Goal: Contribute content: Contribute content

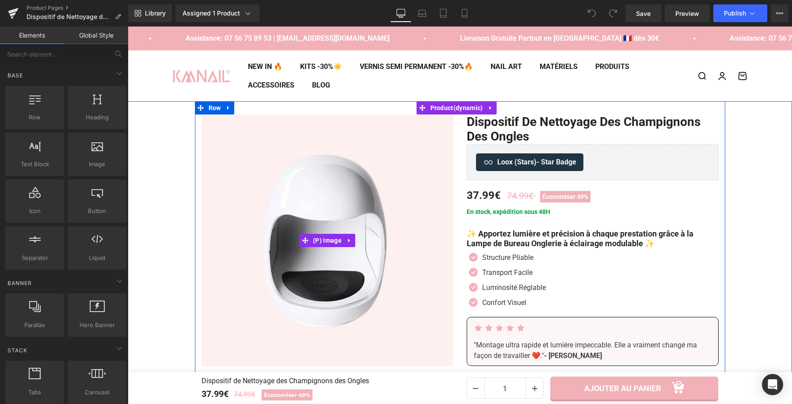
click at [325, 188] on img at bounding box center [328, 240] width 252 height 252
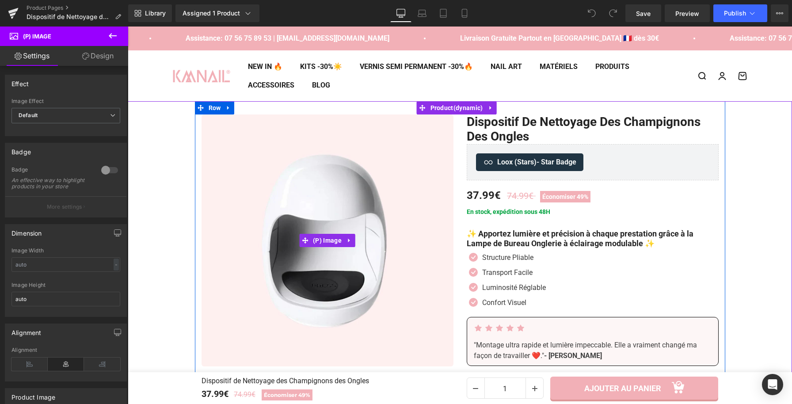
click at [322, 215] on img at bounding box center [328, 240] width 252 height 252
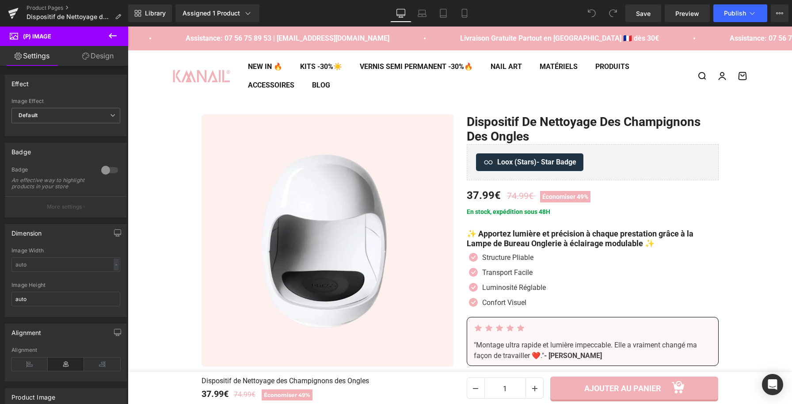
click at [112, 37] on icon at bounding box center [112, 35] width 11 height 11
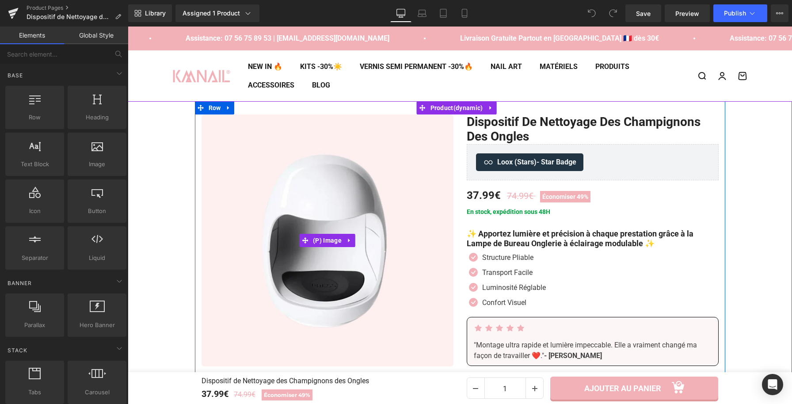
click at [403, 211] on img at bounding box center [328, 240] width 252 height 252
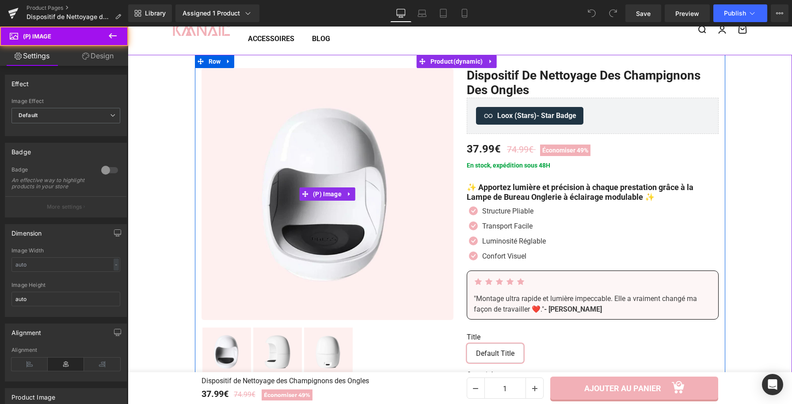
scroll to position [48, 0]
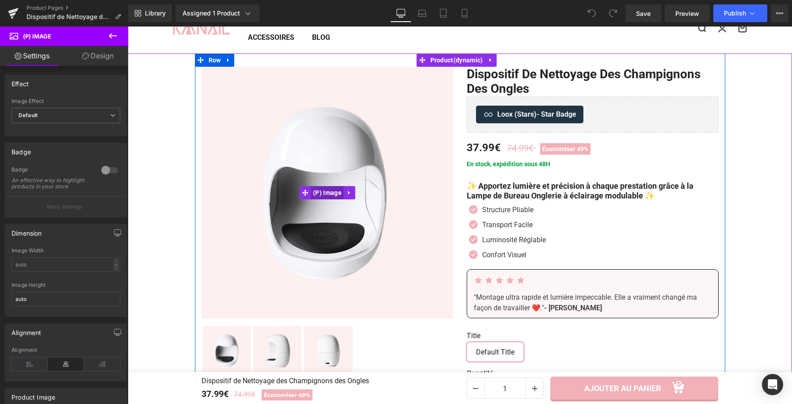
click at [326, 190] on span "(P) Image" at bounding box center [327, 192] width 33 height 13
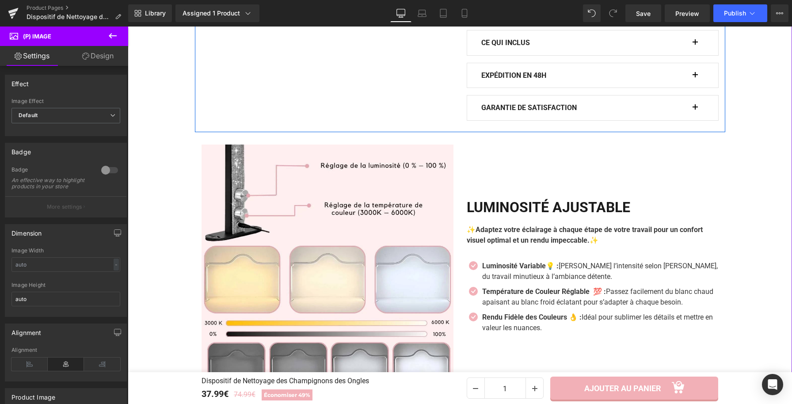
scroll to position [734, 0]
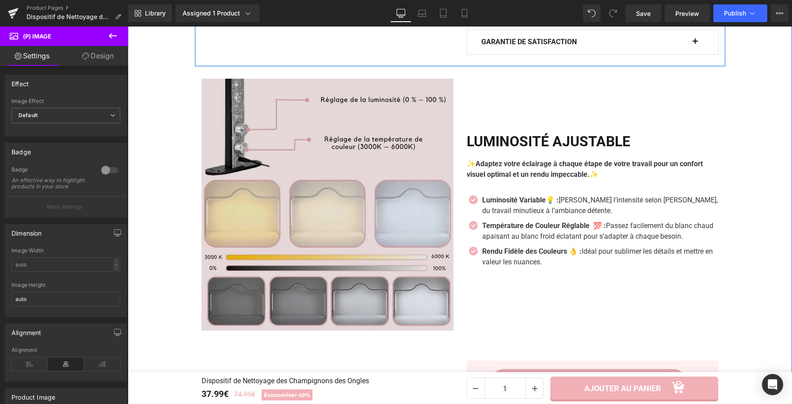
click at [343, 194] on img at bounding box center [328, 205] width 252 height 252
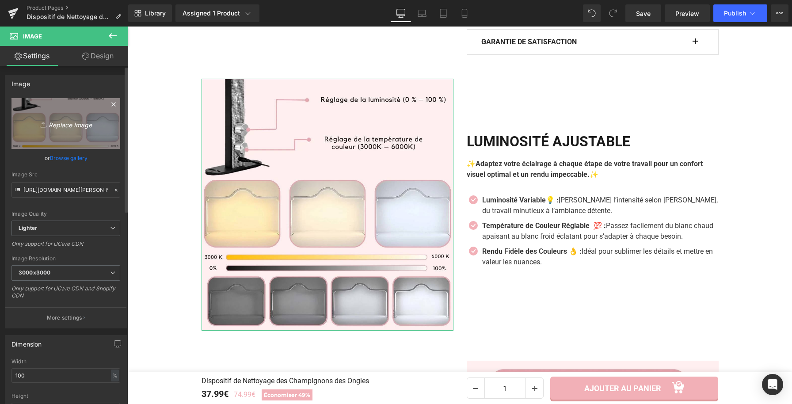
click at [72, 116] on link "Replace Image" at bounding box center [65, 123] width 109 height 51
type input "C:\fakepath\Dispositif de Nettoyage des Champignons des Ongles (3).webp"
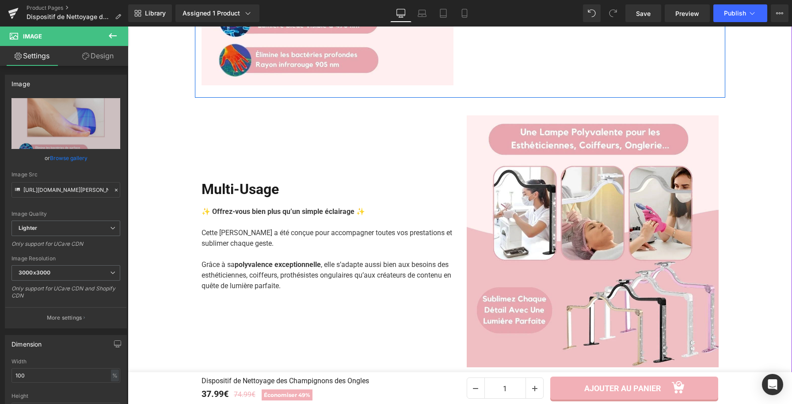
scroll to position [984, 0]
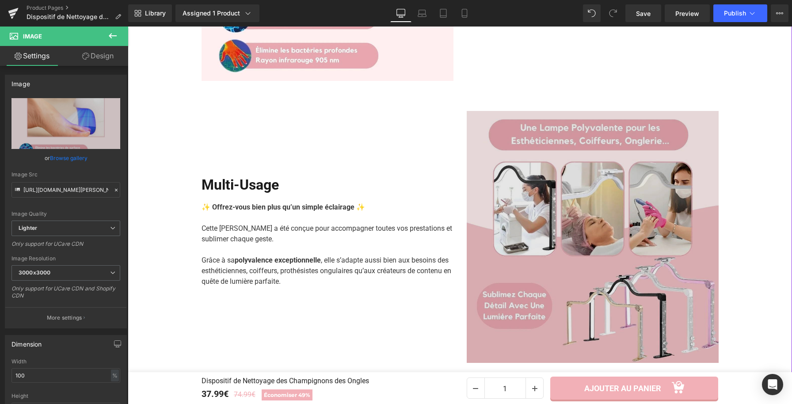
click at [581, 261] on img at bounding box center [593, 237] width 252 height 252
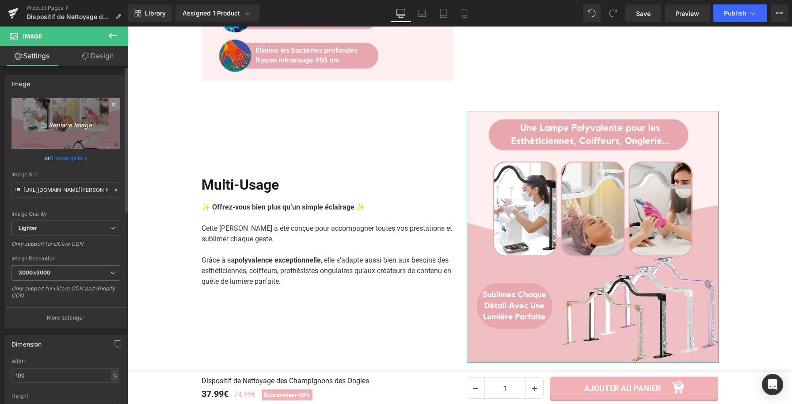
click at [69, 127] on icon "Replace Image" at bounding box center [65, 123] width 71 height 11
type input "C:\fakepath\EDITOR KMNAIL ASMAE.webp"
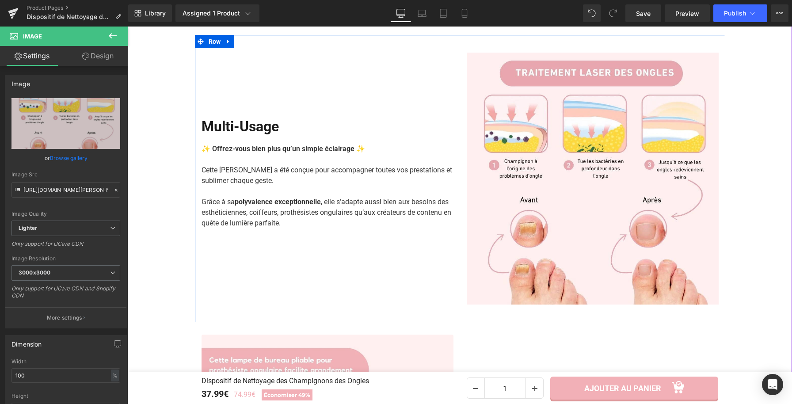
scroll to position [1170, 0]
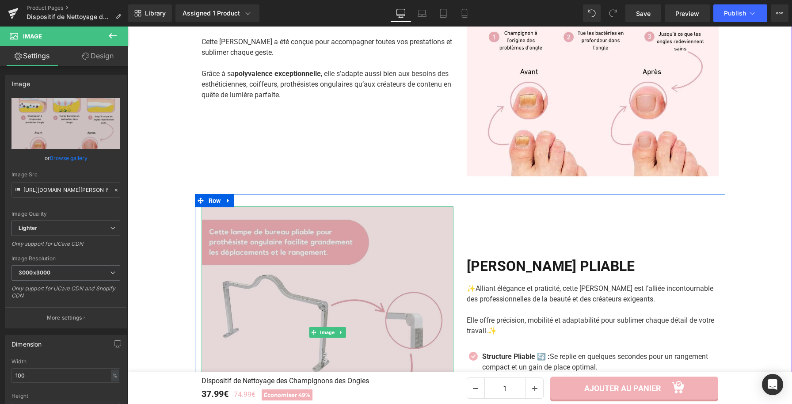
click at [351, 318] on img at bounding box center [328, 332] width 252 height 252
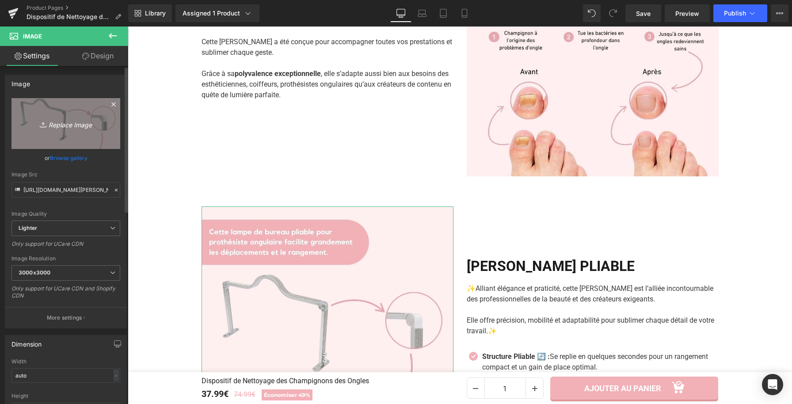
click at [92, 136] on link "Replace Image" at bounding box center [65, 123] width 109 height 51
type input "C:\fakepath\Dispositif de Nettoyage des Champignons des Ongles (5).webp"
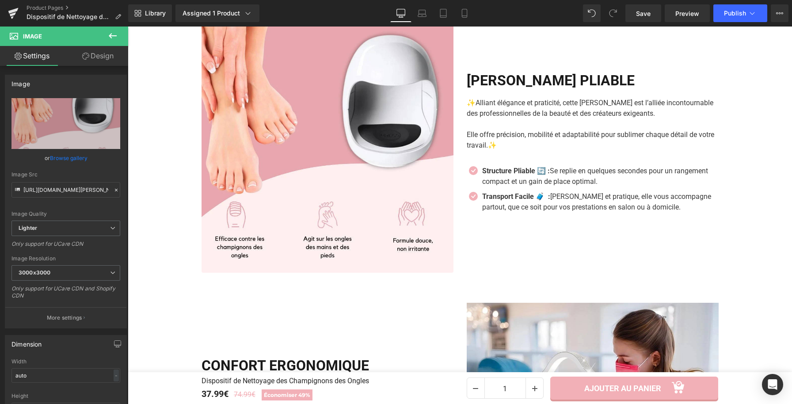
scroll to position [1434, 0]
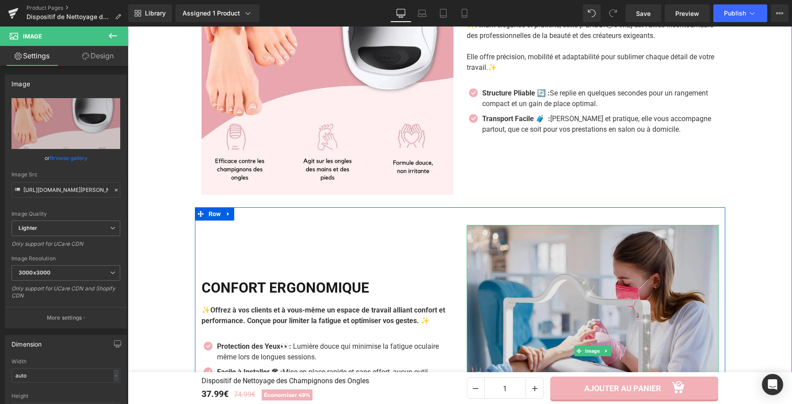
click at [546, 282] on img at bounding box center [593, 351] width 252 height 252
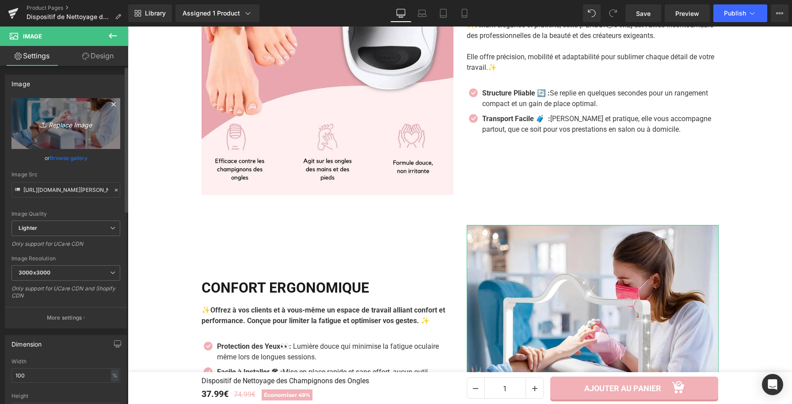
click at [75, 115] on link "Replace Image" at bounding box center [65, 123] width 109 height 51
type input "C:\fakepath\Dispositif de Nettoyage des Champignons des Ongles (4).webp"
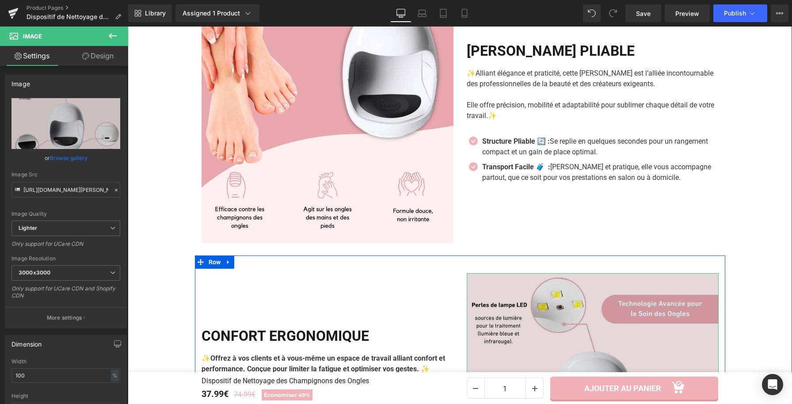
scroll to position [1391, 0]
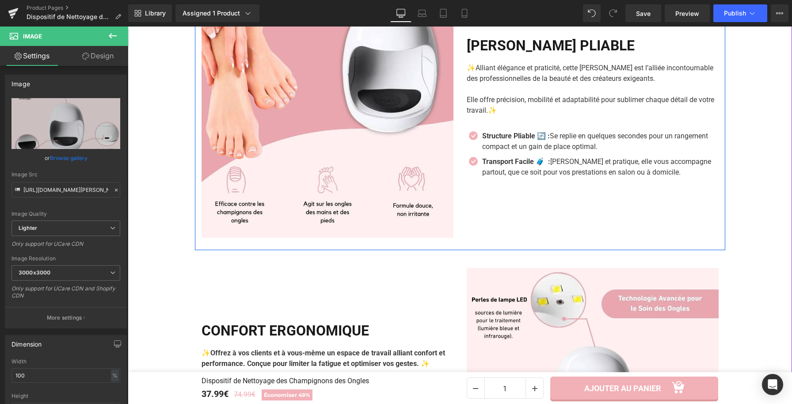
click at [684, 224] on div "LAMPE PLIABLE Heading ✨ Alliant élégance et praticité, cette lampe est l’alliée…" at bounding box center [592, 112] width 265 height 252
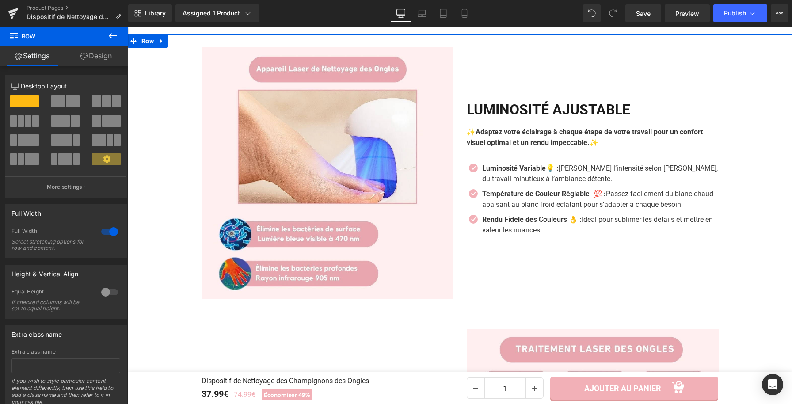
scroll to position [718, 0]
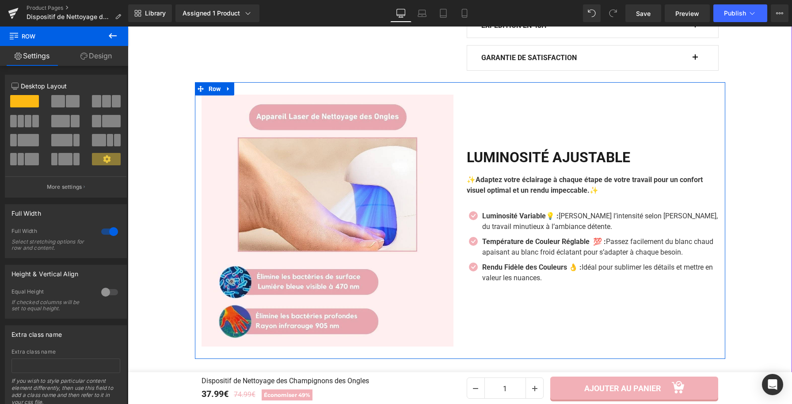
click at [682, 326] on div "LUMINOSITÉ AJUSTABLE Heading ✨ Adaptez votre éclairage à chaque étape de votre …" at bounding box center [592, 221] width 265 height 252
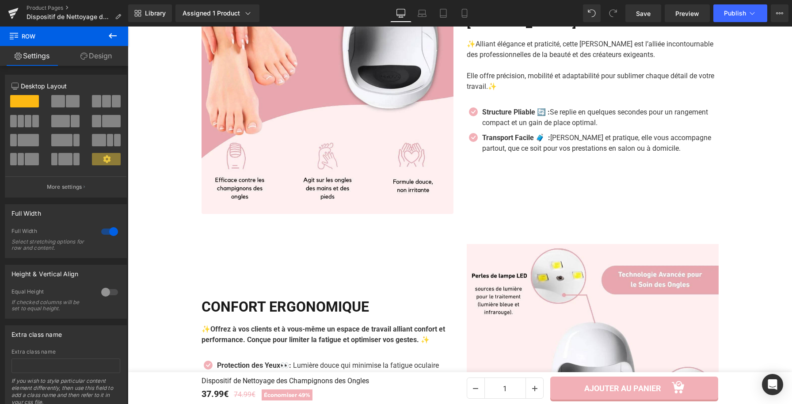
scroll to position [1355, 0]
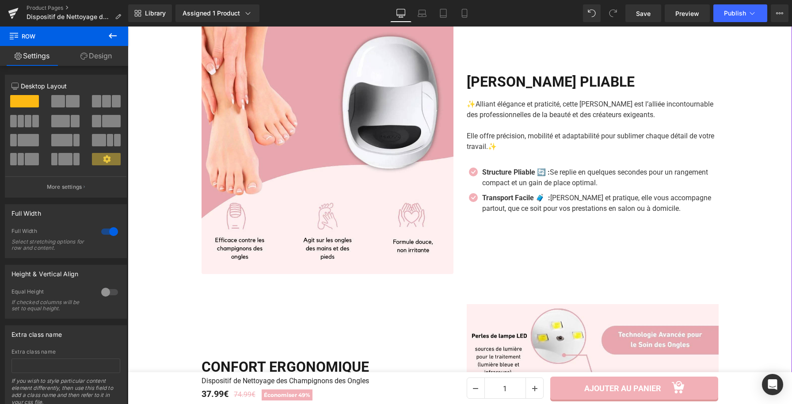
click at [735, 234] on div "Image LUMINOSITÉ AJUSTABLE Heading ✨ Adaptez votre éclairage à chaque étape de …" at bounding box center [460, 10] width 664 height 1128
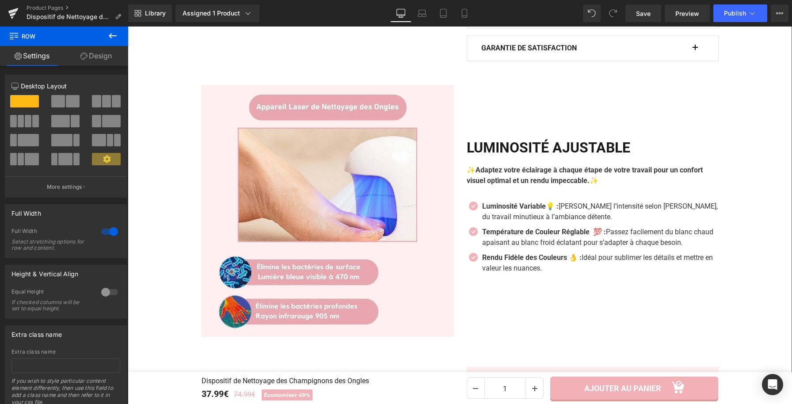
scroll to position [806, 0]
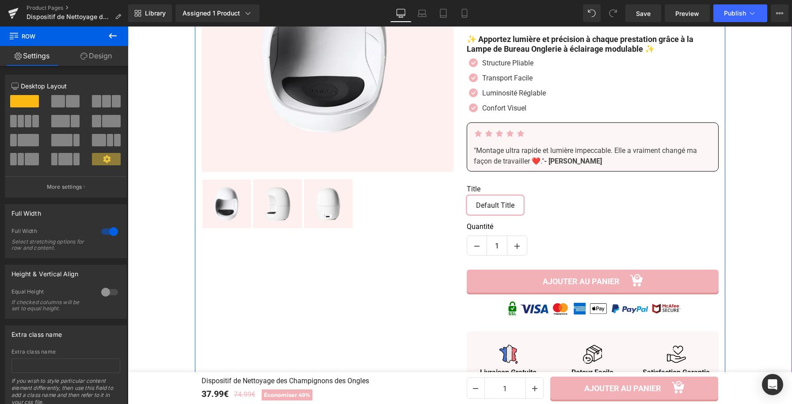
scroll to position [196, 0]
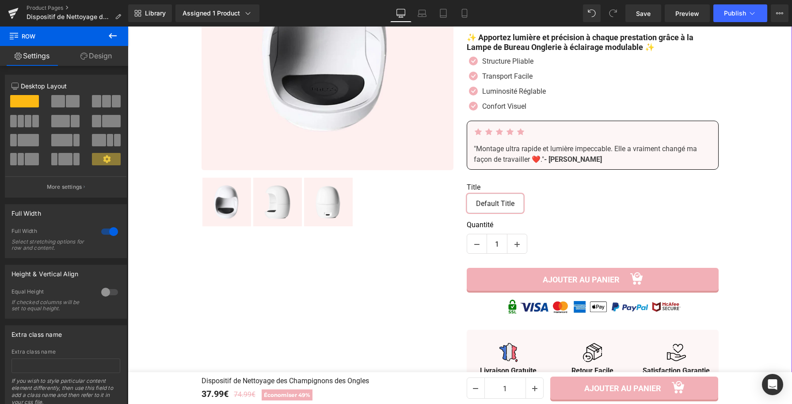
click at [698, 320] on div "Dispositif de Nettoyage des Champignons des Ongles (P) Title Loox (Stars) - Sta…" at bounding box center [592, 258] width 265 height 681
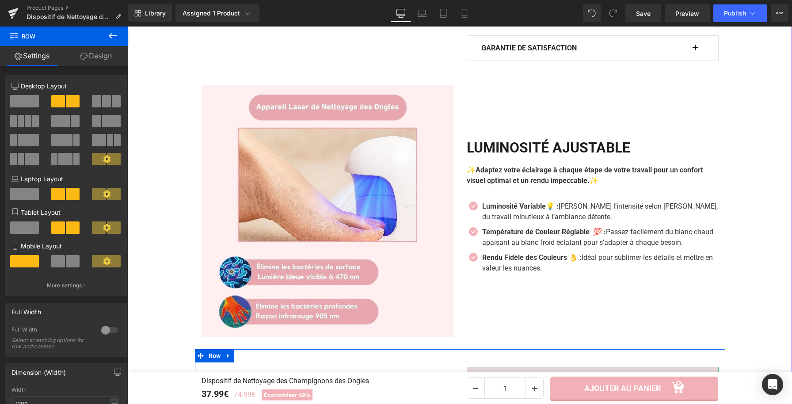
scroll to position [726, 0]
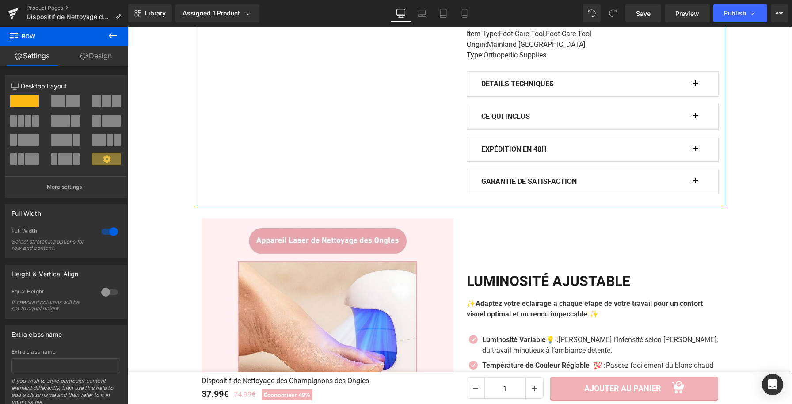
scroll to position [598, 0]
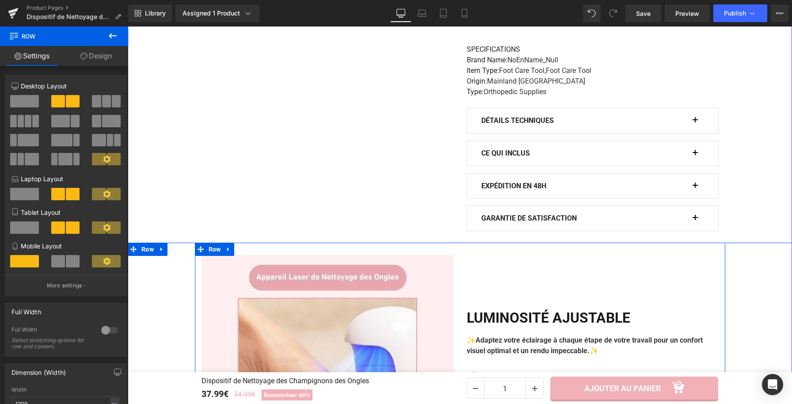
scroll to position [556, 0]
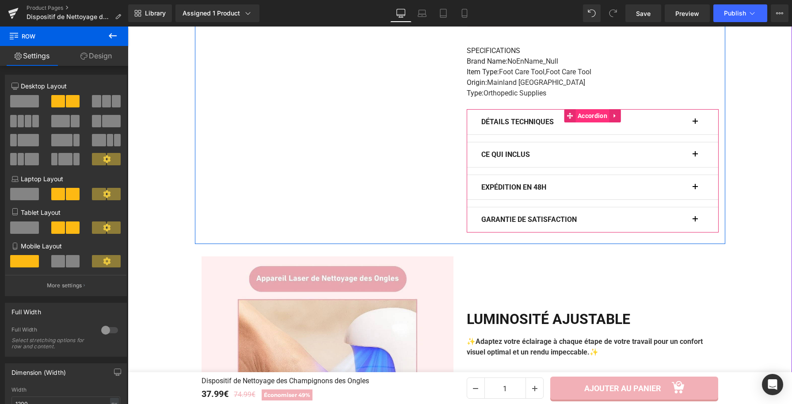
click at [575, 118] on span "Accordion" at bounding box center [592, 115] width 34 height 13
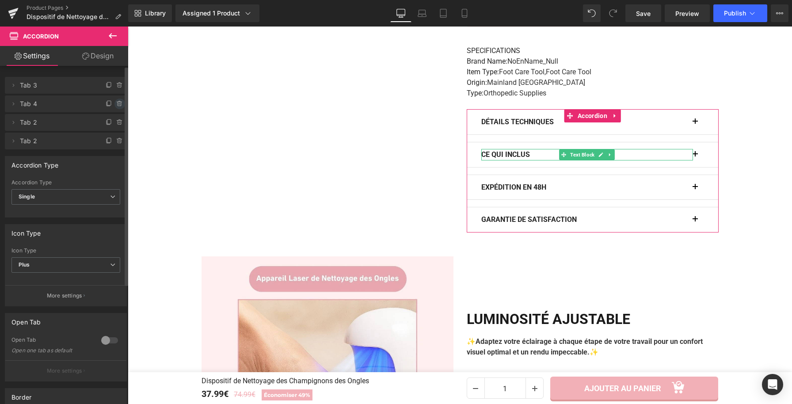
click at [118, 103] on icon at bounding box center [120, 104] width 4 height 4
click at [106, 98] on div "Delete Cancel" at bounding box center [66, 103] width 122 height 17
click at [106, 101] on button "Delete" at bounding box center [110, 104] width 28 height 11
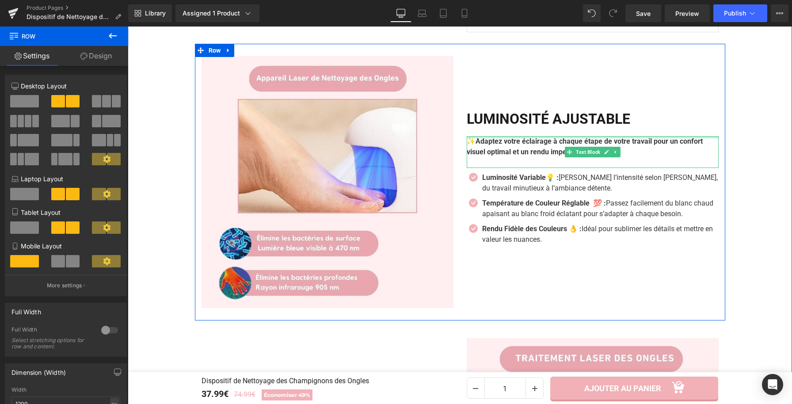
scroll to position [728, 0]
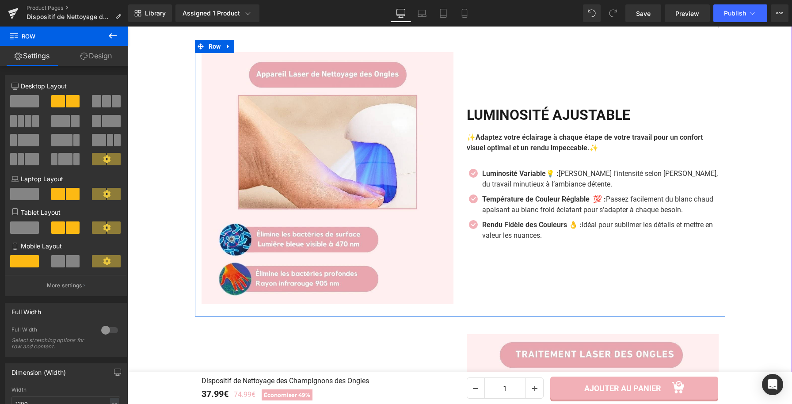
click at [613, 107] on div "LUMINOSITÉ AJUSTABLE Heading ✨ Adaptez votre éclairage à chaque étape de votre …" at bounding box center [592, 178] width 265 height 252
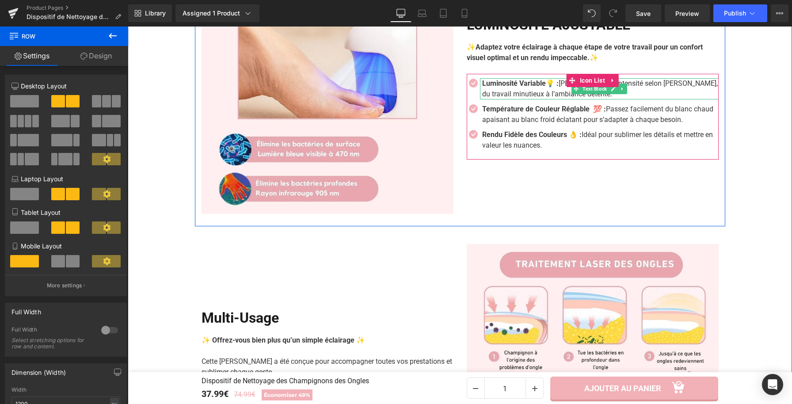
scroll to position [826, 0]
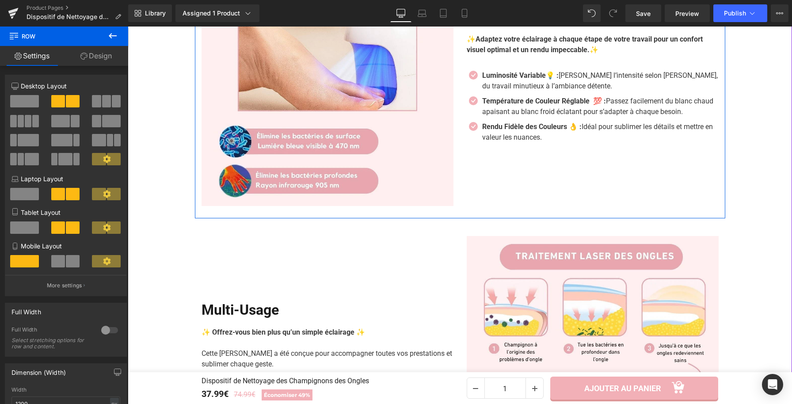
click at [707, 182] on div "LUMINOSITÉ AJUSTABLE Heading ✨ Adaptez votre éclairage à chaque étape de votre …" at bounding box center [592, 80] width 265 height 252
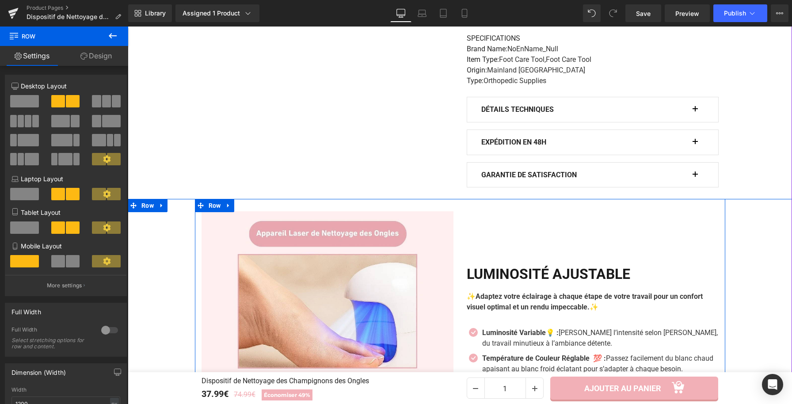
scroll to position [554, 0]
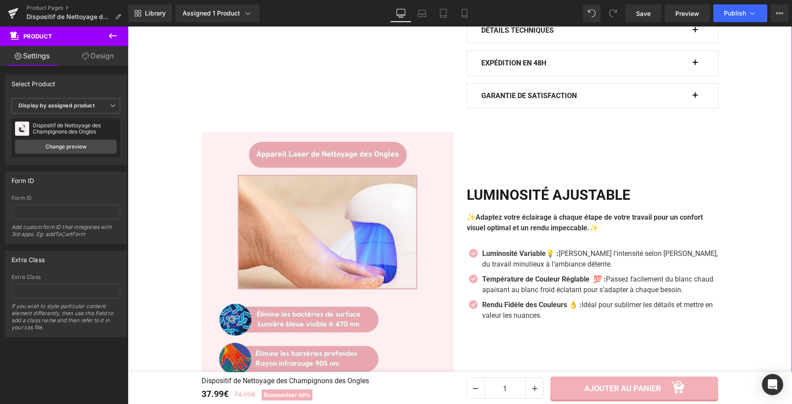
scroll to position [655, 0]
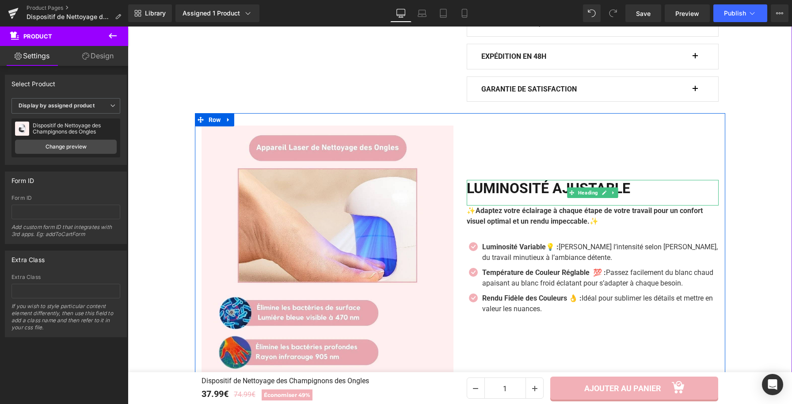
click at [666, 194] on h2 "LUMINOSITÉ AJUSTABLE" at bounding box center [593, 188] width 252 height 17
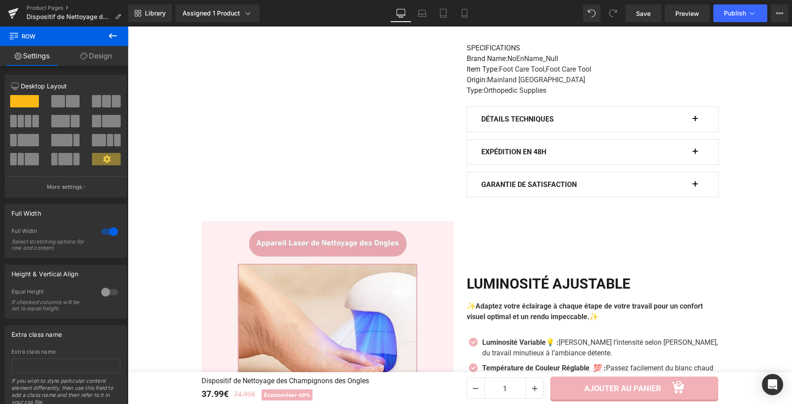
scroll to position [438, 0]
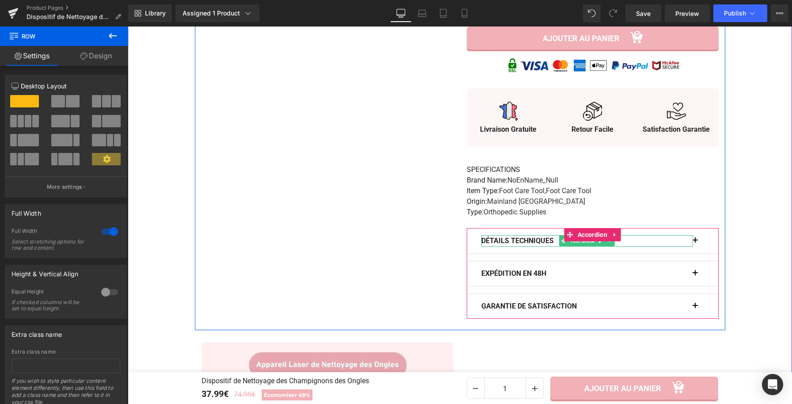
click at [548, 241] on b "Détails Techniques" at bounding box center [517, 240] width 72 height 8
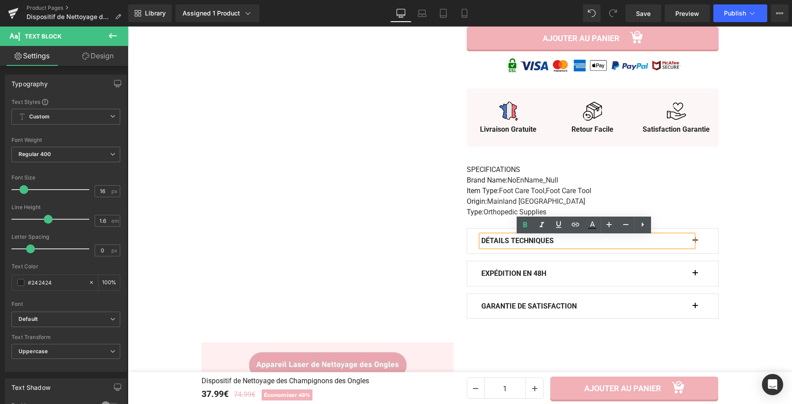
click at [533, 243] on b "Détails Techniques" at bounding box center [517, 240] width 72 height 8
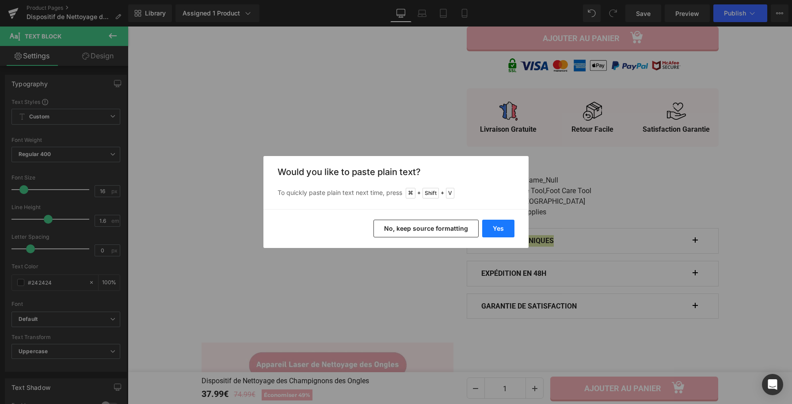
drag, startPoint x: 499, startPoint y: 225, endPoint x: 494, endPoint y: 206, distance: 19.6
click at [499, 225] on button "Yes" at bounding box center [498, 229] width 32 height 18
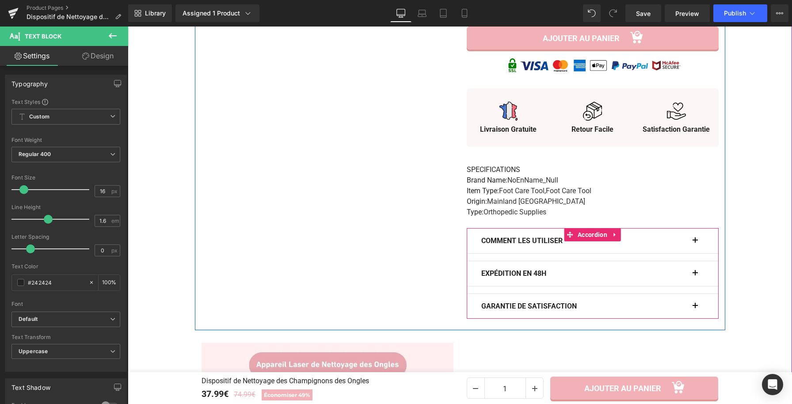
click at [695, 239] on button "button" at bounding box center [699, 240] width 9 height 25
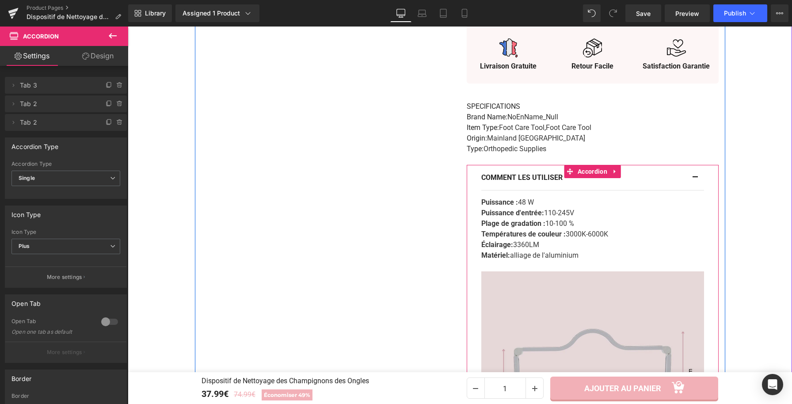
scroll to position [515, 0]
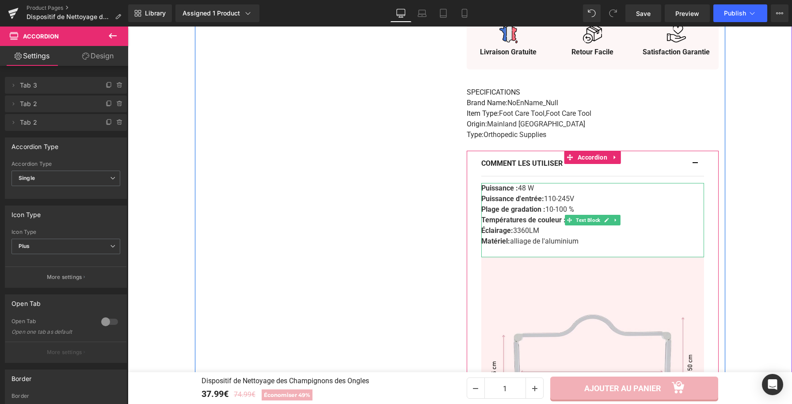
click at [578, 243] on span "alliage de l'aluminium" at bounding box center [544, 241] width 69 height 8
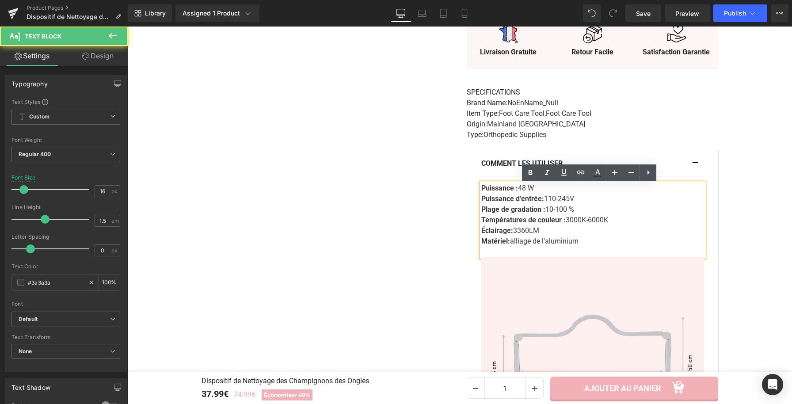
click at [578, 243] on span "alliage de l'aluminium" at bounding box center [544, 241] width 69 height 8
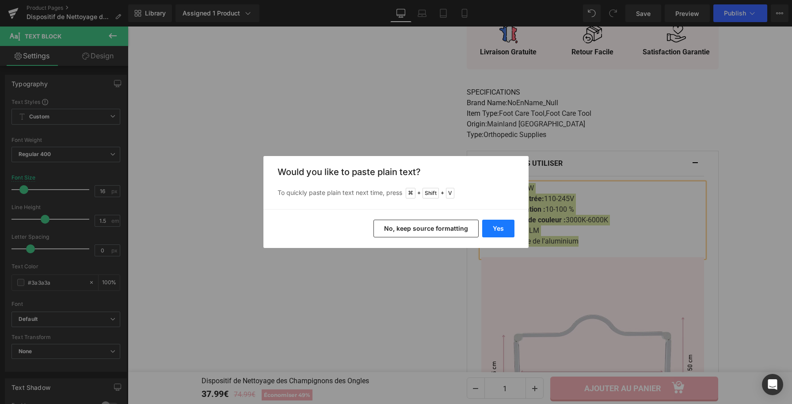
click at [499, 228] on button "Yes" at bounding box center [498, 229] width 32 height 18
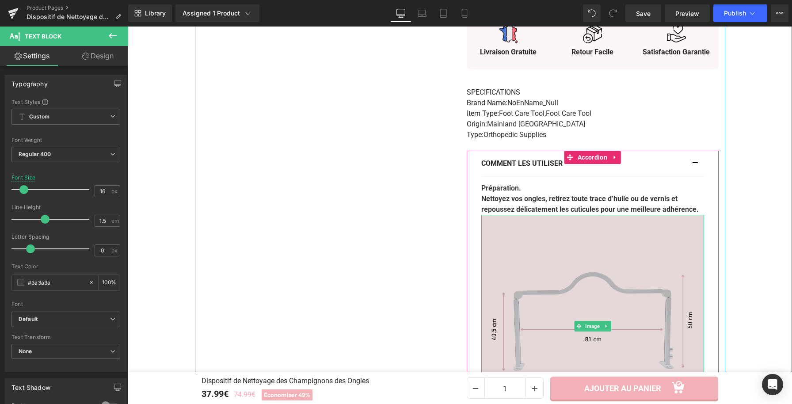
click at [570, 255] on img at bounding box center [592, 326] width 223 height 223
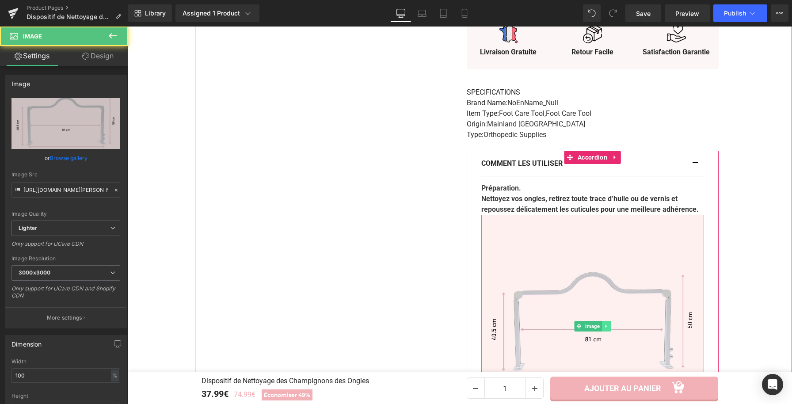
click at [604, 329] on icon at bounding box center [606, 326] width 5 height 5
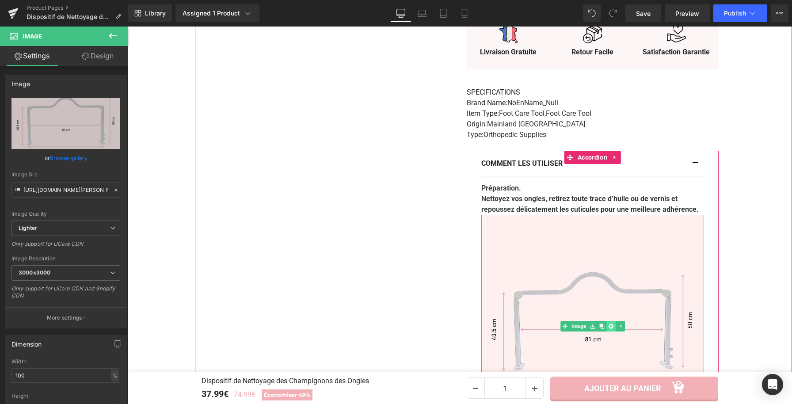
click at [608, 329] on icon at bounding box center [610, 326] width 5 height 5
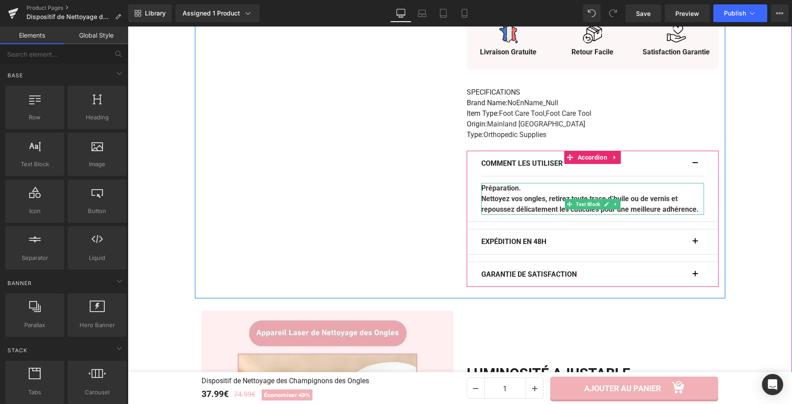
click at [521, 215] on p "Nettoyez vos ongles, retirez toute trace d’huile ou de vernis et repoussez déli…" at bounding box center [592, 204] width 223 height 21
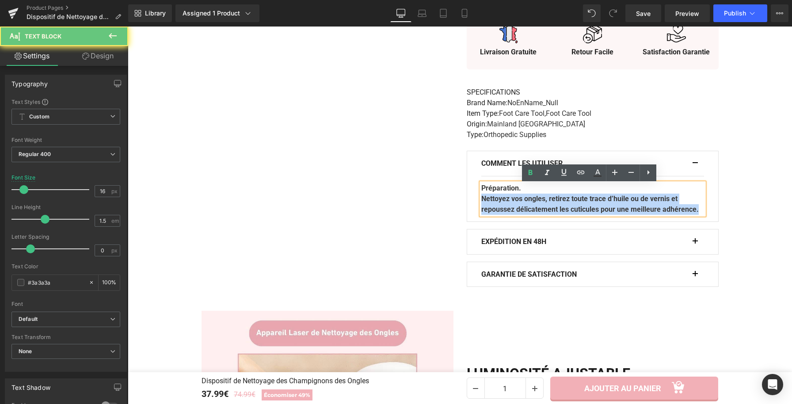
drag, startPoint x: 521, startPoint y: 223, endPoint x: 474, endPoint y: 200, distance: 52.0
click at [474, 200] on div "Comment les utiliser Text Block Préparation. Nettoyez vos ongles, retirez toute…" at bounding box center [593, 186] width 252 height 71
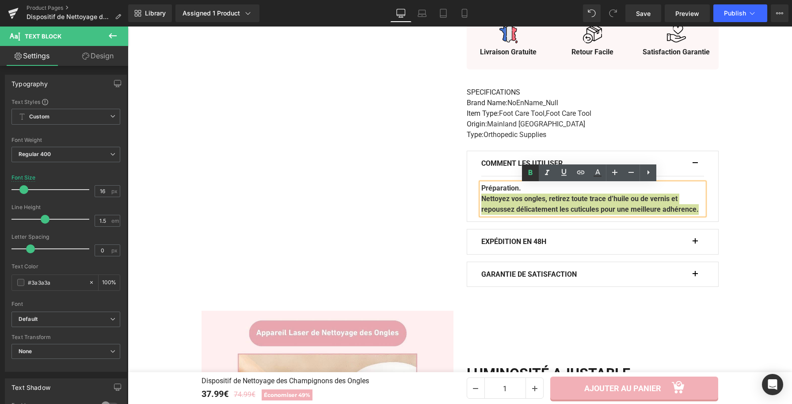
click at [534, 170] on icon at bounding box center [530, 172] width 11 height 11
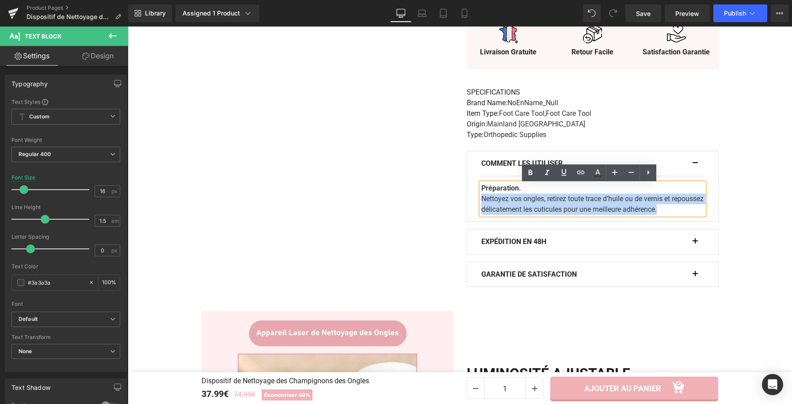
drag, startPoint x: 695, startPoint y: 212, endPoint x: 478, endPoint y: 199, distance: 217.8
click at [481, 199] on p "Nettoyez vos ongles, retirez toute trace d’huile ou de vernis et repoussez déli…" at bounding box center [592, 204] width 223 height 21
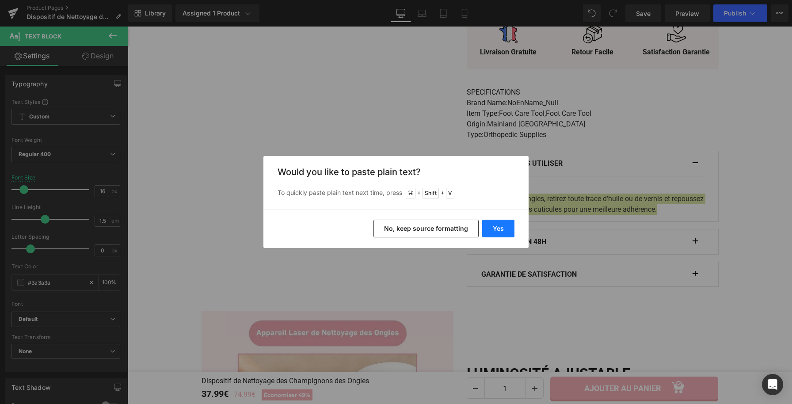
click at [493, 224] on button "Yes" at bounding box center [498, 229] width 32 height 18
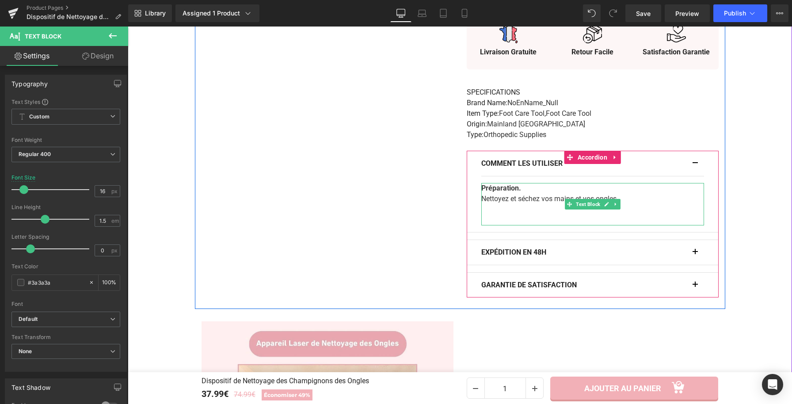
click at [622, 198] on p "Nettoyez et séchez vos mains et vos ongles." at bounding box center [592, 199] width 223 height 11
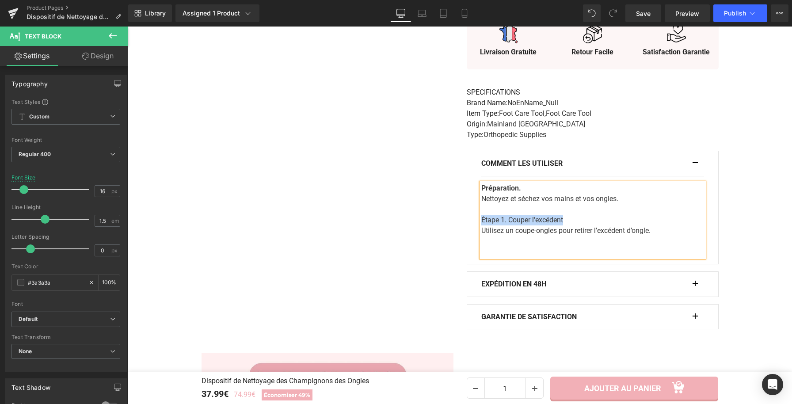
drag, startPoint x: 553, startPoint y: 220, endPoint x: 478, endPoint y: 220, distance: 75.1
click at [481, 220] on p "Étape 1. Couper l’excédent" at bounding box center [592, 220] width 223 height 11
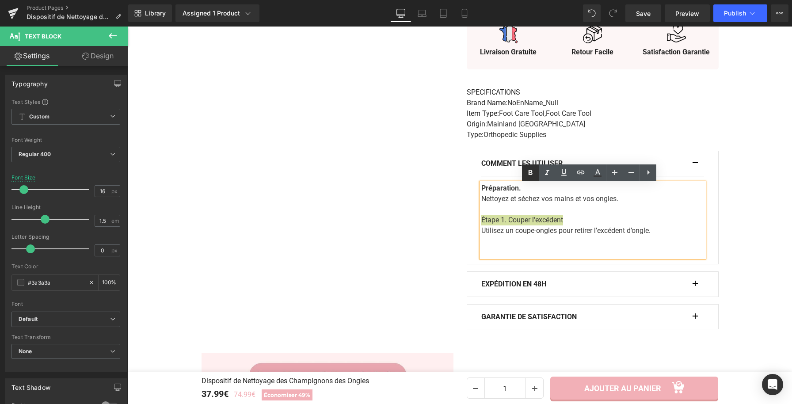
click at [533, 171] on icon at bounding box center [530, 172] width 11 height 11
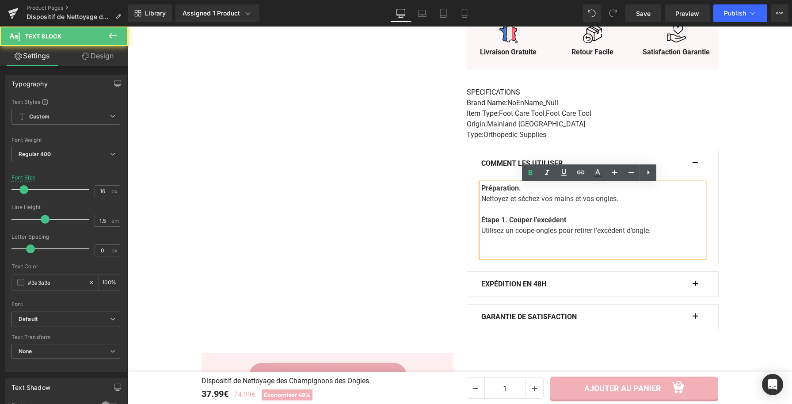
click at [675, 231] on p "Utilisez un coupe-ongles pour retirer l’excédent d’ongle." at bounding box center [592, 230] width 223 height 11
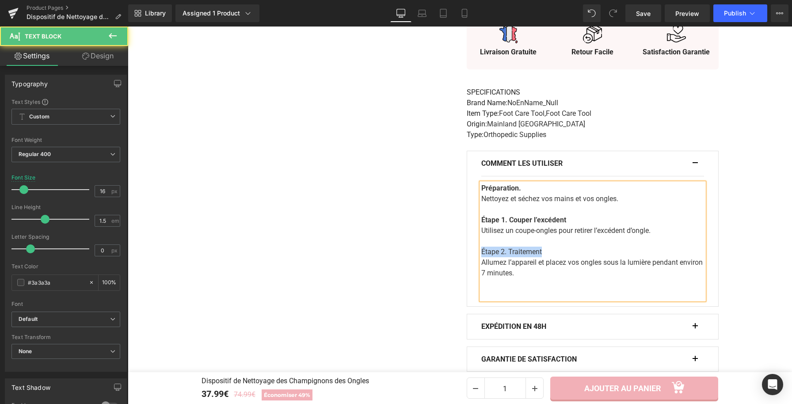
drag, startPoint x: 542, startPoint y: 255, endPoint x: 478, endPoint y: 258, distance: 64.6
click at [481, 257] on p "Étape 2. Traitement" at bounding box center [592, 252] width 223 height 11
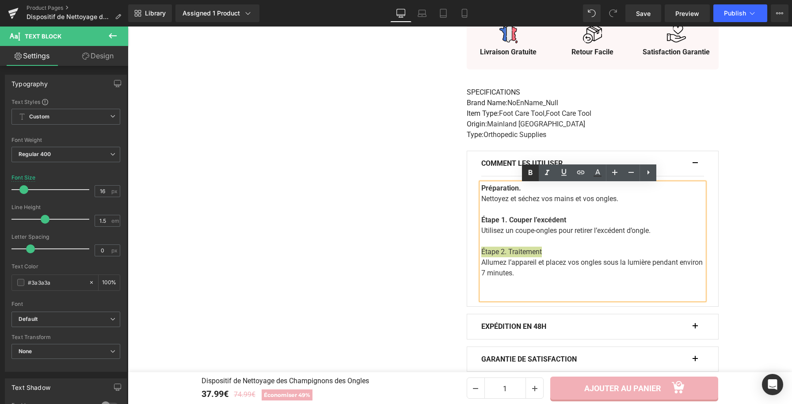
click at [527, 172] on icon at bounding box center [530, 172] width 11 height 11
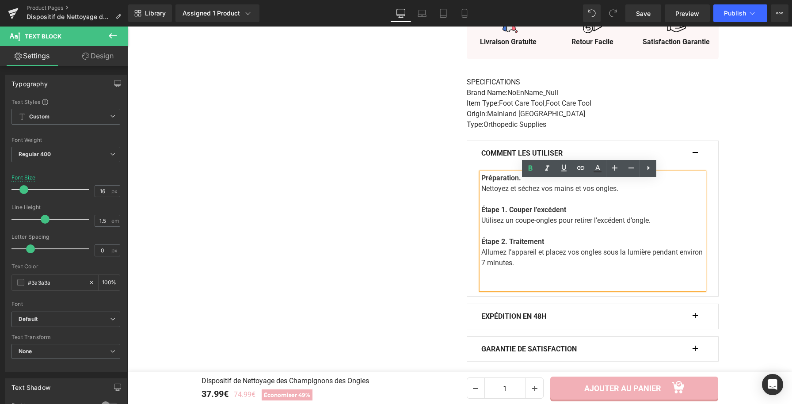
scroll to position [533, 0]
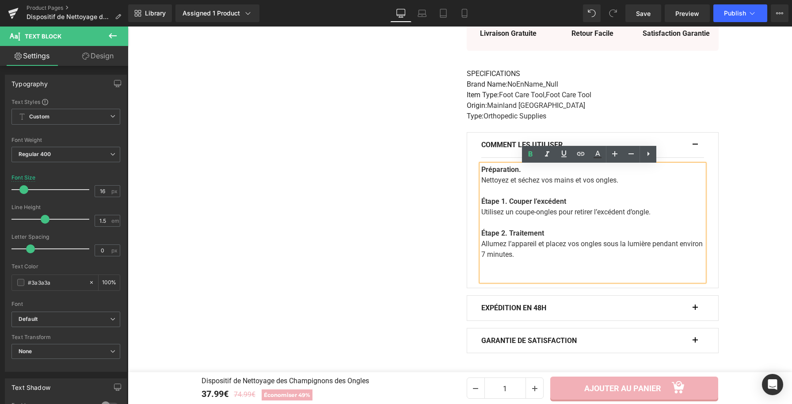
click at [682, 246] on p "Allumez l’appareil et placez vos ongles sous la lumière pendant environ 7 minut…" at bounding box center [592, 249] width 223 height 21
click at [607, 264] on p at bounding box center [592, 265] width 223 height 11
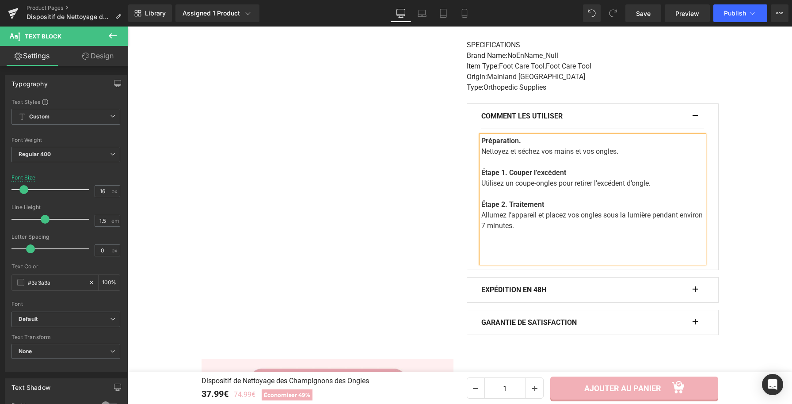
scroll to position [614, 0]
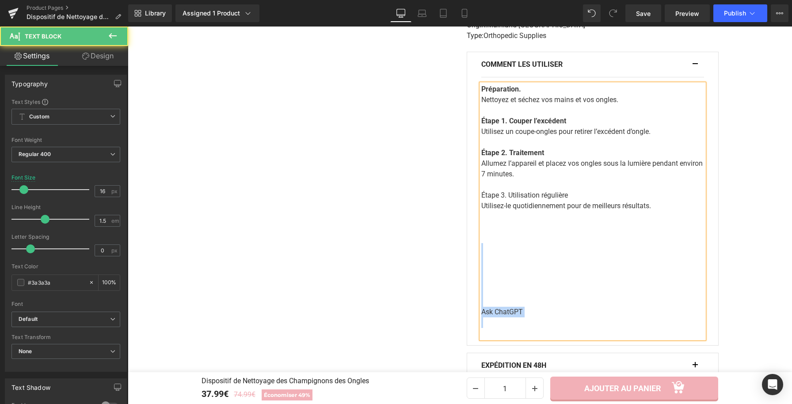
drag, startPoint x: 490, startPoint y: 321, endPoint x: 489, endPoint y: 248, distance: 72.9
click at [489, 248] on div "Préparation. Nettoyez et séchez vos mains et vos ongles. Étape 1. Couper l’excé…" at bounding box center [592, 211] width 223 height 255
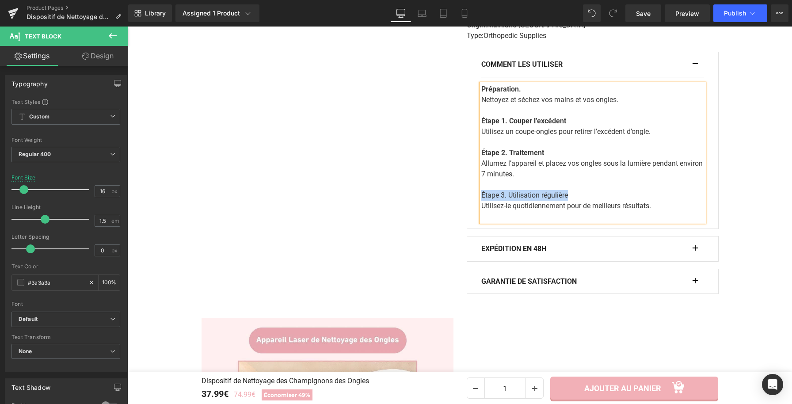
drag, startPoint x: 570, startPoint y: 199, endPoint x: 479, endPoint y: 194, distance: 91.6
click at [481, 194] on p "Étape 3. Utilisation régulière" at bounding box center [592, 195] width 223 height 11
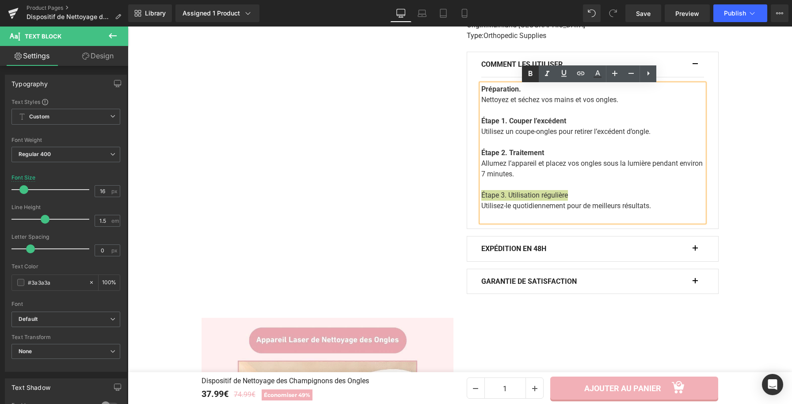
click at [532, 78] on icon at bounding box center [530, 74] width 11 height 11
click at [695, 67] on button "button" at bounding box center [699, 64] width 9 height 25
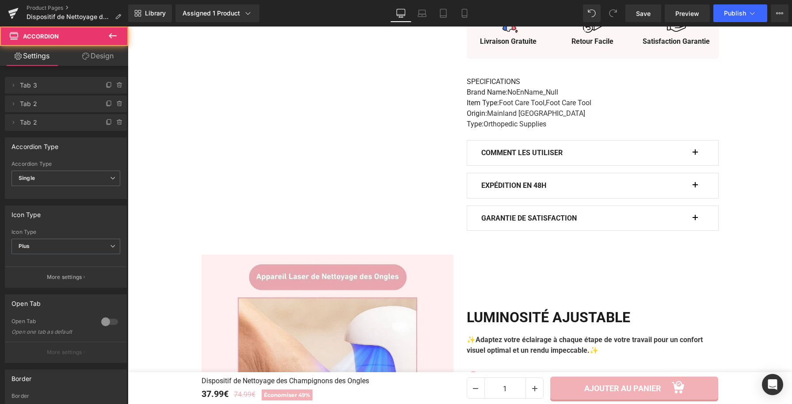
scroll to position [414, 0]
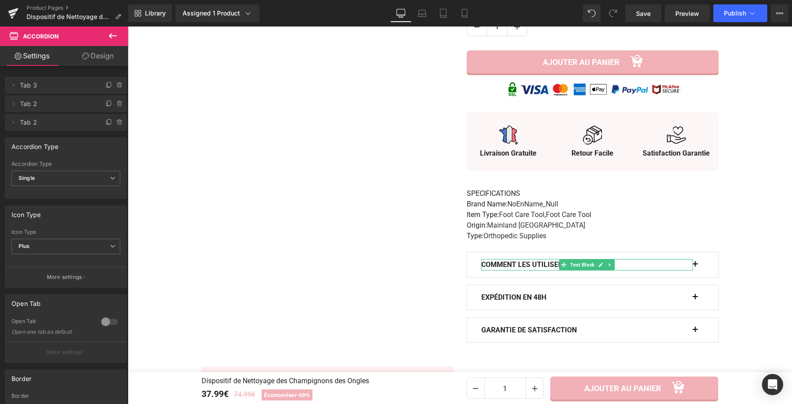
click at [527, 265] on b "Comment les utiliser" at bounding box center [521, 264] width 81 height 8
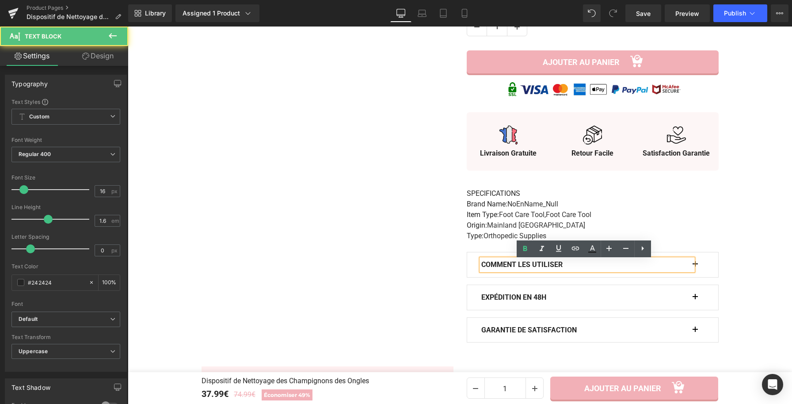
click at [529, 266] on b "Comment les utiliser" at bounding box center [521, 264] width 81 height 8
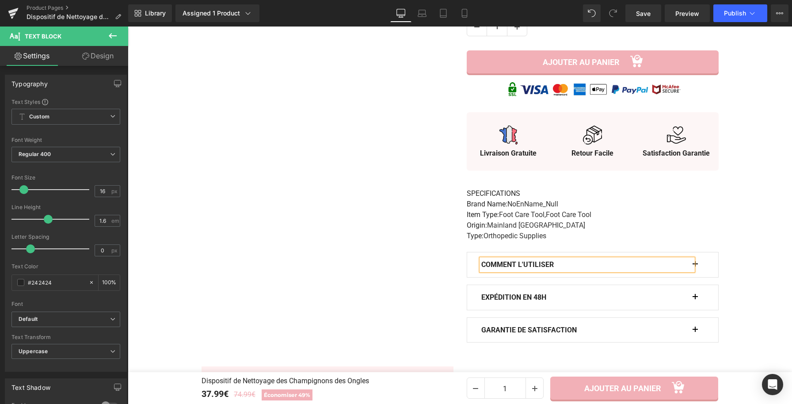
click at [695, 268] on button "button" at bounding box center [699, 264] width 9 height 25
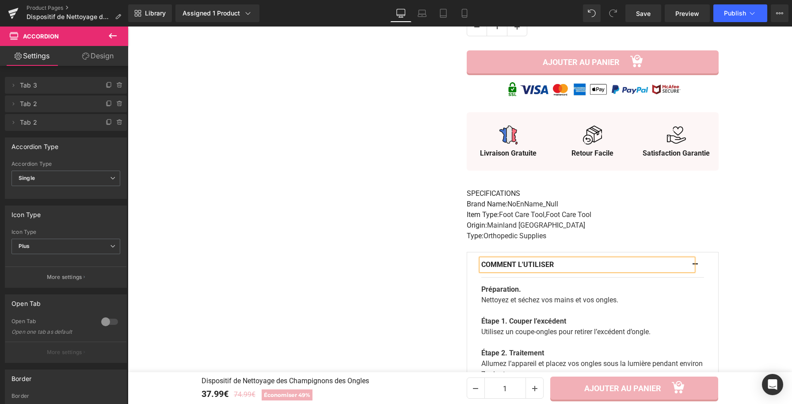
click at [695, 267] on span "button" at bounding box center [695, 267] width 0 height 0
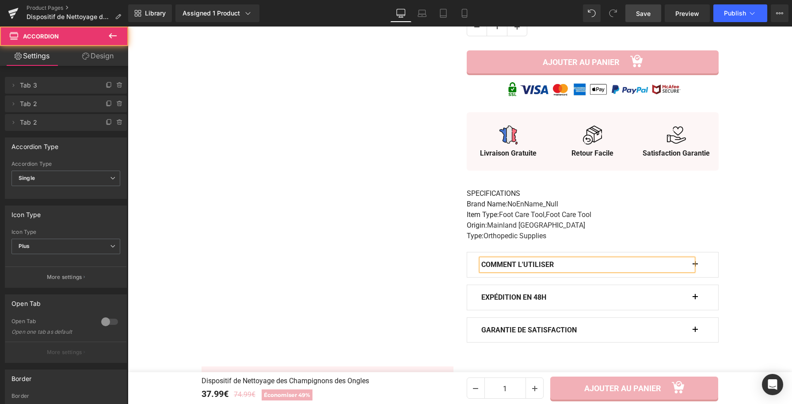
click at [635, 11] on link "Save" at bounding box center [643, 13] width 36 height 18
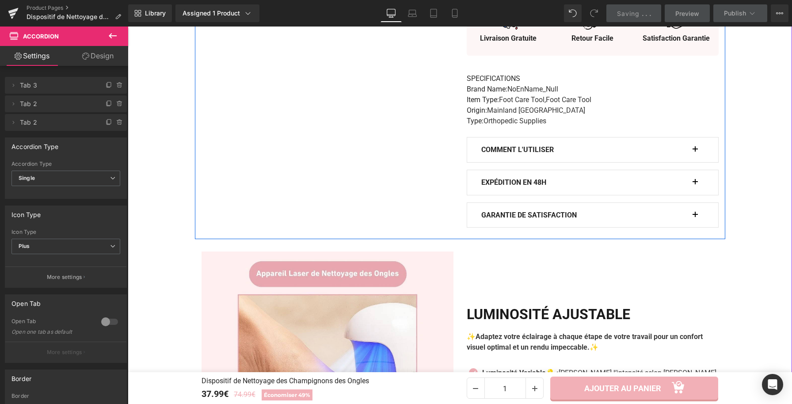
scroll to position [537, 0]
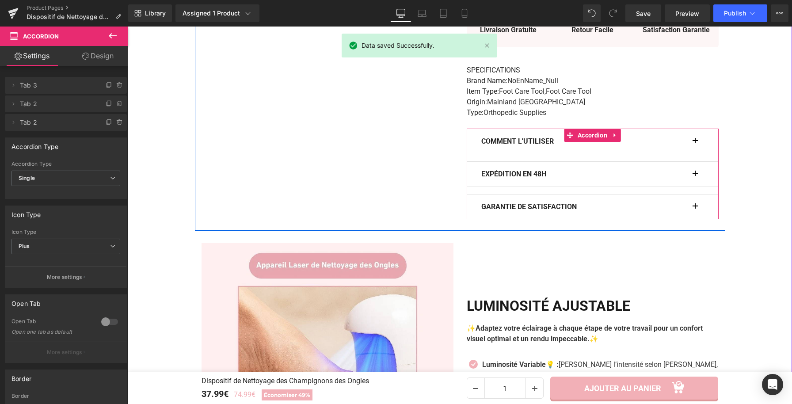
click at [690, 143] on div "Comment l'utiliser Text Block" at bounding box center [592, 141] width 223 height 25
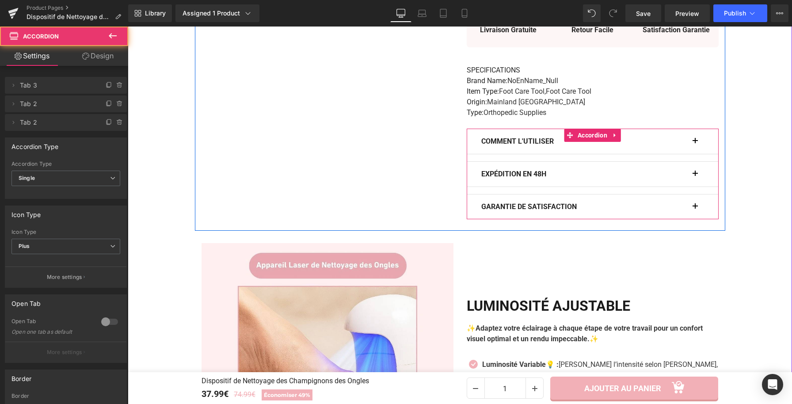
click at [690, 143] on div "Comment l'utiliser Text Block" at bounding box center [592, 141] width 223 height 25
click at [695, 144] on span "button" at bounding box center [695, 144] width 0 height 0
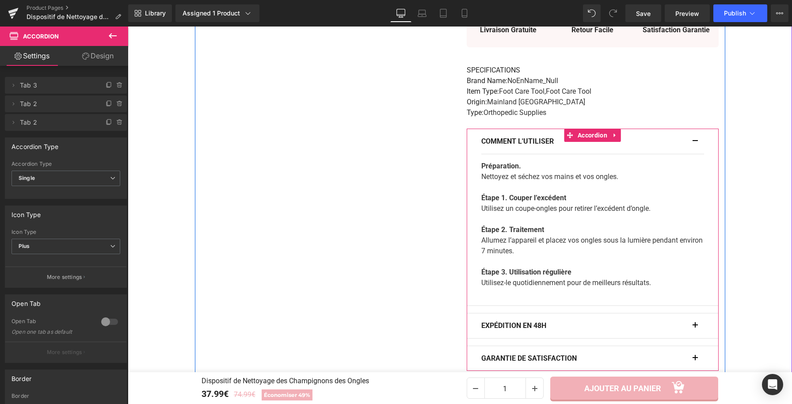
click at [695, 143] on button "button" at bounding box center [699, 141] width 9 height 25
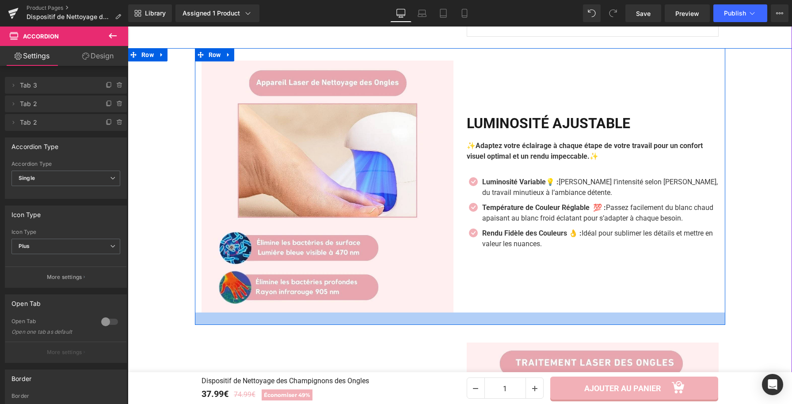
scroll to position [718, 0]
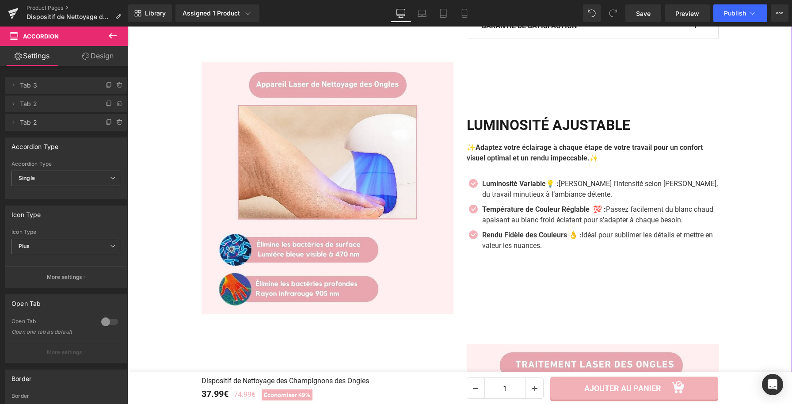
click at [792, 203] on div at bounding box center [792, 280] width 0 height 1794
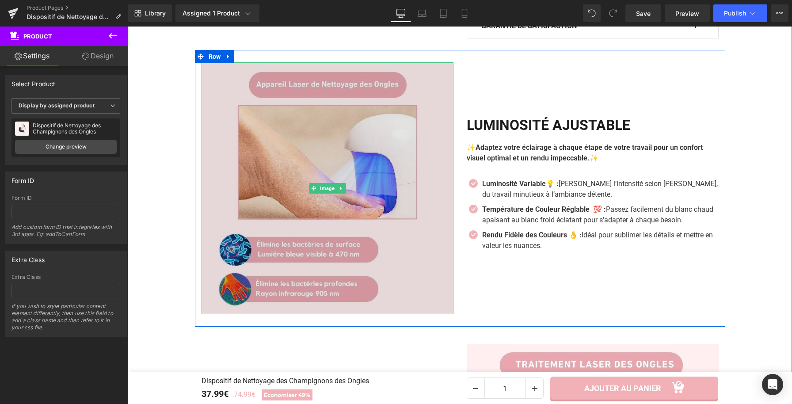
click at [434, 234] on img at bounding box center [328, 188] width 252 height 252
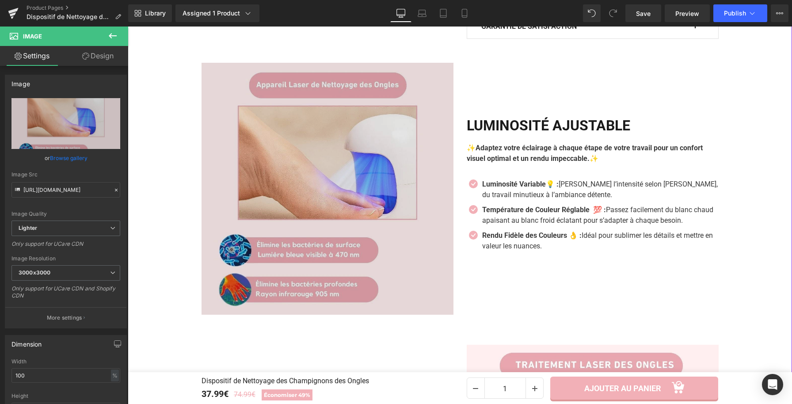
scroll to position [663, 0]
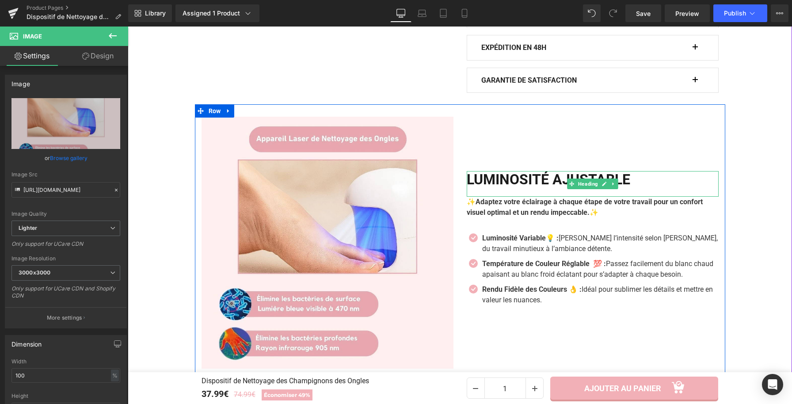
click at [521, 184] on h2 "LUMINOSITÉ AJUSTABLE" at bounding box center [593, 179] width 252 height 17
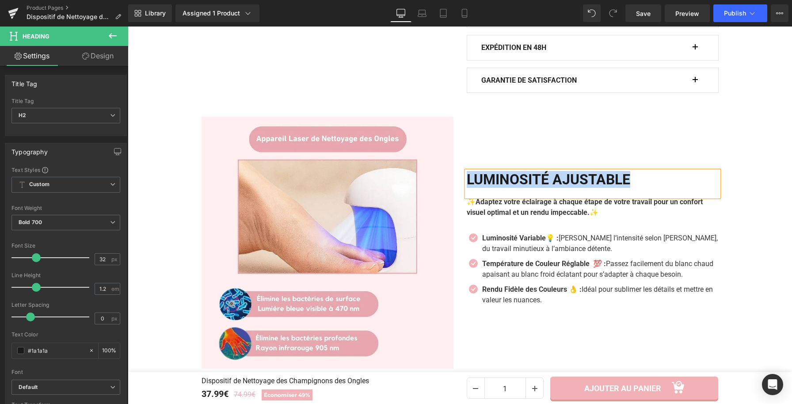
paste div
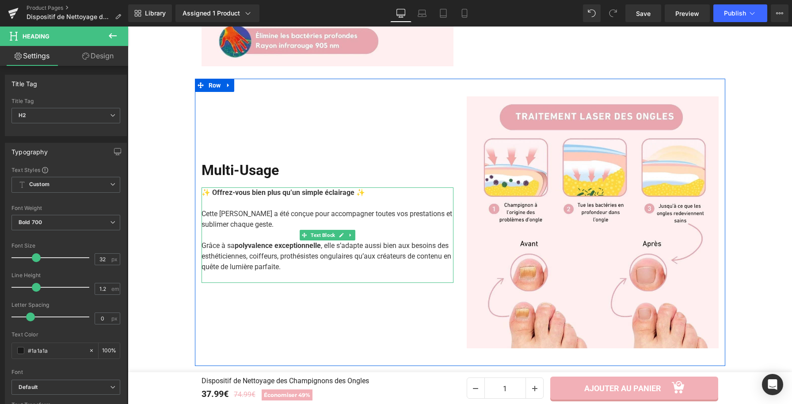
scroll to position [995, 0]
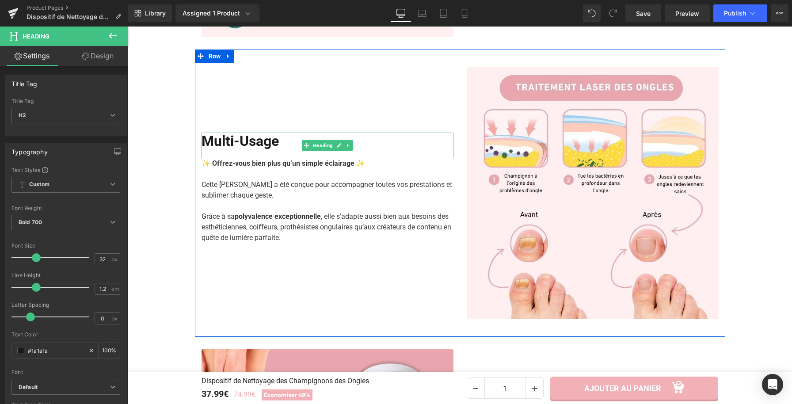
click at [262, 146] on h2 "Multi-Usage" at bounding box center [328, 141] width 252 height 17
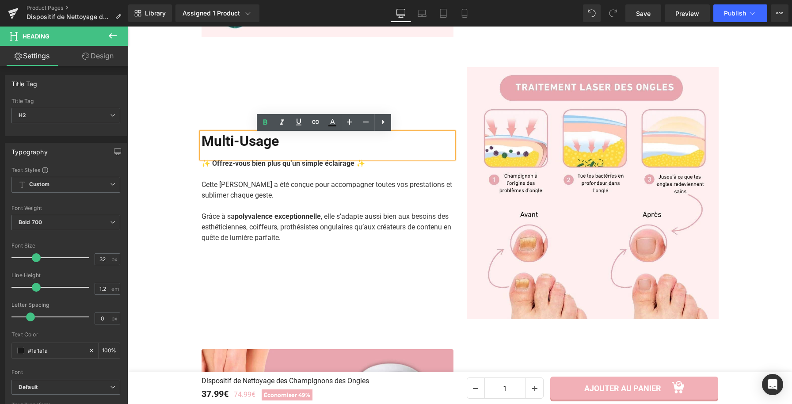
click at [271, 146] on h2 "Multi-Usage" at bounding box center [328, 141] width 252 height 17
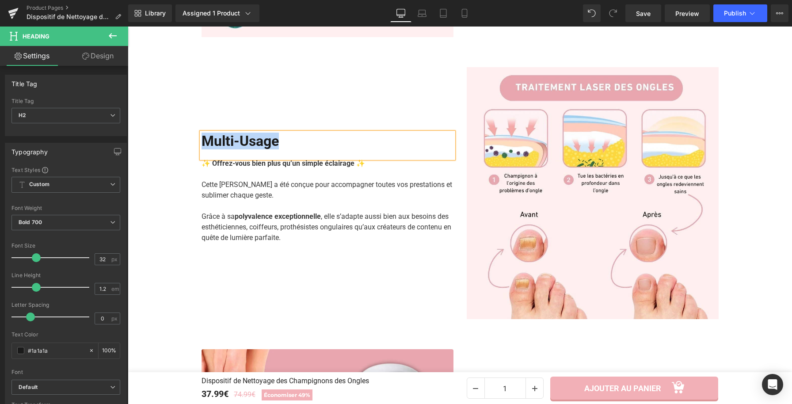
paste div
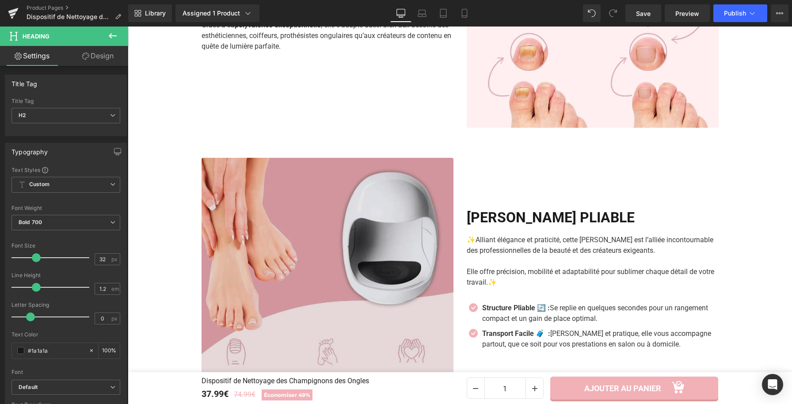
scroll to position [1203, 0]
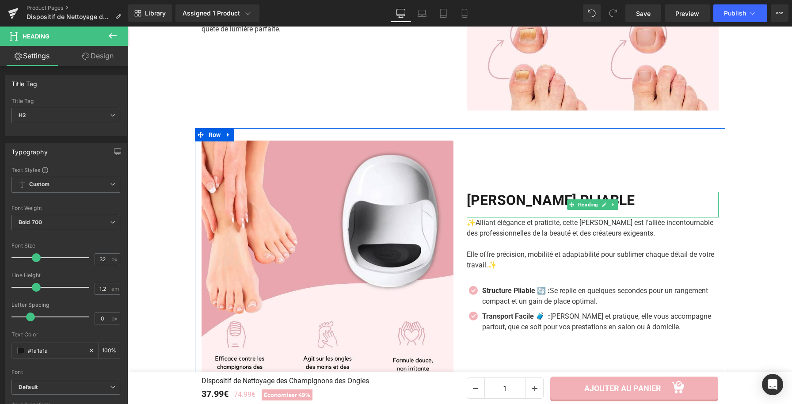
click at [482, 203] on h2 "LAMPE PLIABLE" at bounding box center [593, 200] width 252 height 17
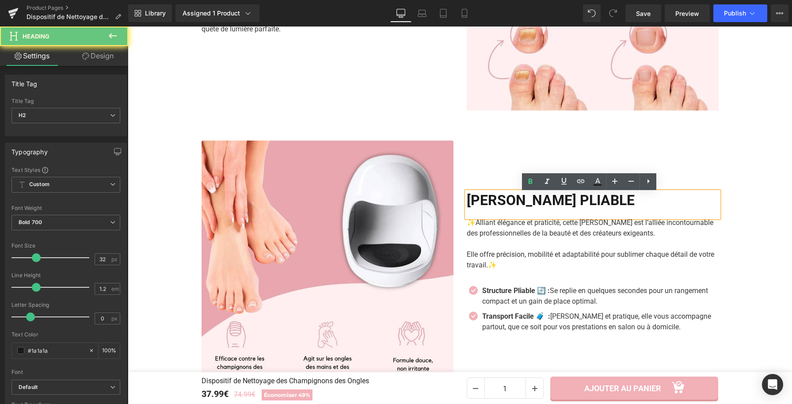
click at [482, 203] on h2 "LAMPE PLIABLE" at bounding box center [593, 200] width 252 height 17
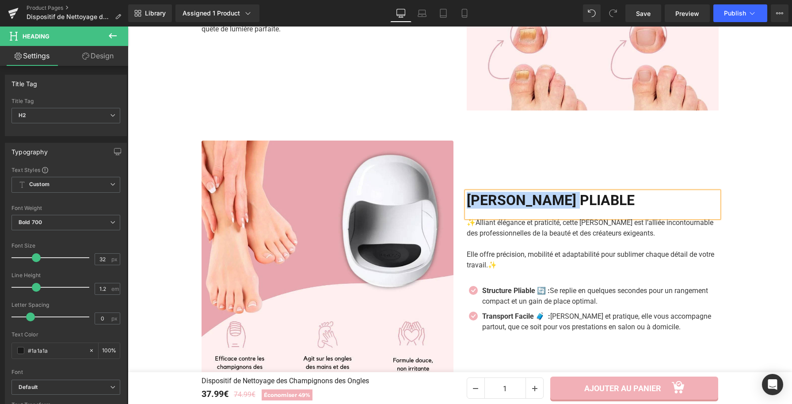
paste div
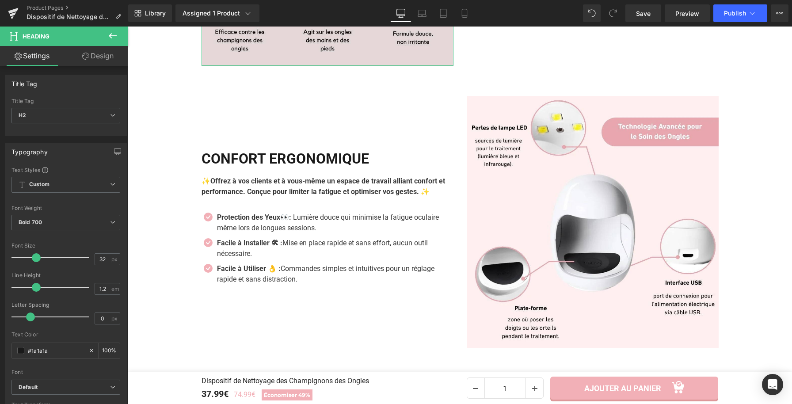
scroll to position [1602, 0]
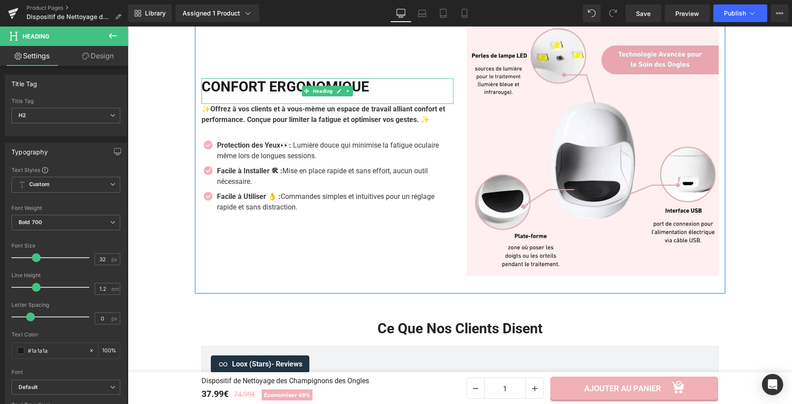
click at [286, 92] on h2 "CONFORT ERGONOMIQUE" at bounding box center [328, 86] width 252 height 17
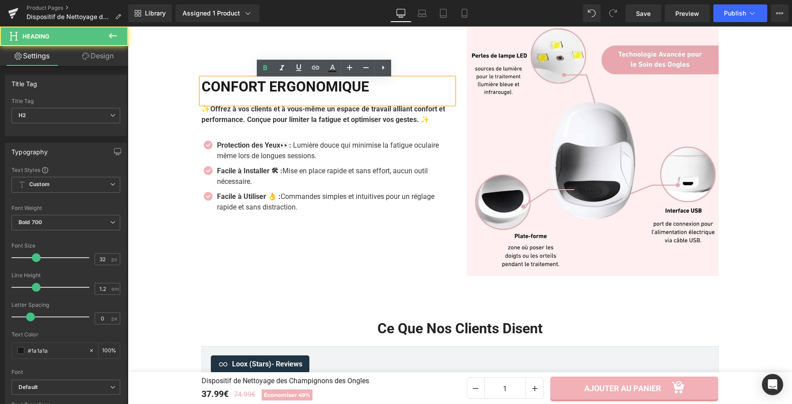
click at [286, 92] on h2 "CONFORT ERGONOMIQUE" at bounding box center [328, 86] width 252 height 17
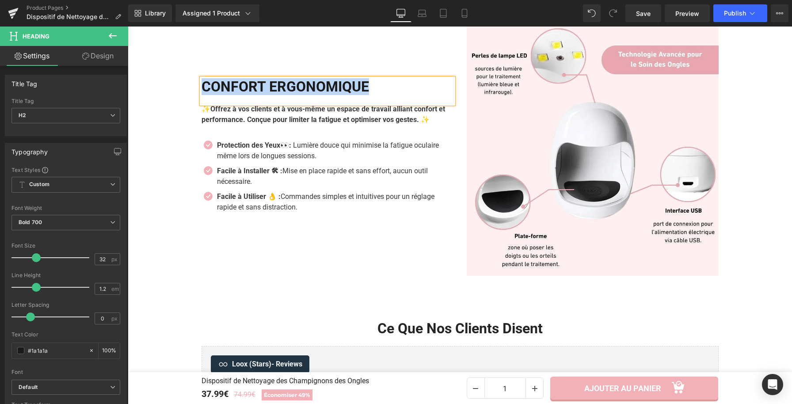
paste div
click at [421, 241] on div "DESIGN ERGONOMIQUE Heading ✨ Offrez à vos clients et à vous-même un espace de t…" at bounding box center [327, 150] width 265 height 252
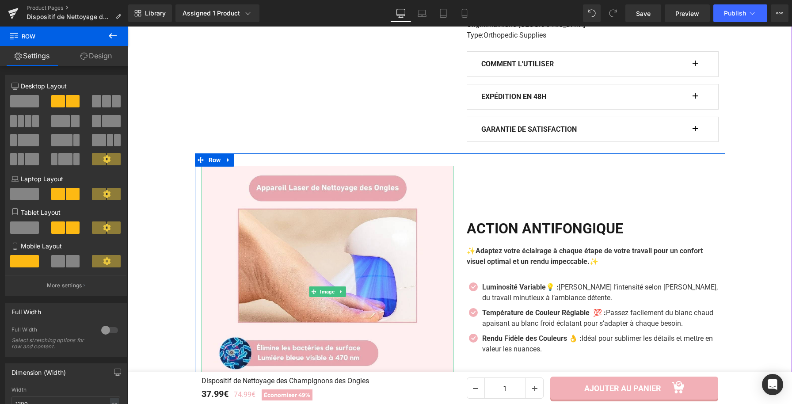
scroll to position [599, 0]
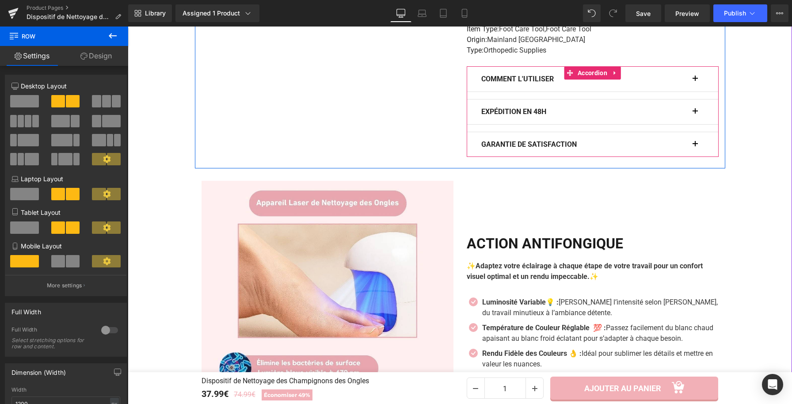
click at [695, 81] on span "button" at bounding box center [695, 81] width 0 height 0
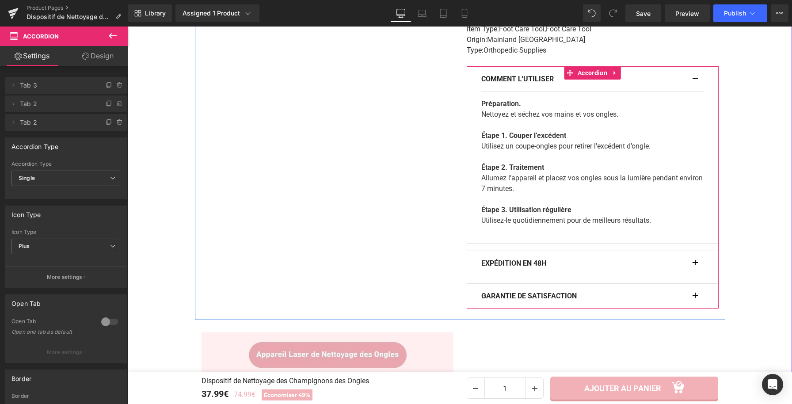
click at [695, 80] on button "button" at bounding box center [699, 79] width 9 height 25
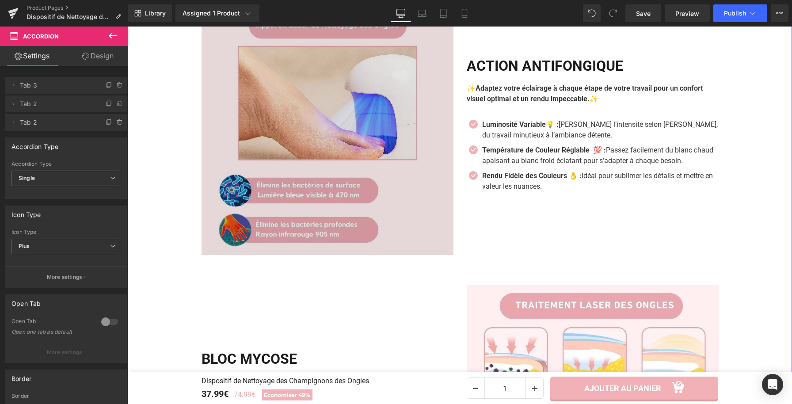
scroll to position [713, 0]
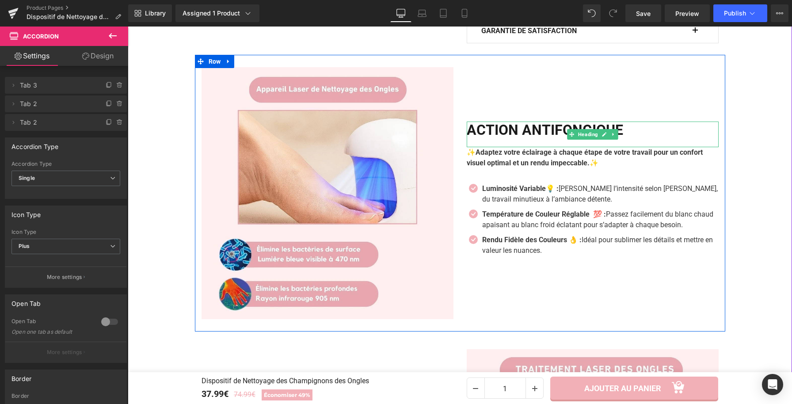
click at [502, 130] on h2 "ACTION ANTIFONGIQUE" at bounding box center [593, 130] width 252 height 17
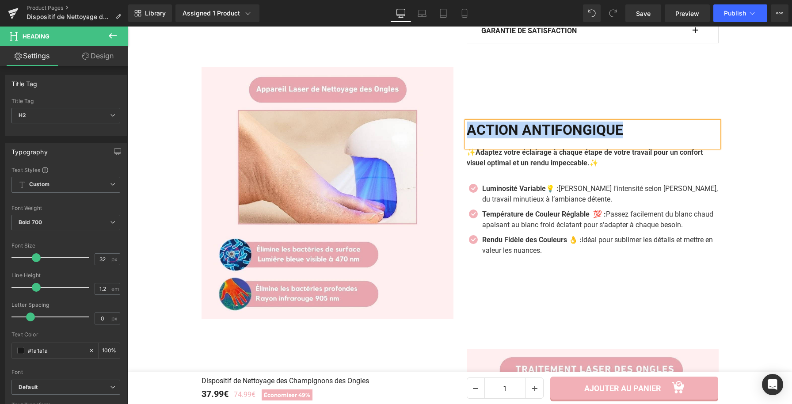
copy h2 "ACTION ANTIFONGIQUE"
click at [512, 164] on b "Adaptez votre éclairage à chaque étape de votre travail pour un confort visuel …" at bounding box center [585, 157] width 236 height 19
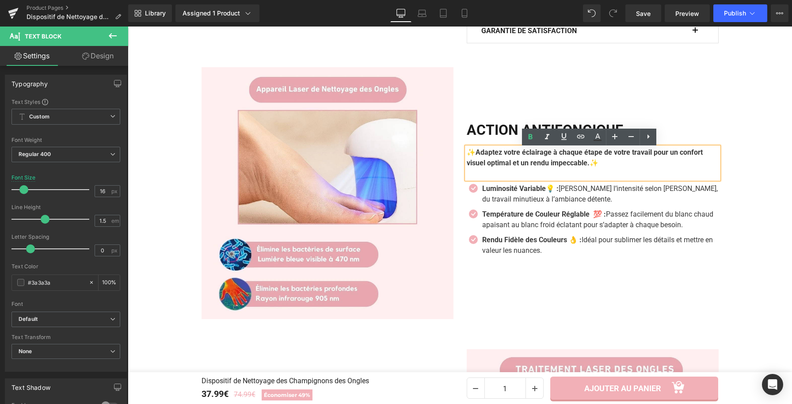
drag, startPoint x: 595, startPoint y: 163, endPoint x: 474, endPoint y: 154, distance: 121.0
click at [474, 154] on p "✨ Adaptez votre éclairage à chaque étape de votre travail pour un confort visue…" at bounding box center [593, 157] width 252 height 21
paste div
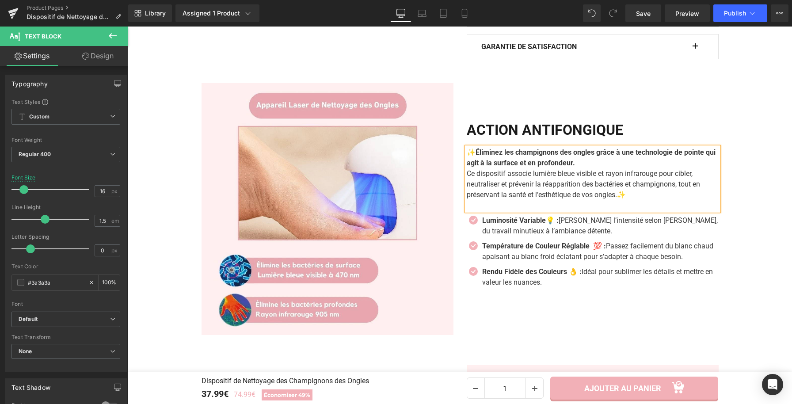
click at [631, 163] on p "✨ Éliminez les champignons des ongles grâce à une technologie de pointe qui agi…" at bounding box center [593, 157] width 252 height 21
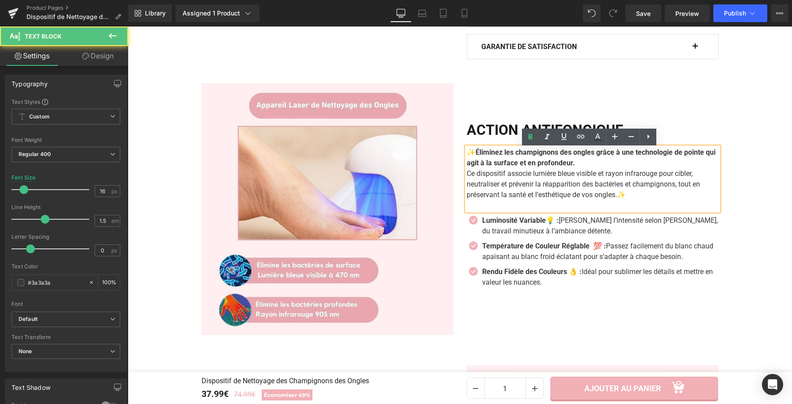
scroll to position [692, 0]
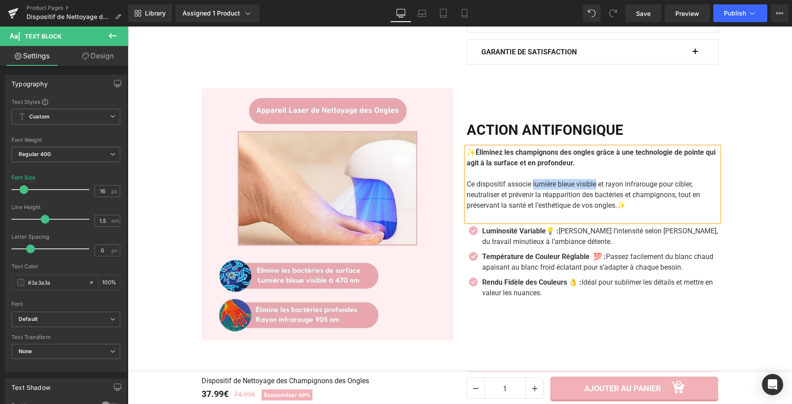
drag, startPoint x: 529, startPoint y: 186, endPoint x: 592, endPoint y: 185, distance: 62.8
click at [592, 185] on span "Ce dispositif associe lumière bleue visible et rayon infrarouge pour cibler, ne…" at bounding box center [583, 195] width 233 height 30
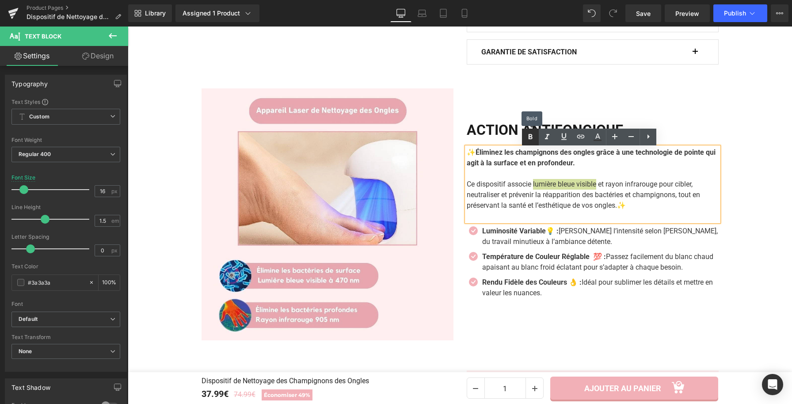
click at [533, 137] on icon at bounding box center [530, 137] width 11 height 11
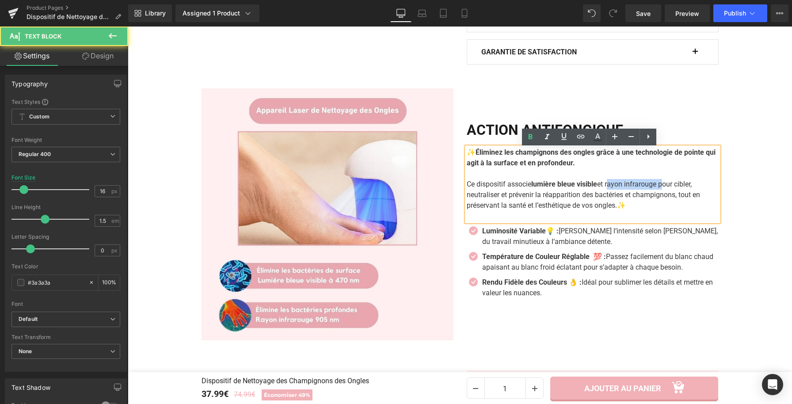
drag, startPoint x: 610, startPoint y: 187, endPoint x: 661, endPoint y: 183, distance: 51.4
click at [661, 183] on span "Ce dispositif associe lumière bleue visible et rayon infrarouge pour cibler, ne…" at bounding box center [583, 195] width 233 height 30
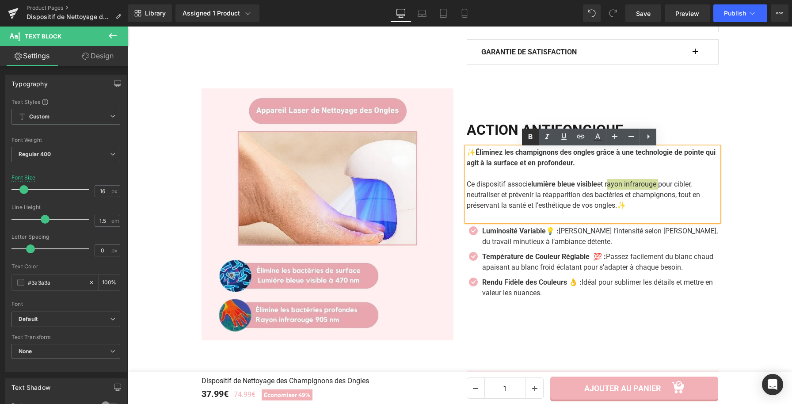
click at [531, 137] on icon at bounding box center [531, 136] width 4 height 5
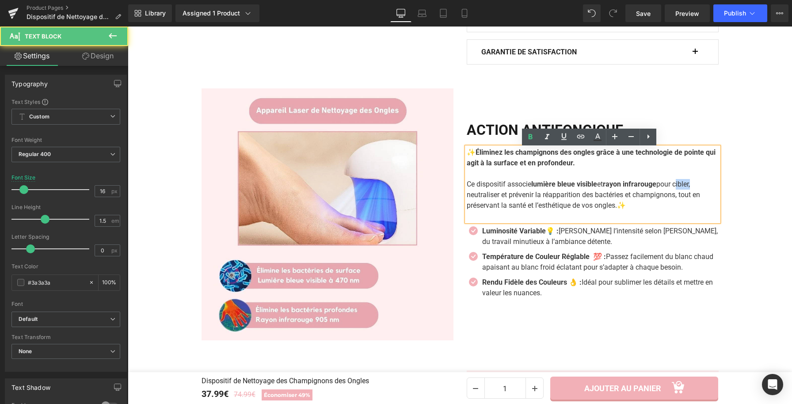
drag, startPoint x: 684, startPoint y: 187, endPoint x: 698, endPoint y: 187, distance: 13.7
click at [700, 186] on span "Ce dispositif associe lumière bleue visible et rayon infrarouge pour cibler, ne…" at bounding box center [583, 195] width 233 height 30
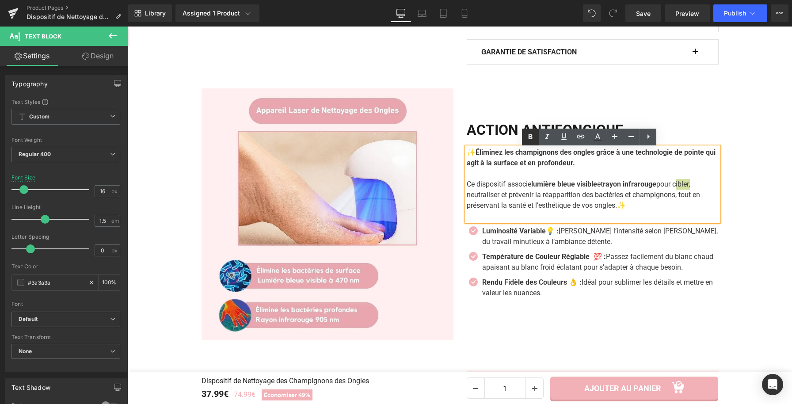
click at [525, 141] on icon at bounding box center [530, 137] width 11 height 11
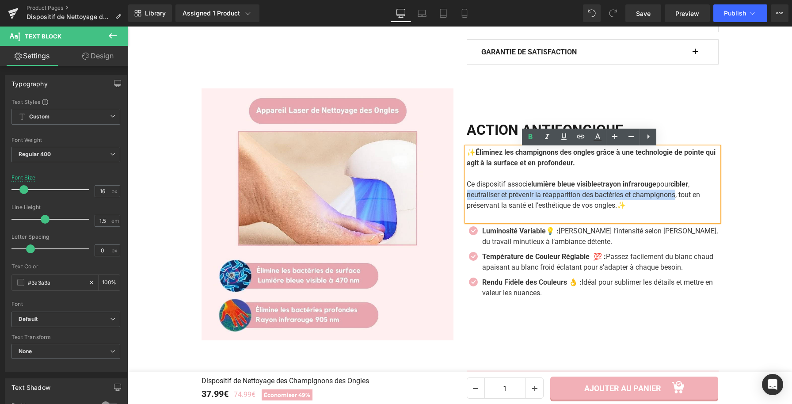
drag, startPoint x: 674, startPoint y: 196, endPoint x: 459, endPoint y: 192, distance: 215.3
click at [460, 192] on div "ACTION ANTIFONGIQUE Heading ✨ Éliminez les champignons des ongles grâce à une t…" at bounding box center [592, 214] width 265 height 252
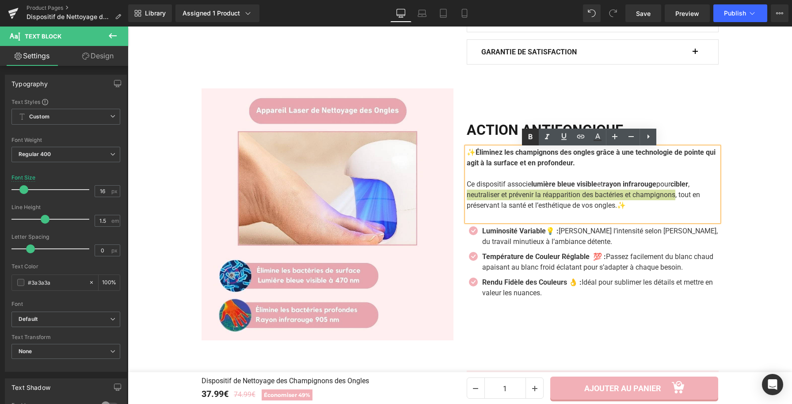
click at [532, 139] on icon at bounding box center [531, 136] width 4 height 5
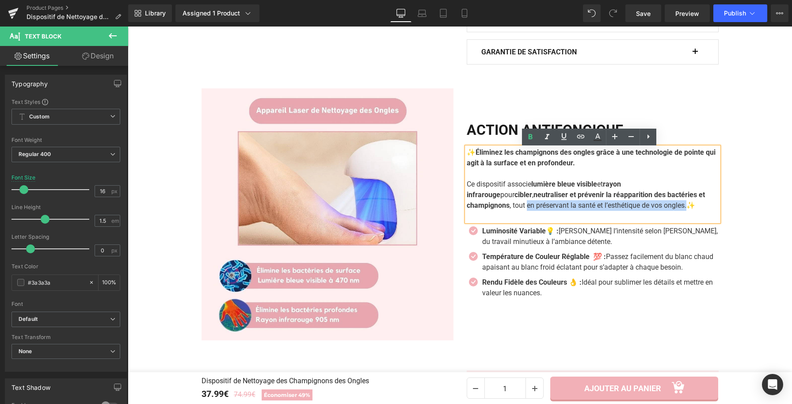
drag, startPoint x: 464, startPoint y: 207, endPoint x: 628, endPoint y: 212, distance: 163.6
click at [628, 211] on p "Ce dispositif associe lumière bleue visible et rayon infrarouge pour cibler , n…" at bounding box center [593, 195] width 252 height 32
click at [526, 134] on icon at bounding box center [530, 137] width 11 height 11
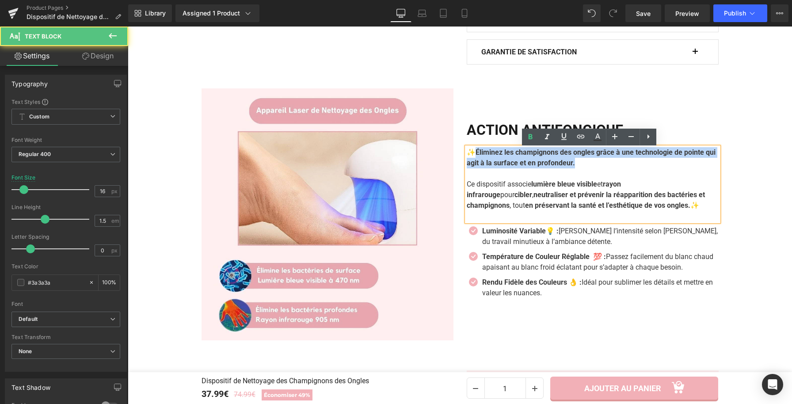
drag, startPoint x: 479, startPoint y: 153, endPoint x: 635, endPoint y: 173, distance: 156.8
click at [635, 173] on div "✨ Éliminez les champignons des ongles grâce à une technologie de pointe qui agi…" at bounding box center [593, 184] width 252 height 74
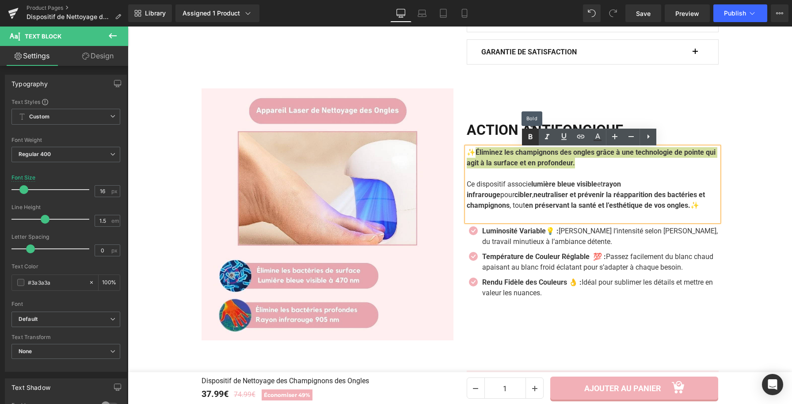
click at [527, 132] on icon at bounding box center [530, 137] width 11 height 11
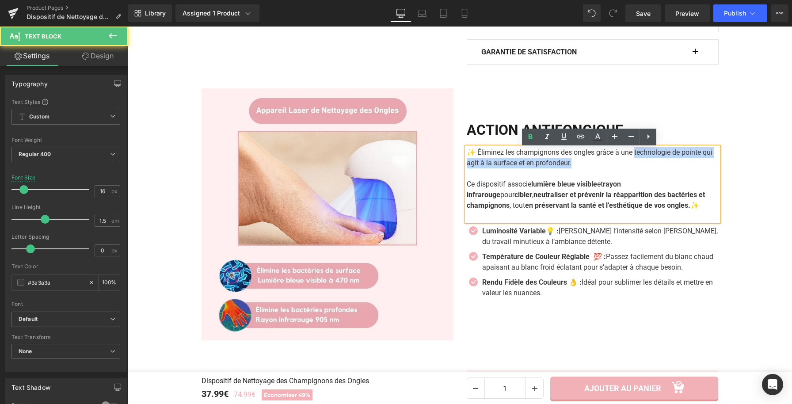
drag, startPoint x: 633, startPoint y: 156, endPoint x: 640, endPoint y: 161, distance: 8.5
click at [640, 161] on p "✨ Éliminez les champignons des ongles grâce à une technologie de pointe qui agi…" at bounding box center [593, 157] width 252 height 21
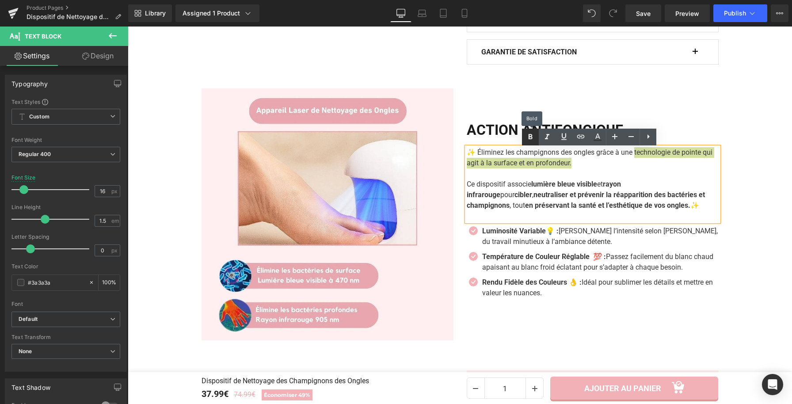
click at [530, 133] on icon at bounding box center [530, 137] width 11 height 11
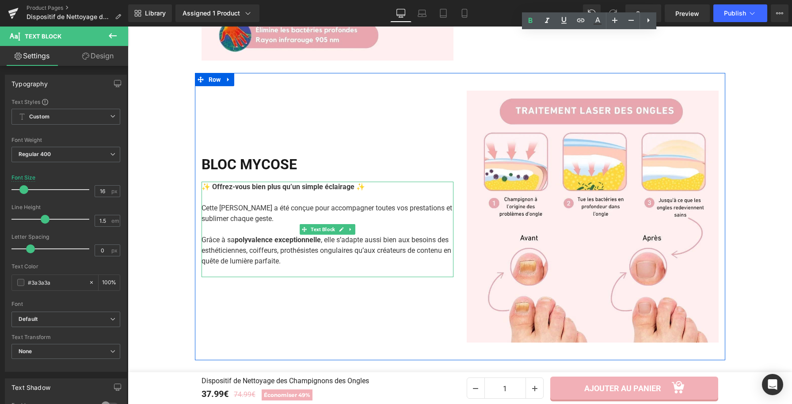
scroll to position [794, 0]
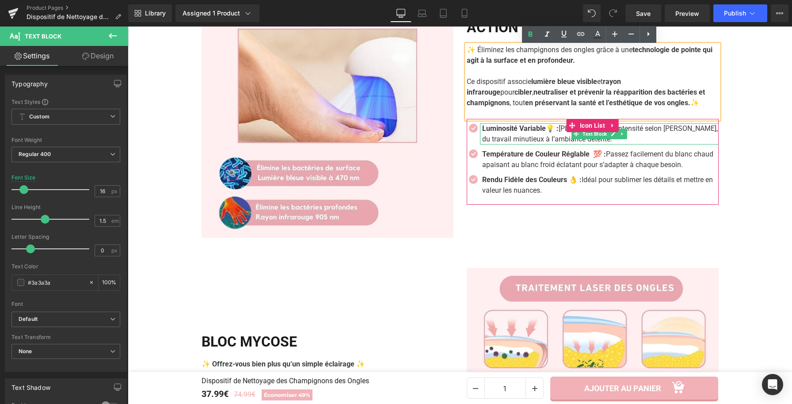
click at [511, 141] on p "Luminosité Variable💡 : Ajustez l’intensité selon la tâche, du travail minutieux…" at bounding box center [600, 133] width 236 height 21
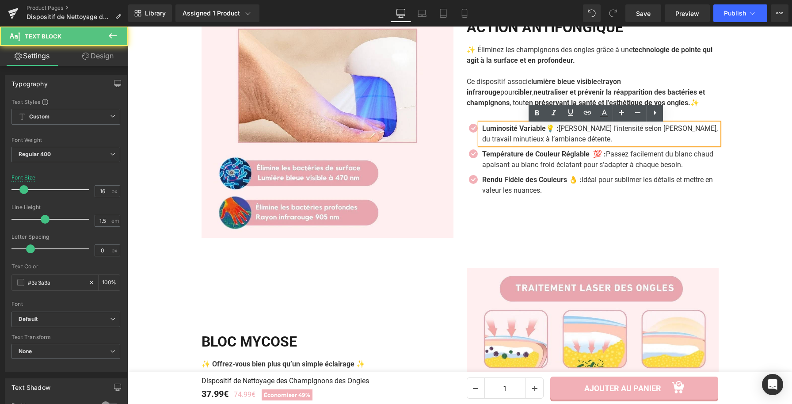
click at [511, 141] on p "Luminosité Variable💡 : Ajustez l’intensité selon la tâche, du travail minutieux…" at bounding box center [600, 133] width 236 height 21
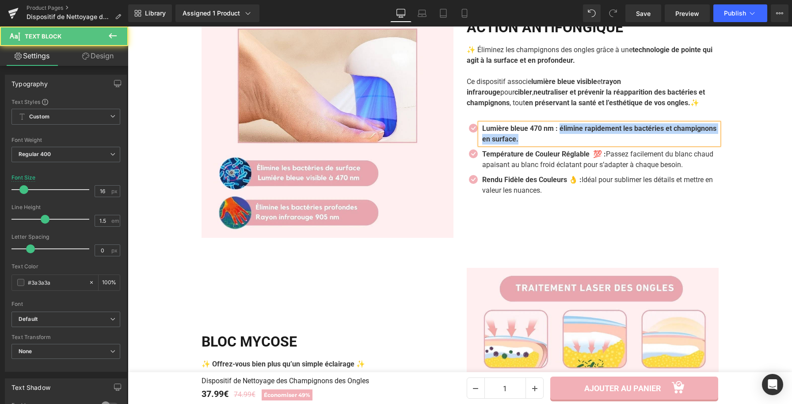
drag, startPoint x: 560, startPoint y: 131, endPoint x: 565, endPoint y: 138, distance: 8.8
click at [565, 138] on p "Lumière bleue 470 nm : élimine rapidement les bactéries et champignons en surfa…" at bounding box center [600, 133] width 236 height 21
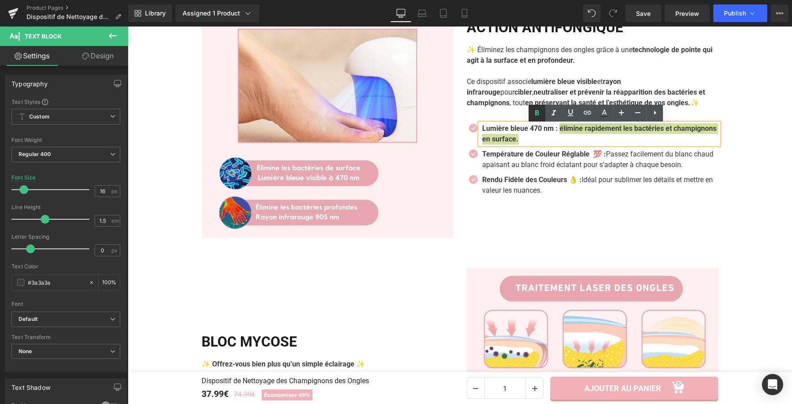
click at [541, 115] on icon at bounding box center [537, 113] width 11 height 11
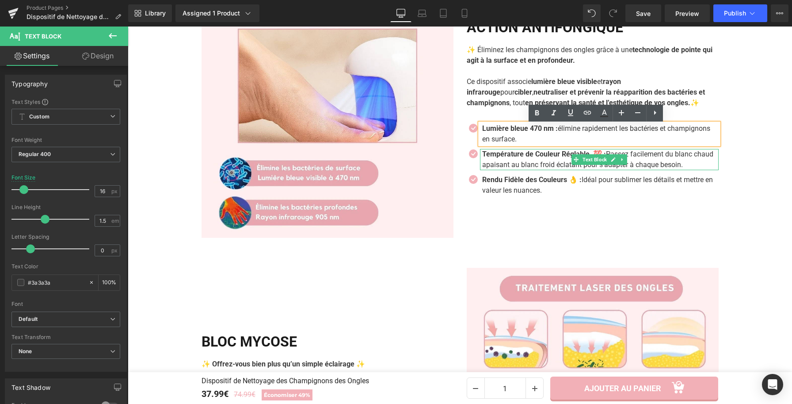
click at [511, 167] on p "Température de Couleur Réglable 💯 : Passez facilement du blanc chaud apaisant a…" at bounding box center [600, 159] width 236 height 21
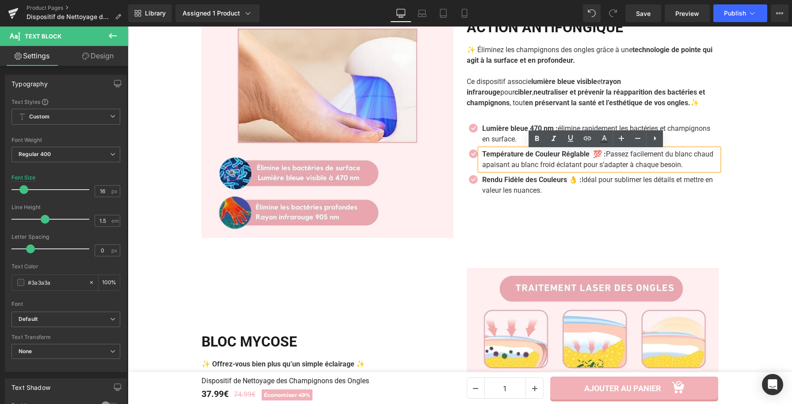
click at [511, 166] on p "Température de Couleur Réglable 💯 : Passez facilement du blanc chaud apaisant a…" at bounding box center [600, 159] width 236 height 21
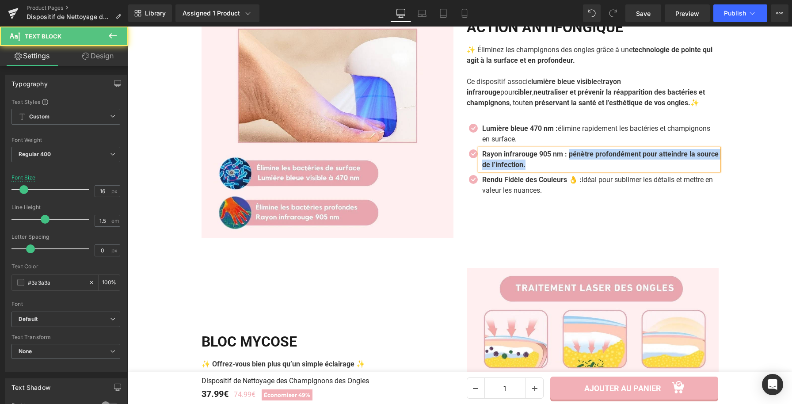
drag, startPoint x: 569, startPoint y: 156, endPoint x: 571, endPoint y: 164, distance: 7.6
click at [571, 164] on p "Rayon infrarouge 905 nm : pénètre profondément pour atteindre la source de l’in…" at bounding box center [600, 159] width 236 height 21
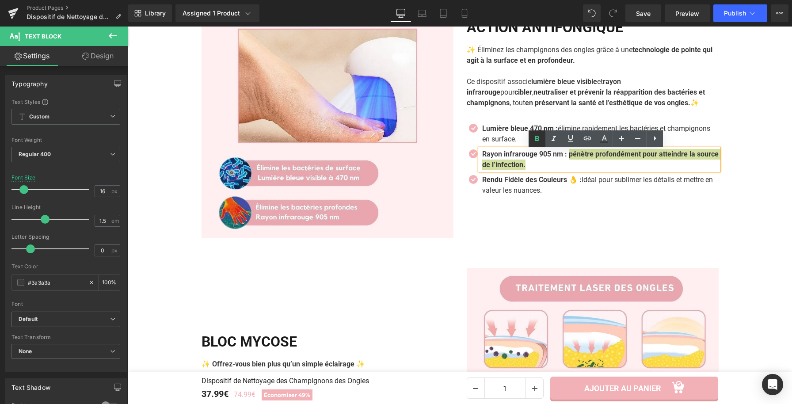
click at [532, 143] on icon at bounding box center [537, 138] width 11 height 11
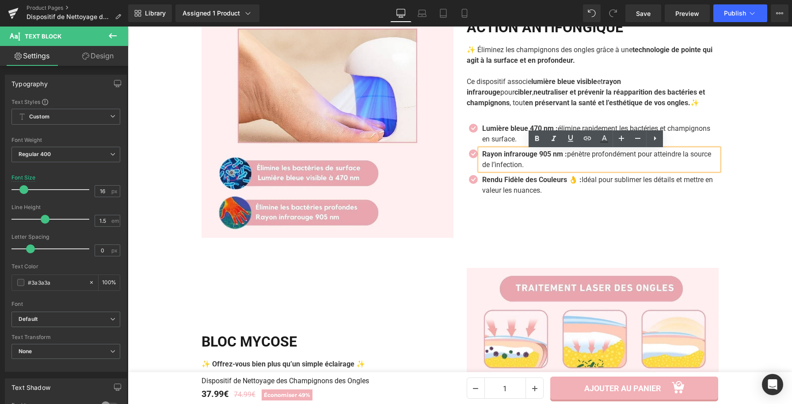
click at [564, 215] on div "ACTION ANTIFONGIQUE Heading ✨ Éliminez les champignons des ongles grâce à une t…" at bounding box center [592, 112] width 265 height 252
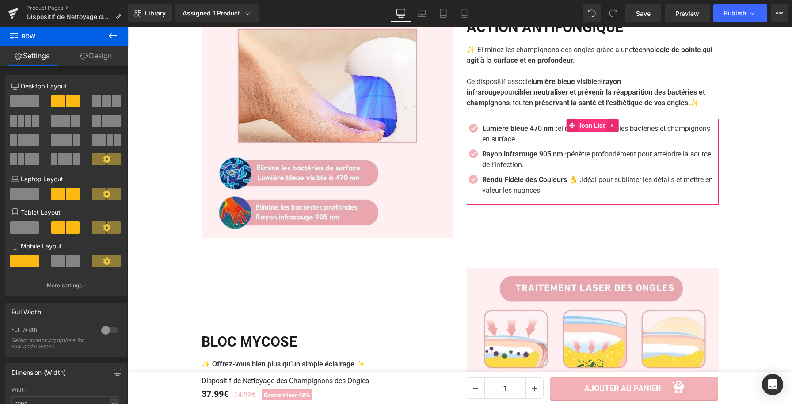
click at [578, 129] on span "Icon List" at bounding box center [593, 125] width 30 height 13
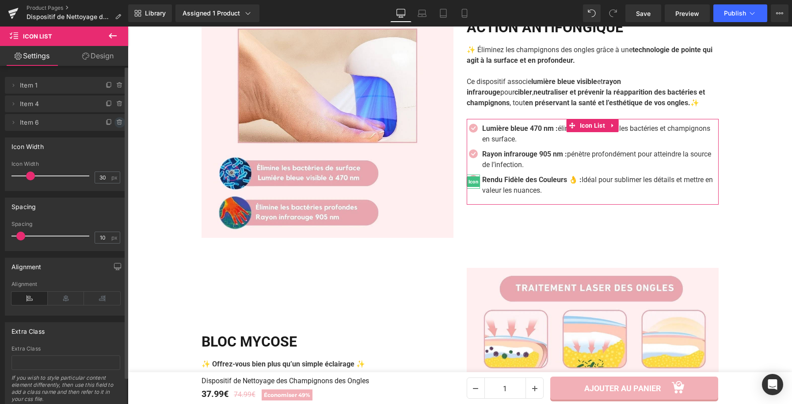
click at [117, 125] on icon at bounding box center [119, 122] width 7 height 7
click at [105, 120] on button "Delete" at bounding box center [110, 122] width 28 height 11
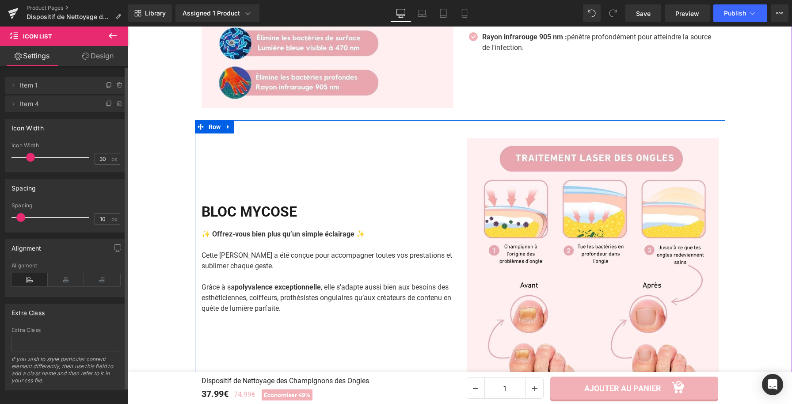
scroll to position [743, 0]
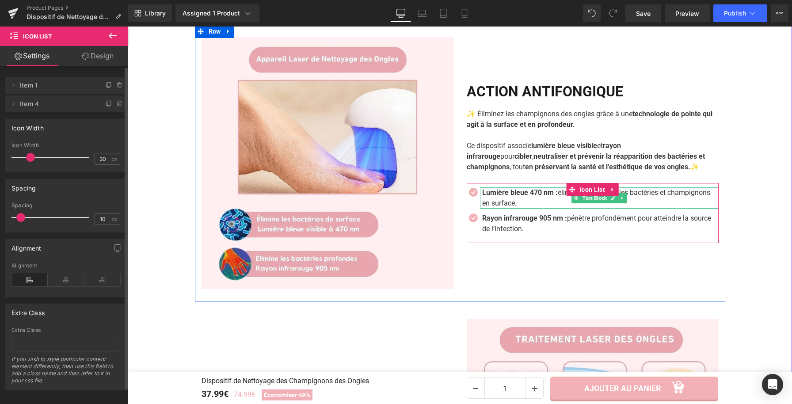
click at [555, 195] on strong "Lumière bleue 470 nm :" at bounding box center [520, 192] width 76 height 8
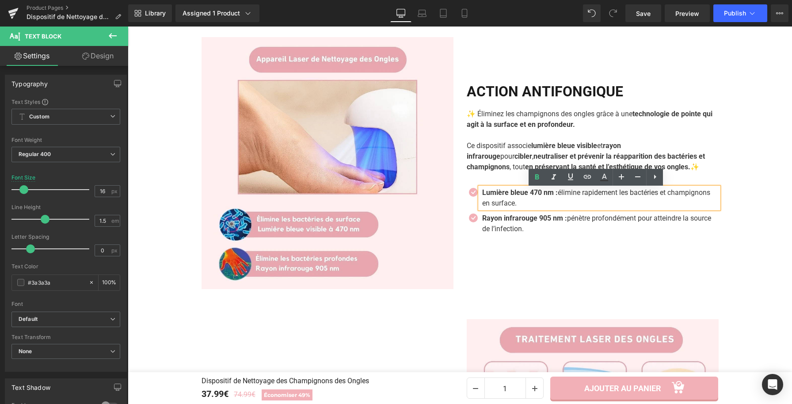
click at [555, 194] on strong "Lumière bleue 470 nm :" at bounding box center [520, 192] width 76 height 8
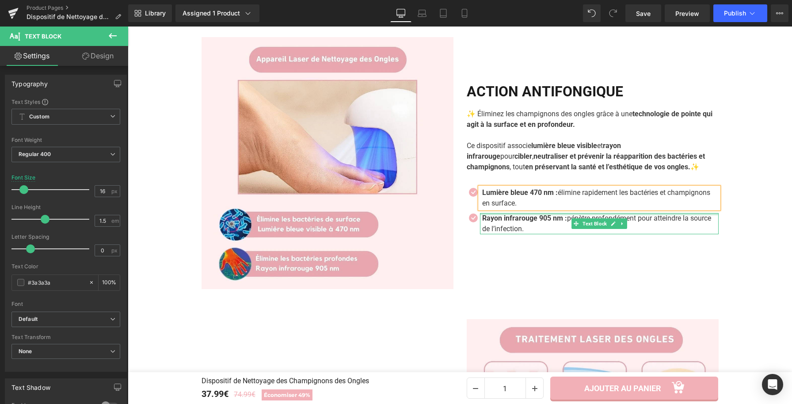
paste div
click at [563, 220] on strong "Rayon infrarouge 905 nm :" at bounding box center [524, 218] width 85 height 8
click at [565, 221] on strong "Rayon infrarouge 905 nm :" at bounding box center [524, 218] width 85 height 8
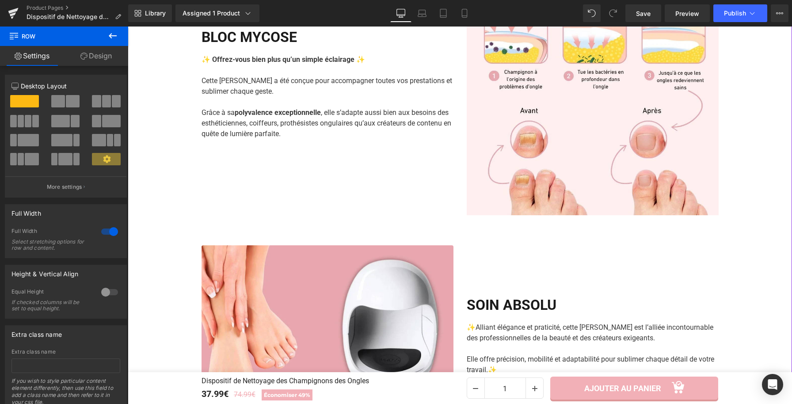
scroll to position [1102, 0]
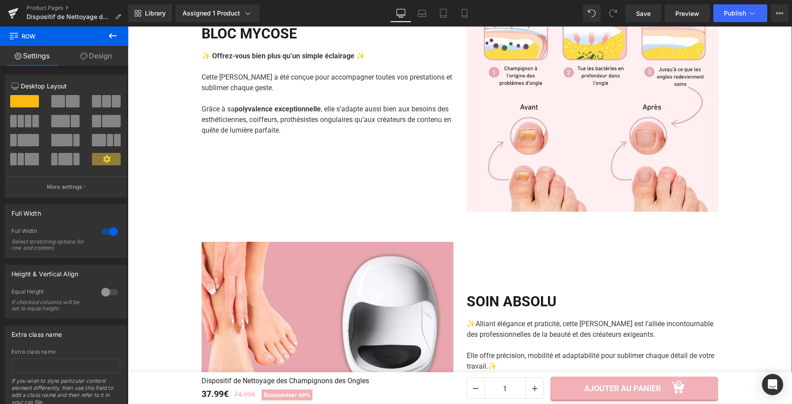
click at [733, 153] on div "Image ACTION ANTIFONGIQUE Heading ✨ Éliminez les champignons des ongles grâce à…" at bounding box center [460, 229] width 664 height 1128
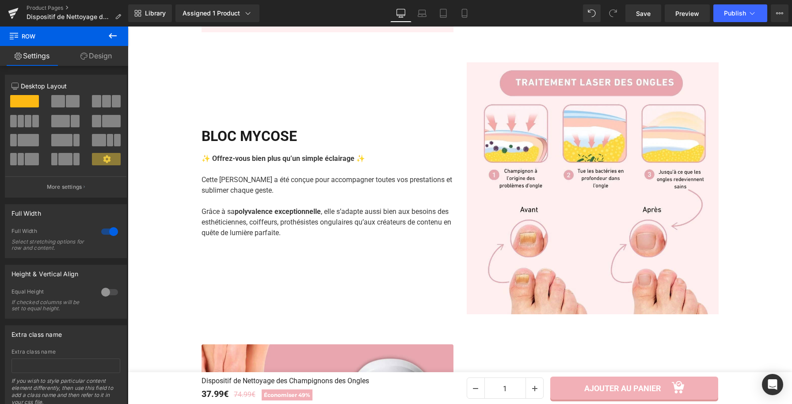
scroll to position [1001, 0]
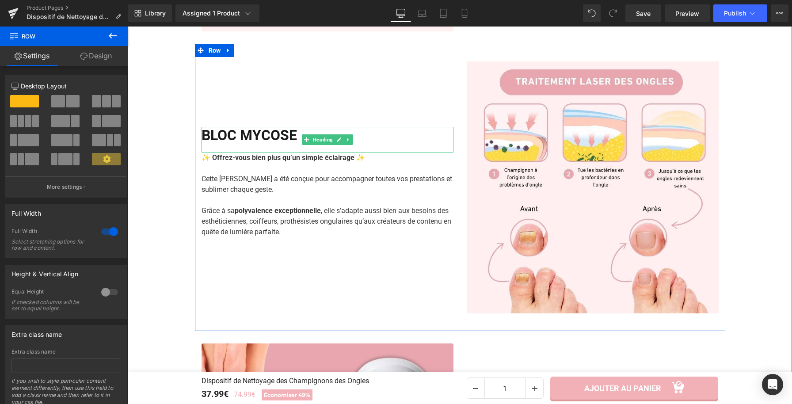
click at [293, 135] on h2 "BLOC MYCOSE" at bounding box center [328, 135] width 252 height 17
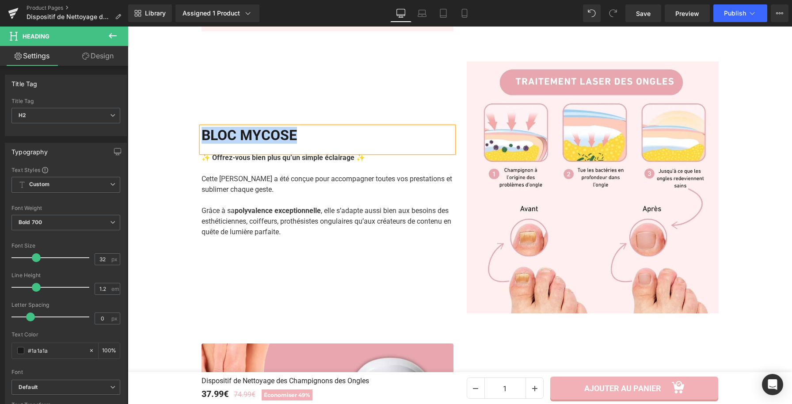
copy h2 "BLOC MYCOSE"
click at [235, 160] on strong "✨ Offrez-vous bien plus qu’un simple éclairage ✨" at bounding box center [284, 157] width 164 height 8
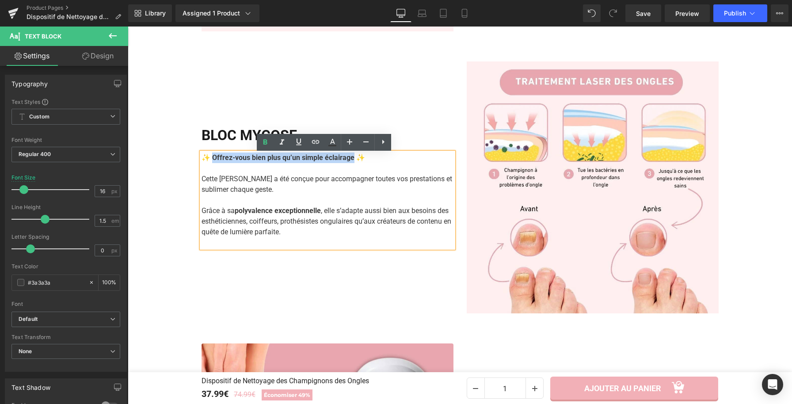
drag, startPoint x: 359, startPoint y: 159, endPoint x: 211, endPoint y: 158, distance: 148.1
click at [211, 158] on strong "✨ Offrez-vous bien plus qu’un simple éclairage ✨" at bounding box center [284, 157] width 164 height 8
paste div
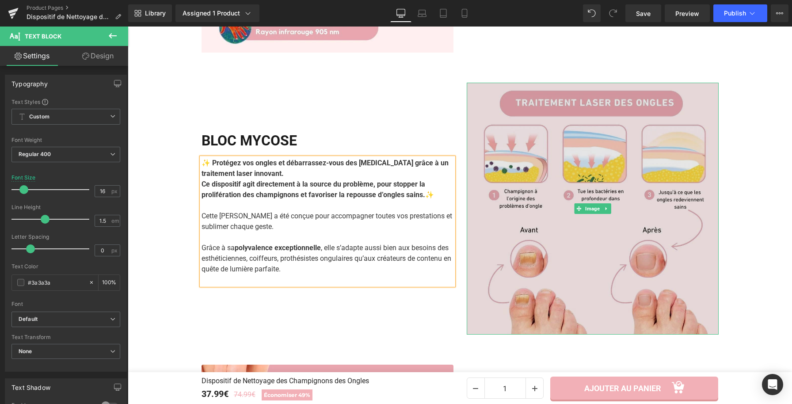
scroll to position [985, 0]
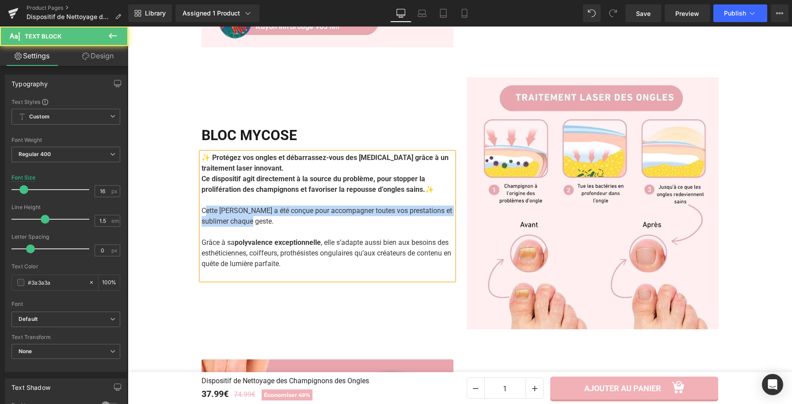
drag, startPoint x: 249, startPoint y: 224, endPoint x: 206, endPoint y: 212, distance: 44.9
click at [204, 211] on p "Cette lampe a été conçue pour accompagner toutes vos prestations et sublimer ch…" at bounding box center [328, 216] width 252 height 21
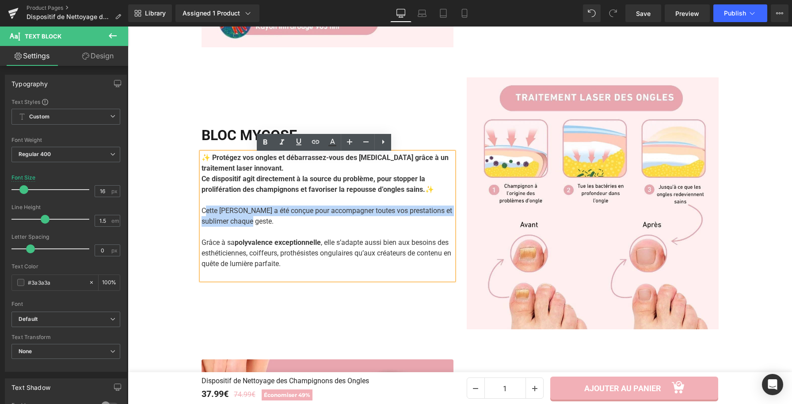
click at [336, 217] on p "Cette lampe a été conçue pour accompagner toutes vos prestations et sublimer ch…" at bounding box center [328, 216] width 252 height 21
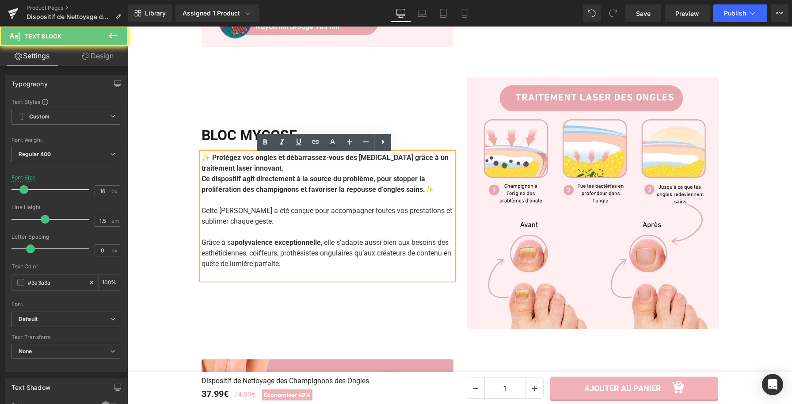
click at [340, 250] on p "Grâce à sa polyvalence exceptionnelle , elle s’adapte aussi bien aux besoins de…" at bounding box center [328, 253] width 252 height 32
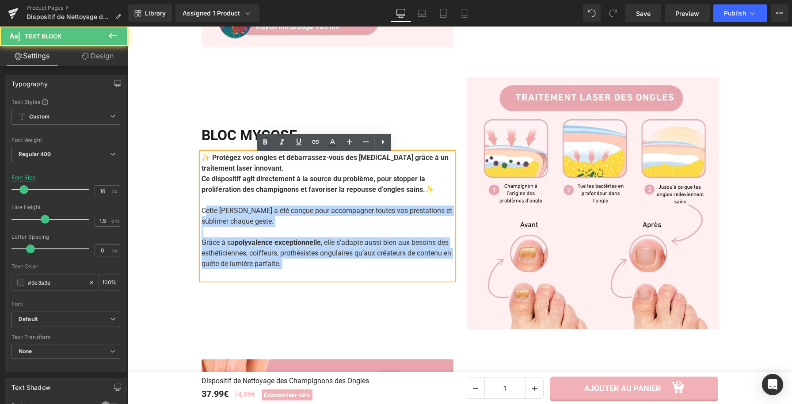
drag, startPoint x: 281, startPoint y: 259, endPoint x: 203, endPoint y: 212, distance: 90.6
click at [203, 212] on div "✨ Protégez vos ongles et débarrassez-vous des mycoses grâce à un traitement las…" at bounding box center [328, 215] width 252 height 127
click at [203, 212] on p "Cette lampe a été conçue pour accompagner toutes vos prestations et sublimer ch…" at bounding box center [328, 216] width 252 height 21
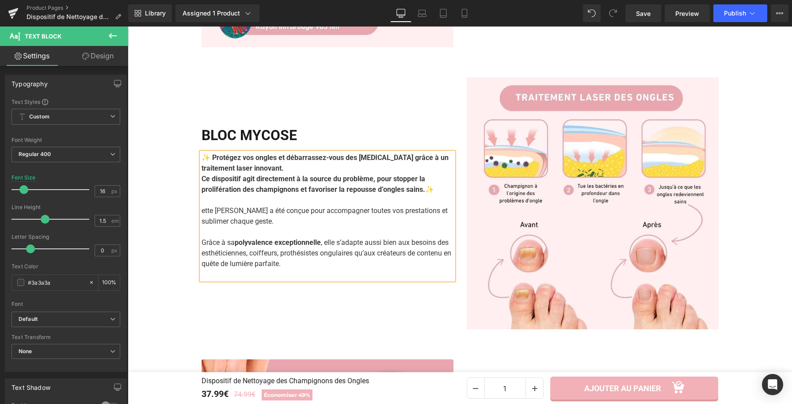
scroll to position [990, 0]
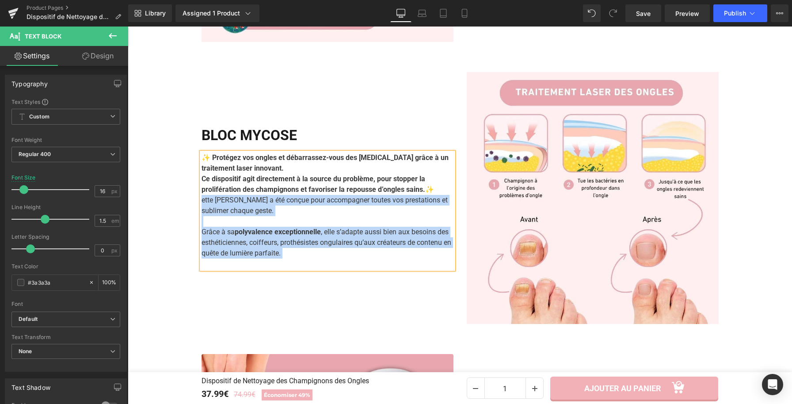
drag, startPoint x: 318, startPoint y: 255, endPoint x: 195, endPoint y: 203, distance: 133.9
click at [195, 203] on div "BLOC MYCOSE Heading ✨ Protégez vos ongles et débarrassez-vous des mycoses grâce…" at bounding box center [327, 198] width 265 height 252
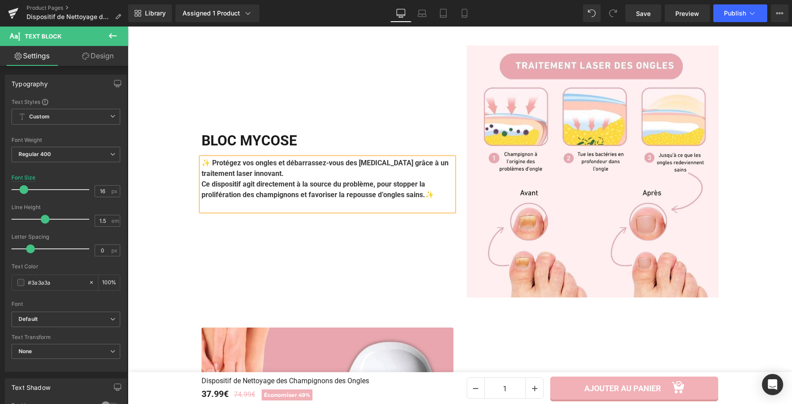
scroll to position [1022, 0]
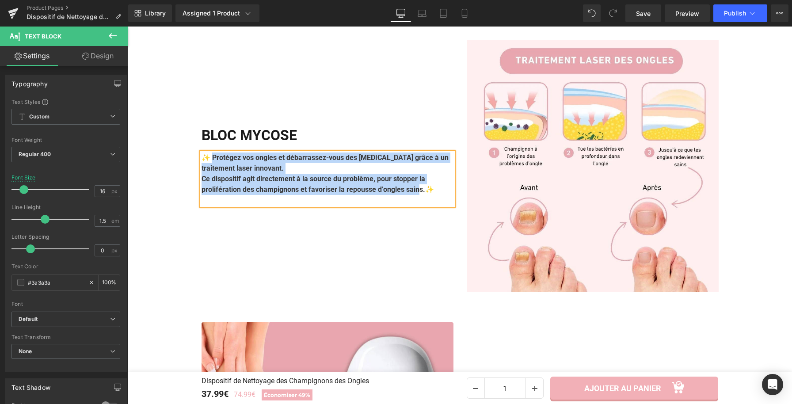
drag, startPoint x: 208, startPoint y: 159, endPoint x: 431, endPoint y: 197, distance: 226.3
click at [431, 197] on div "✨ Protégez vos ongles et débarrassez-vous des mycoses grâce à un traitement las…" at bounding box center [328, 178] width 252 height 53
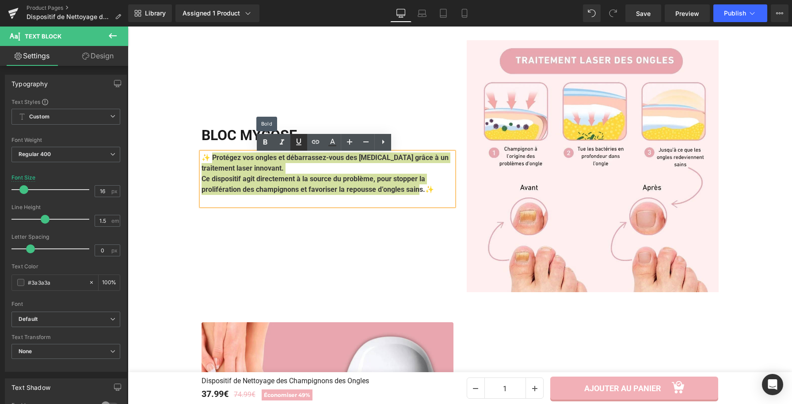
drag, startPoint x: 259, startPoint y: 139, endPoint x: 299, endPoint y: 148, distance: 41.2
click at [259, 139] on link at bounding box center [265, 142] width 17 height 17
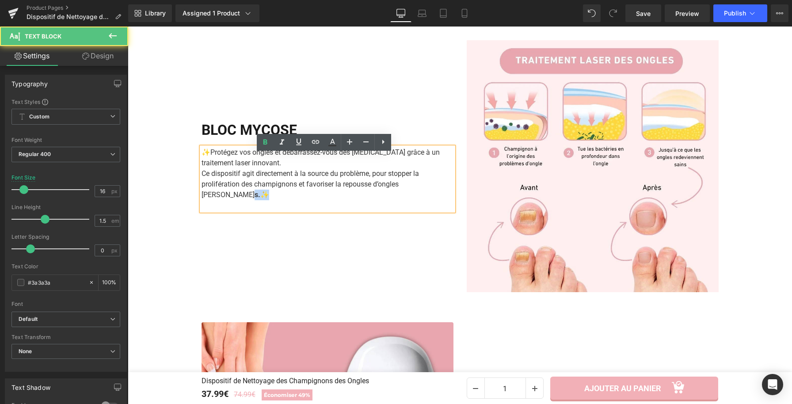
drag, startPoint x: 412, startPoint y: 191, endPoint x: 419, endPoint y: 192, distance: 6.6
click at [419, 192] on p "Ce dispositif agit directement à la source du problème, pour stopper la prolifé…" at bounding box center [328, 184] width 252 height 32
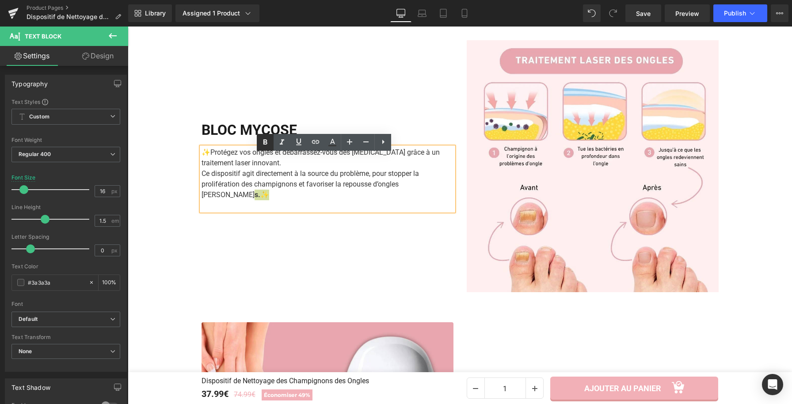
drag, startPoint x: 266, startPoint y: 140, endPoint x: 271, endPoint y: 141, distance: 5.6
click at [266, 140] on icon at bounding box center [265, 142] width 4 height 5
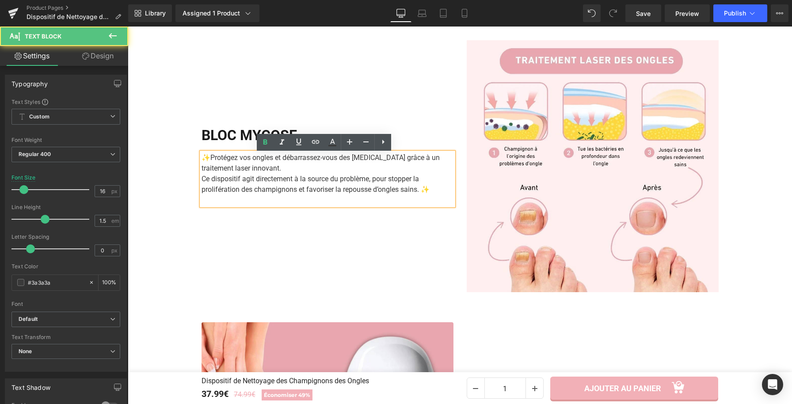
click at [350, 158] on p "✨ Protégez vos ongles et débarrassez-vous des mycoses grâce à un traitement las…" at bounding box center [328, 162] width 252 height 21
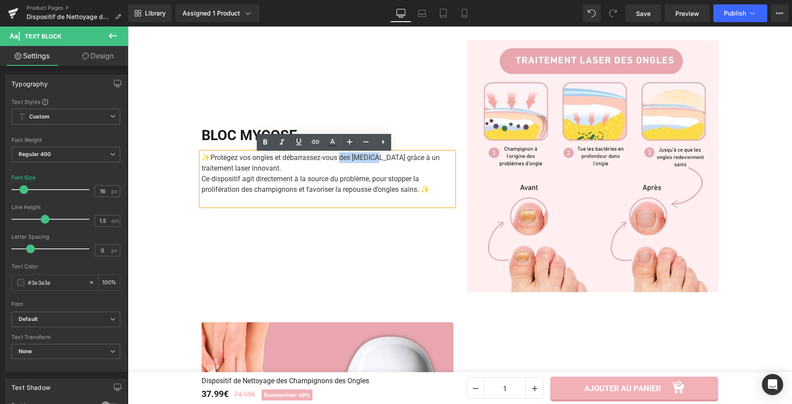
drag, startPoint x: 343, startPoint y: 160, endPoint x: 360, endPoint y: 153, distance: 18.3
click at [381, 163] on p "✨ Protégez vos ongles et débarrassez-vous des mycoses grâce à un traitement las…" at bounding box center [328, 162] width 252 height 21
click at [265, 137] on icon at bounding box center [265, 142] width 11 height 11
drag, startPoint x: 278, startPoint y: 171, endPoint x: 198, endPoint y: 169, distance: 80.0
click at [202, 169] on p "✨ Protégez vos ongles et débarrassez-vous des mycoses grâce à un traitement las…" at bounding box center [328, 162] width 252 height 21
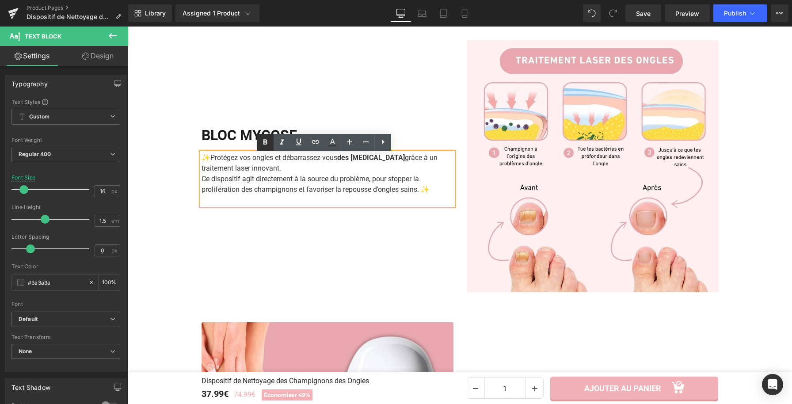
click at [260, 142] on icon at bounding box center [265, 142] width 11 height 11
drag, startPoint x: 236, startPoint y: 181, endPoint x: 199, endPoint y: 181, distance: 37.6
click at [202, 181] on p "Ce dispositif agit directement à la source du problème, pour stopper la prolifé…" at bounding box center [328, 184] width 252 height 21
click at [269, 144] on icon at bounding box center [265, 142] width 11 height 11
drag, startPoint x: 392, startPoint y: 180, endPoint x: 291, endPoint y: 194, distance: 101.3
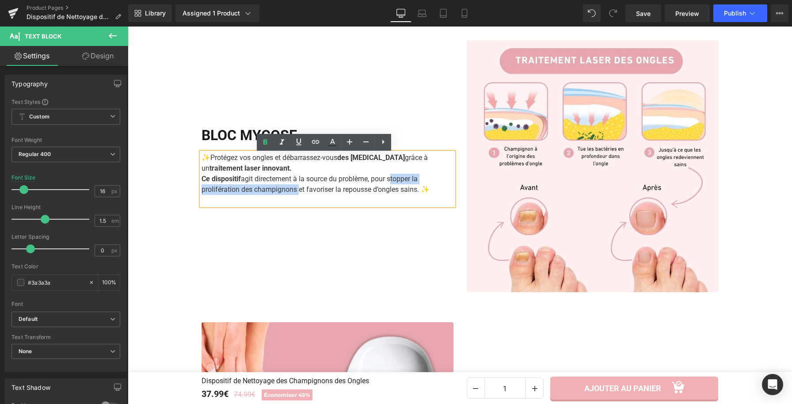
click at [291, 194] on p "Ce dispositif agit directement à la source du problème, pour stopper la prolifé…" at bounding box center [328, 184] width 252 height 21
click at [269, 144] on icon at bounding box center [265, 142] width 11 height 11
drag, startPoint x: 311, startPoint y: 190, endPoint x: 377, endPoint y: 157, distance: 72.9
click at [425, 195] on p "Ce dispositif agit directement à la source du problème, pour stopper la prolifé…" at bounding box center [328, 184] width 252 height 21
drag, startPoint x: 268, startPoint y: 142, endPoint x: 150, endPoint y: 126, distance: 119.1
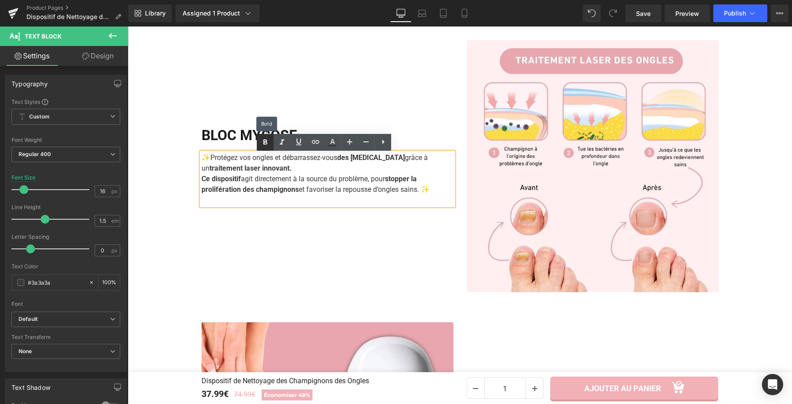
click at [268, 142] on icon at bounding box center [265, 142] width 11 height 11
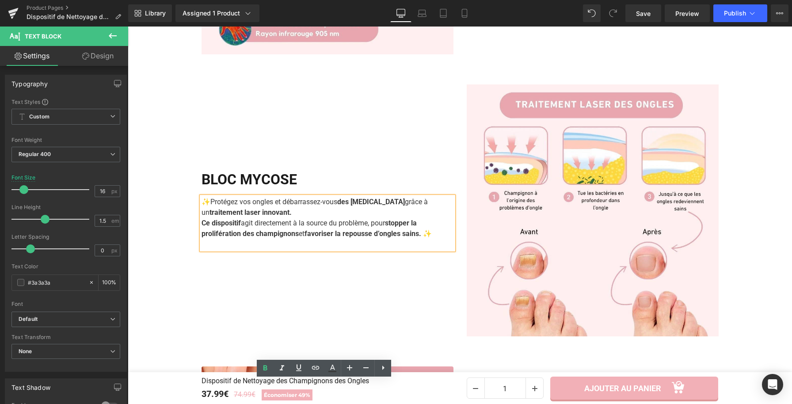
scroll to position [796, 0]
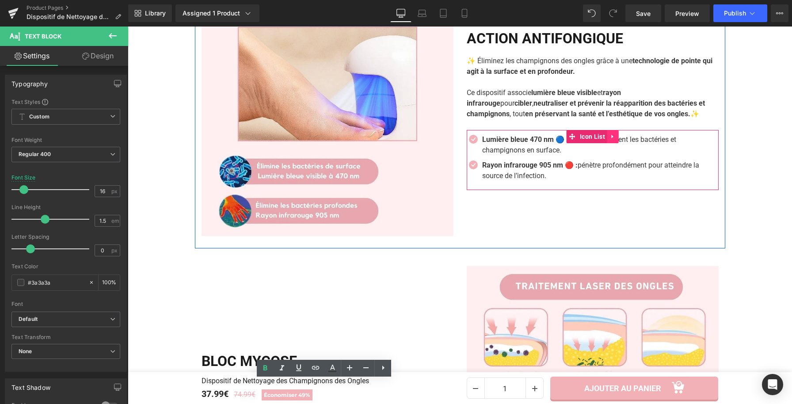
click at [612, 139] on icon at bounding box center [613, 137] width 2 height 4
click at [609, 139] on link at bounding box center [606, 136] width 11 height 13
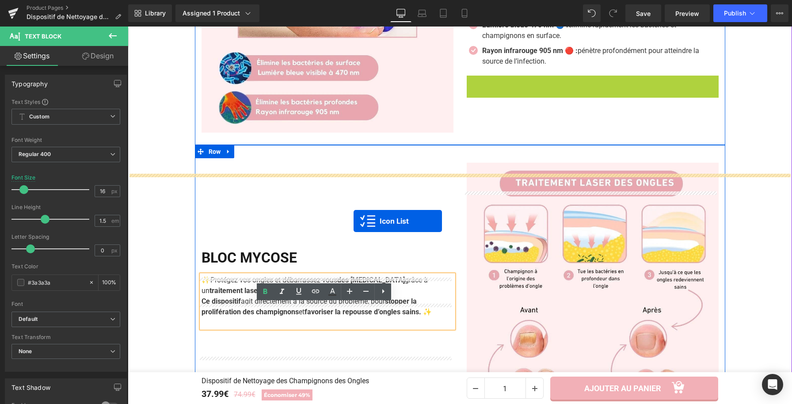
scroll to position [953, 0]
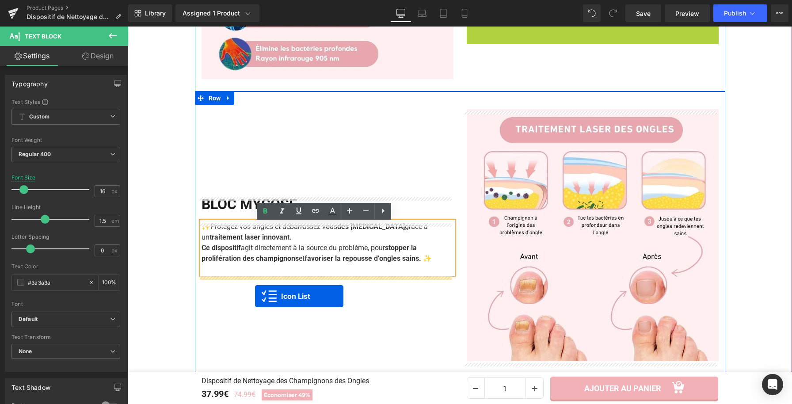
drag, startPoint x: 567, startPoint y: 171, endPoint x: 255, endPoint y: 296, distance: 335.9
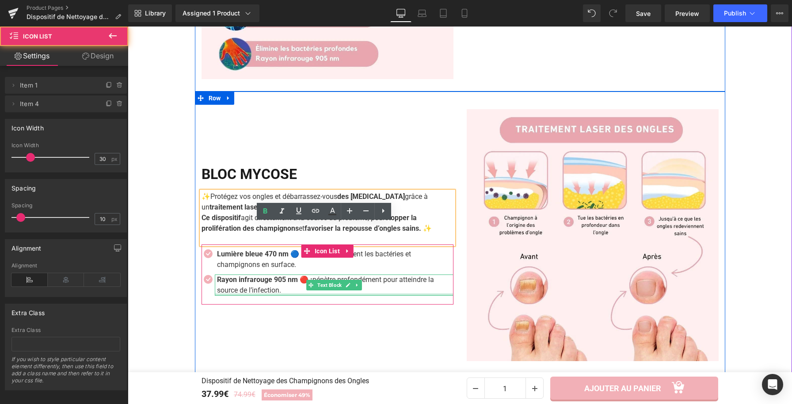
scroll to position [955, 0]
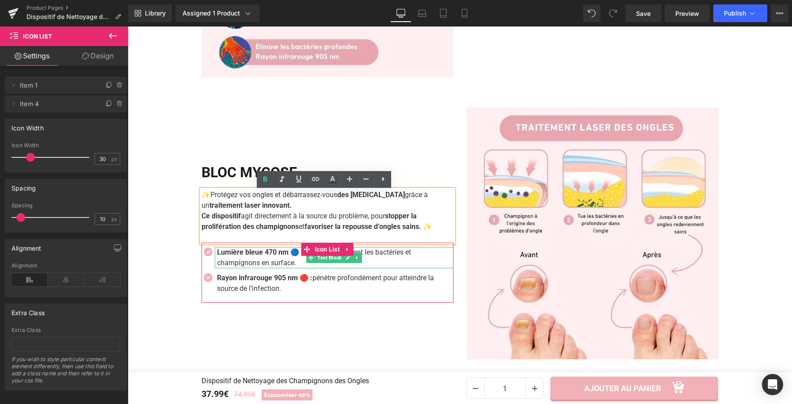
click at [247, 260] on p "Lumière bleue 470 nm 🔵 : élimine rapidement les bactéries et champignons en sur…" at bounding box center [335, 257] width 236 height 21
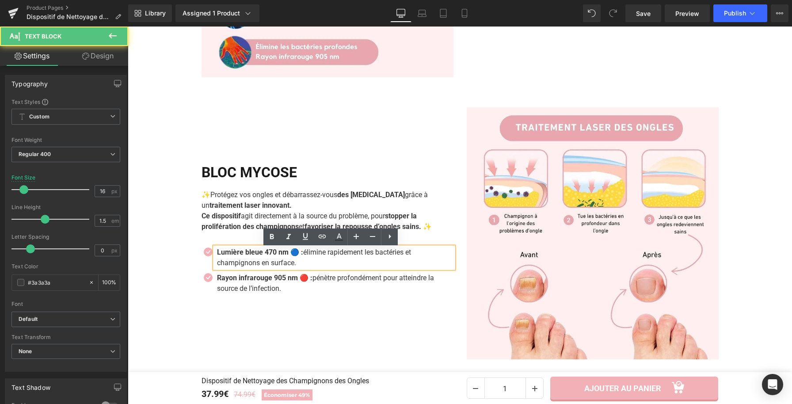
click at [289, 266] on p "Lumière bleue 470 nm 🔵 : élimine rapidement les bactéries et champignons en sur…" at bounding box center [335, 257] width 236 height 21
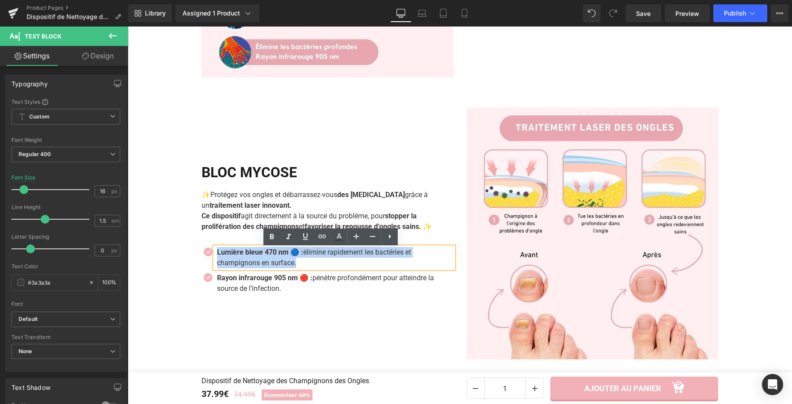
drag, startPoint x: 296, startPoint y: 266, endPoint x: 212, endPoint y: 255, distance: 84.2
click at [215, 255] on div "Lumière bleue 470 nm 🔵 : élimine rapidement les bactéries et champignons en sur…" at bounding box center [334, 257] width 239 height 21
paste div
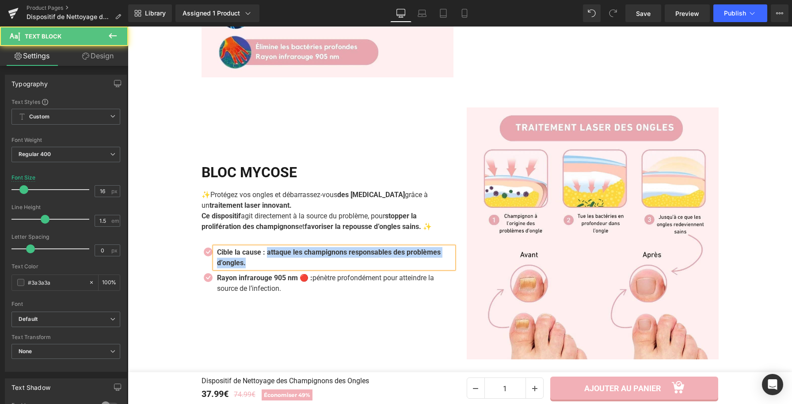
drag, startPoint x: 267, startPoint y: 253, endPoint x: 286, endPoint y: 273, distance: 28.1
click at [286, 273] on ul "Icon Cible la cause : attaque les champignons responsables des problèmes d’ongl…" at bounding box center [328, 272] width 252 height 51
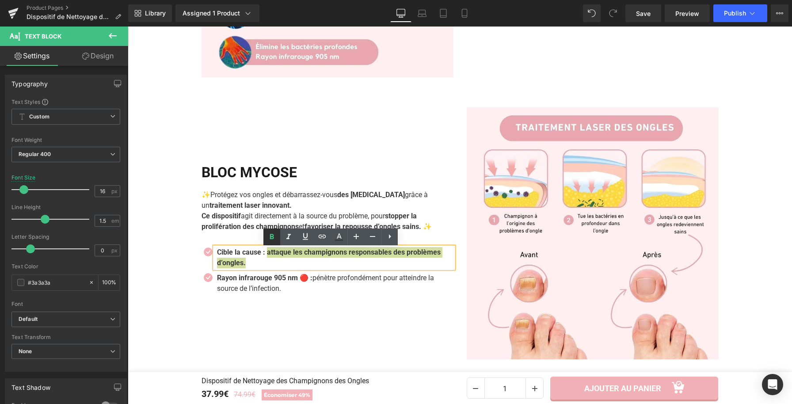
drag, startPoint x: 274, startPoint y: 231, endPoint x: 137, endPoint y: 221, distance: 137.8
click at [274, 231] on link at bounding box center [271, 236] width 17 height 17
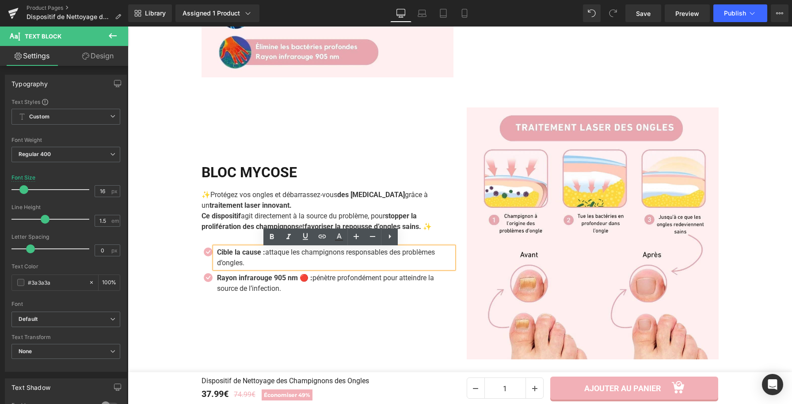
click at [262, 255] on strong "Cible la cause :" at bounding box center [241, 252] width 48 height 8
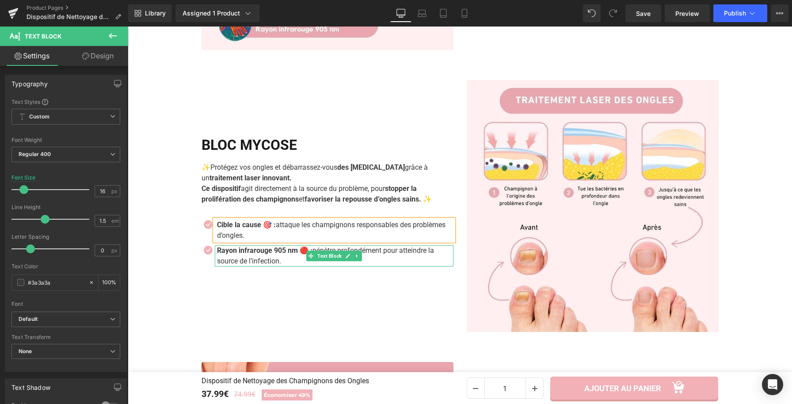
scroll to position [985, 0]
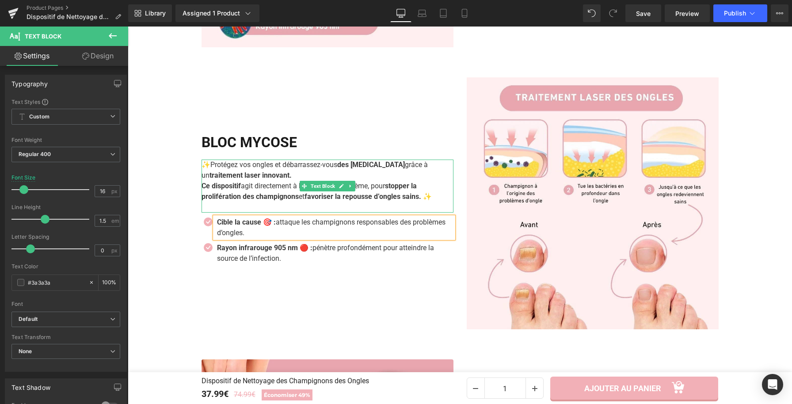
click at [445, 209] on p at bounding box center [328, 207] width 252 height 11
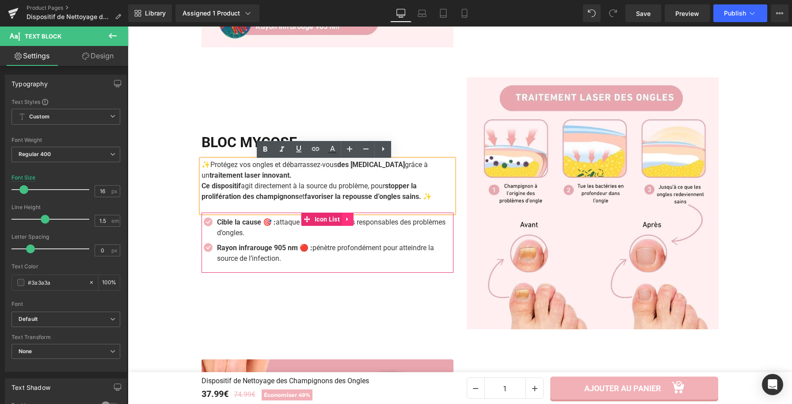
click at [345, 219] on icon at bounding box center [348, 219] width 6 height 7
click at [339, 219] on icon at bounding box center [342, 219] width 6 height 6
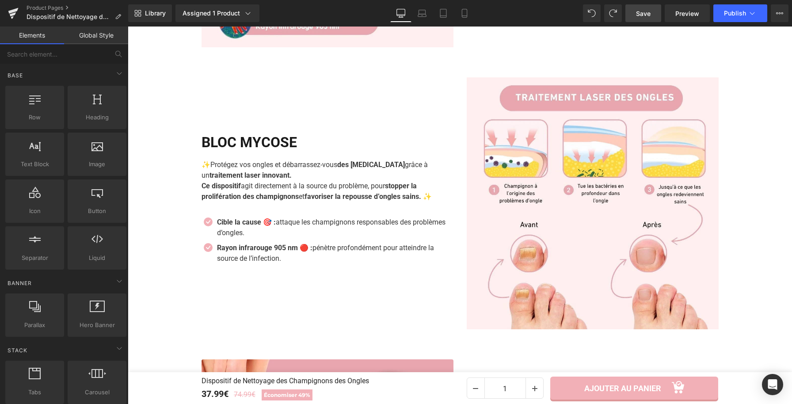
click at [641, 14] on span "Save" at bounding box center [643, 13] width 15 height 9
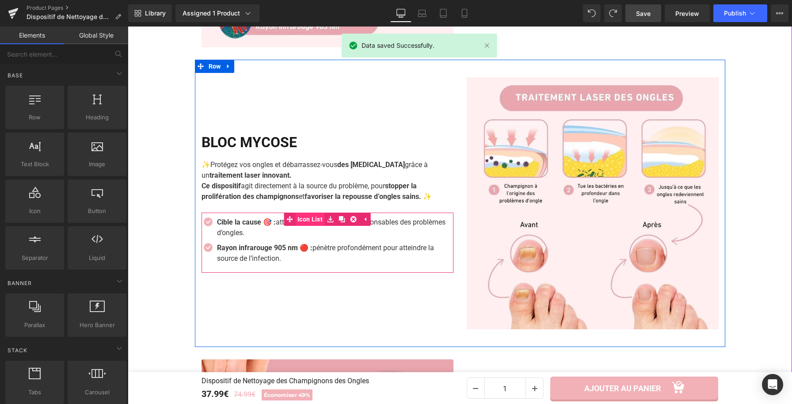
click at [294, 218] on div "Icon Cible la cause 🎯 : attaque les champignons responsables des problèmes d’on…" at bounding box center [328, 243] width 252 height 60
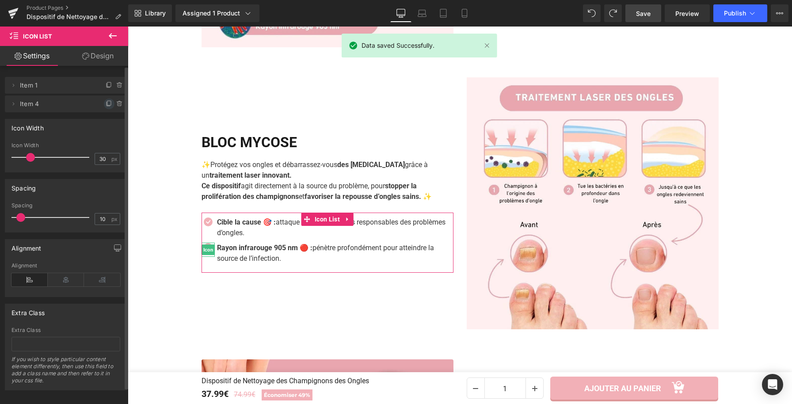
click at [106, 106] on icon at bounding box center [109, 103] width 7 height 7
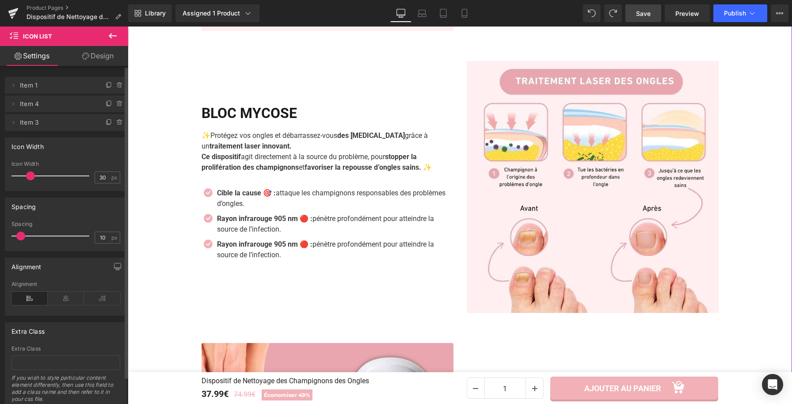
scroll to position [1019, 0]
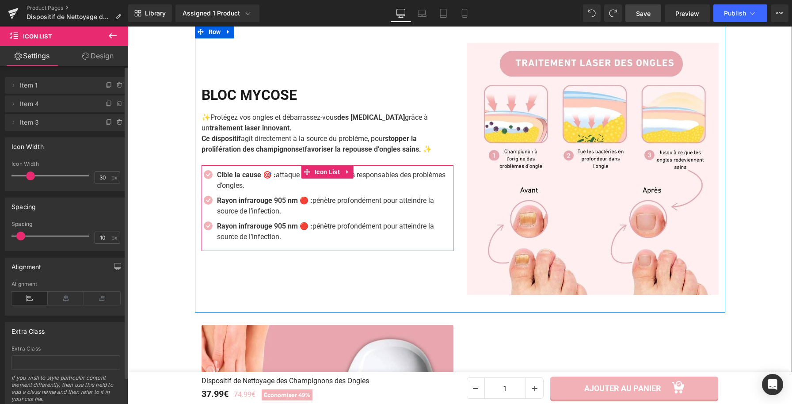
click at [252, 205] on strong "Rayon infrarouge 905 nm 🔴 :" at bounding box center [264, 200] width 95 height 8
click at [276, 210] on p "Rayon infrarouge 905 nm 🔴 : pénètre profondément pour atteindre la source de l’…" at bounding box center [335, 205] width 236 height 21
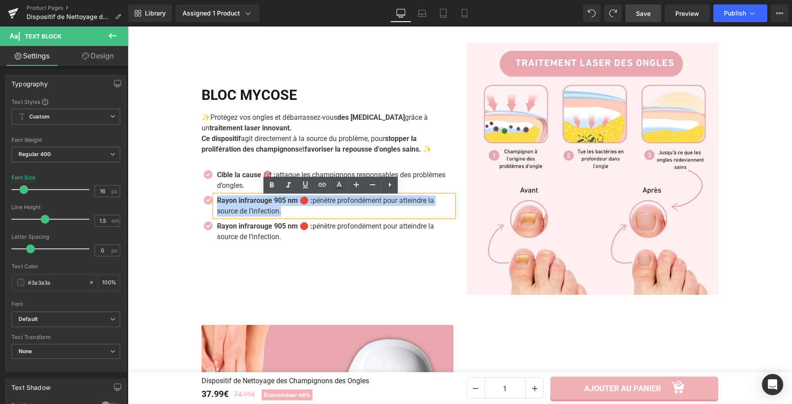
drag, startPoint x: 280, startPoint y: 213, endPoint x: 214, endPoint y: 202, distance: 66.6
click at [217, 202] on p "Rayon infrarouge 905 nm 🔴 : pénètre profondément pour atteindre la source de l’…" at bounding box center [335, 205] width 236 height 21
paste div
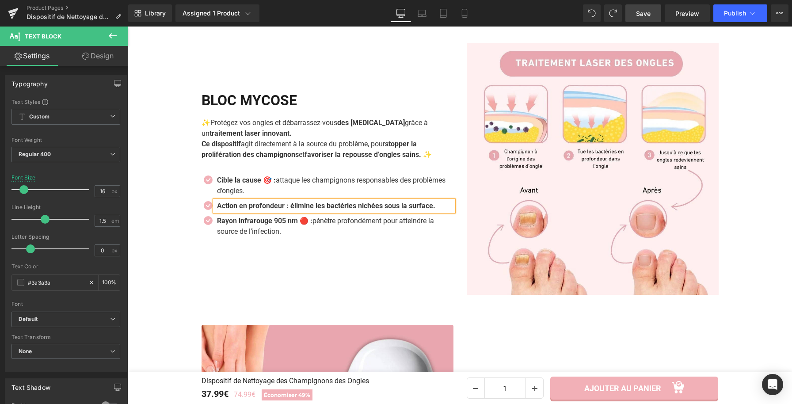
scroll to position [1024, 0]
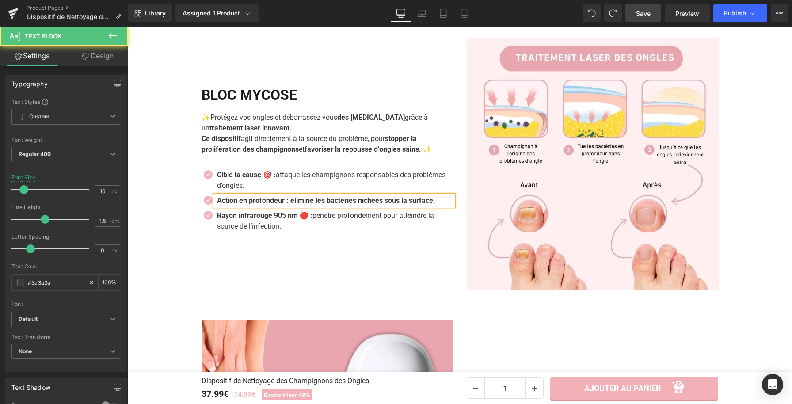
drag, startPoint x: 290, startPoint y: 202, endPoint x: 444, endPoint y: 204, distance: 153.4
click at [435, 205] on b "Action en profondeur : élimine les bactéries nichées sous la surface." at bounding box center [326, 200] width 218 height 8
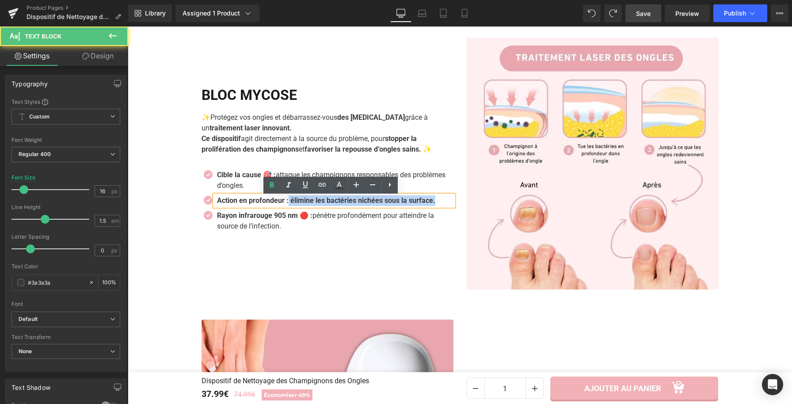
drag, startPoint x: 445, startPoint y: 203, endPoint x: 290, endPoint y: 202, distance: 155.1
click at [290, 202] on p "Action en profondeur : élimine les bactéries nichées sous la surface." at bounding box center [335, 200] width 236 height 11
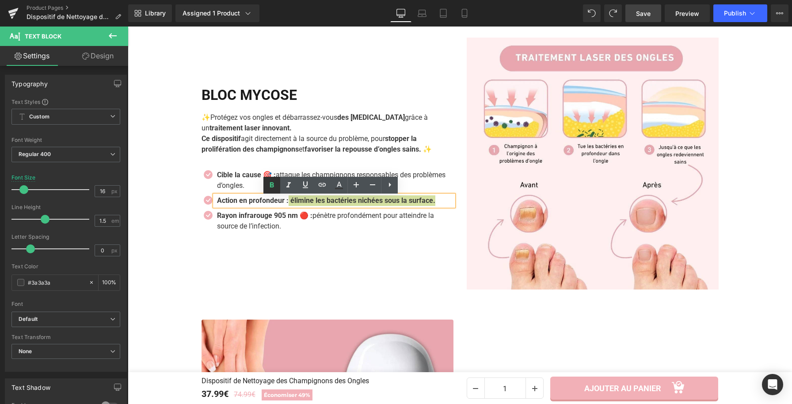
click at [266, 183] on icon at bounding box center [271, 185] width 11 height 11
click at [287, 203] on strong "Action en profondeur :" at bounding box center [253, 200] width 72 height 8
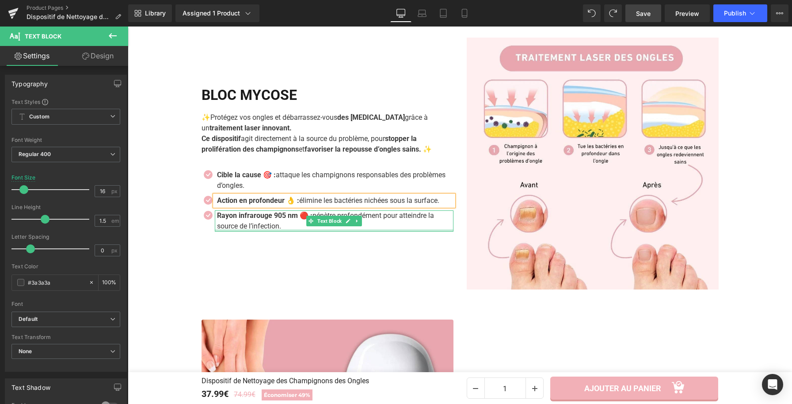
click at [276, 225] on p "Rayon infrarouge 905 nm 🔴 : pénètre profondément pour atteindre la source de l’…" at bounding box center [335, 220] width 236 height 21
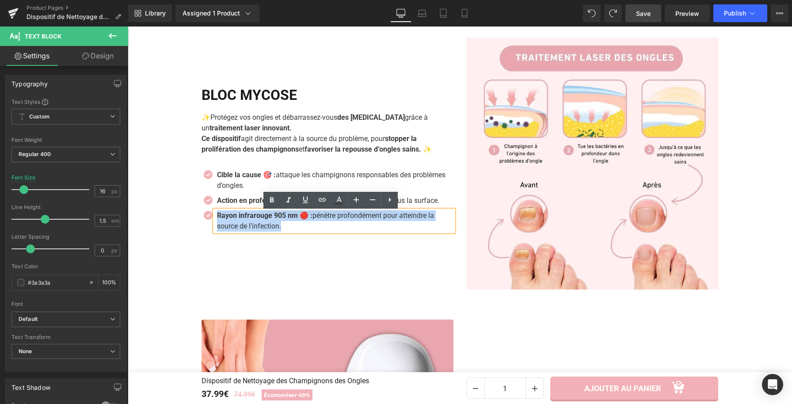
drag, startPoint x: 284, startPoint y: 228, endPoint x: 214, endPoint y: 218, distance: 71.1
click at [217, 218] on p "Rayon infrarouge 905 nm 🔴 : pénètre profondément pour atteindre la source de l’…" at bounding box center [335, 220] width 236 height 21
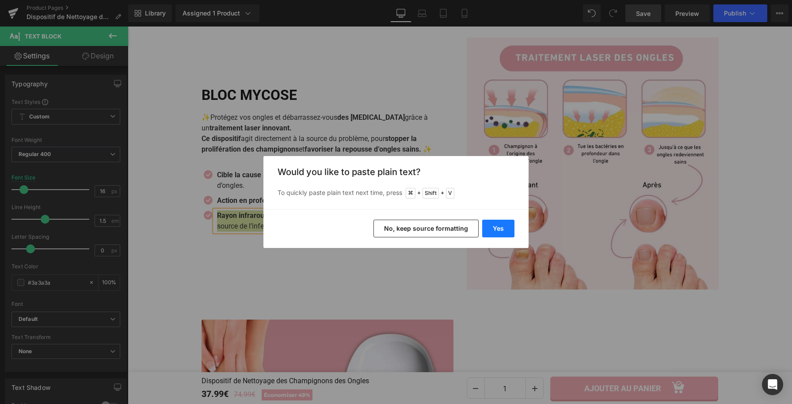
click at [496, 226] on button "Yes" at bounding box center [498, 229] width 32 height 18
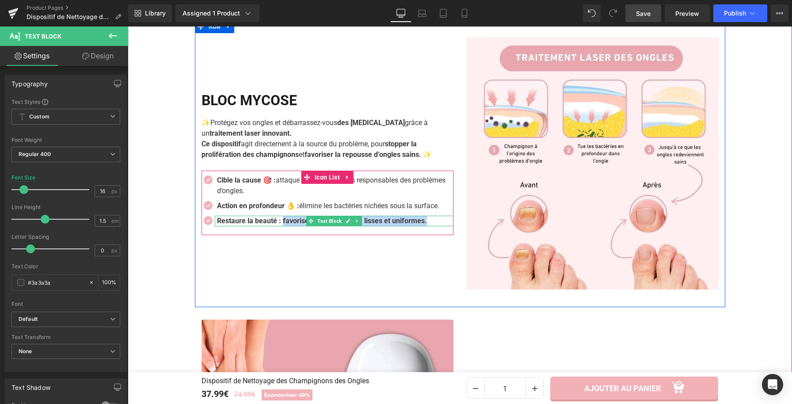
drag, startPoint x: 282, startPoint y: 222, endPoint x: 390, endPoint y: 220, distance: 107.9
click at [437, 221] on p "Restaure la beauté : favorise des ongles nets, lisses et uniformes." at bounding box center [335, 221] width 236 height 11
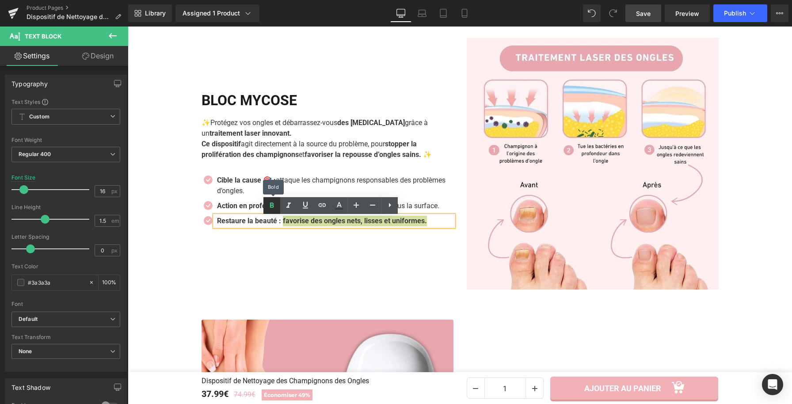
click at [271, 208] on icon at bounding box center [271, 205] width 11 height 11
click at [277, 224] on strong "Restaure la beauté :" at bounding box center [249, 221] width 64 height 8
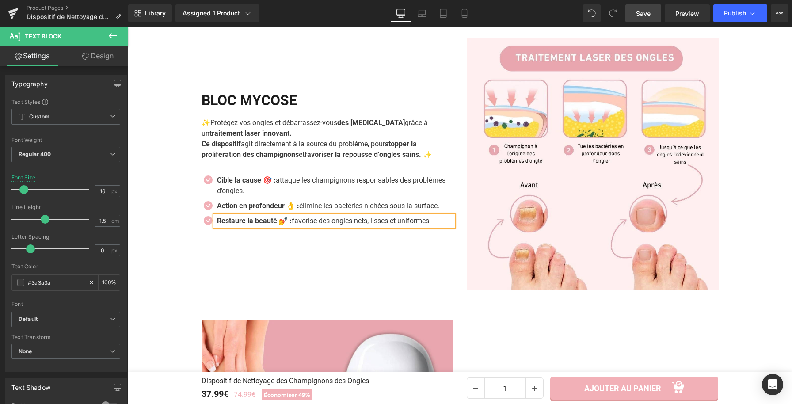
click at [375, 274] on div "BLOC MYCOSE Heading ✨ Protégez vos ongles et débarrassez-vous des mycoses grâce…" at bounding box center [327, 164] width 265 height 252
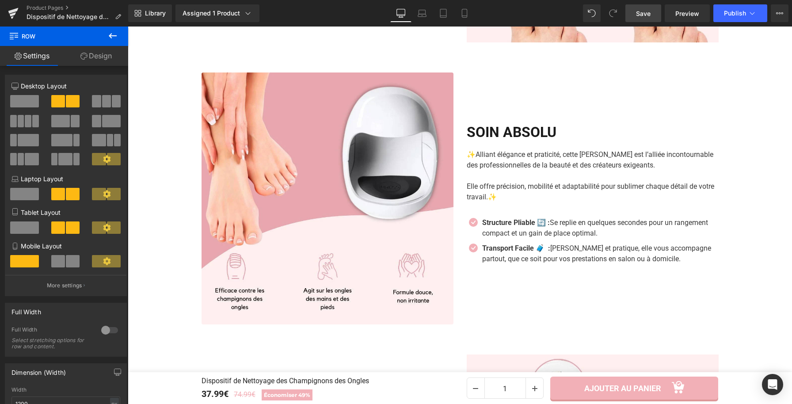
scroll to position [1272, 0]
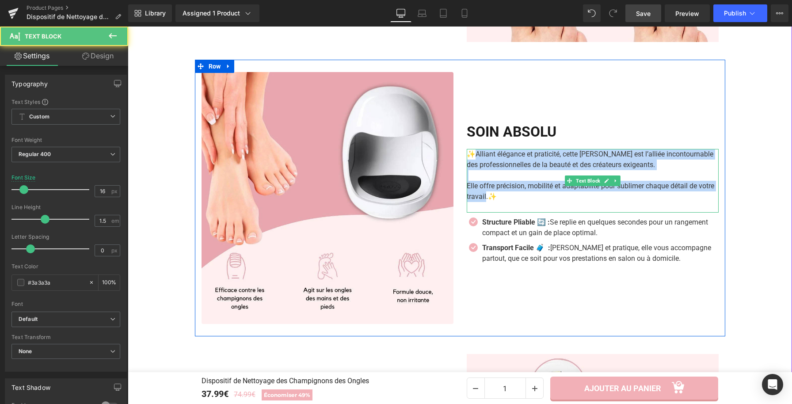
drag, startPoint x: 475, startPoint y: 155, endPoint x: 481, endPoint y: 199, distance: 44.3
click at [481, 199] on div "✨ Alliant élégance et praticité, cette lampe est l’alliée incontournable des pr…" at bounding box center [593, 181] width 252 height 64
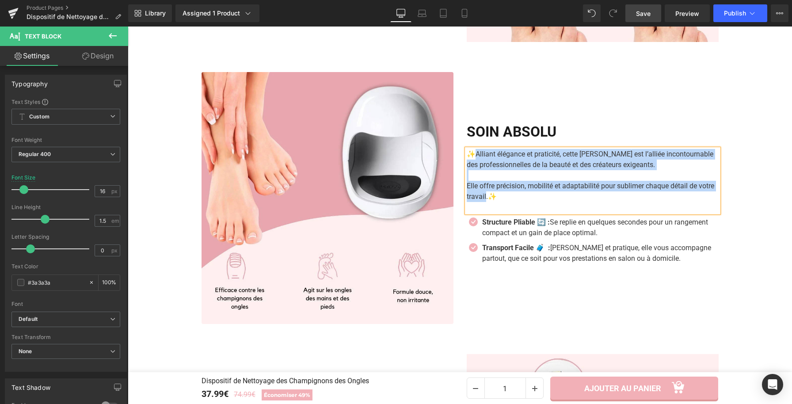
paste div
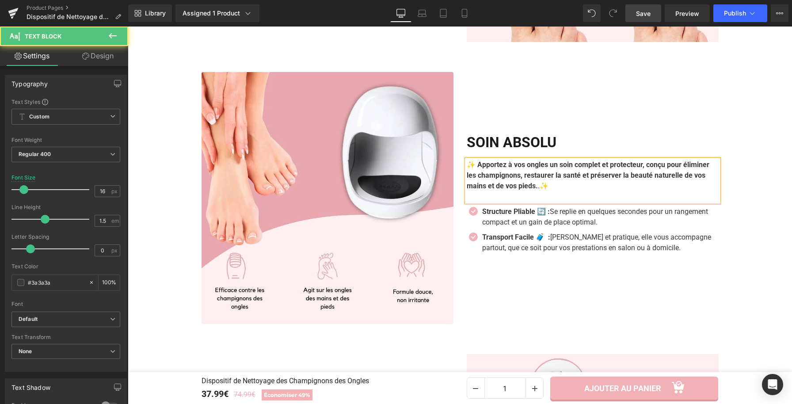
click at [548, 190] on strong "✨" at bounding box center [544, 186] width 9 height 8
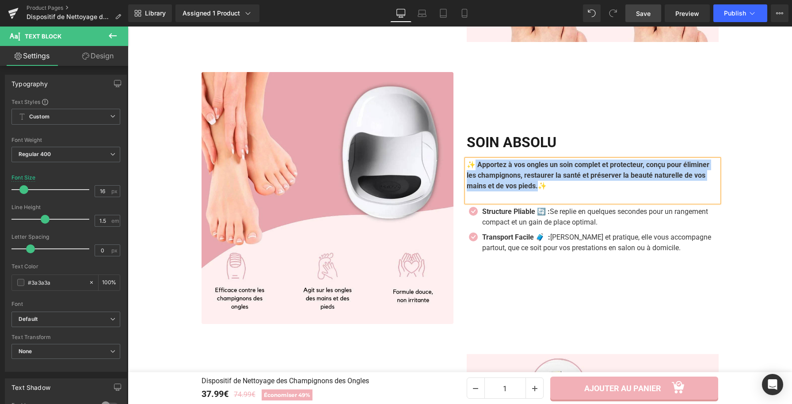
drag, startPoint x: 472, startPoint y: 166, endPoint x: 595, endPoint y: 193, distance: 125.4
click at [595, 191] on p "✨ Apportez à vos ongles un soin complet et protecteur, conçu pour éliminer les …" at bounding box center [593, 176] width 252 height 32
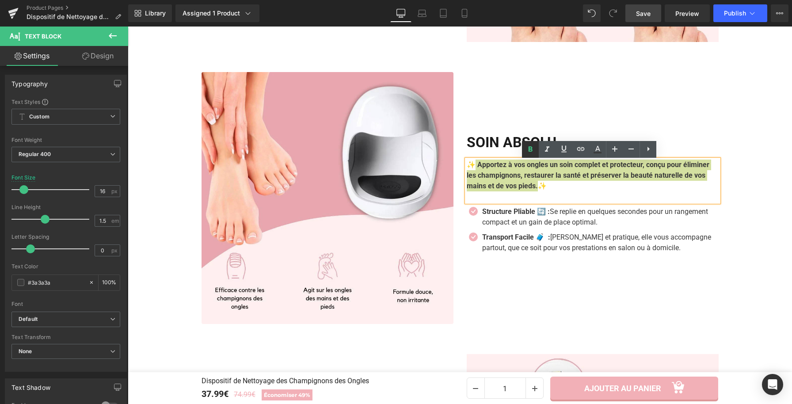
click at [525, 154] on icon at bounding box center [530, 149] width 11 height 11
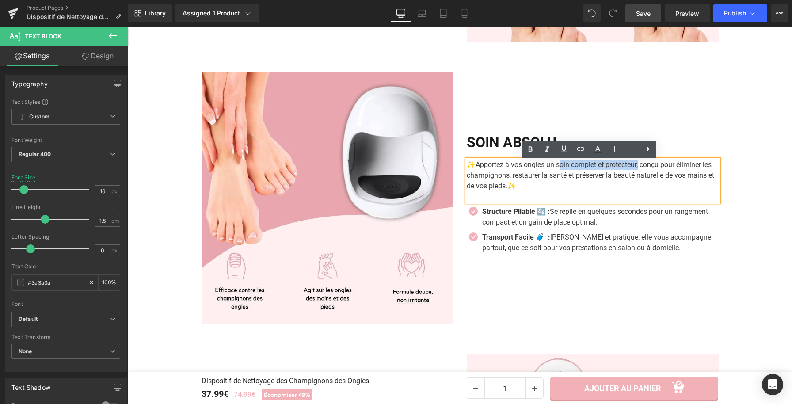
drag, startPoint x: 556, startPoint y: 167, endPoint x: 636, endPoint y: 167, distance: 79.6
click at [636, 167] on p "✨ Apportez à vos ongles un soin complet et protecteur, conçu pour éliminer les …" at bounding box center [593, 176] width 252 height 32
click at [528, 151] on icon at bounding box center [530, 149] width 11 height 11
drag, startPoint x: 686, startPoint y: 167, endPoint x: 516, endPoint y: 179, distance: 170.6
click at [516, 179] on p "✨ Apportez à vos ongles un soin complet et protecteur , conçu pour éliminer les…" at bounding box center [593, 176] width 252 height 32
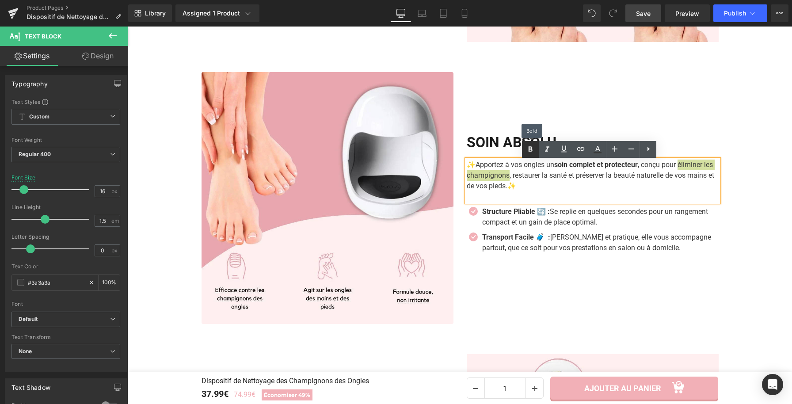
click at [528, 155] on link at bounding box center [530, 149] width 17 height 17
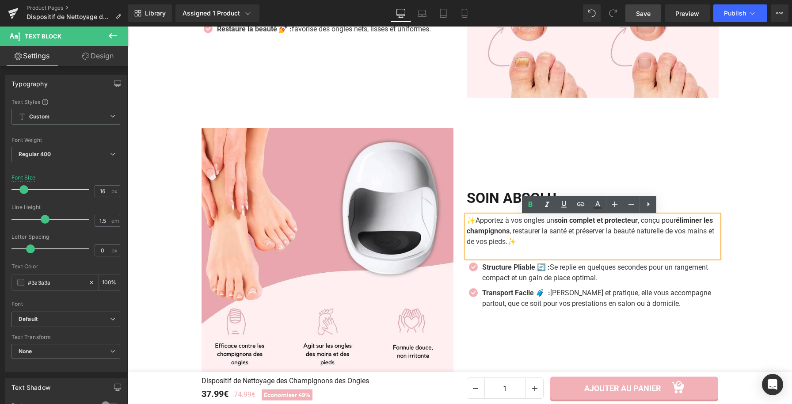
scroll to position [1217, 0]
drag, startPoint x: 556, startPoint y: 233, endPoint x: 679, endPoint y: 236, distance: 123.8
click at [679, 236] on p "✨ Apportez à vos ongles un soin complet et protecteur , conçu pour éliminer les…" at bounding box center [593, 231] width 252 height 32
click at [529, 204] on icon at bounding box center [531, 204] width 4 height 5
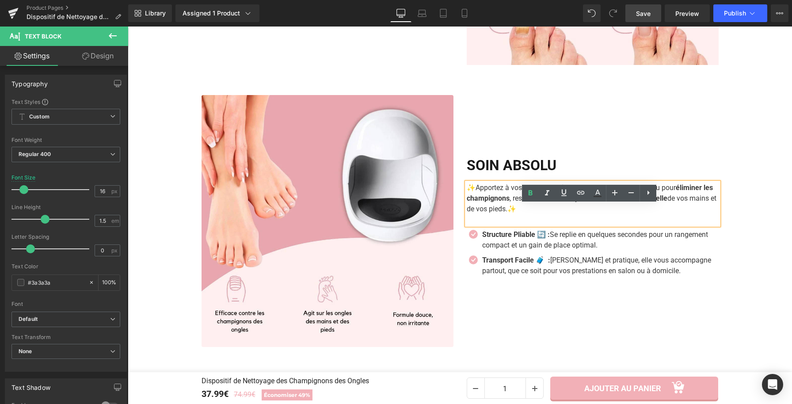
scroll to position [1257, 0]
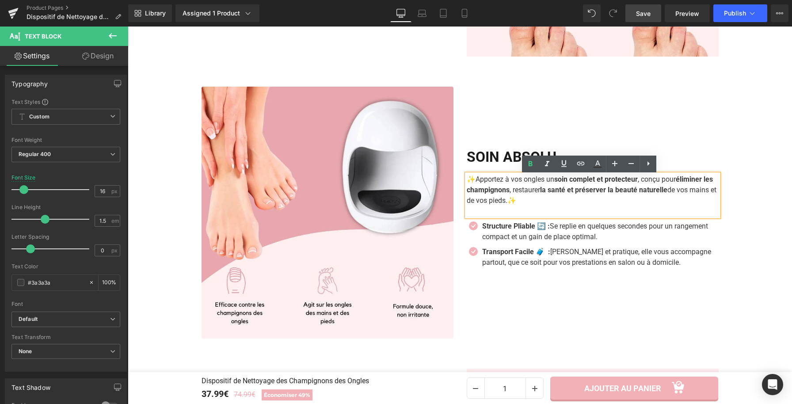
drag, startPoint x: 700, startPoint y: 193, endPoint x: 533, endPoint y: 202, distance: 167.7
click at [533, 202] on p "✨ Apportez à vos ongles un soin complet et protecteur , conçu pour éliminer les…" at bounding box center [593, 190] width 252 height 32
click at [527, 166] on icon at bounding box center [530, 164] width 11 height 11
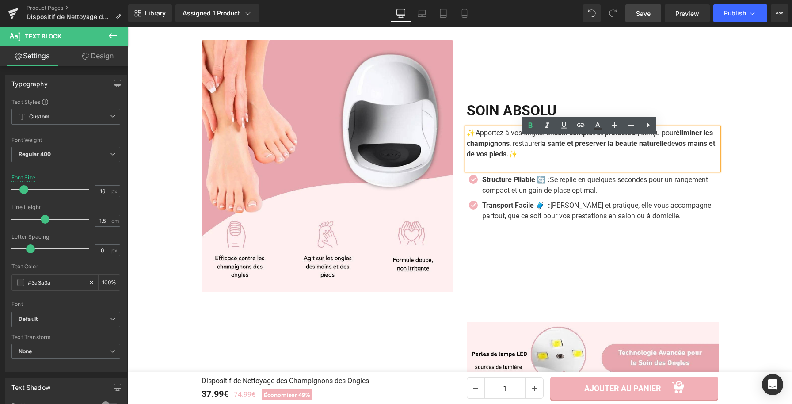
scroll to position [1330, 0]
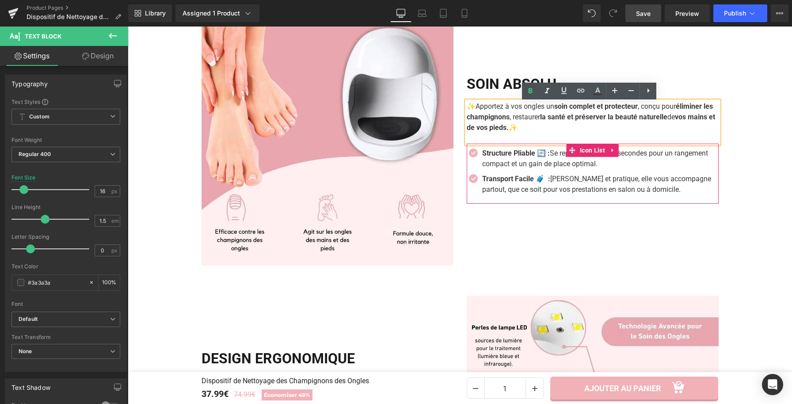
click at [588, 150] on span "Icon List" at bounding box center [593, 150] width 30 height 13
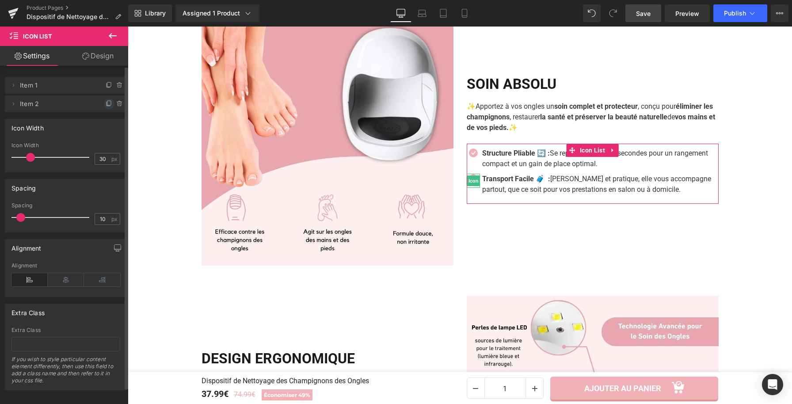
click at [106, 103] on icon at bounding box center [109, 103] width 7 height 7
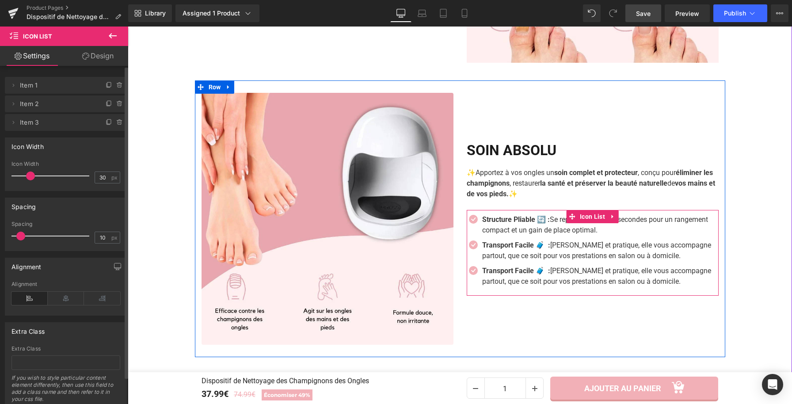
scroll to position [1251, 0]
drag, startPoint x: 494, startPoint y: 225, endPoint x: 507, endPoint y: 232, distance: 14.8
click at [494, 224] on strong "Structure Pliable 🔄 :" at bounding box center [516, 220] width 68 height 8
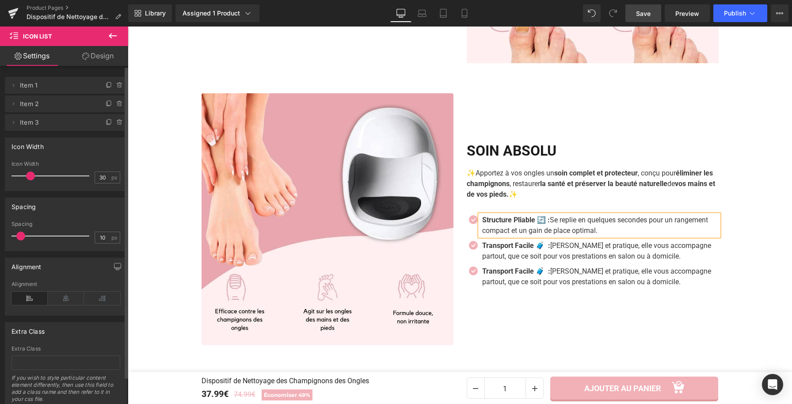
click at [507, 232] on p "Structure Pliable 🔄 : Se replie en quelques secondes pour un rangement compact …" at bounding box center [600, 225] width 236 height 21
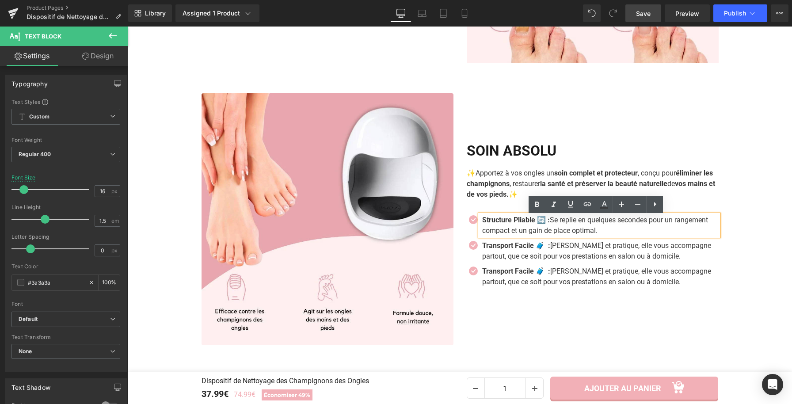
click at [507, 232] on p "Structure Pliable 🔄 : Se replie en quelques secondes pour un rangement compact …" at bounding box center [600, 225] width 236 height 21
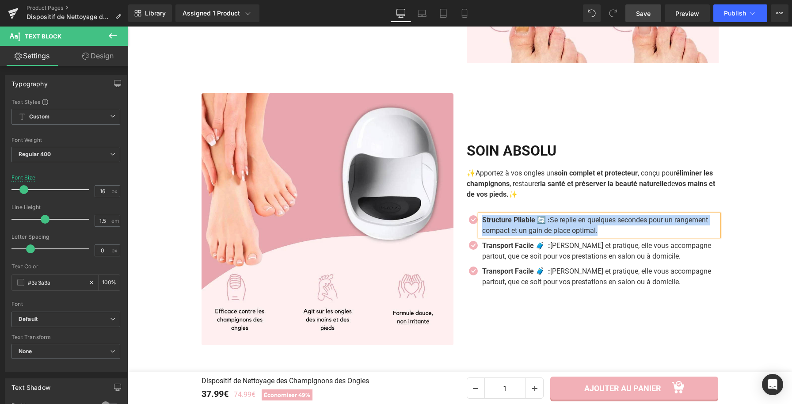
paste div
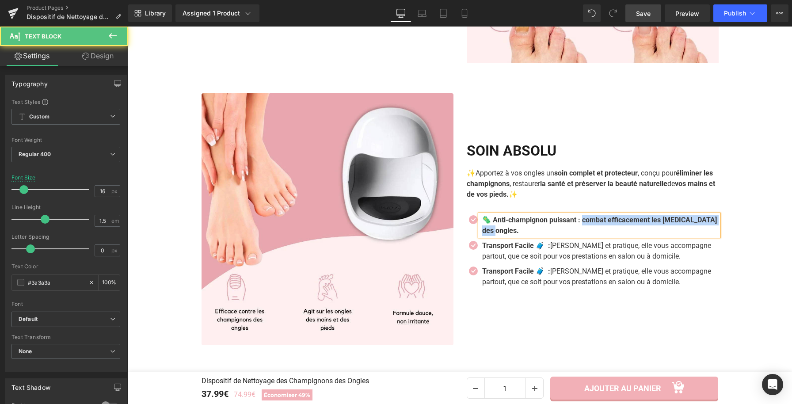
drag, startPoint x: 584, startPoint y: 223, endPoint x: 556, endPoint y: 217, distance: 28.4
click at [587, 230] on p "🦠 Anti-champignon puissant : combat efficacement les mycoses des ongles." at bounding box center [600, 225] width 236 height 21
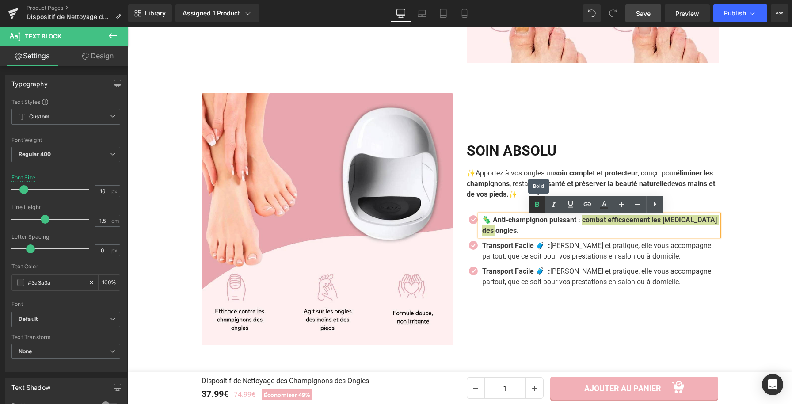
click at [534, 207] on icon at bounding box center [537, 204] width 11 height 11
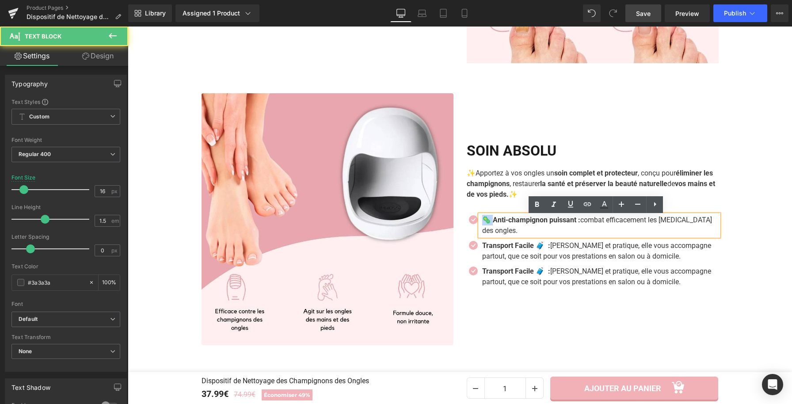
drag, startPoint x: 490, startPoint y: 222, endPoint x: 476, endPoint y: 220, distance: 13.4
click at [480, 220] on div "🦠 Anti-champignon puissant : combat efficacement les mycoses des ongles." at bounding box center [599, 225] width 239 height 21
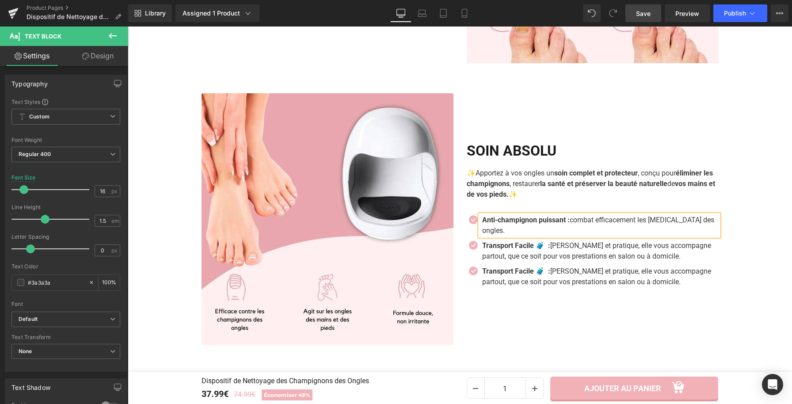
click at [569, 222] on strong "Anti-champignon puissant :" at bounding box center [526, 220] width 88 height 8
click at [482, 257] on p "Transport Facile 🧳 : Légère et pratique, elle vous accompagne partout, que ce s…" at bounding box center [600, 250] width 236 height 21
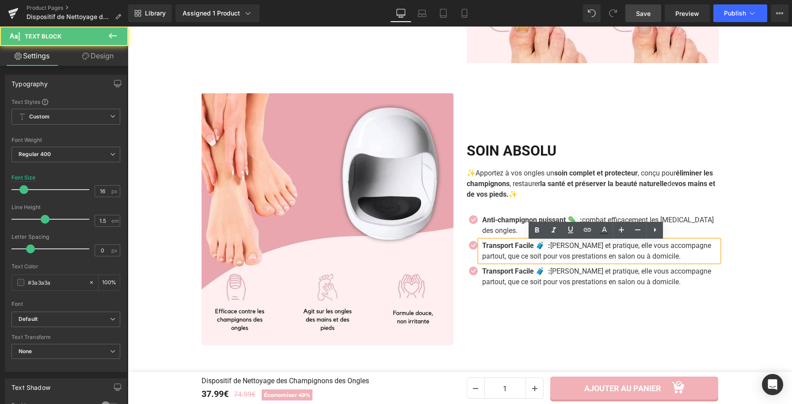
click at [490, 257] on p "Transport Facile 🧳 : Légère et pratique, elle vous accompagne partout, que ce s…" at bounding box center [600, 250] width 236 height 21
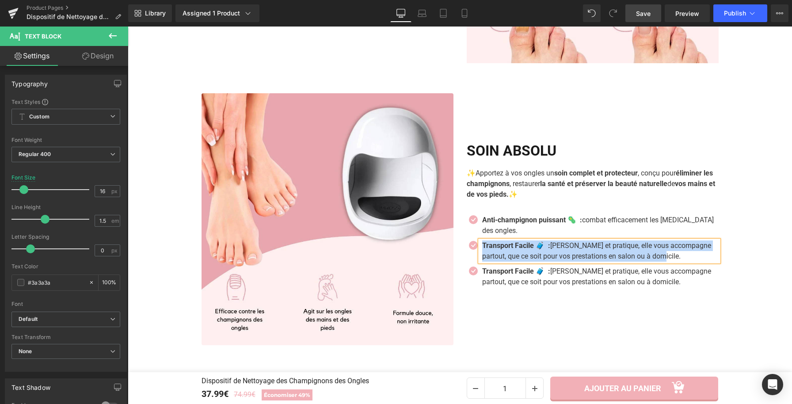
paste div
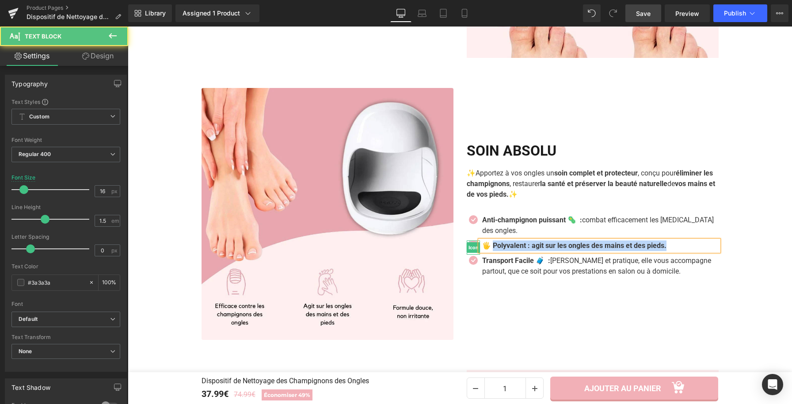
drag, startPoint x: 490, startPoint y: 248, endPoint x: 465, endPoint y: 251, distance: 24.4
click at [467, 251] on li "Icon 🖐️ Polyvalent : agit sur les ongles des mains et des pieds. Text Block" at bounding box center [593, 245] width 252 height 11
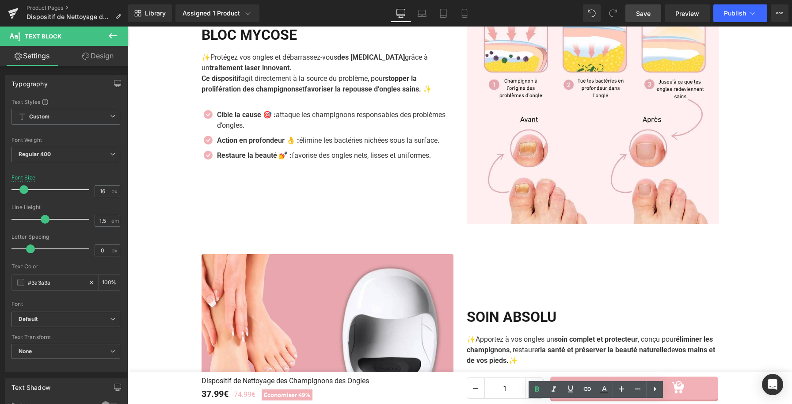
scroll to position [1081, 0]
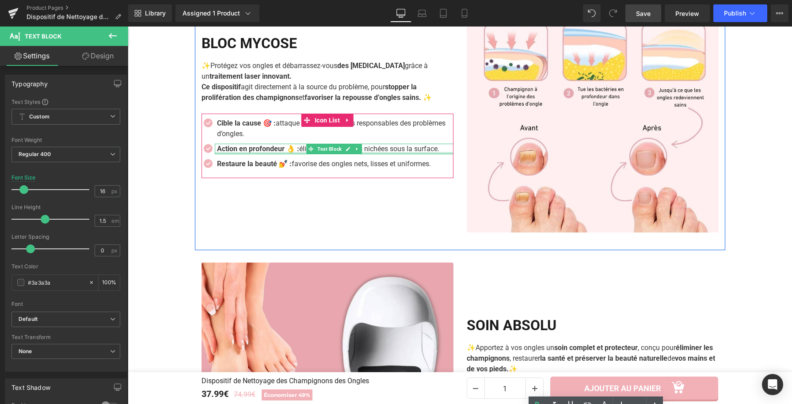
click at [290, 154] on div at bounding box center [334, 153] width 239 height 2
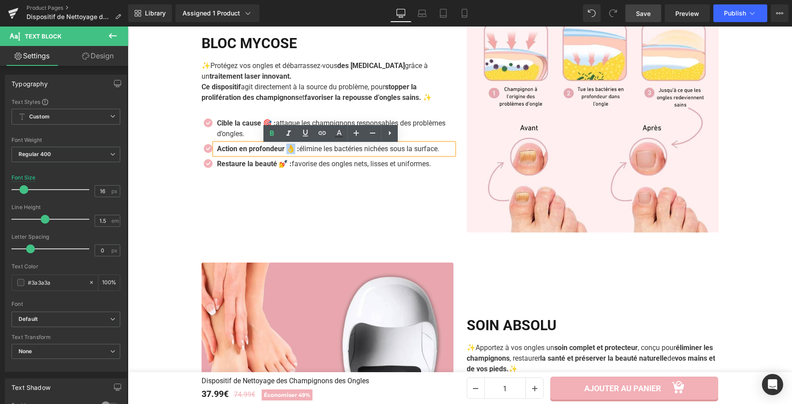
drag, startPoint x: 296, startPoint y: 151, endPoint x: 290, endPoint y: 152, distance: 5.8
click at [290, 152] on strong "Action en profondeur 👌 :" at bounding box center [258, 149] width 82 height 8
copy strong "👌"
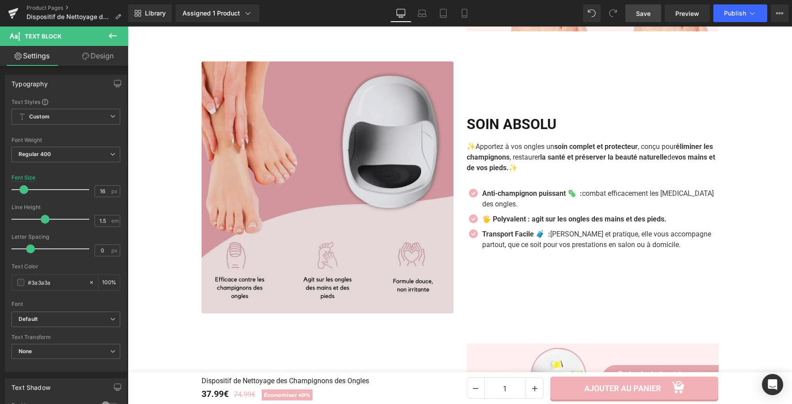
scroll to position [1309, 0]
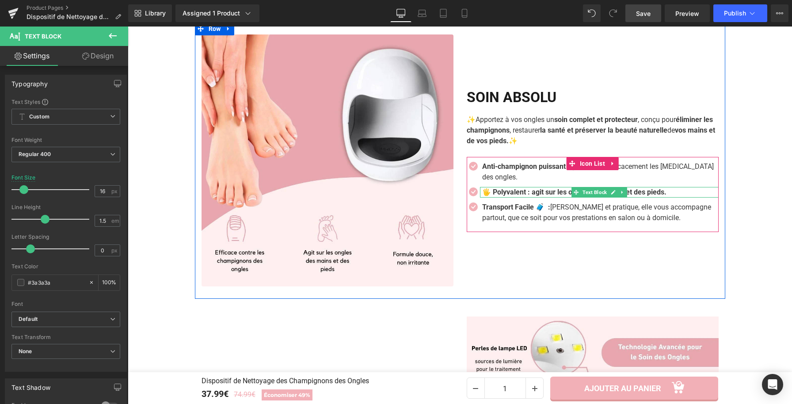
click at [526, 194] on b "🖐️ Polyvalent : agit sur les ongles des mains et des pieds." at bounding box center [574, 192] width 184 height 8
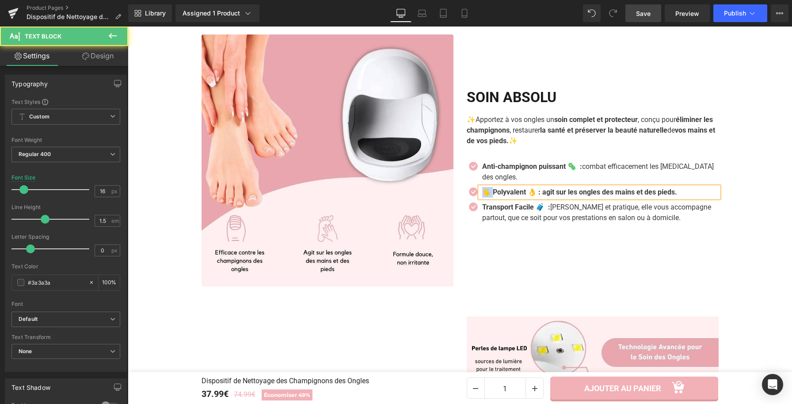
drag, startPoint x: 490, startPoint y: 194, endPoint x: 457, endPoint y: 180, distance: 36.3
click at [482, 194] on b "🖐️ Polyvalent 👌 : agit sur les ongles des mains et des pieds." at bounding box center [579, 192] width 195 height 8
drag, startPoint x: 532, startPoint y: 196, endPoint x: 684, endPoint y: 197, distance: 152.5
click at [684, 197] on p "Polyvalent 👌 : agit sur les ongles des mains et des pieds." at bounding box center [600, 192] width 236 height 11
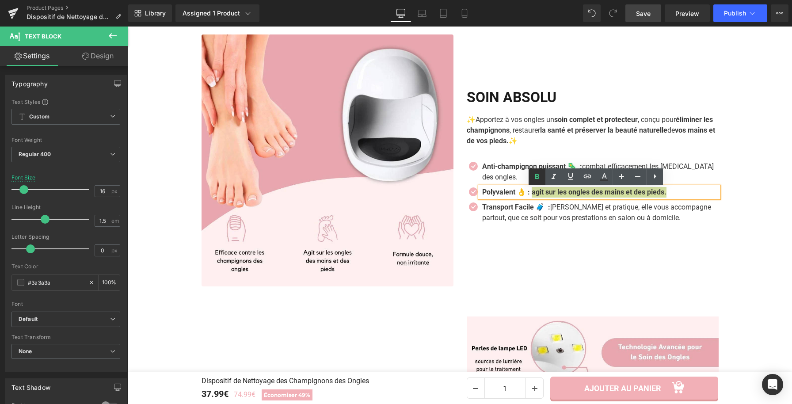
click at [537, 174] on icon at bounding box center [537, 176] width 4 height 5
click at [529, 221] on p "Transport Facile 🧳 : Légère et pratique, elle vous accompagne partout, que ce s…" at bounding box center [600, 212] width 236 height 21
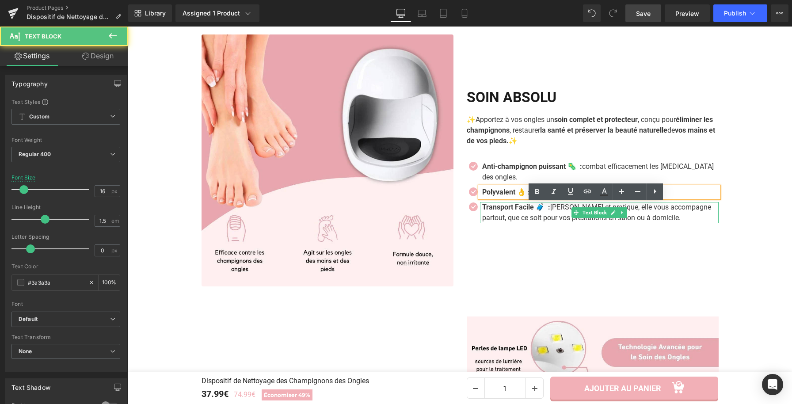
click at [529, 221] on p "Transport Facile 🧳 : Légère et pratique, elle vous accompagne partout, que ce s…" at bounding box center [600, 212] width 236 height 21
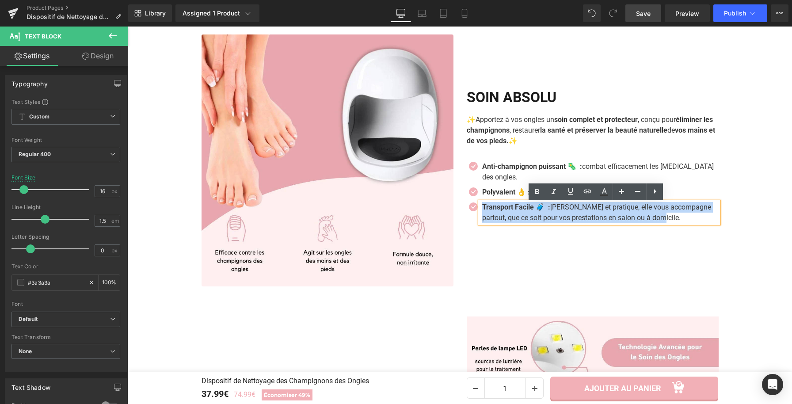
drag, startPoint x: 631, startPoint y: 220, endPoint x: 480, endPoint y: 208, distance: 151.7
click at [482, 208] on p "Transport Facile 🧳 : Légère et pratique, elle vous accompagne partout, que ce s…" at bounding box center [600, 212] width 236 height 21
paste div
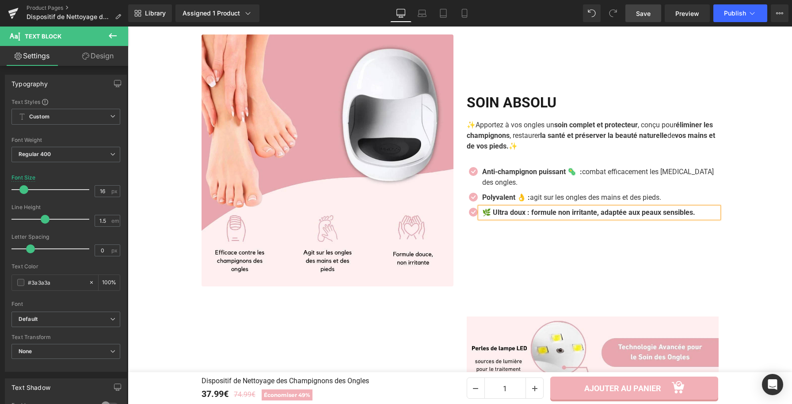
scroll to position [1315, 0]
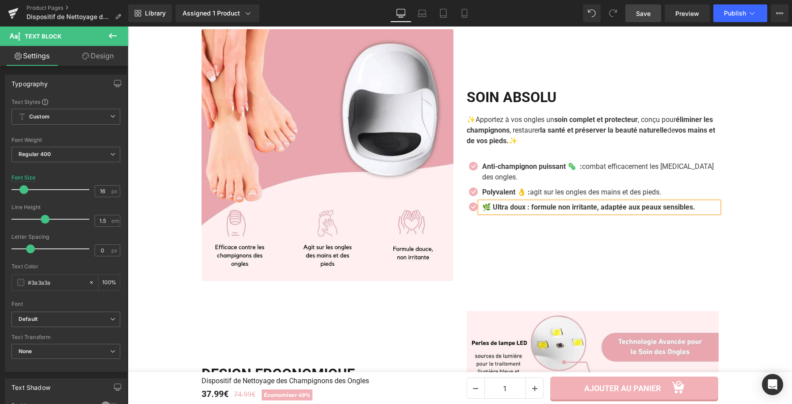
click at [526, 210] on b "🌿 Ultra doux : formule non irritante, adaptée aux peaux sensibles." at bounding box center [588, 207] width 213 height 8
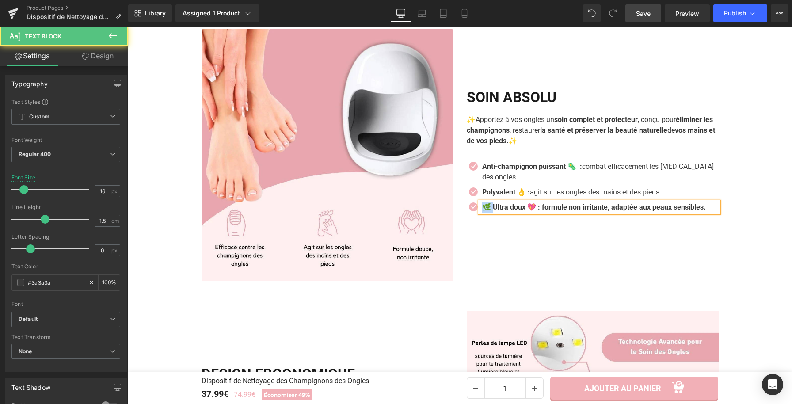
drag, startPoint x: 489, startPoint y: 209, endPoint x: 480, endPoint y: 209, distance: 8.9
click at [482, 210] on b "🌿 Ultra doux 💖 : formule non irritante, adaptée aux peaux sensibles." at bounding box center [594, 207] width 224 height 8
drag, startPoint x: 531, startPoint y: 208, endPoint x: 667, endPoint y: 170, distance: 141.4
click at [712, 217] on ul "Icon Anti-champignon puissant 🦠 : combat efficacement les mycoses des ongles. T…" at bounding box center [593, 189] width 252 height 56
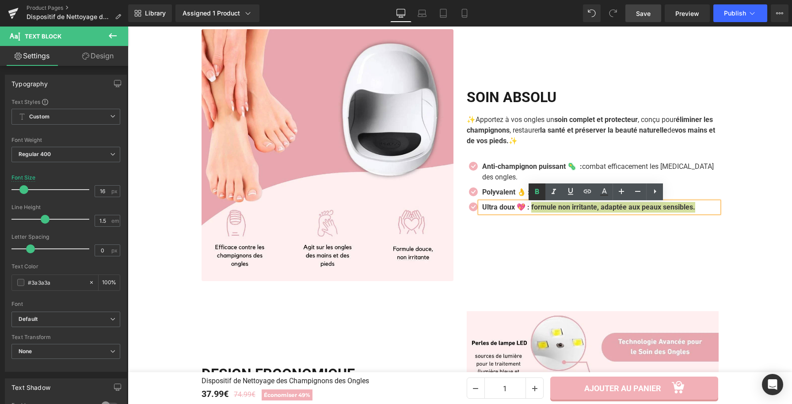
click at [537, 192] on icon at bounding box center [537, 192] width 11 height 11
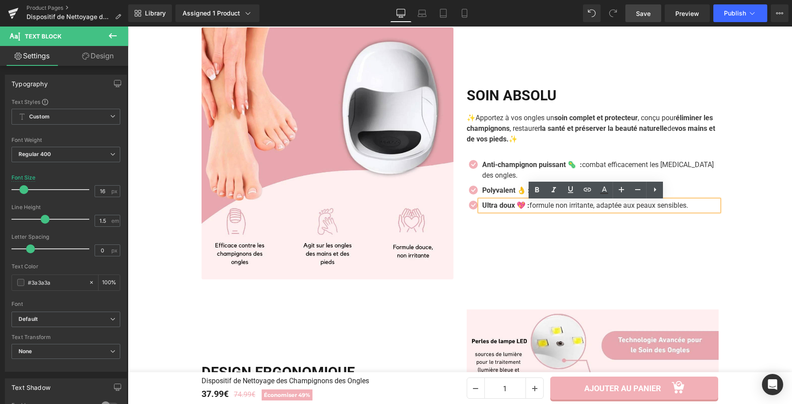
scroll to position [1328, 0]
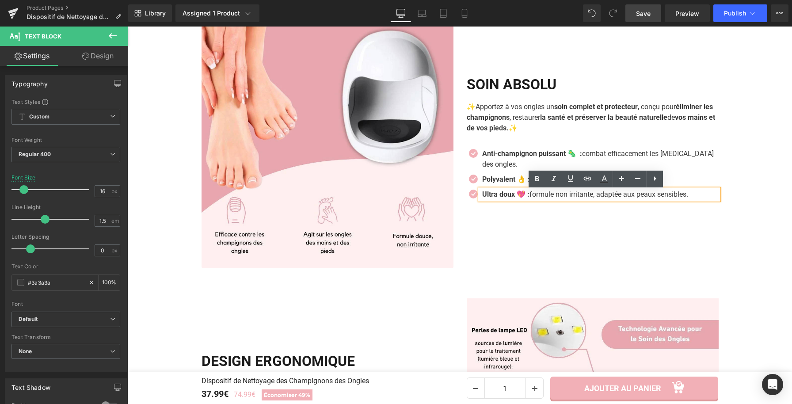
click at [720, 263] on div "SOIN ABSOLU Heading ✨ Apportez à vos ongles un soin complet et protecteur , con…" at bounding box center [592, 142] width 265 height 252
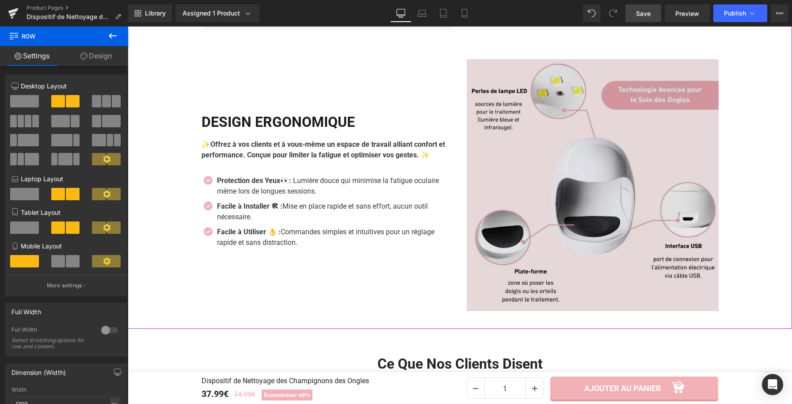
scroll to position [1558, 0]
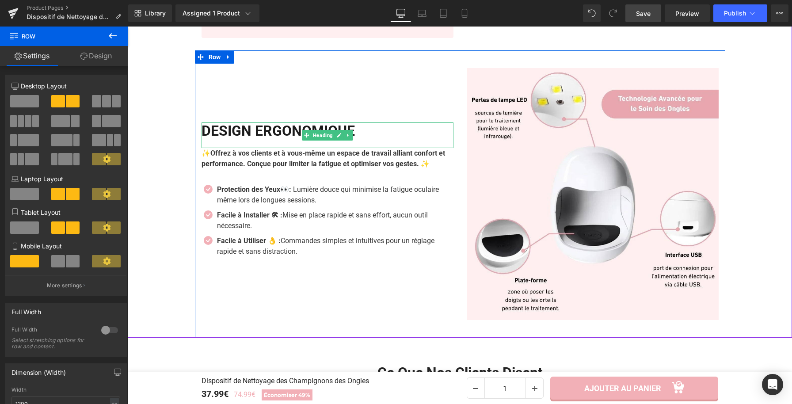
click at [365, 132] on h2 "DESIGN ERGONOMIQUE" at bounding box center [328, 130] width 252 height 17
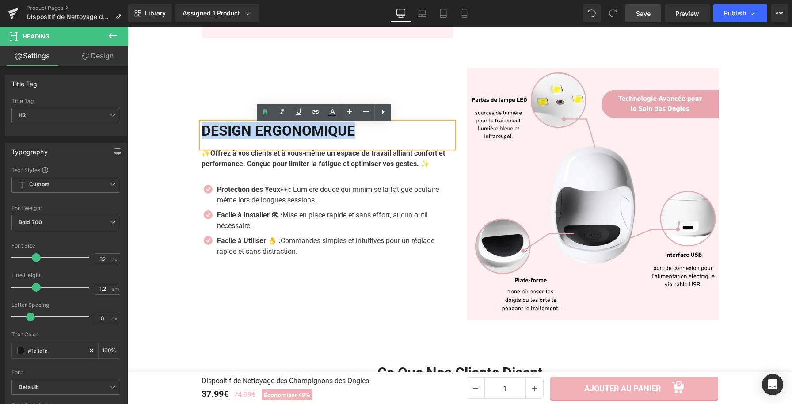
drag, startPoint x: 374, startPoint y: 133, endPoint x: 183, endPoint y: 124, distance: 191.6
copy h2 "DESIGN ERGONOMIQUE"
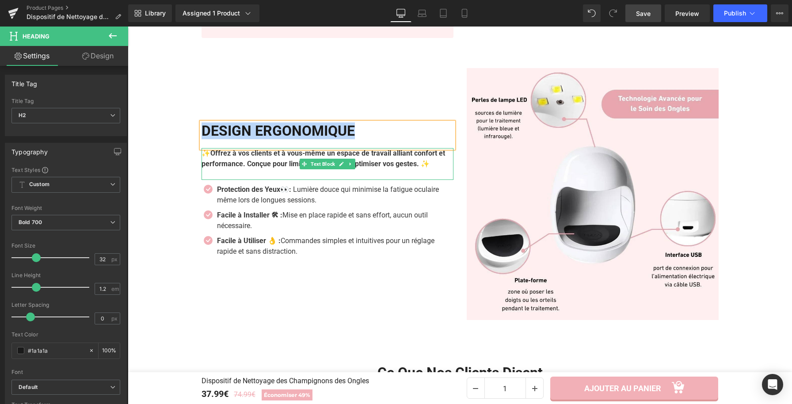
drag, startPoint x: 274, startPoint y: 162, endPoint x: 442, endPoint y: 170, distance: 168.1
click at [274, 162] on b "Offrez à vos clients et à vous-même un espace de travail alliant confort et per…" at bounding box center [324, 158] width 244 height 19
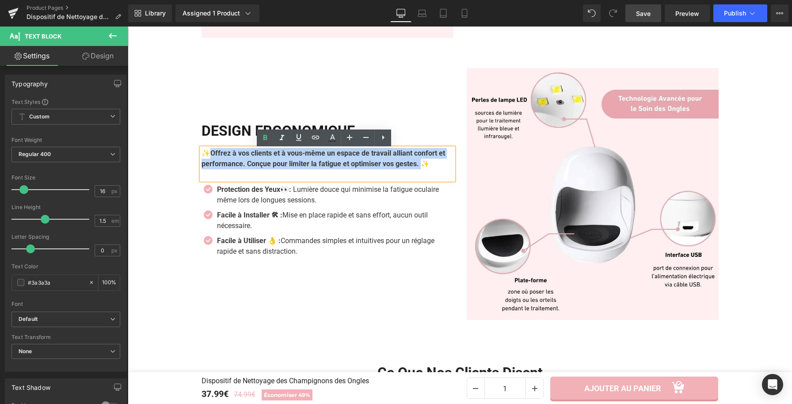
drag, startPoint x: 438, startPoint y: 168, endPoint x: 209, endPoint y: 156, distance: 228.4
click at [209, 156] on b "Offrez à vos clients et à vous-même un espace de travail alliant confort et per…" at bounding box center [324, 158] width 244 height 19
paste div
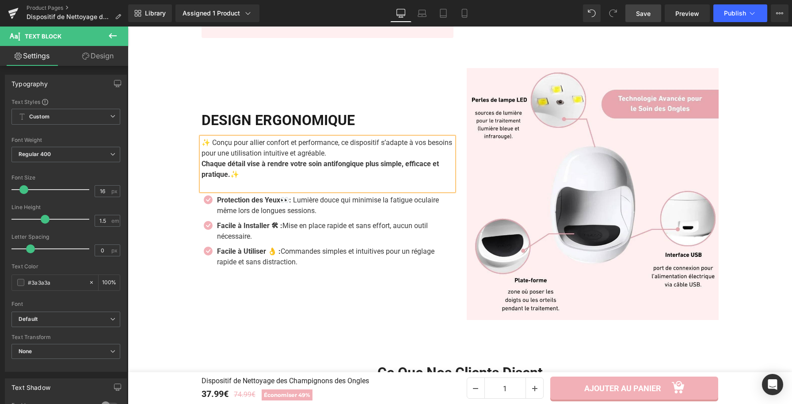
scroll to position [1547, 0]
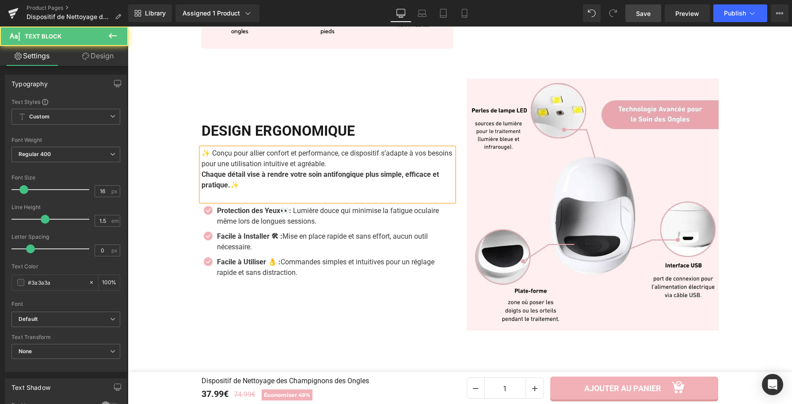
click at [368, 171] on p "Chaque détail vise à rendre votre soin antifongique plus simple, efficace et pr…" at bounding box center [328, 179] width 252 height 21
click at [366, 162] on p "✨ Conçu pour allier confort et performance, ce dispositif s’adapte à vos besoin…" at bounding box center [328, 158] width 252 height 21
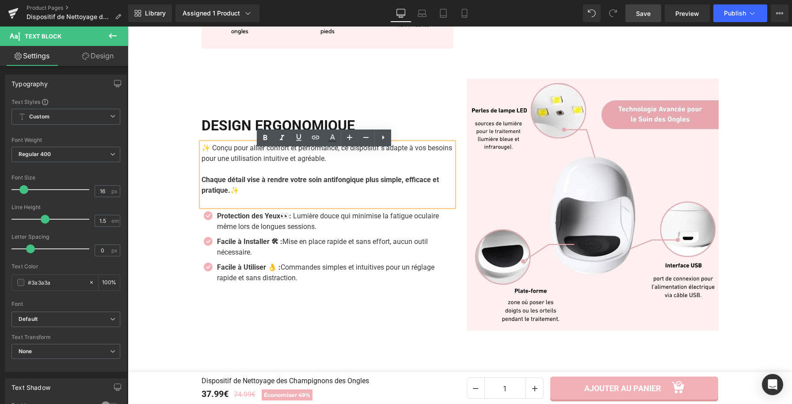
scroll to position [1542, 0]
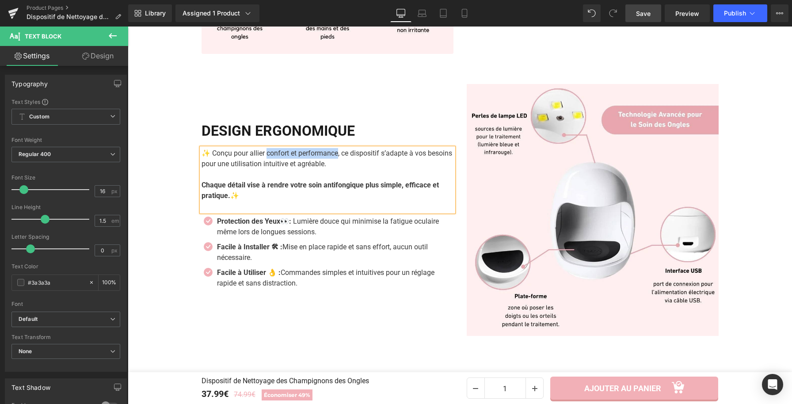
drag, startPoint x: 264, startPoint y: 156, endPoint x: 335, endPoint y: 154, distance: 70.7
click at [335, 154] on p "✨ Conçu pour allier confort et performance, ce dispositif s’adapte à vos besoin…" at bounding box center [328, 158] width 252 height 21
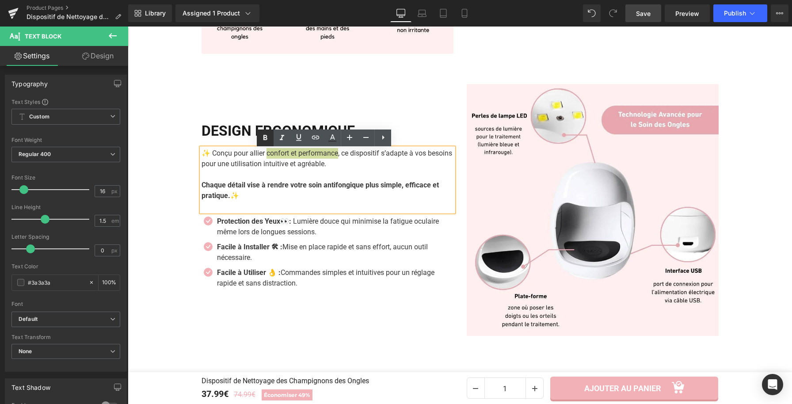
click at [262, 136] on icon at bounding box center [265, 138] width 11 height 11
drag, startPoint x: 347, startPoint y: 167, endPoint x: 251, endPoint y: 165, distance: 95.9
click at [251, 165] on p "✨ Conçu pour allier confort et performance , ce dispositif s’adapte à vos besoi…" at bounding box center [328, 158] width 252 height 21
click at [263, 136] on icon at bounding box center [265, 137] width 4 height 5
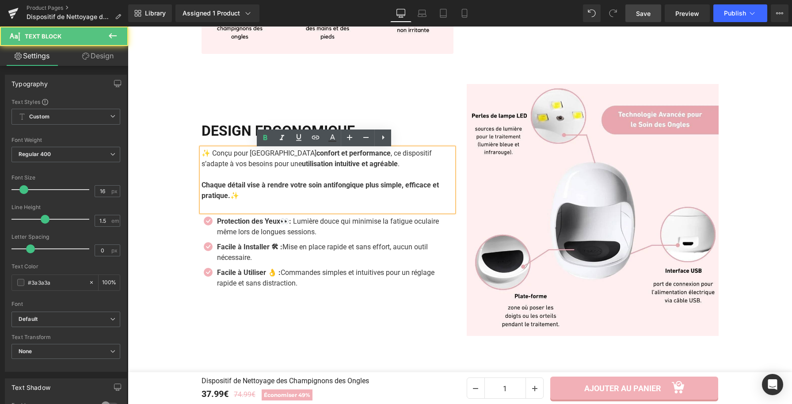
click at [223, 211] on p at bounding box center [328, 206] width 252 height 11
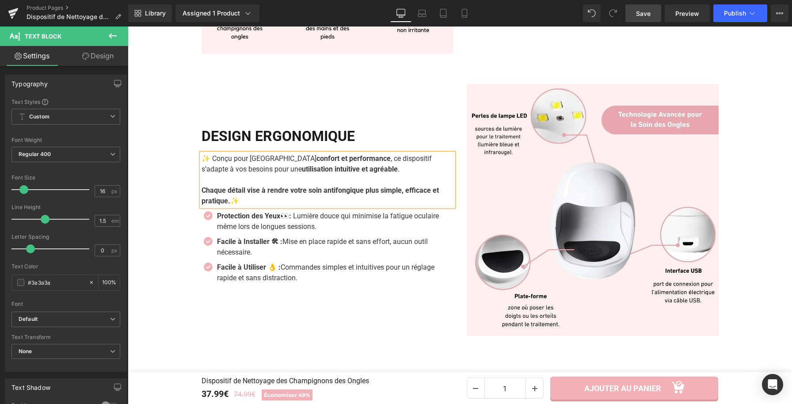
scroll to position [1547, 0]
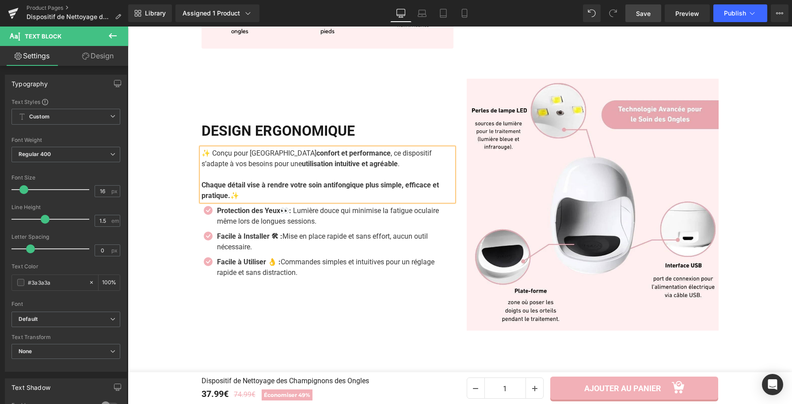
click at [222, 181] on p "Chaque détail vise à rendre votre soin antifongique plus simple, efficace et pr…" at bounding box center [328, 190] width 252 height 21
click at [206, 173] on p at bounding box center [328, 174] width 252 height 11
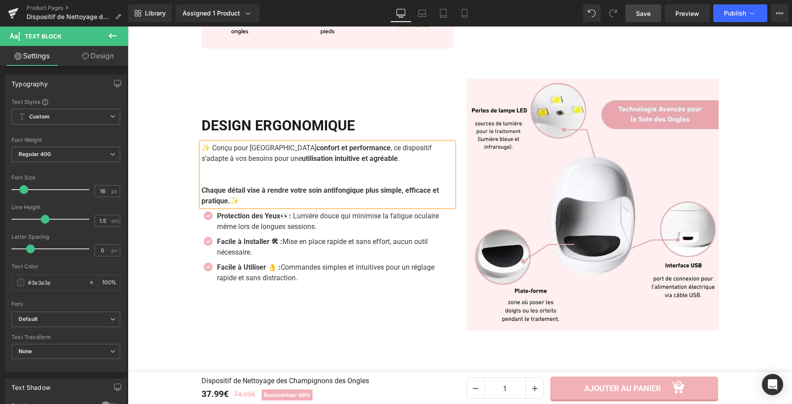
scroll to position [1542, 0]
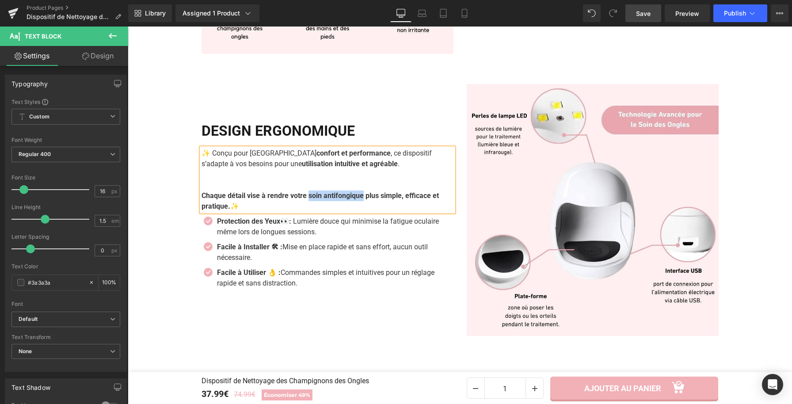
drag, startPoint x: 312, startPoint y: 196, endPoint x: 372, endPoint y: 199, distance: 60.2
click at [371, 199] on b "Chaque détail vise à rendre votre soin antifongique plus simple, efficace et pr…" at bounding box center [320, 200] width 237 height 19
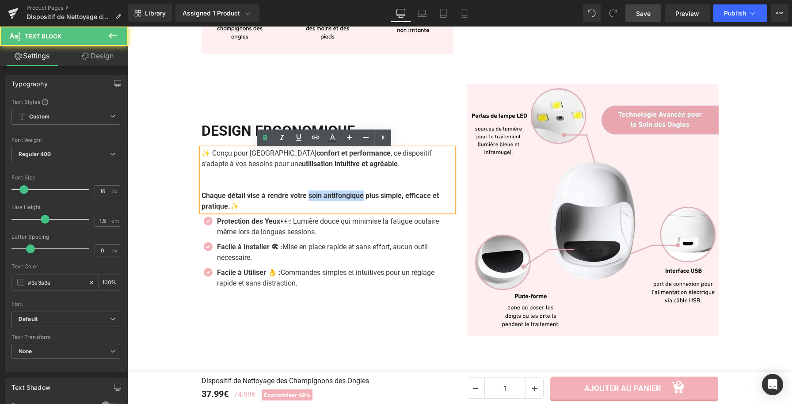
drag, startPoint x: 373, startPoint y: 198, endPoint x: 418, endPoint y: 209, distance: 46.8
click at [418, 209] on p "Chaque détail vise à rendre votre soin antifongique plus simple, efficace et pr…" at bounding box center [328, 200] width 252 height 21
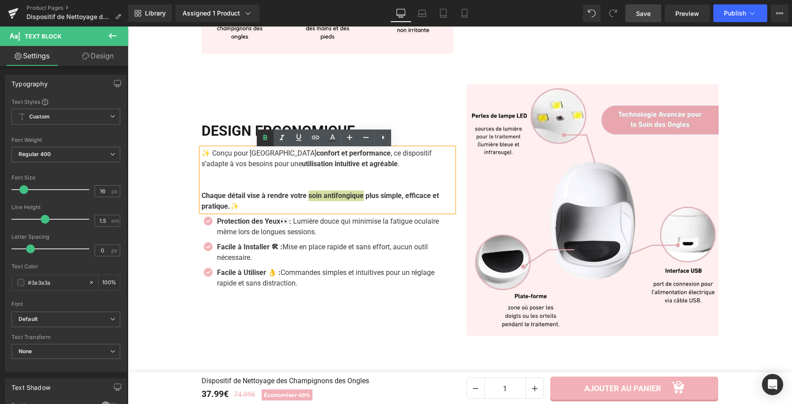
click at [266, 138] on icon at bounding box center [265, 137] width 4 height 5
drag, startPoint x: 308, startPoint y: 198, endPoint x: 199, endPoint y: 199, distance: 109.6
click at [202, 199] on strong "Chaque détail vise à rendre votre soin antifongique" at bounding box center [283, 195] width 162 height 8
click at [263, 136] on icon at bounding box center [265, 138] width 11 height 11
click at [373, 325] on div "DESIGN ERGONOMIQUE Heading ✨ Conçu pour allier confort et performance , ce disp…" at bounding box center [327, 210] width 265 height 252
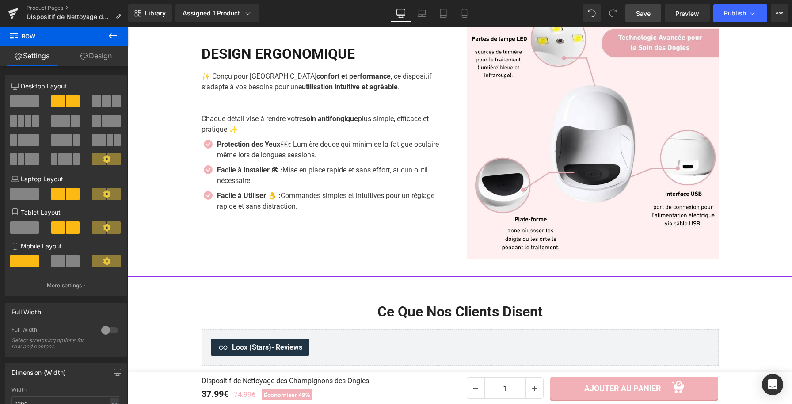
scroll to position [1617, 0]
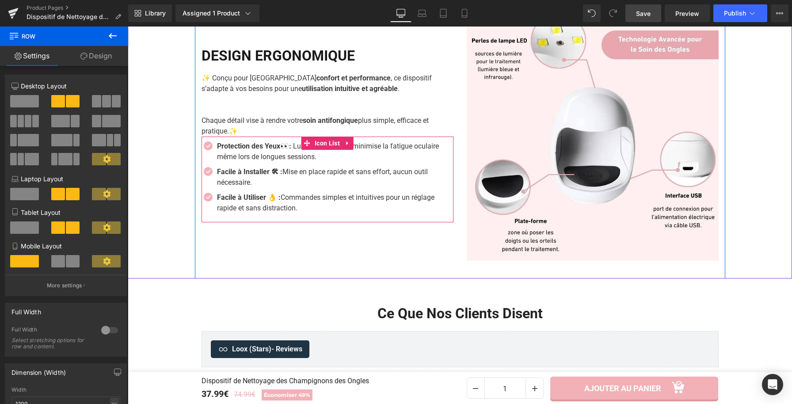
click at [263, 154] on p "Protection des Yeux 👀 : Lumière douce qui minimise la fatigue oculaire même lor…" at bounding box center [335, 151] width 236 height 21
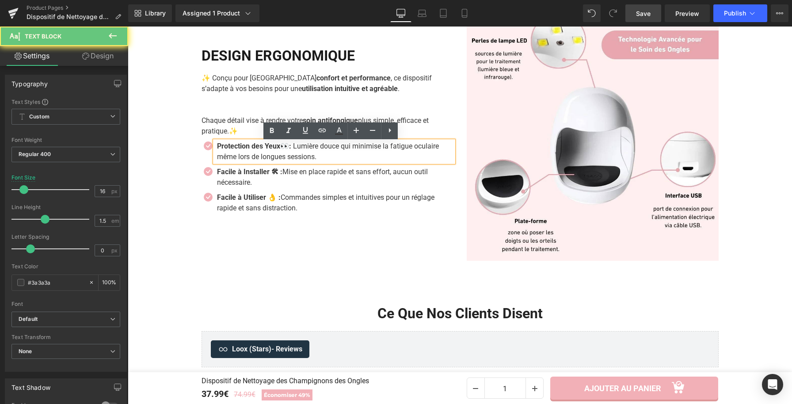
click at [284, 156] on p "Protection des Yeux 👀 : Lumière douce qui minimise la fatigue oculaire même lor…" at bounding box center [335, 151] width 236 height 21
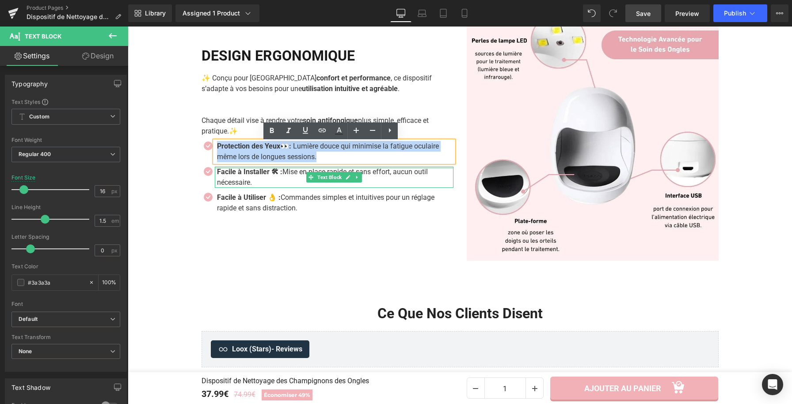
drag, startPoint x: 325, startPoint y: 159, endPoint x: 342, endPoint y: 168, distance: 19.2
click at [342, 168] on ul "Icon Protection des Yeux 👀 : Lumière douce qui minimise la fatigue oculaire mêm…" at bounding box center [328, 179] width 252 height 77
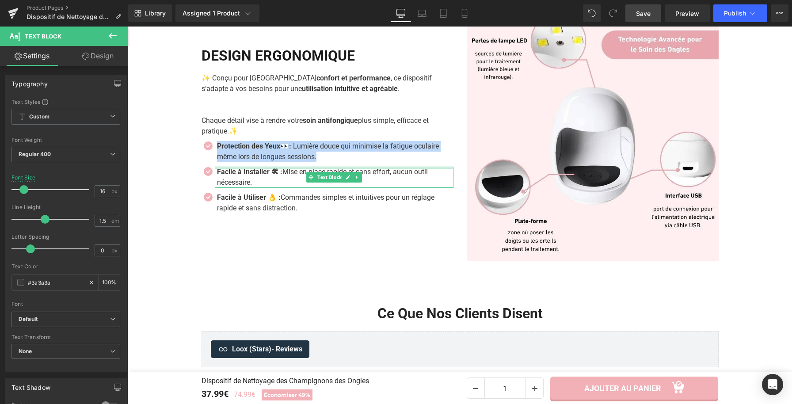
paste div
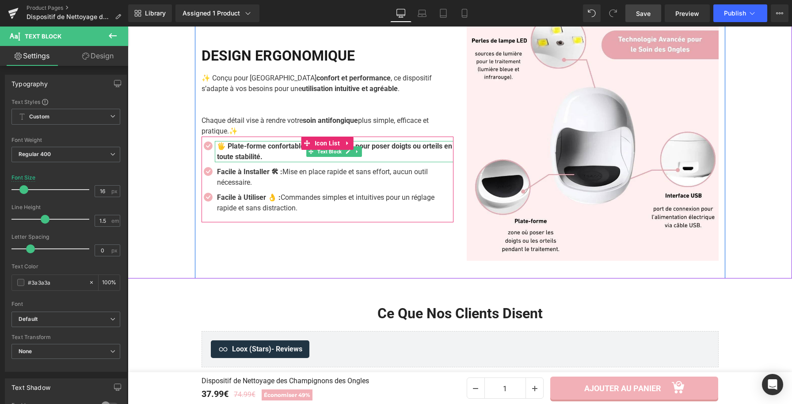
click at [301, 157] on p "🖐️ Plate-forme confortable : zone adaptée pour poser doigts ou orteils en toute…" at bounding box center [335, 151] width 236 height 21
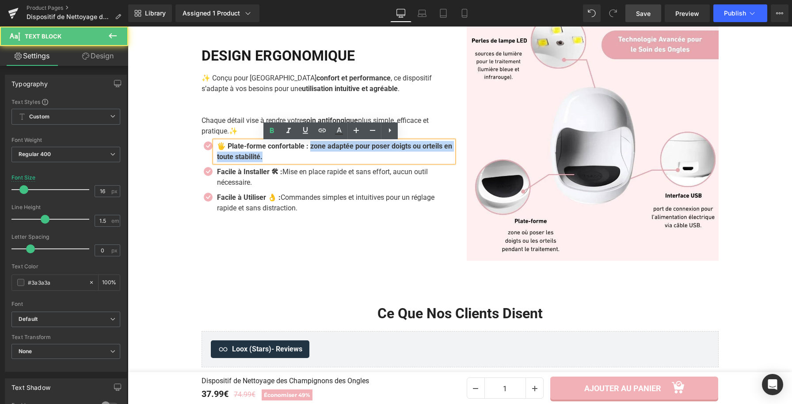
drag, startPoint x: 309, startPoint y: 148, endPoint x: 316, endPoint y: 156, distance: 10.1
click at [316, 156] on p "🖐️ Plate-forme confortable : zone adaptée pour poser doigts ou orteils en toute…" at bounding box center [335, 151] width 236 height 21
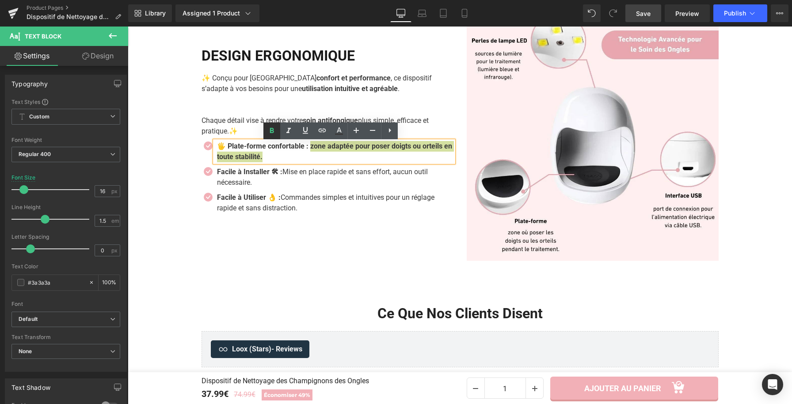
click at [271, 128] on icon at bounding box center [271, 131] width 11 height 11
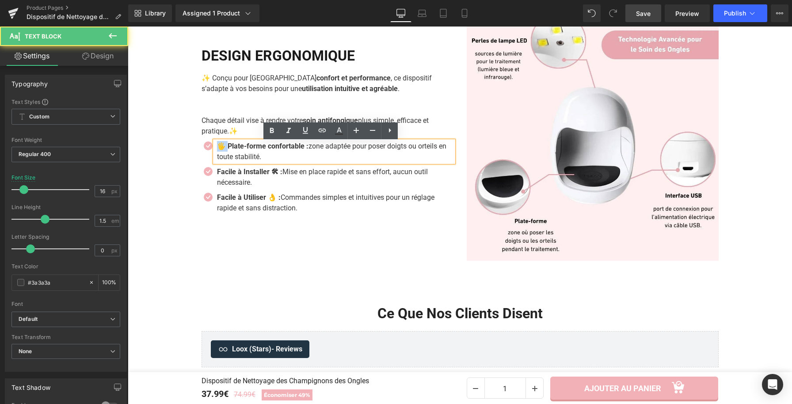
drag, startPoint x: 225, startPoint y: 147, endPoint x: 215, endPoint y: 148, distance: 10.2
click at [217, 148] on strong "🖐️ Plate-forme confortable :" at bounding box center [262, 146] width 91 height 8
copy strong "🖐️ P"
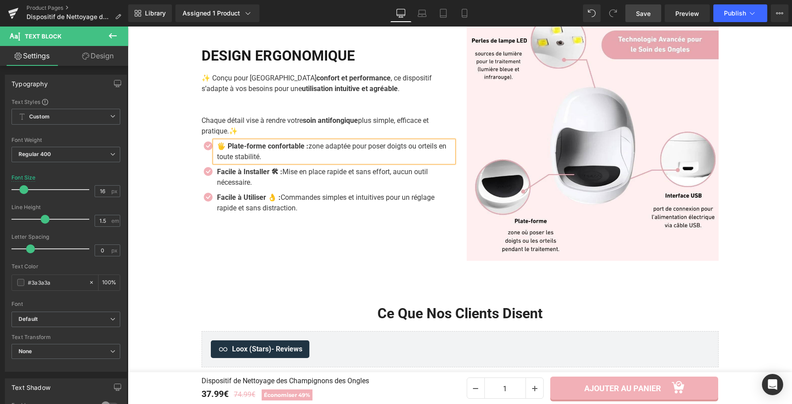
drag, startPoint x: 304, startPoint y: 148, endPoint x: 309, endPoint y: 175, distance: 27.9
click at [304, 148] on strong "🖐️ Plate-forme confortable :" at bounding box center [262, 146] width 91 height 8
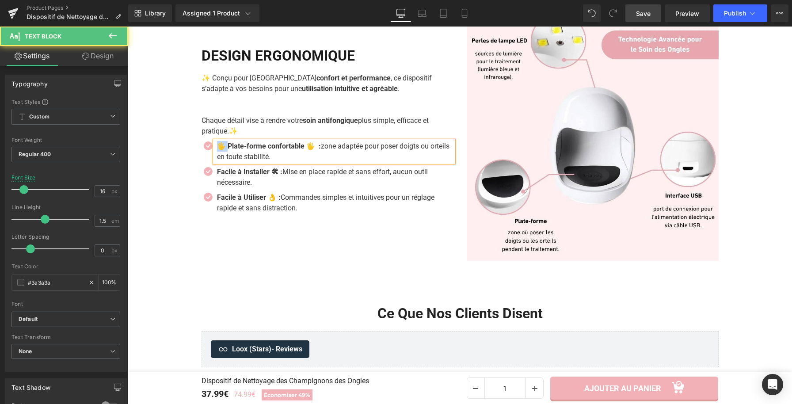
drag, startPoint x: 226, startPoint y: 148, endPoint x: 212, endPoint y: 148, distance: 13.7
click at [215, 148] on div "🖐️ Plate-forme confortable 🖐️ : zone adaptée pour poser doigts ou orteils en to…" at bounding box center [334, 151] width 239 height 21
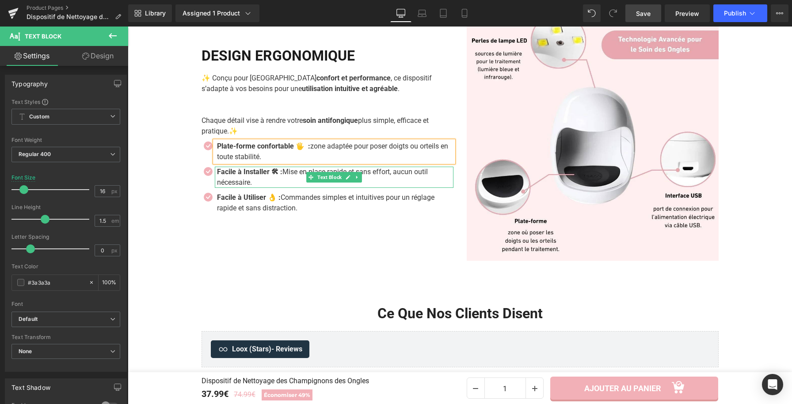
click at [254, 179] on p "Facile à Installer 🛠 : Mise en place rapide et sans effort, aucun outil nécessa…" at bounding box center [335, 177] width 236 height 21
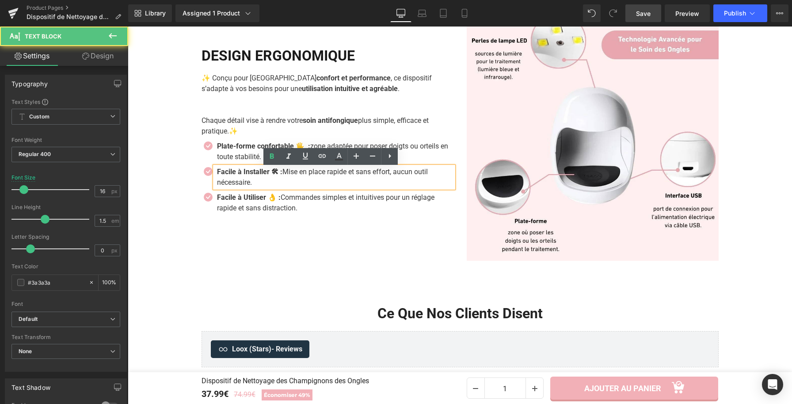
click at [254, 183] on p "Facile à Installer 🛠 : Mise en place rapide et sans effort, aucun outil nécessa…" at bounding box center [335, 177] width 236 height 21
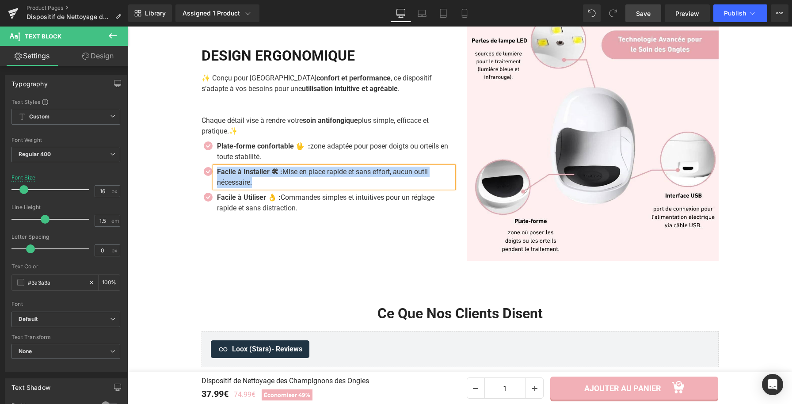
paste div
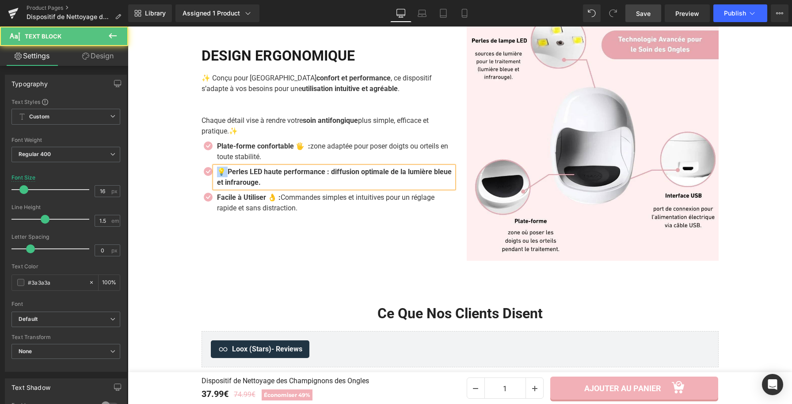
drag, startPoint x: 225, startPoint y: 173, endPoint x: 217, endPoint y: 174, distance: 8.9
click at [217, 174] on b "💡 Perles LED haute performance : diffusion optimale de la lumière bleue et infr…" at bounding box center [334, 176] width 235 height 19
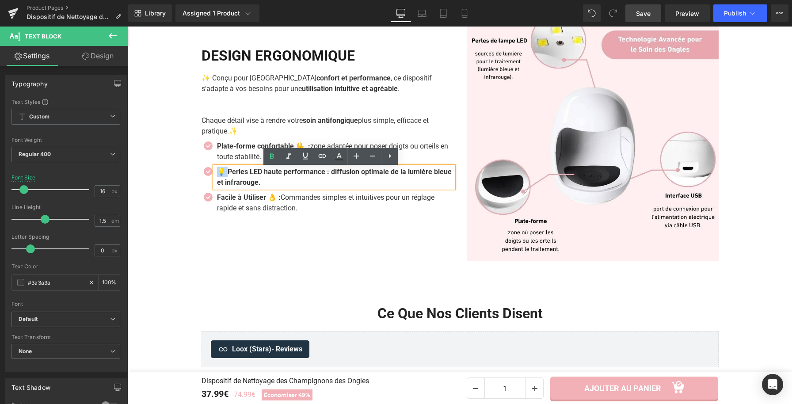
copy b "💡 P"
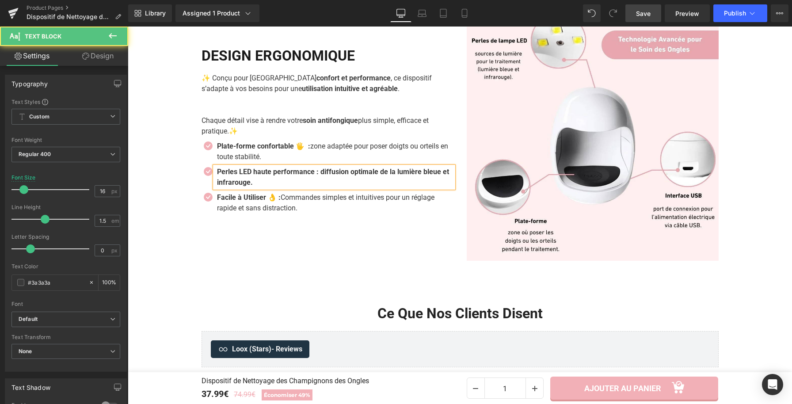
click at [318, 173] on b "Perles LED haute performance : diffusion optimale de la lumière bleue et infrar…" at bounding box center [333, 176] width 232 height 19
drag, startPoint x: 335, startPoint y: 174, endPoint x: 341, endPoint y: 187, distance: 14.9
click at [341, 187] on p "Perles LED haute performance 💡 : diffusion optimale de la lumière bleue et infr…" at bounding box center [335, 177] width 236 height 21
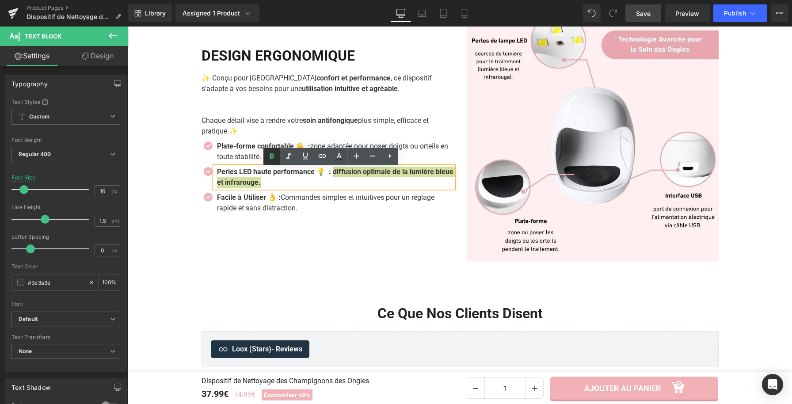
click at [266, 154] on link at bounding box center [271, 156] width 17 height 17
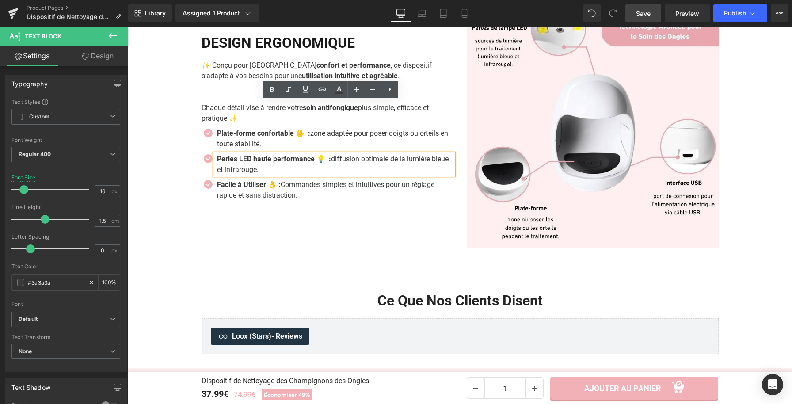
scroll to position [1687, 0]
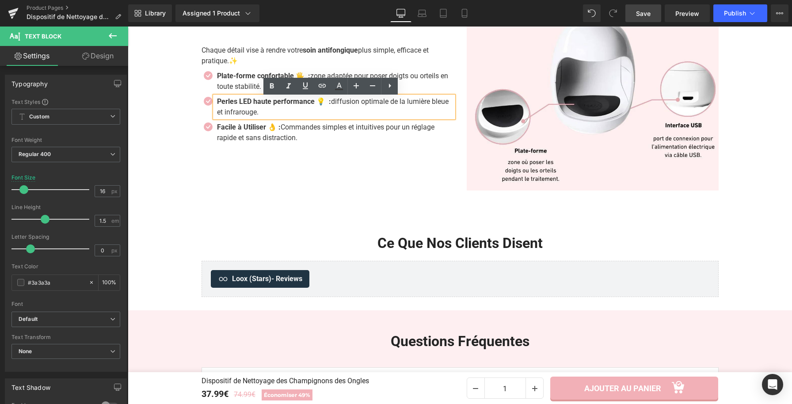
click at [410, 157] on div "DESIGN ERGONOMIQUE Heading ✨ Conçu pour allier confort et performance , ce disp…" at bounding box center [327, 65] width 265 height 252
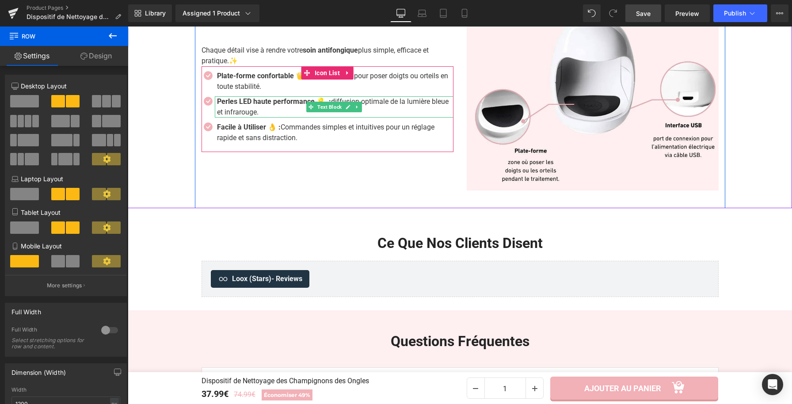
click at [274, 116] on p "Perles LED haute performance 💡 : diffusion optimale de la lumière bleue et infr…" at bounding box center [335, 106] width 236 height 21
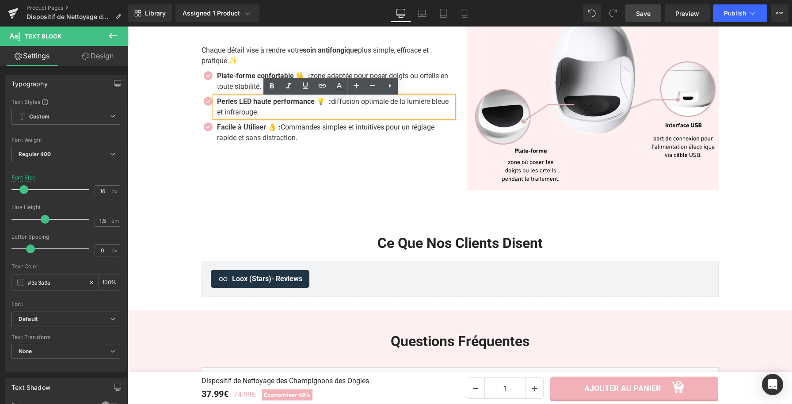
click at [598, 232] on div "Ce Que Nos Clients Disent Heading Loox (Stars) - Reviews Loox (Stars)" at bounding box center [460, 261] width 530 height 71
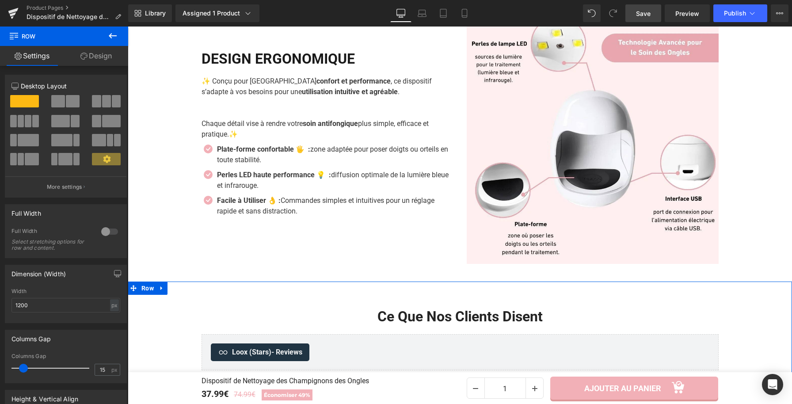
scroll to position [1593, 0]
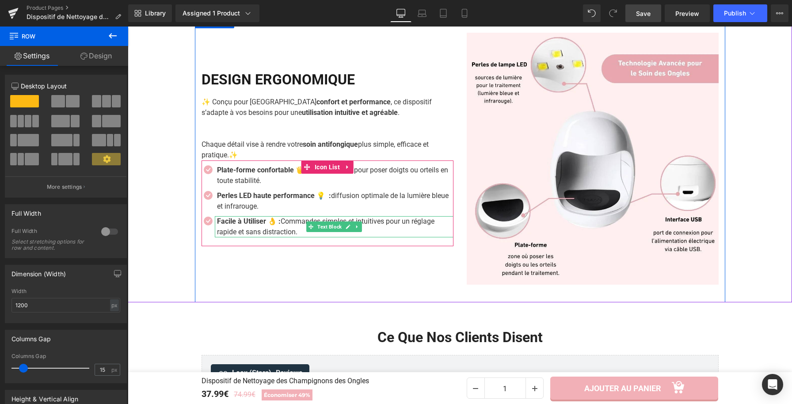
click at [272, 222] on strong "Facile à Utiliser 👌 :" at bounding box center [249, 221] width 64 height 8
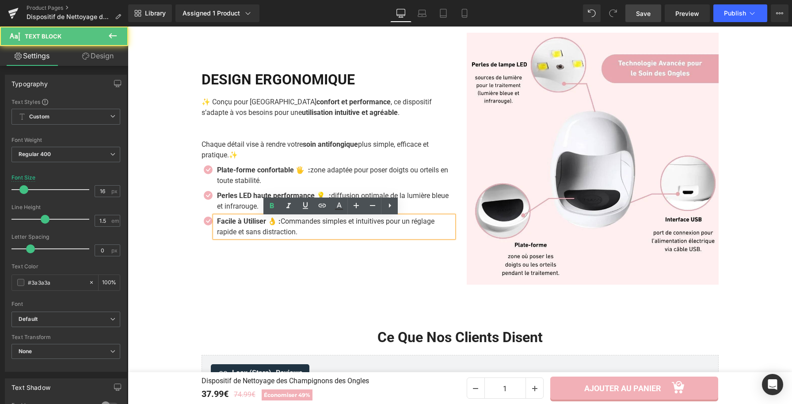
click at [285, 235] on p "Facile à Utiliser 👌 : Commandes simples et intuitives pour un réglage rapide et…" at bounding box center [335, 226] width 236 height 21
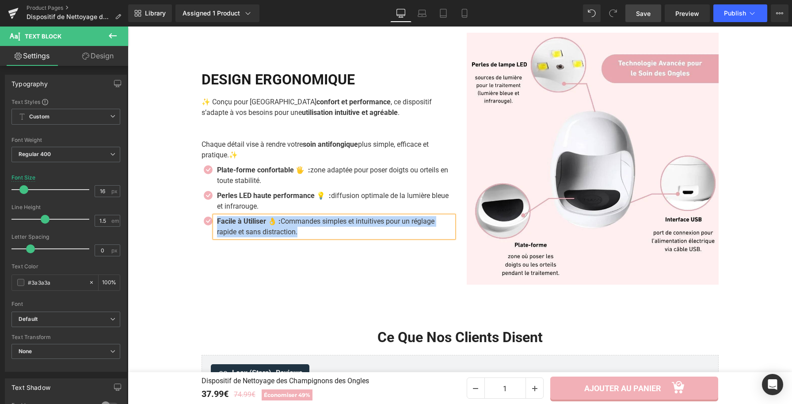
paste div
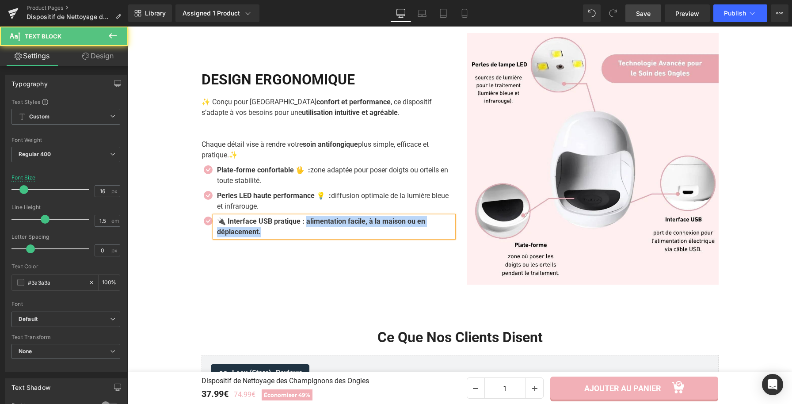
drag, startPoint x: 306, startPoint y: 223, endPoint x: 314, endPoint y: 234, distance: 13.4
click at [314, 234] on p "🔌 Interface USB pratique : alimentation facile, à la maison ou en déplacement." at bounding box center [335, 226] width 236 height 21
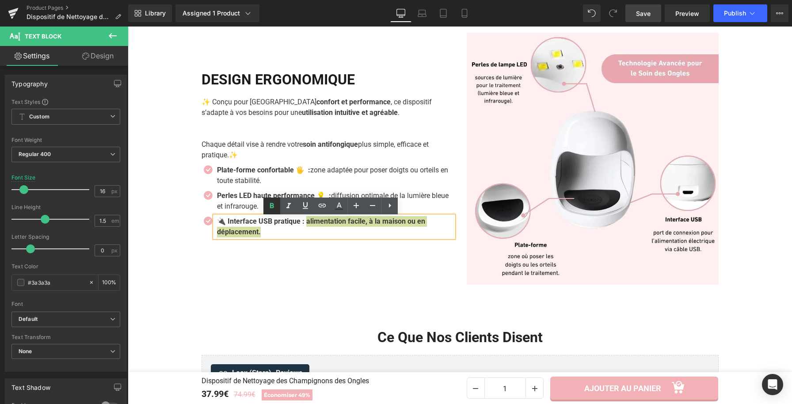
click at [270, 210] on icon at bounding box center [271, 206] width 11 height 11
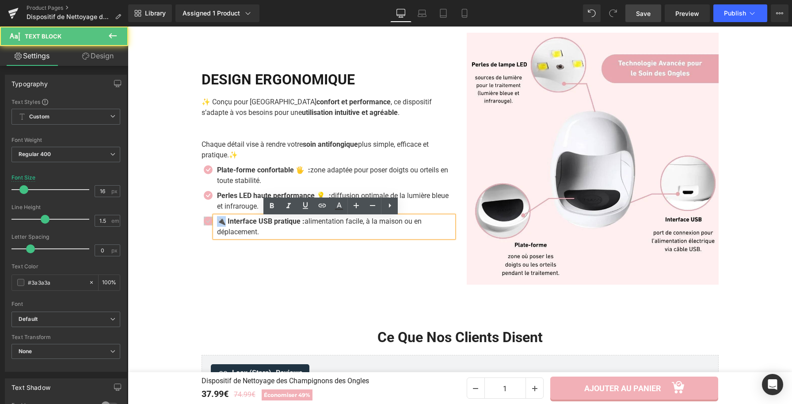
drag, startPoint x: 223, startPoint y: 223, endPoint x: 206, endPoint y: 221, distance: 17.4
click at [217, 224] on strong "🔌 Interface USB pratique :" at bounding box center [261, 221] width 88 height 8
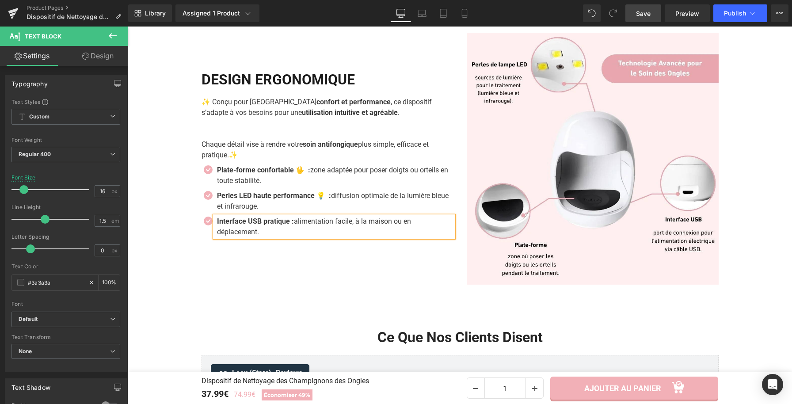
click at [293, 225] on strong "Interface USB pratique :" at bounding box center [255, 221] width 77 height 8
click at [442, 249] on div "DESIGN ERGONOMIQUE Heading ✨ Conçu pour allier confort et performance , ce disp…" at bounding box center [327, 159] width 265 height 252
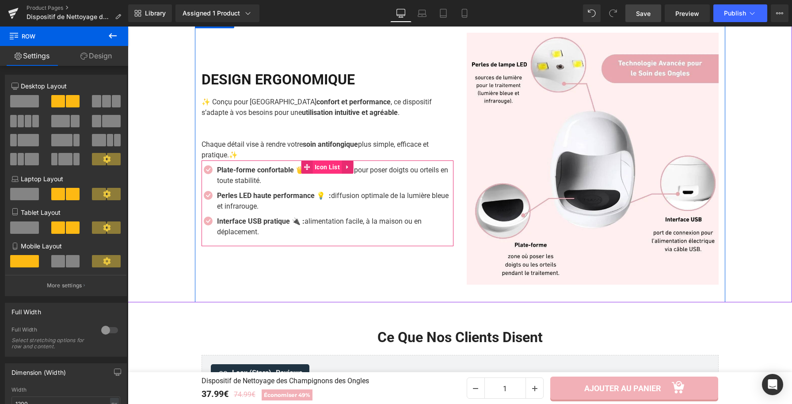
click at [314, 167] on span "Icon List" at bounding box center [327, 166] width 30 height 13
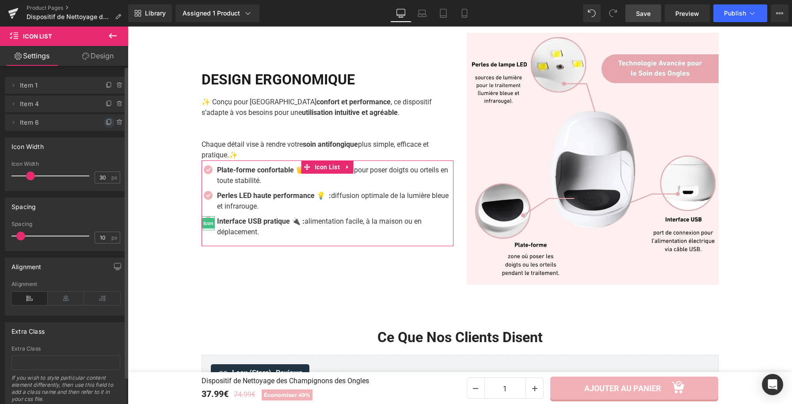
click at [106, 120] on icon at bounding box center [109, 122] width 7 height 7
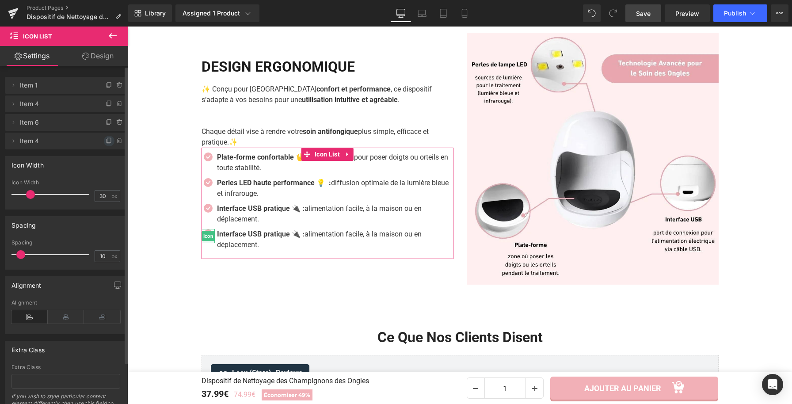
click at [106, 141] on icon at bounding box center [109, 140] width 7 height 7
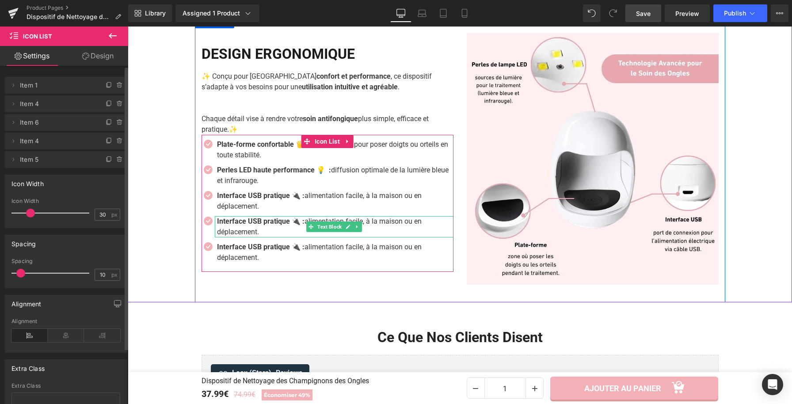
click at [266, 232] on p "Interface USB pratique 🔌 : alimentation facile, à la maison ou en déplacement." at bounding box center [335, 226] width 236 height 21
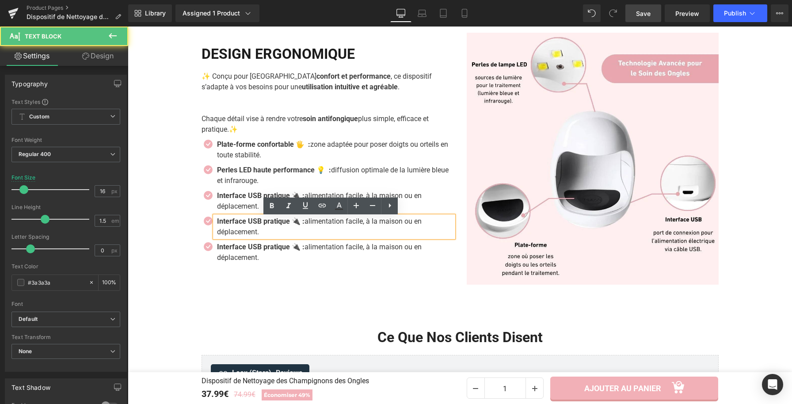
click at [261, 233] on p "Interface USB pratique 🔌 : alimentation facile, à la maison ou en déplacement." at bounding box center [335, 226] width 236 height 21
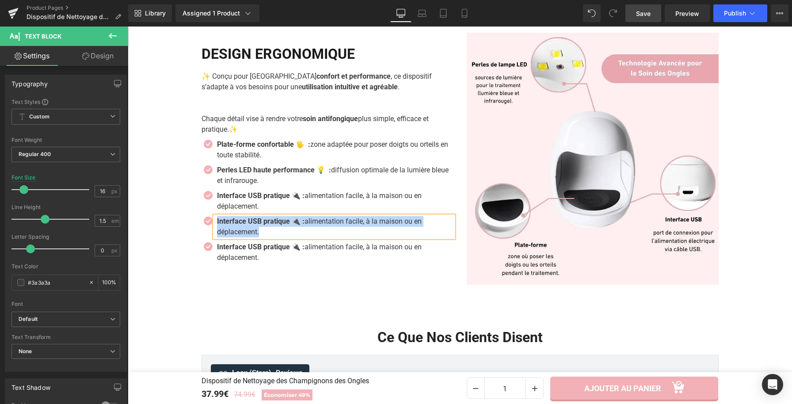
paste div
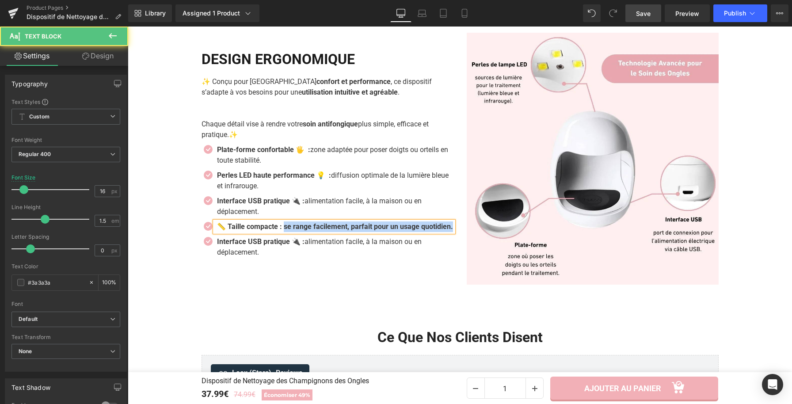
drag, startPoint x: 284, startPoint y: 224, endPoint x: 243, endPoint y: 217, distance: 41.7
click at [287, 232] on p "📏 Taille compacte : se range facilement, parfait pour un usage quotidien." at bounding box center [335, 226] width 236 height 11
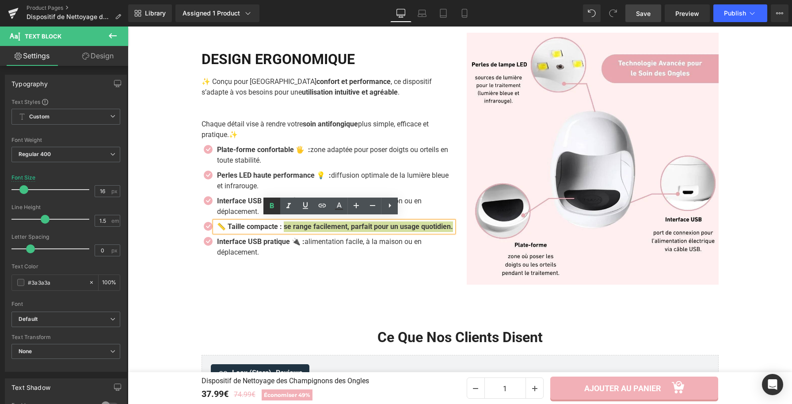
click at [274, 206] on icon at bounding box center [271, 206] width 11 height 11
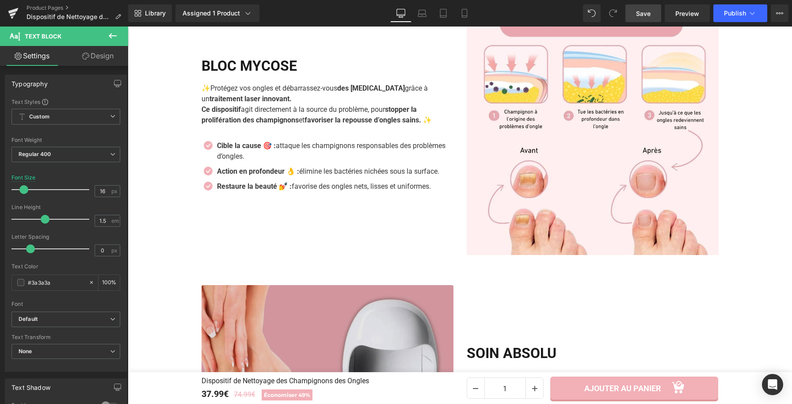
scroll to position [1055, 0]
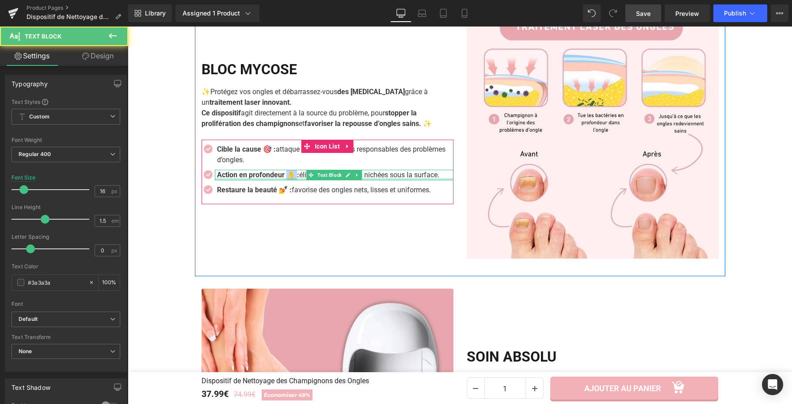
drag, startPoint x: 297, startPoint y: 179, endPoint x: 291, endPoint y: 180, distance: 6.8
click at [291, 180] on div "Action en profondeur 👌 : élimine les bactéries nichées sous la surface. Text Bl…" at bounding box center [334, 175] width 239 height 11
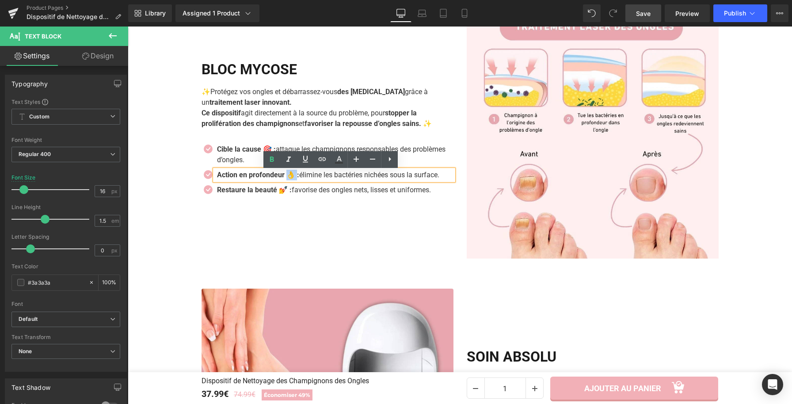
copy strong "👌 :"
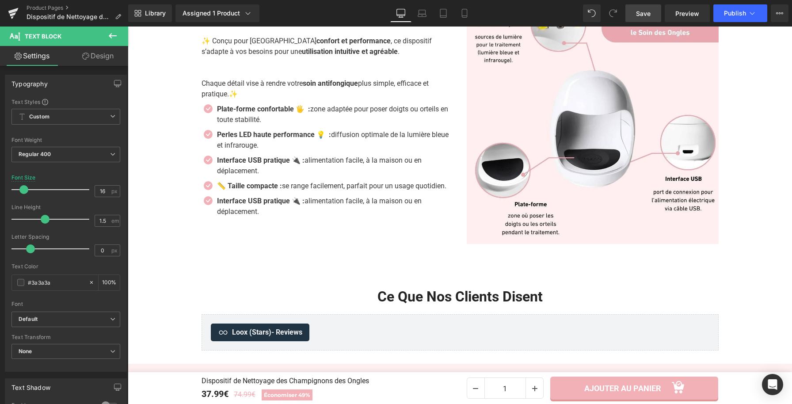
scroll to position [1679, 0]
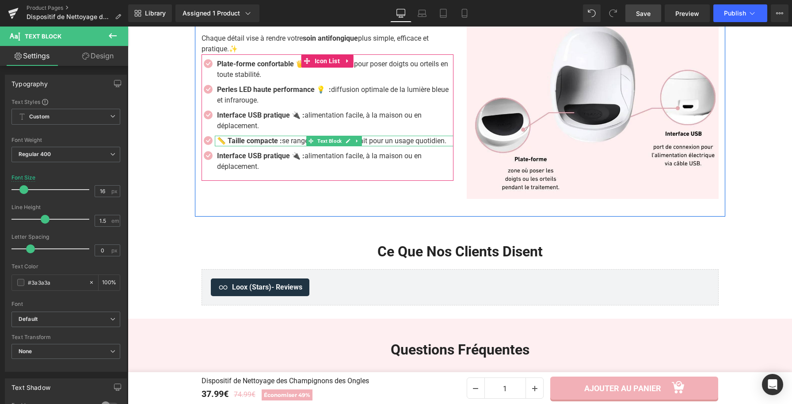
click at [219, 143] on strong "📏 Taille compacte :" at bounding box center [249, 141] width 65 height 8
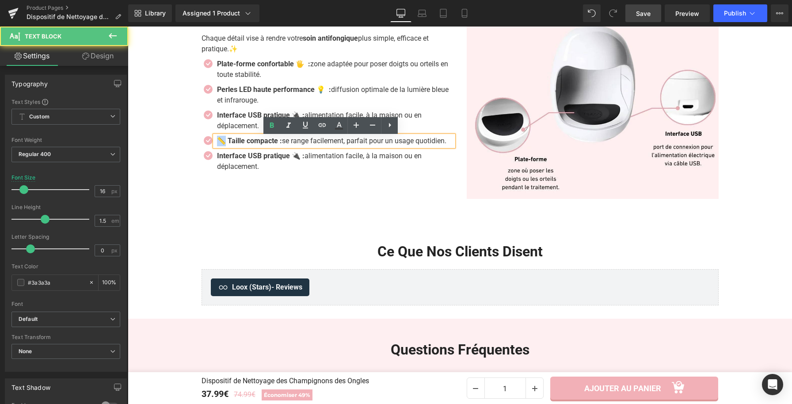
click at [217, 143] on strong "📏 Taille compacte :" at bounding box center [249, 141] width 65 height 8
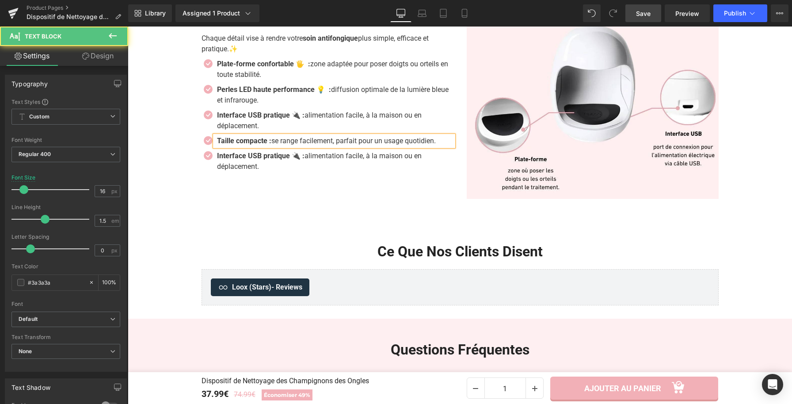
click at [269, 145] on strong "Taille compacte :" at bounding box center [244, 141] width 54 height 8
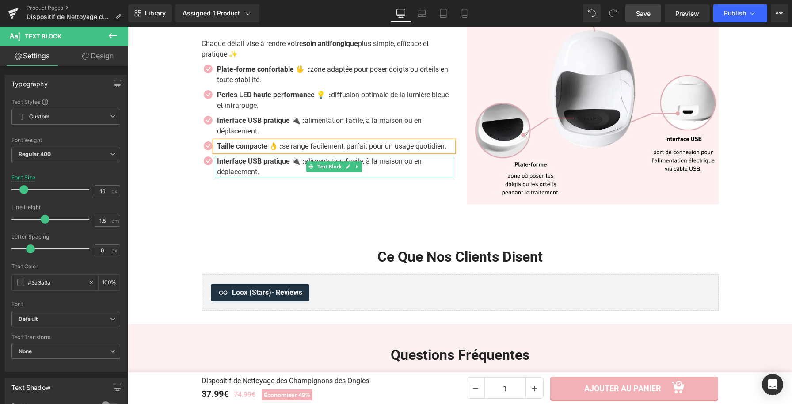
click at [265, 177] on p "Interface USB pratique 🔌 : alimentation facile, à la maison ou en déplacement." at bounding box center [335, 166] width 236 height 21
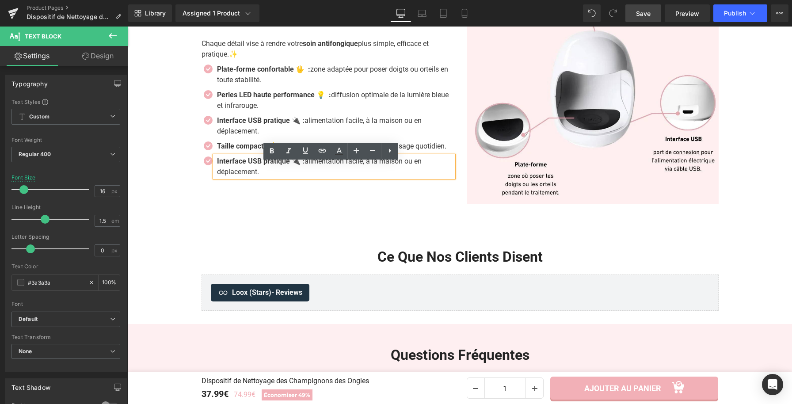
click at [262, 177] on p "Interface USB pratique 🔌 : alimentation facile, à la maison ou en déplacement." at bounding box center [335, 166] width 236 height 21
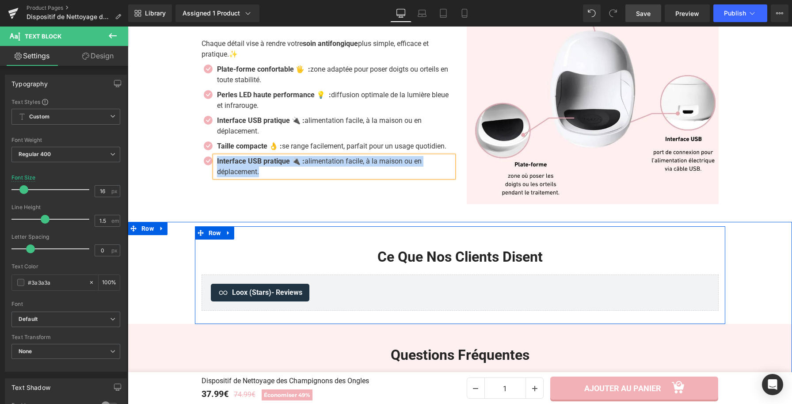
paste div
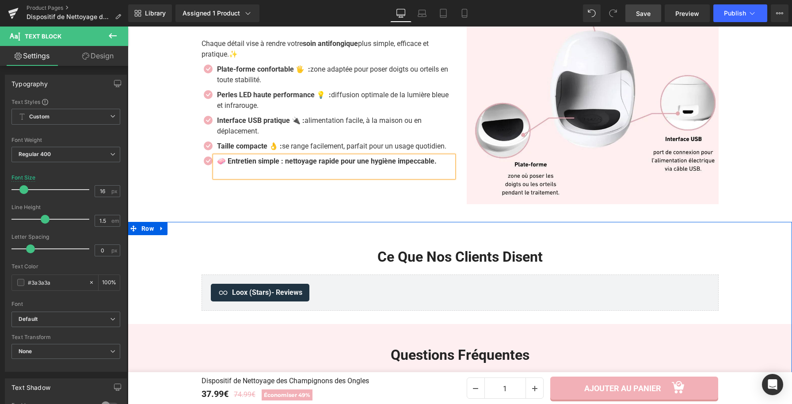
scroll to position [1679, 0]
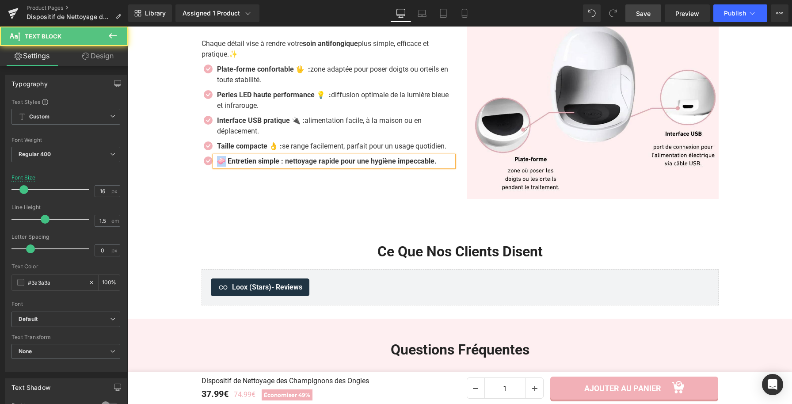
drag, startPoint x: 223, startPoint y: 168, endPoint x: 213, endPoint y: 171, distance: 10.1
click at [217, 165] on b "🧼 Entretien simple : nettoyage rapide pour une hygiène impeccable." at bounding box center [327, 161] width 220 height 8
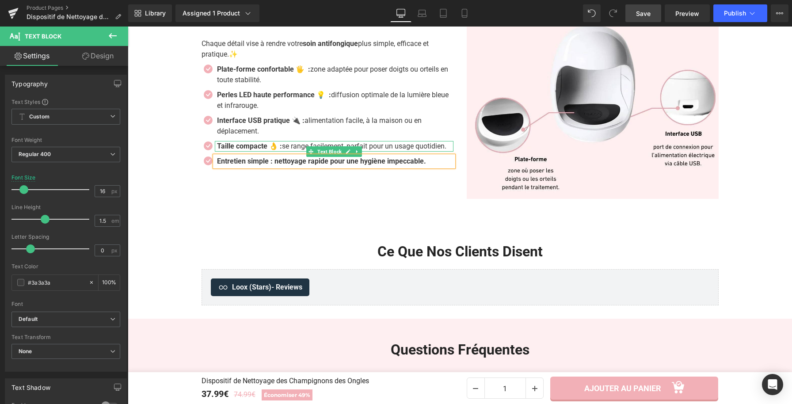
click at [217, 142] on strong "Taille compacte 👌 :" at bounding box center [249, 146] width 65 height 8
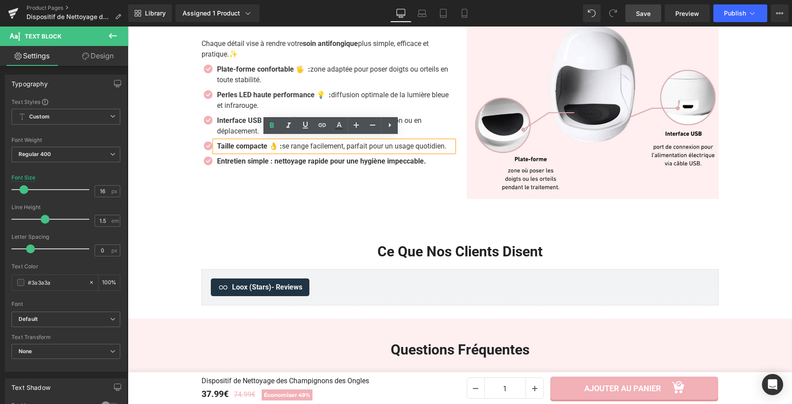
scroll to position [1684, 0]
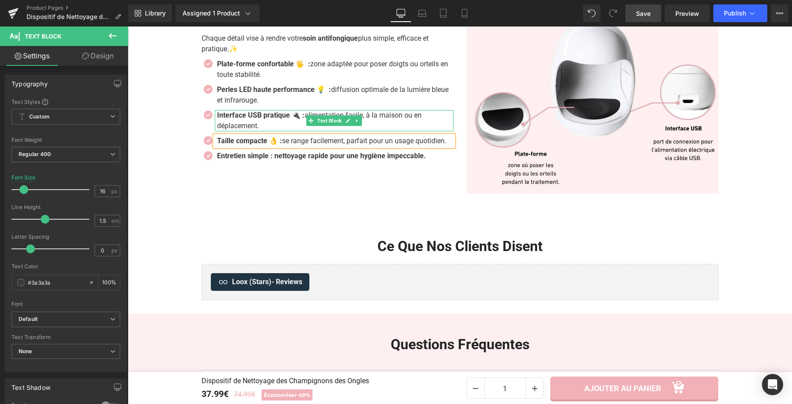
click at [217, 116] on strong "Interface USB pratique 🔌 :" at bounding box center [261, 115] width 88 height 8
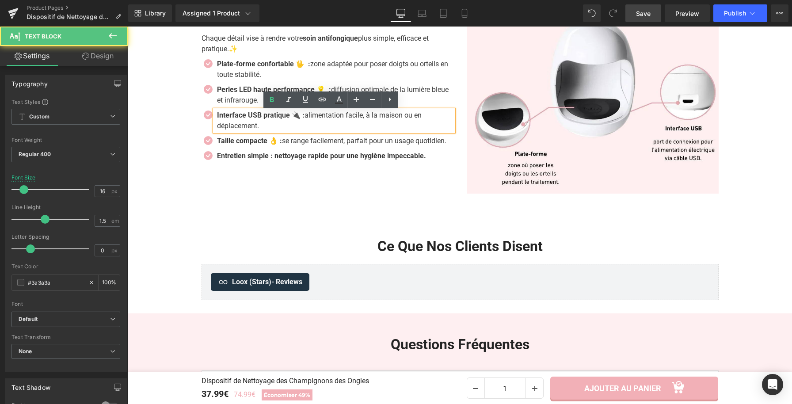
click at [217, 117] on strong "Interface USB pratique 🔌 :" at bounding box center [261, 115] width 88 height 8
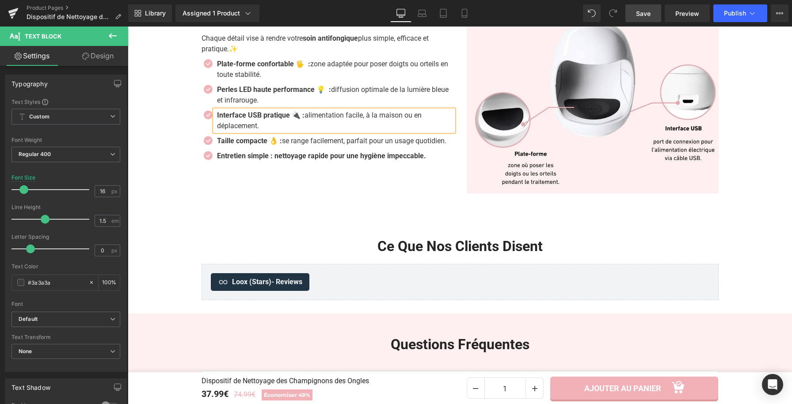
click at [331, 175] on div "DESIGN ERGONOMIQUE Heading ✨ Conçu pour allier confort et performance , ce disp…" at bounding box center [327, 68] width 265 height 252
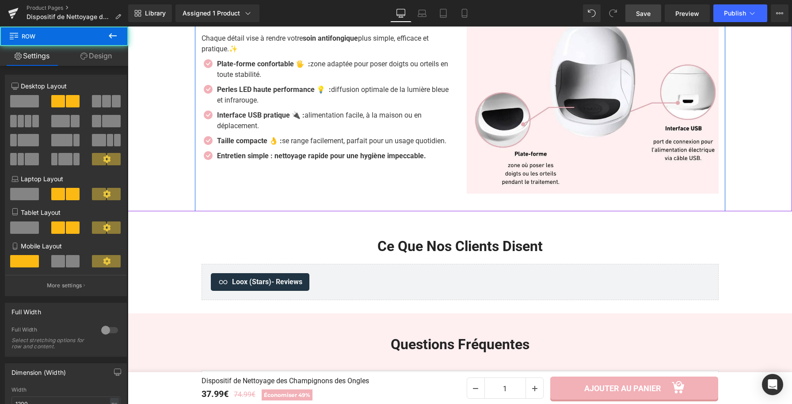
click at [260, 183] on div "DESIGN ERGONOMIQUE Heading ✨ Conçu pour allier confort et performance , ce disp…" at bounding box center [327, 68] width 265 height 252
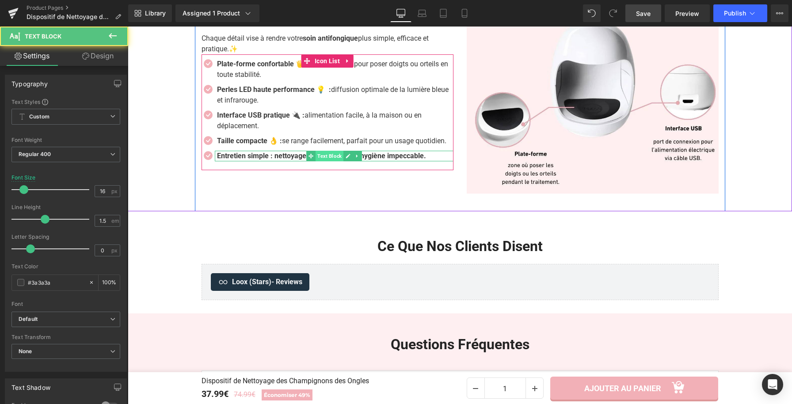
drag, startPoint x: 273, startPoint y: 157, endPoint x: 312, endPoint y: 162, distance: 39.1
click at [312, 161] on div "Entretien simple : nettoyage rapide pour une hygiène impeccable. Text Block" at bounding box center [334, 156] width 239 height 11
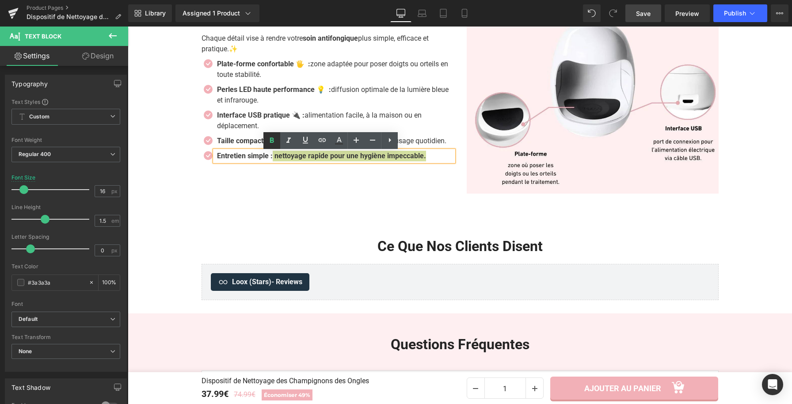
click at [267, 143] on icon at bounding box center [271, 140] width 11 height 11
click at [434, 153] on p "Entretien simple : nettoyage rapide pour une hygiène impeccable." at bounding box center [335, 156] width 236 height 11
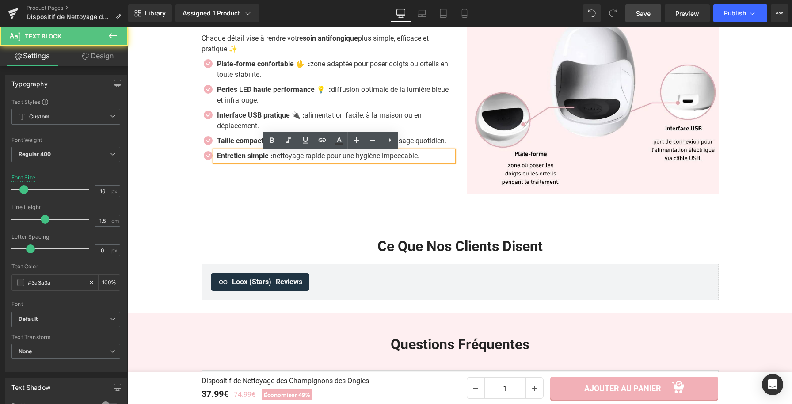
click at [396, 203] on div "Image DESIGN ERGONOMIQUE Heading ✨ Conçu pour allier confort et performance , c…" at bounding box center [460, 67] width 530 height 287
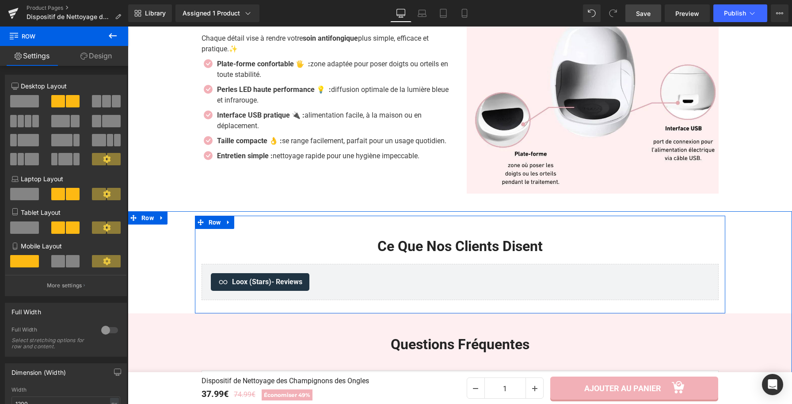
click at [346, 253] on h1 "Ce Que Nos Clients Disent" at bounding box center [460, 246] width 517 height 17
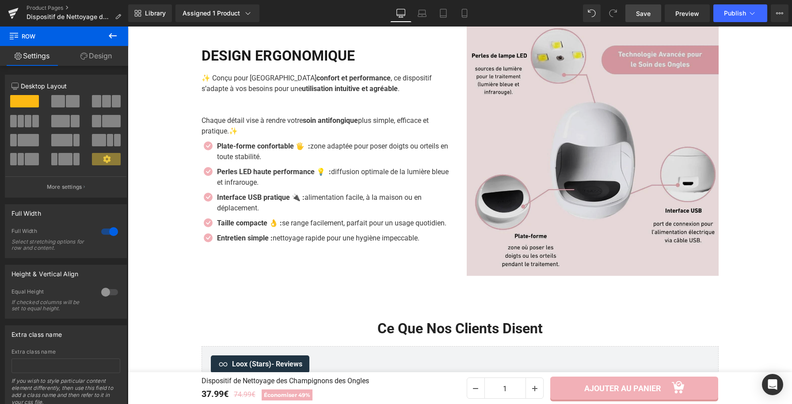
scroll to position [1588, 0]
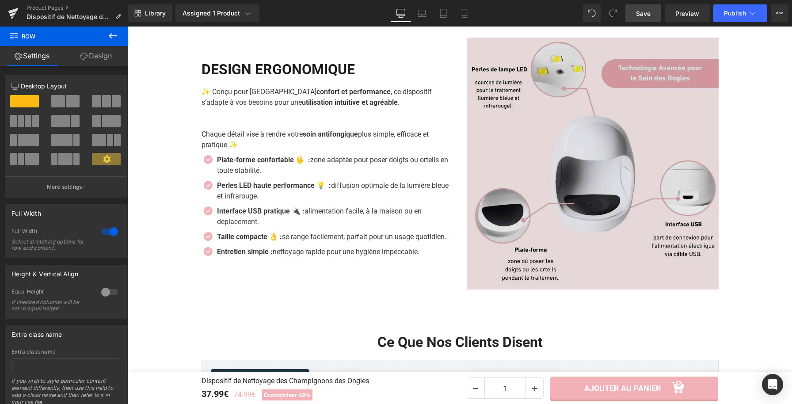
click at [671, 245] on img at bounding box center [593, 164] width 252 height 252
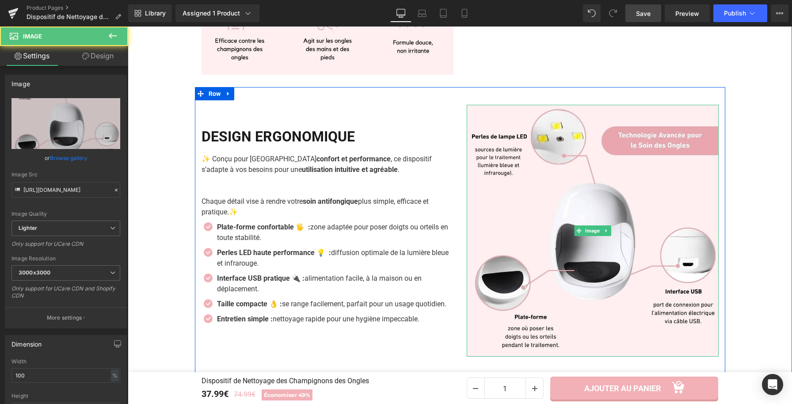
scroll to position [1513, 0]
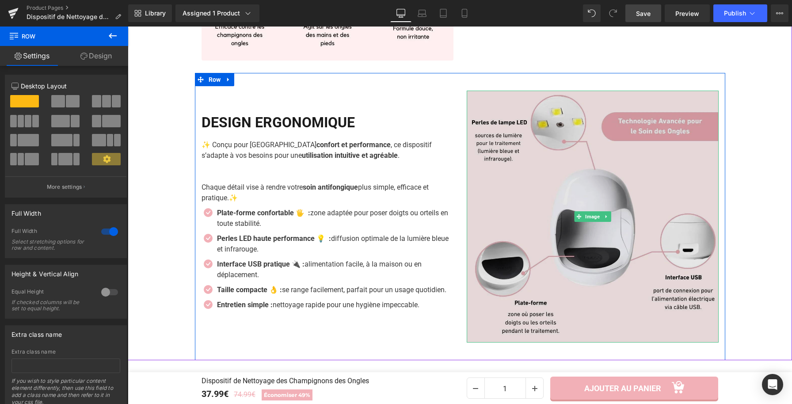
scroll to position [1536, 0]
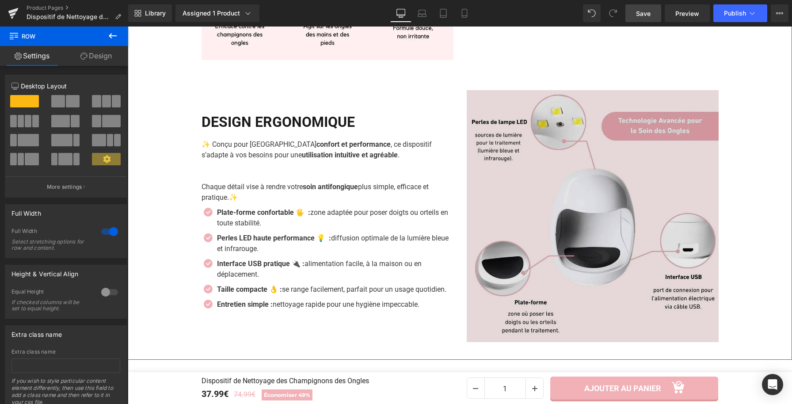
click at [691, 310] on img at bounding box center [593, 216] width 252 height 252
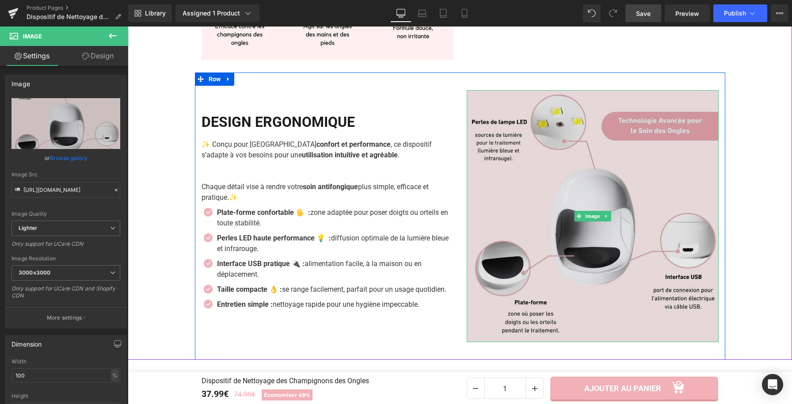
click at [642, 223] on img at bounding box center [593, 216] width 252 height 252
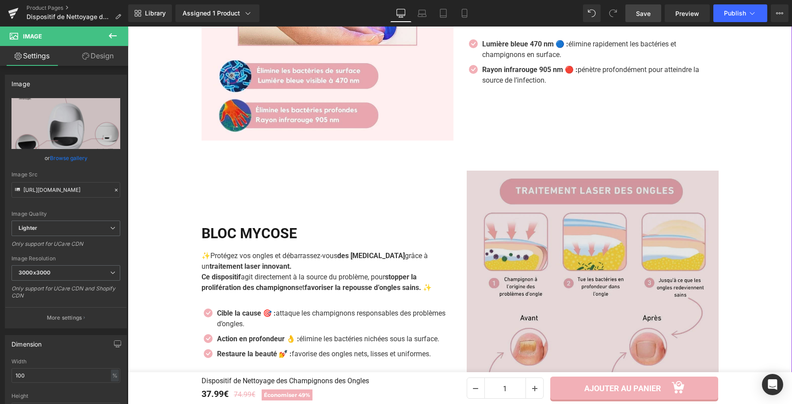
scroll to position [956, 0]
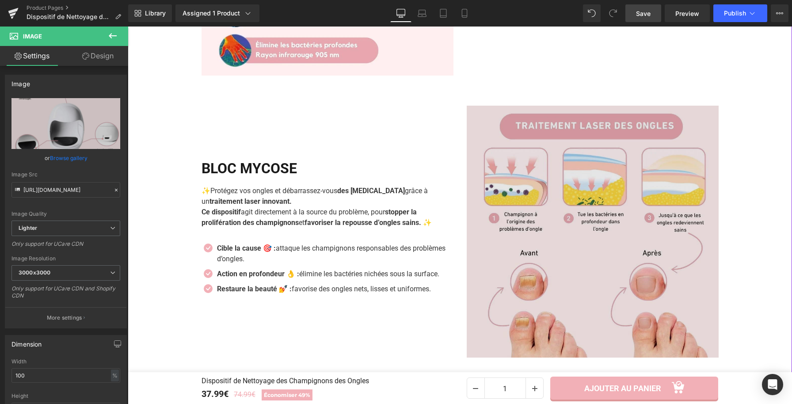
click at [619, 293] on img at bounding box center [593, 232] width 252 height 252
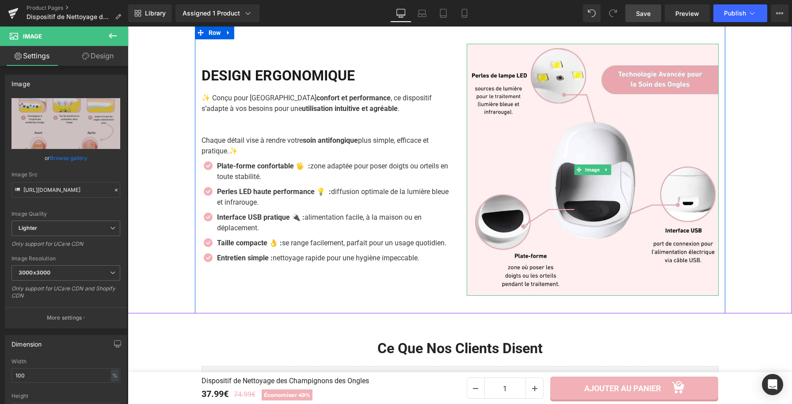
scroll to position [1583, 0]
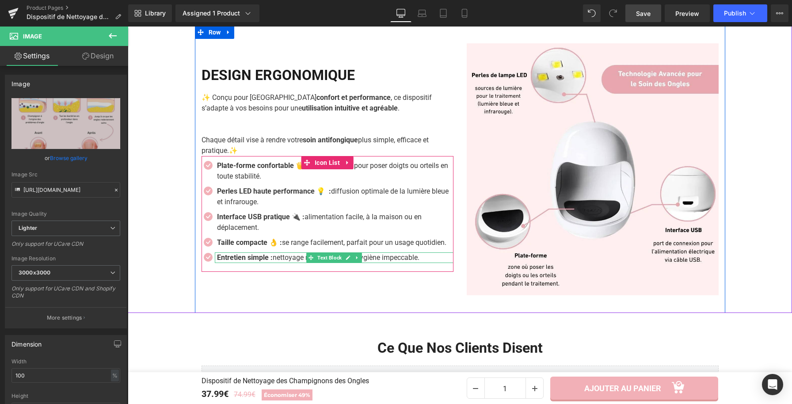
click at [271, 261] on strong "Entretien simple :" at bounding box center [245, 257] width 56 height 8
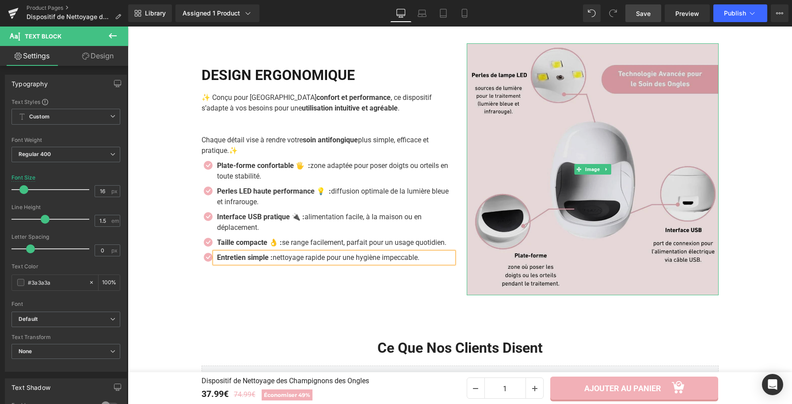
click at [592, 153] on img at bounding box center [593, 169] width 252 height 252
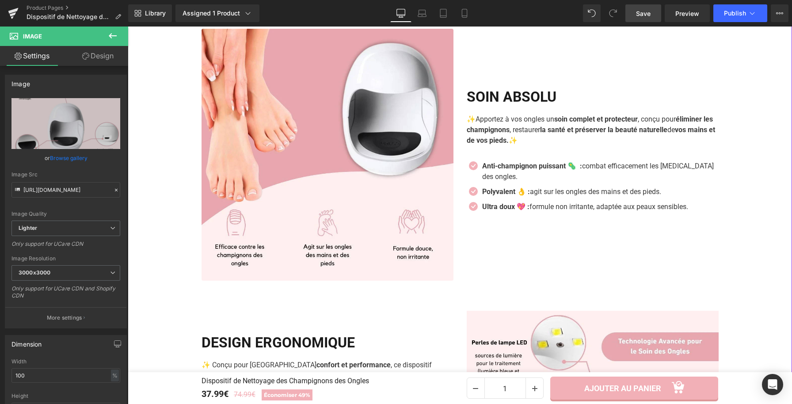
scroll to position [1316, 0]
click at [724, 266] on div "Image ACTION ANTIFONGIQUE Heading ✨ Éliminez les champignons des ongles grâce à…" at bounding box center [460, 16] width 664 height 1128
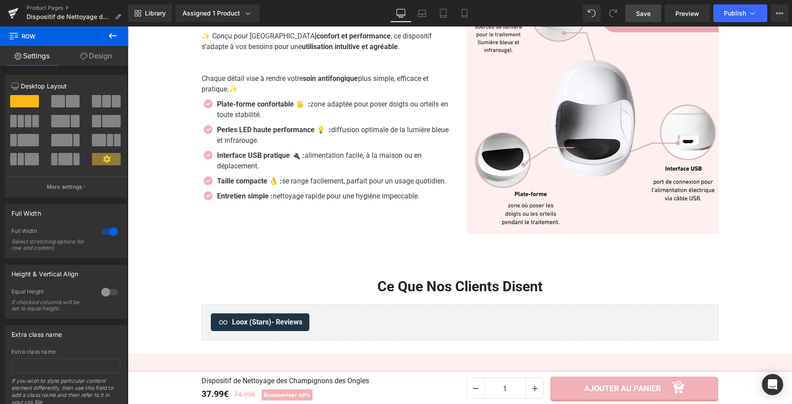
scroll to position [1745, 0]
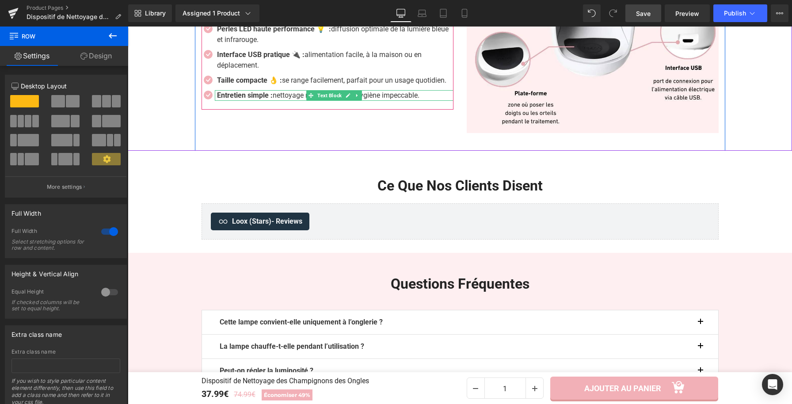
click at [271, 95] on strong "Entretien simple :" at bounding box center [245, 95] width 56 height 8
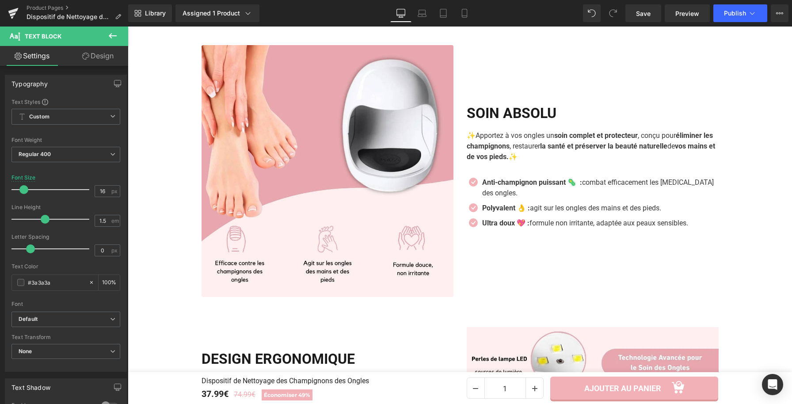
scroll to position [1276, 0]
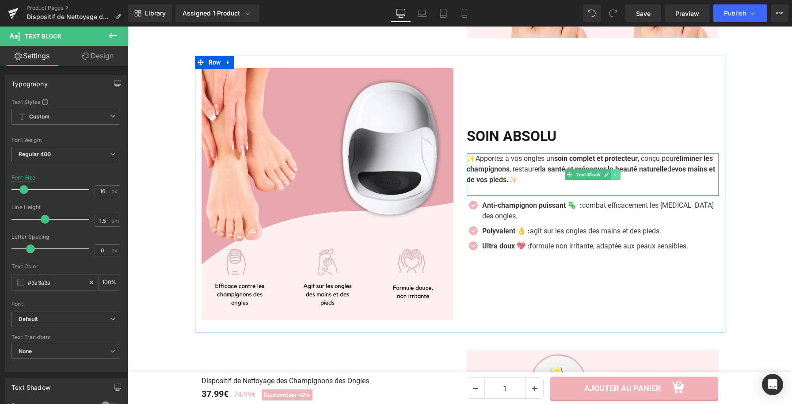
click at [611, 177] on link at bounding box center [615, 174] width 9 height 11
click at [610, 177] on icon at bounding box center [611, 174] width 5 height 5
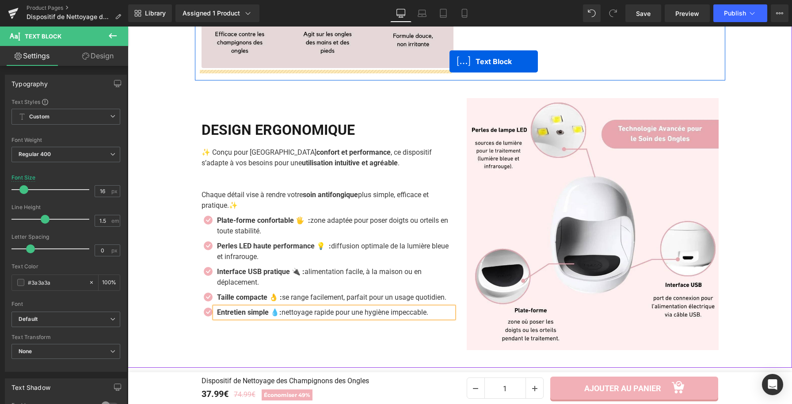
scroll to position [1551, 0]
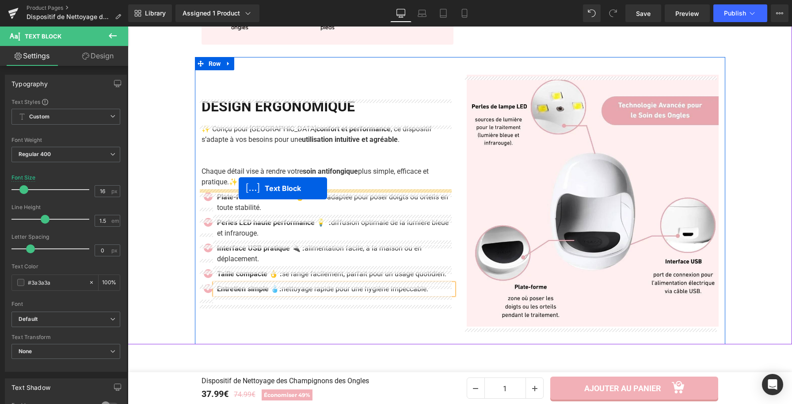
drag, startPoint x: 567, startPoint y: 196, endPoint x: 239, endPoint y: 188, distance: 328.0
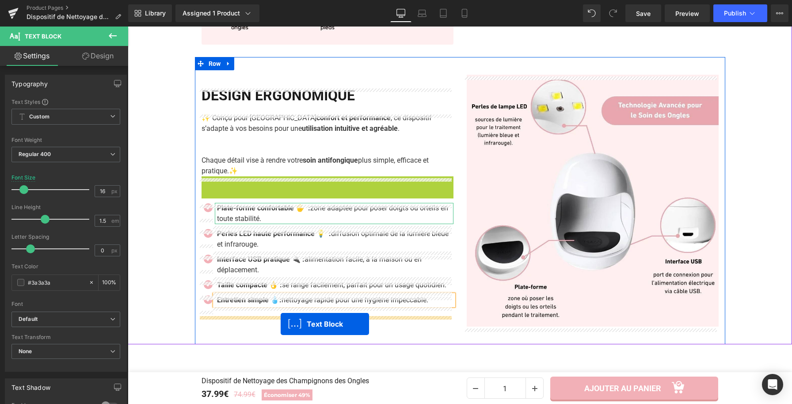
drag, startPoint x: 298, startPoint y: 259, endPoint x: 281, endPoint y: 324, distance: 66.8
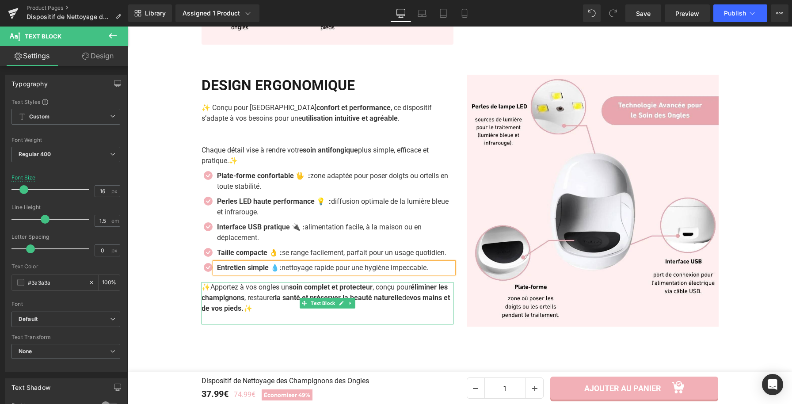
click at [272, 310] on strong "vos mains et de vos pieds." at bounding box center [326, 302] width 248 height 19
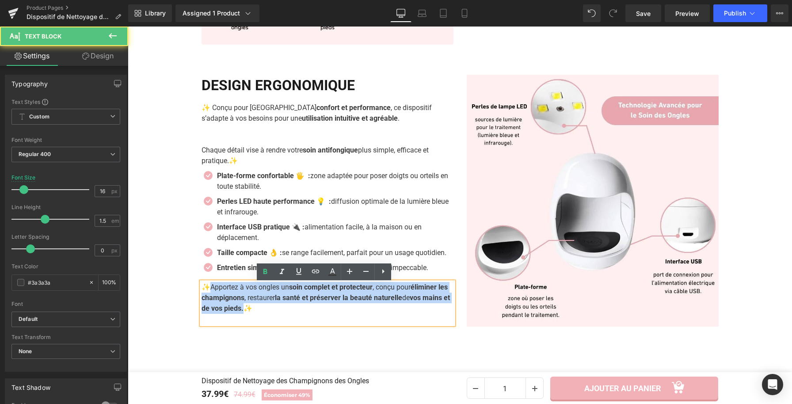
drag, startPoint x: 274, startPoint y: 312, endPoint x: 208, endPoint y: 289, distance: 70.6
click at [208, 289] on p "✨ Apportez à vos ongles un soin complet et protecteur , conçu pour éliminer les…" at bounding box center [328, 298] width 252 height 32
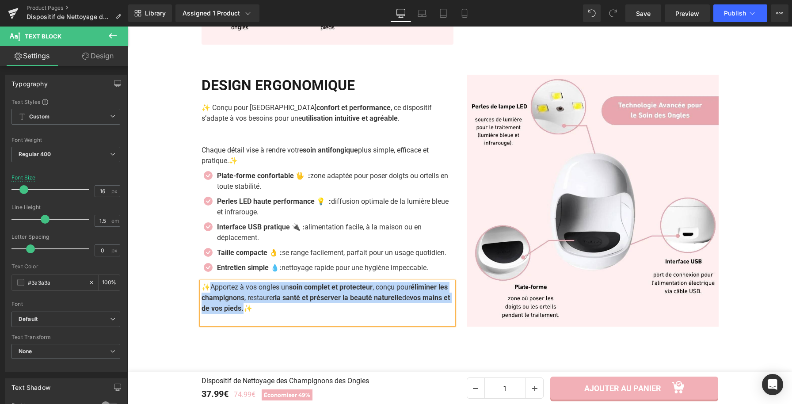
paste div
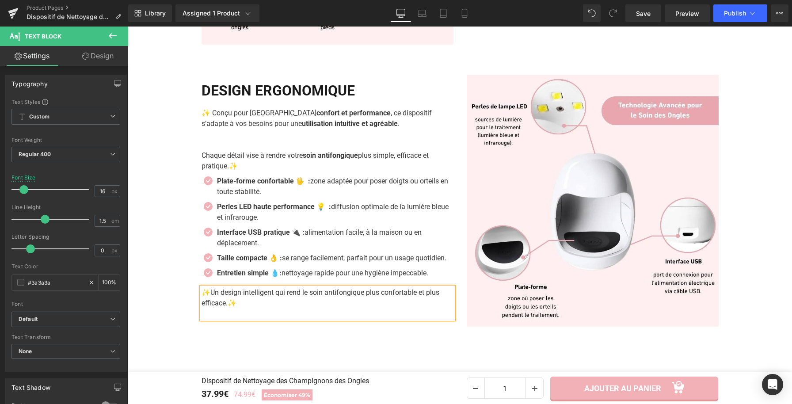
scroll to position [1557, 0]
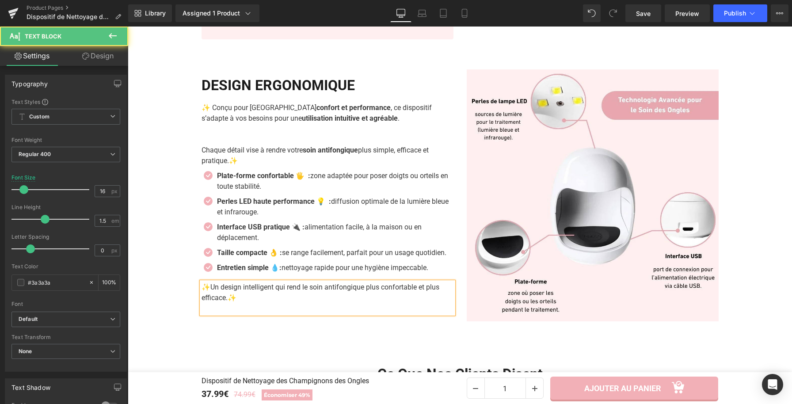
click at [241, 295] on p "✨ Un design intelligent qui rend le soin antifongique plus confortable et plus …" at bounding box center [328, 292] width 252 height 21
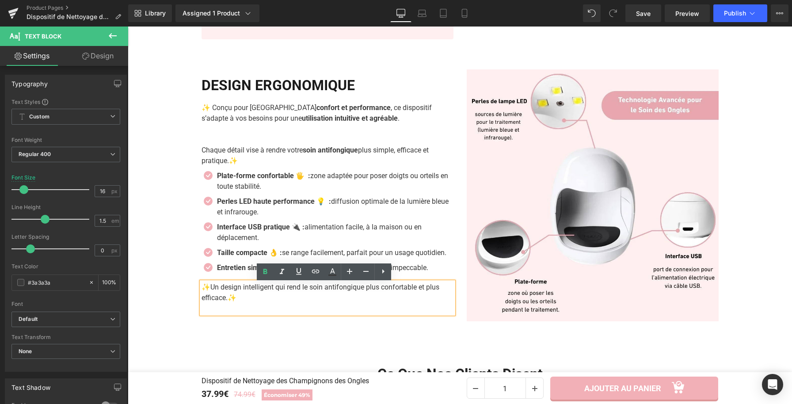
click at [206, 312] on p at bounding box center [328, 308] width 252 height 11
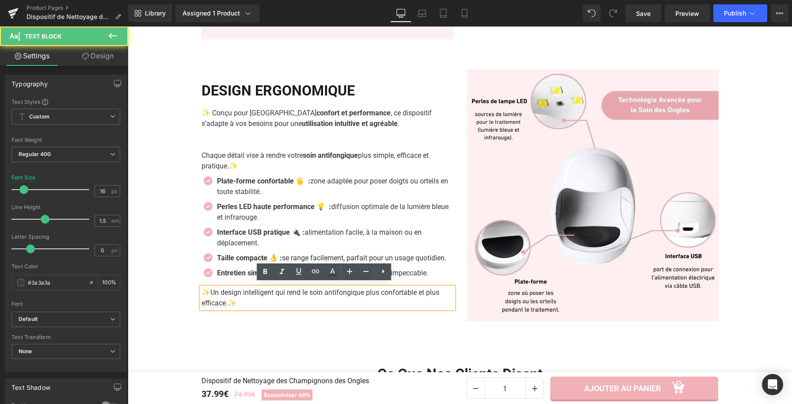
scroll to position [1562, 0]
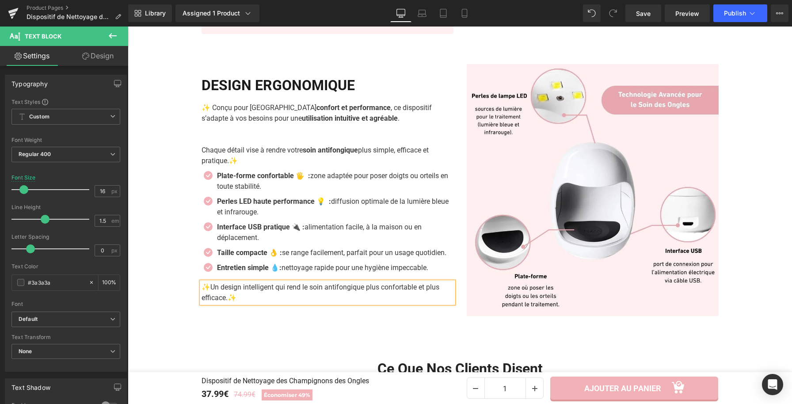
click at [250, 324] on div "Image DESIGN ERGONOMIQUE Heading ✨ Conçu pour allier confort et performance , c…" at bounding box center [460, 189] width 530 height 287
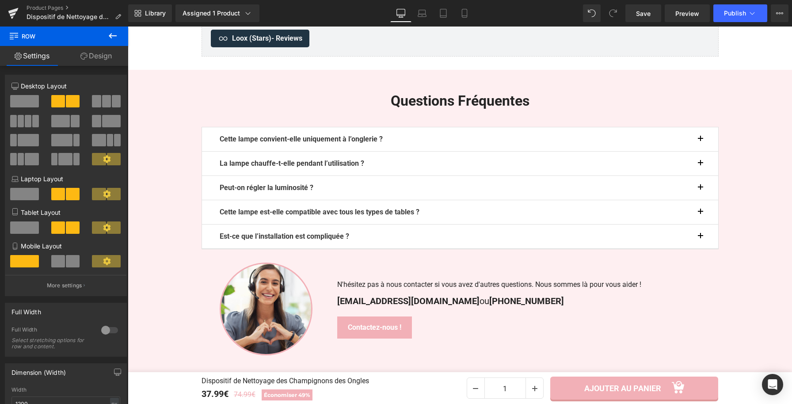
scroll to position [1927, 0]
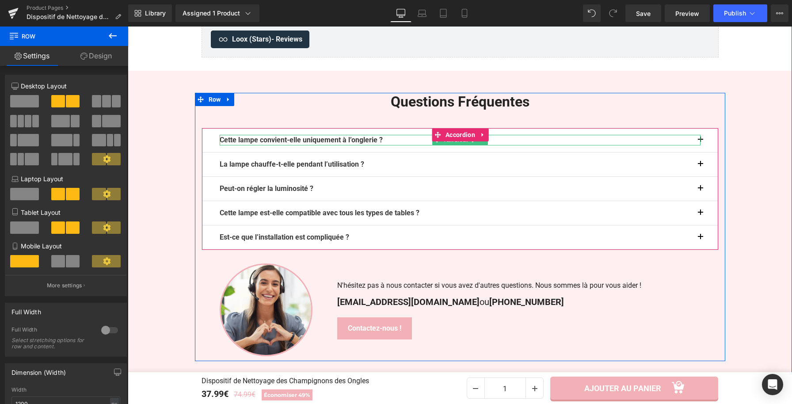
click at [693, 141] on p "Cette lampe convient-elle uniquement à l’onglerie ?" at bounding box center [460, 140] width 481 height 11
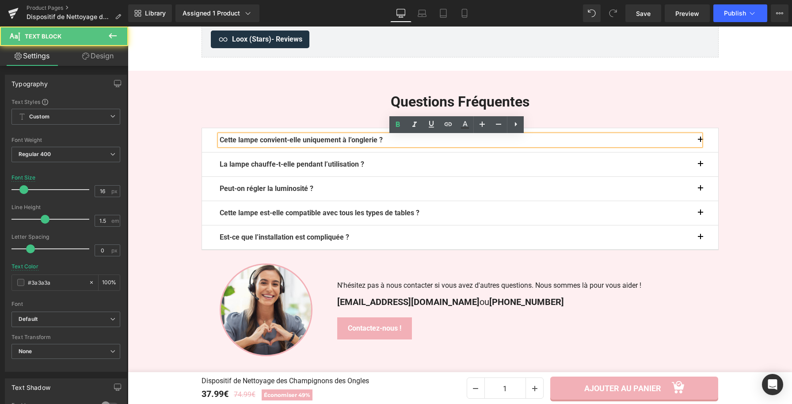
click at [700, 139] on button "button" at bounding box center [709, 140] width 18 height 24
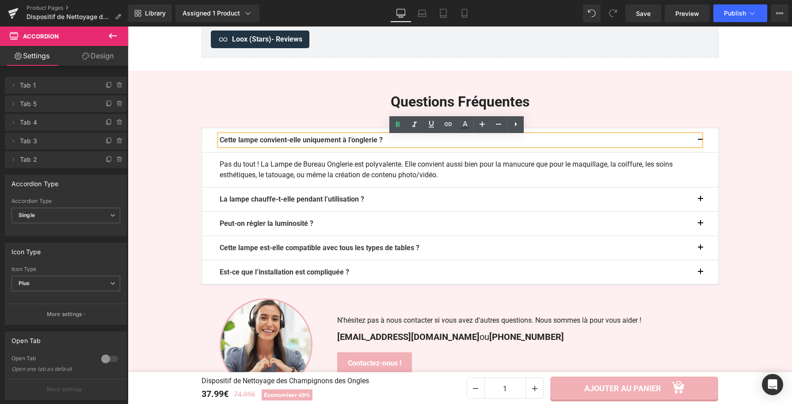
click at [765, 156] on div "Questions Fréquentes Heading Cette lampe convient-elle uniquement à l’onglerie …" at bounding box center [460, 244] width 664 height 303
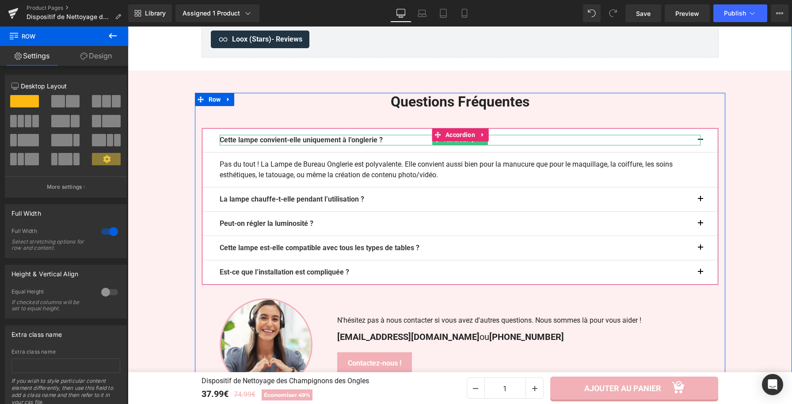
click at [694, 139] on p "Cette lampe convient-elle uniquement à l’onglerie ?" at bounding box center [460, 140] width 481 height 11
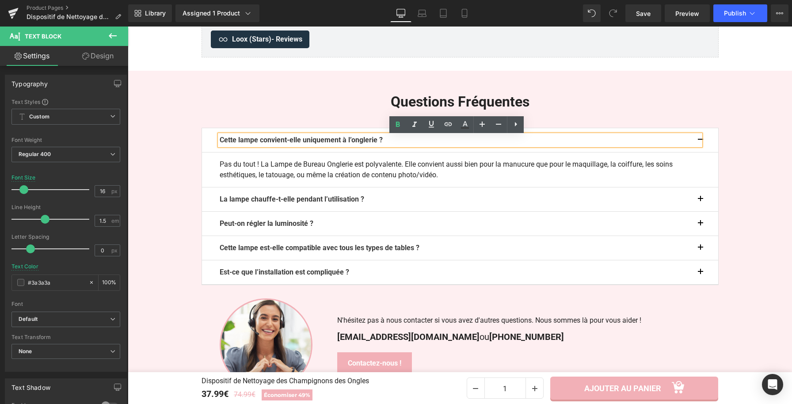
click at [700, 138] on button "button" at bounding box center [709, 140] width 18 height 24
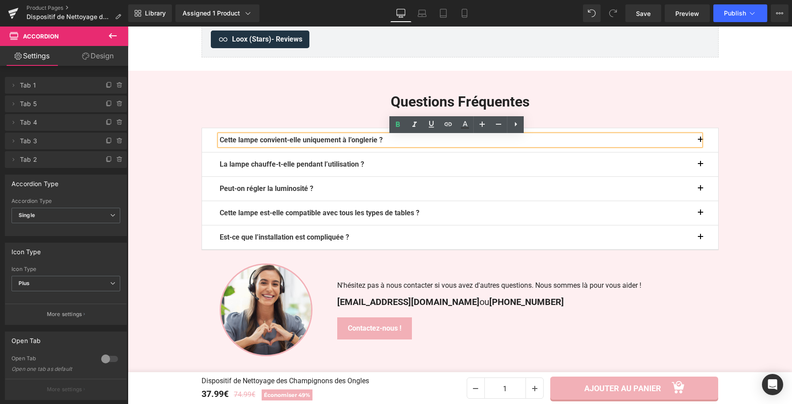
click at [392, 145] on p "Cette lampe convient-elle uniquement à l’onglerie ?" at bounding box center [460, 140] width 481 height 11
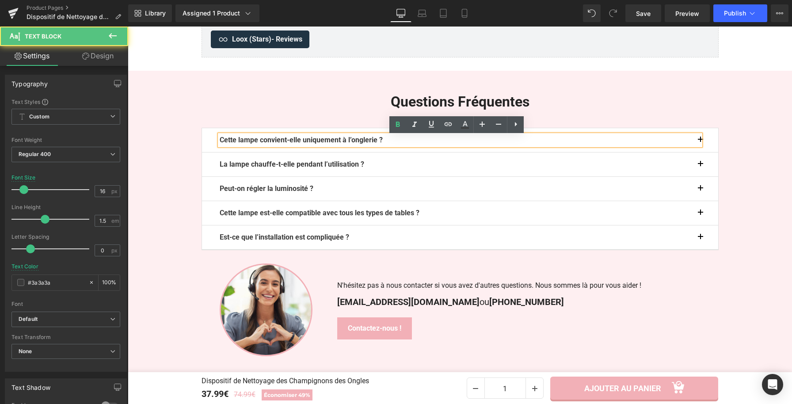
click at [394, 144] on p "Cette lampe convient-elle uniquement à l’onglerie ?" at bounding box center [460, 140] width 481 height 11
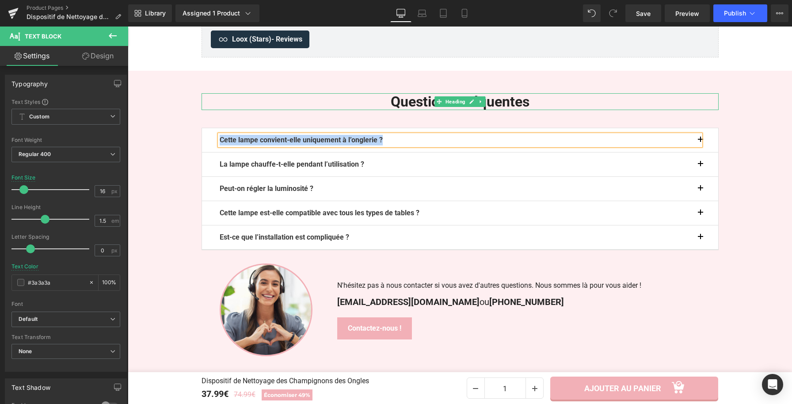
paste div
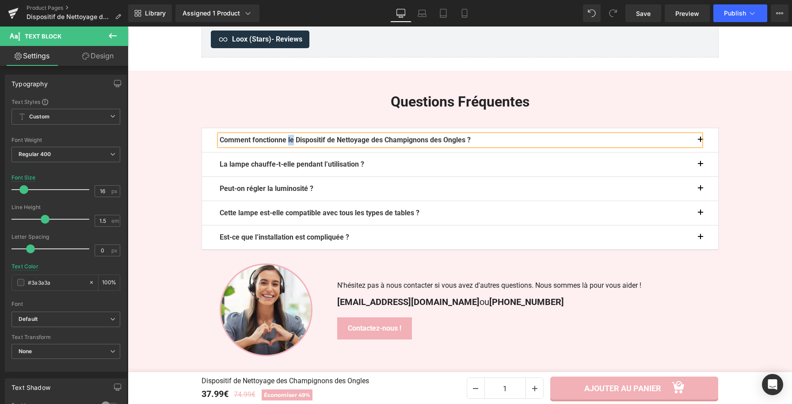
drag, startPoint x: 295, startPoint y: 144, endPoint x: 289, endPoint y: 143, distance: 5.8
click at [289, 143] on b "Comment fonctionne le Dispositif de Nettoyage des Champignons des Ongles ?" at bounding box center [345, 140] width 251 height 8
click at [293, 130] on div "Comment fonctionne le Dispositif de Nettoyage des Champignons des Ongles ? Text…" at bounding box center [460, 140] width 516 height 24
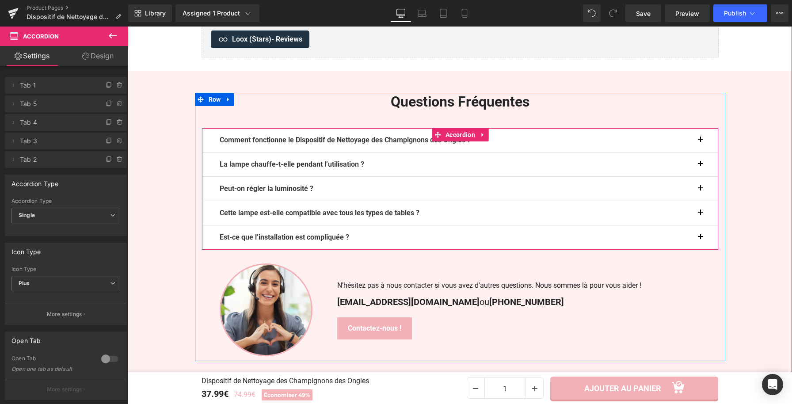
click at [700, 142] on button "button" at bounding box center [709, 140] width 18 height 24
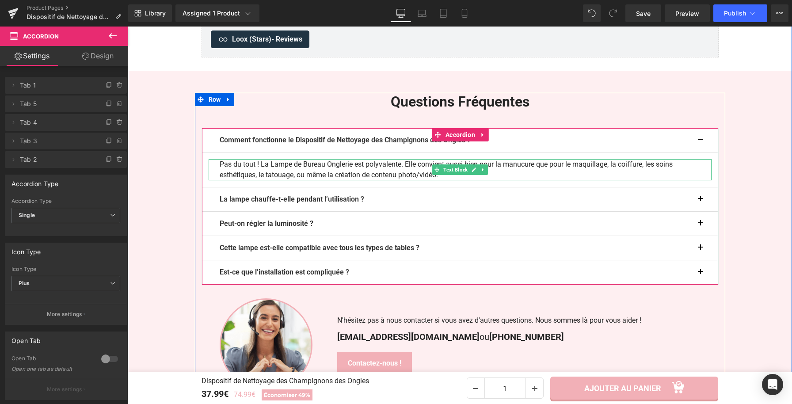
click at [385, 173] on div "Pas du tout ! La Lampe de Bureau Onglerie est polyvalente. Elle convient aussi …" at bounding box center [460, 169] width 503 height 21
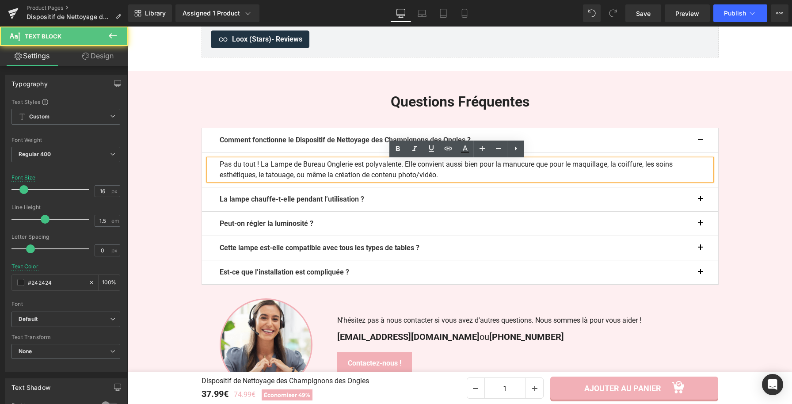
click at [393, 179] on div "Pas du tout ! La Lampe de Bureau Onglerie est polyvalente. Elle convient aussi …" at bounding box center [460, 169] width 503 height 21
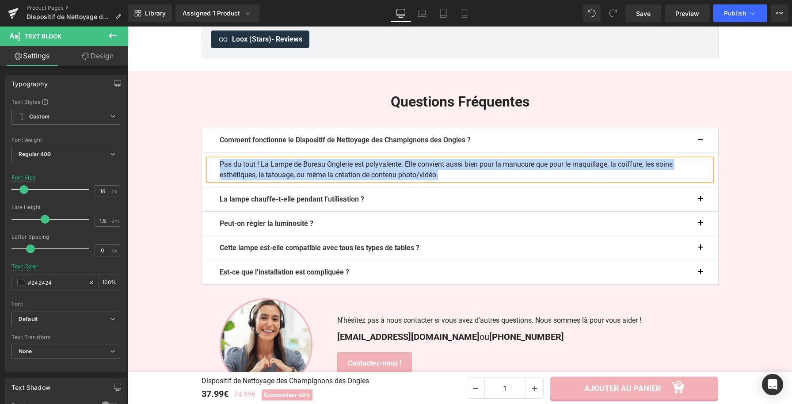
paste div
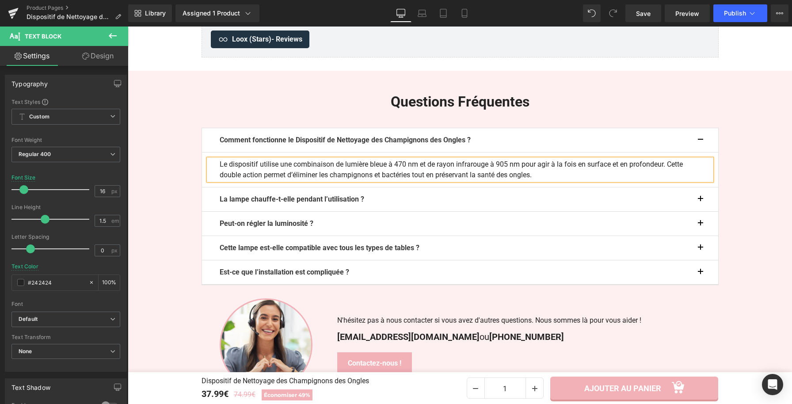
click at [700, 143] on button "button" at bounding box center [709, 140] width 18 height 24
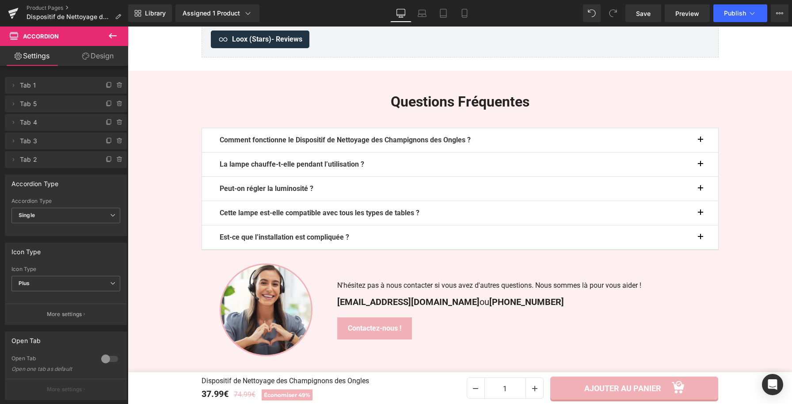
click at [700, 142] on span "button" at bounding box center [700, 142] width 0 height 0
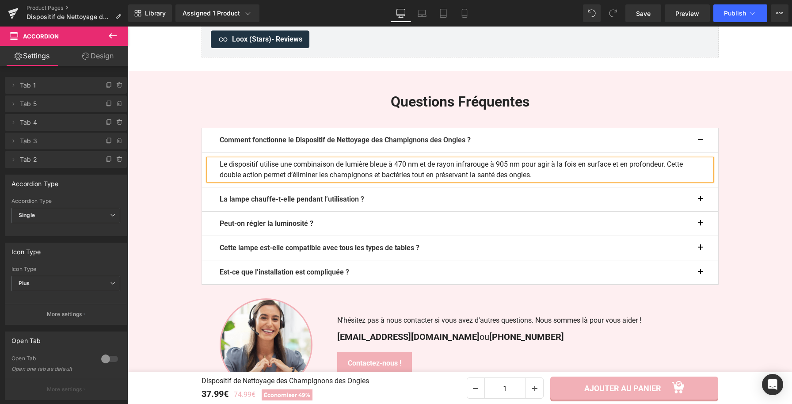
click at [128, 27] on div at bounding box center [128, 27] width 0 height 0
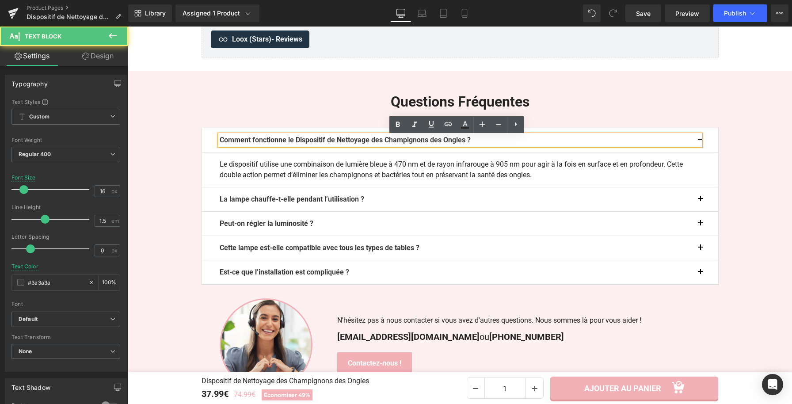
click at [700, 141] on button "button" at bounding box center [709, 140] width 18 height 24
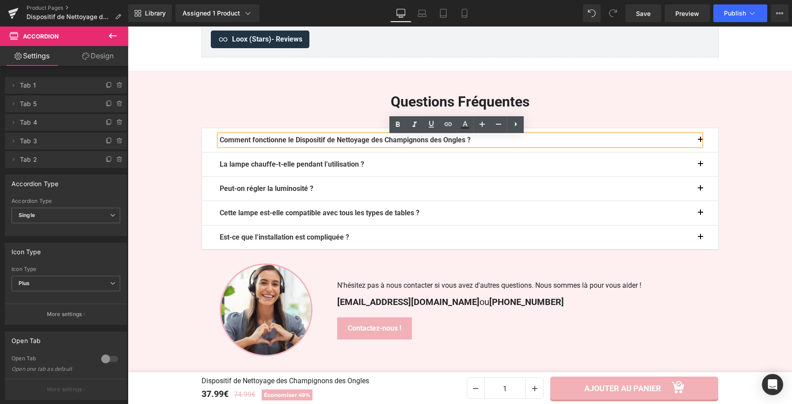
click at [697, 142] on div "Comment fonctionne le Dispositif de Nettoyage des Champignons des Ongles ?" at bounding box center [460, 140] width 481 height 11
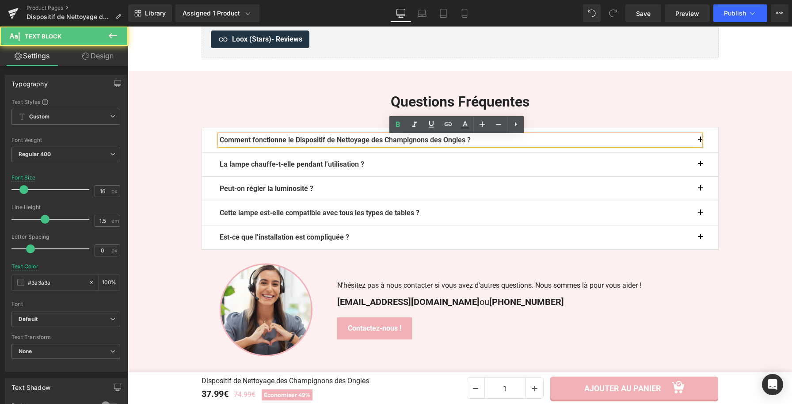
click at [700, 144] on button "button" at bounding box center [709, 140] width 18 height 24
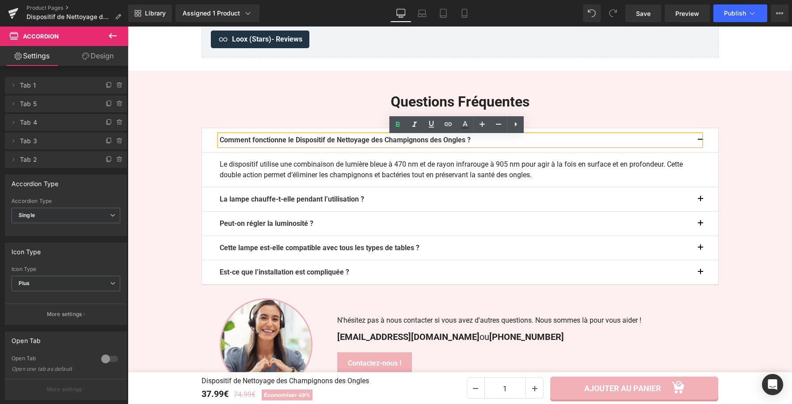
click at [700, 144] on button "button" at bounding box center [709, 140] width 18 height 24
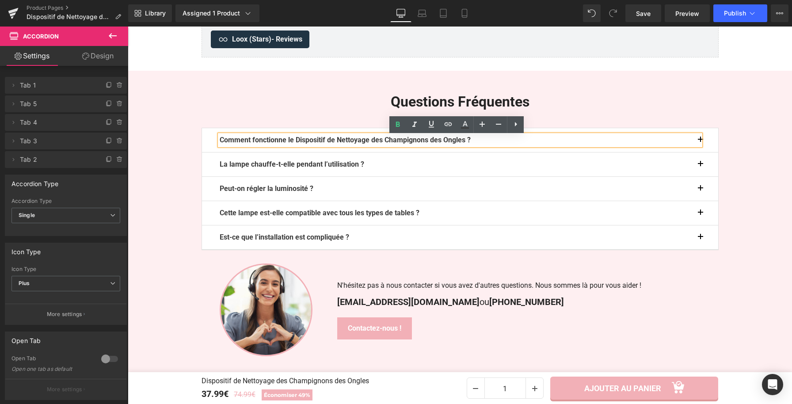
click at [719, 108] on div "Questions Fréquentes Heading Comment fonctionne le Dispositif de Nettoyage des …" at bounding box center [460, 226] width 530 height 267
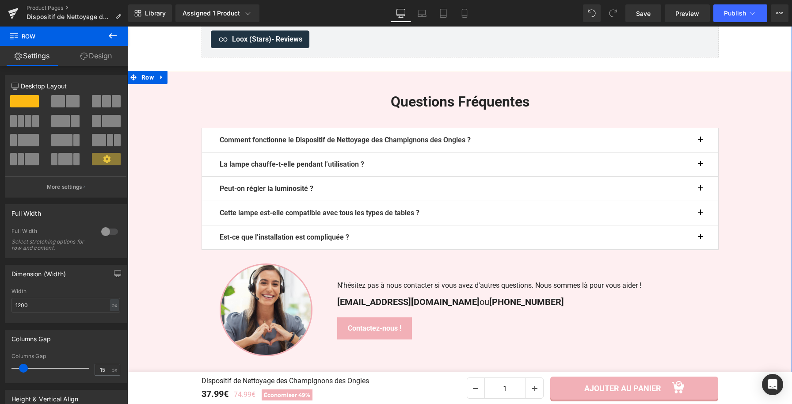
click at [730, 104] on div "Questions Fréquentes Heading Comment fonctionne le Dispositif de Nettoyage des …" at bounding box center [460, 227] width 664 height 268
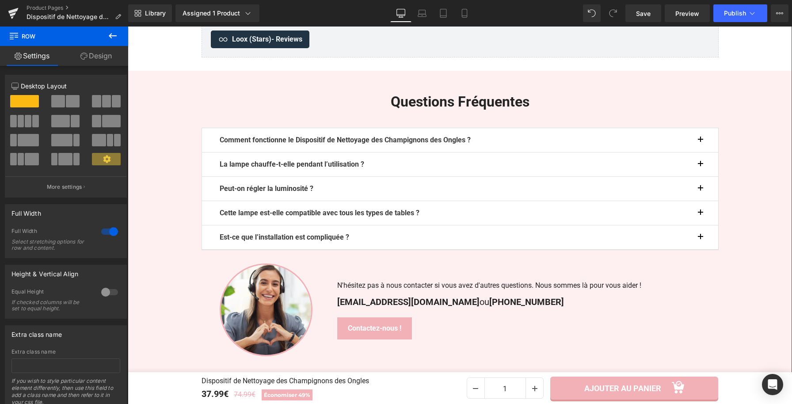
click at [734, 198] on div "Questions Fréquentes Heading Comment fonctionne le Dispositif de Nettoyage des …" at bounding box center [460, 227] width 664 height 268
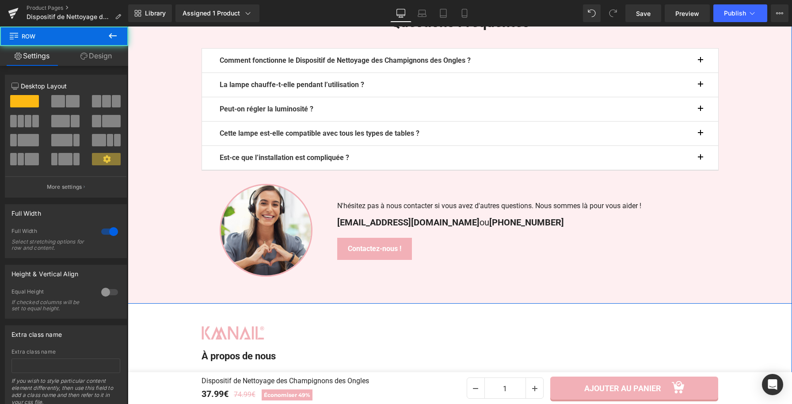
scroll to position [2007, 0]
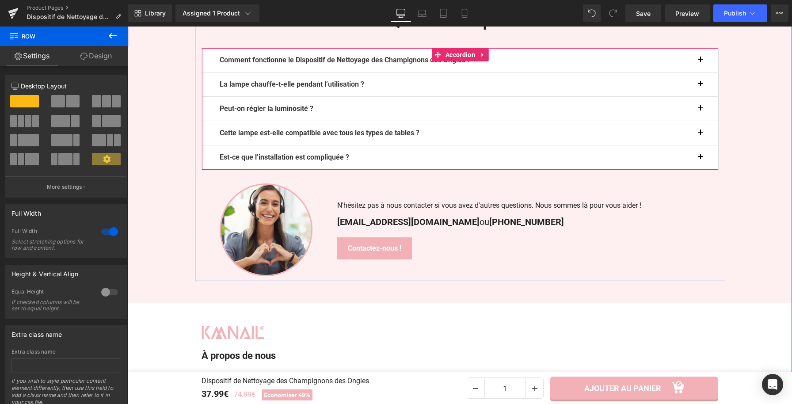
click at [700, 61] on button "button" at bounding box center [709, 60] width 18 height 24
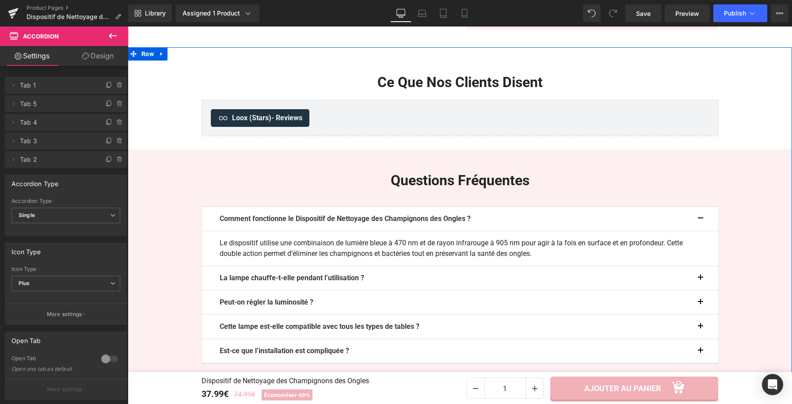
scroll to position [1846, 0]
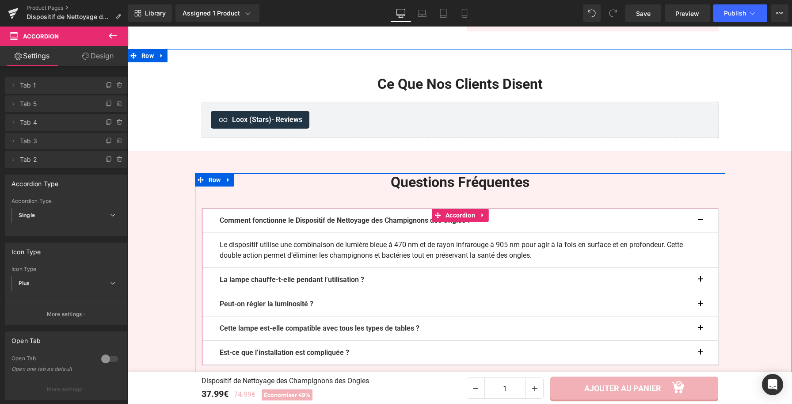
click at [700, 222] on button "button" at bounding box center [709, 221] width 18 height 24
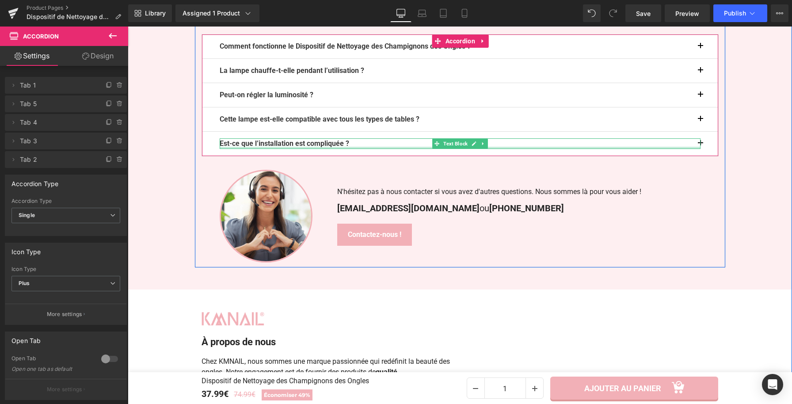
scroll to position [2019, 0]
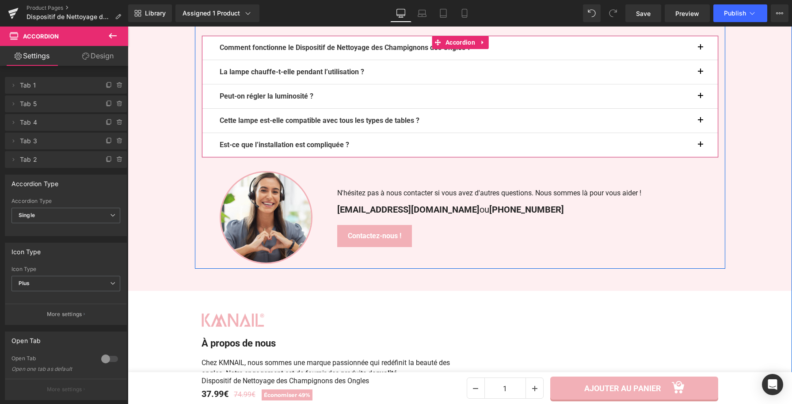
click at [700, 72] on button "button" at bounding box center [709, 72] width 18 height 24
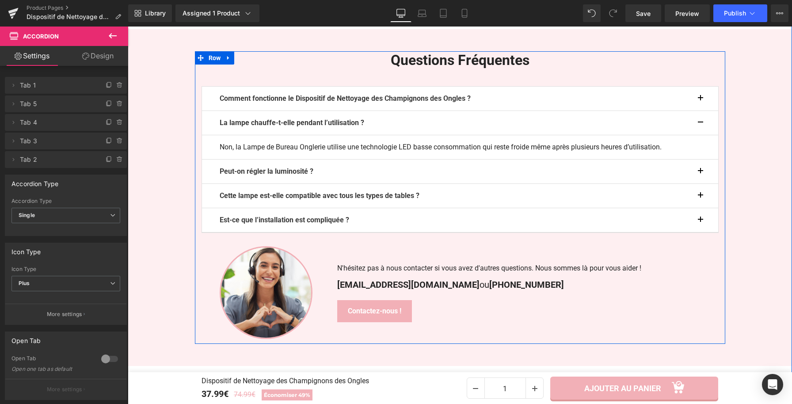
scroll to position [1957, 0]
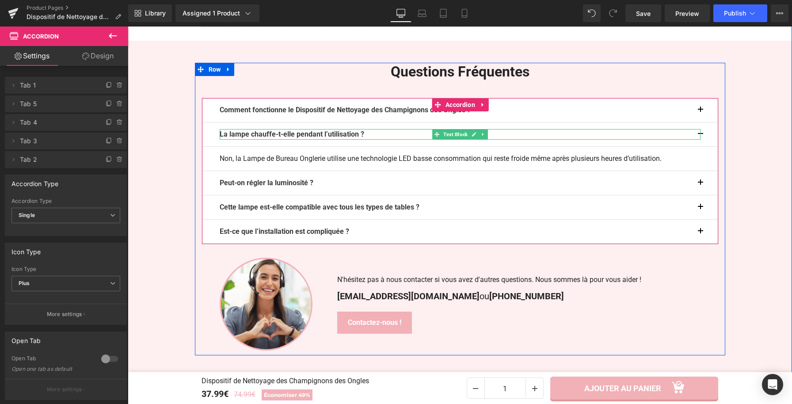
click at [353, 134] on b "La lampe chauffe-t-elle pendant l’utilisation ?" at bounding box center [292, 134] width 145 height 8
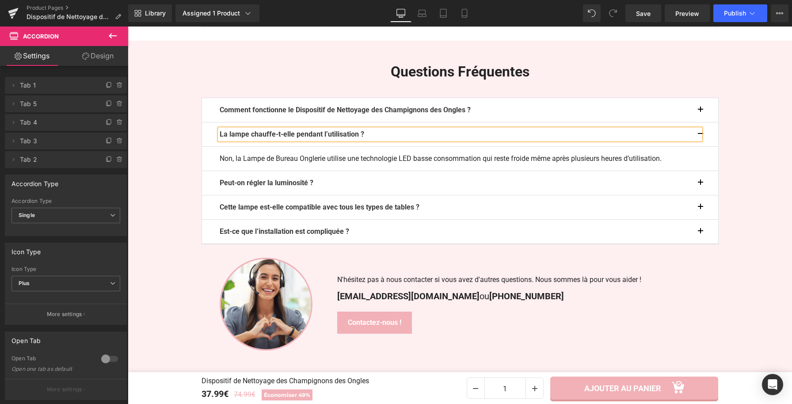
click at [371, 135] on p "La lampe chauffe-t-elle pendant l’utilisation ?" at bounding box center [460, 134] width 481 height 11
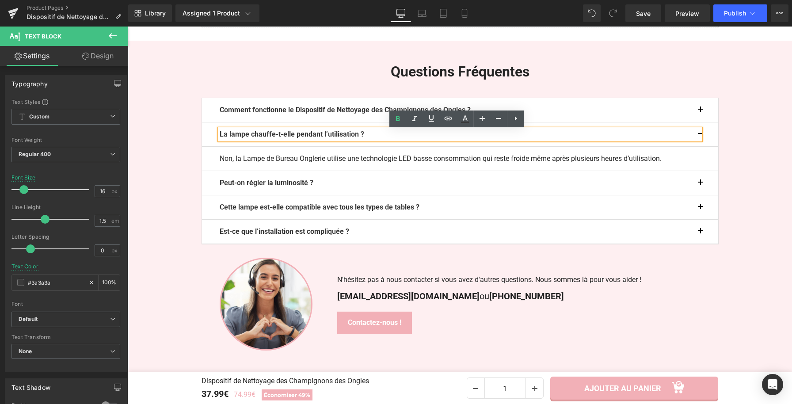
click at [371, 135] on p "La lampe chauffe-t-elle pendant l’utilisation ?" at bounding box center [460, 134] width 481 height 11
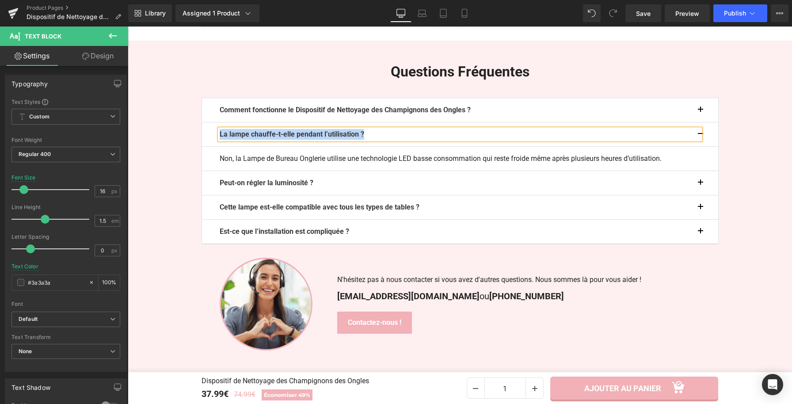
paste div
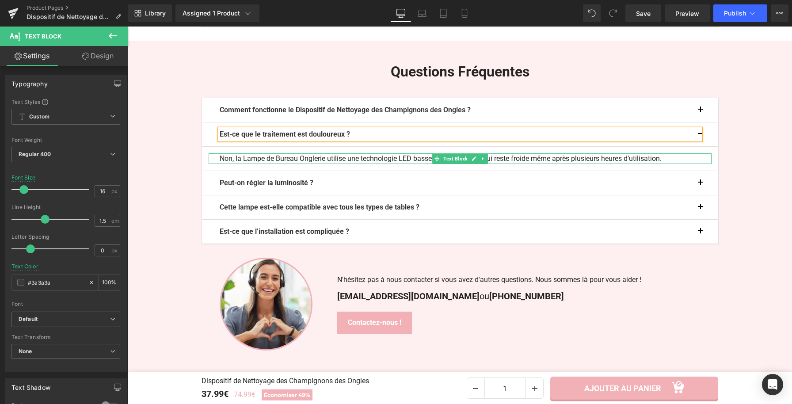
click at [409, 162] on p "Non, la Lampe de Bureau Onglerie utilise une technologie LED basse consommation…" at bounding box center [460, 158] width 481 height 11
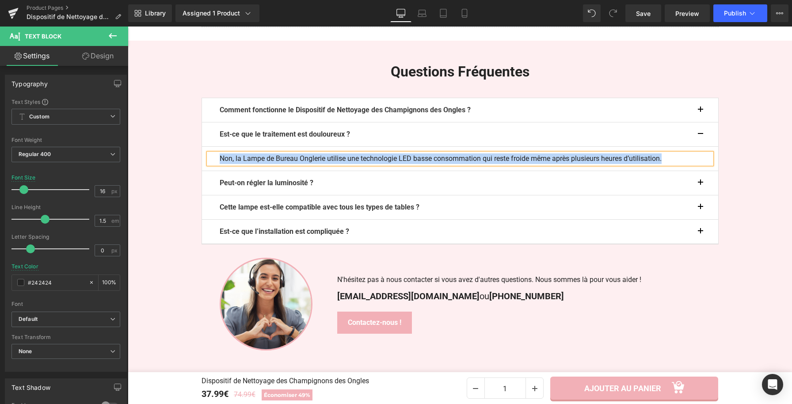
paste div
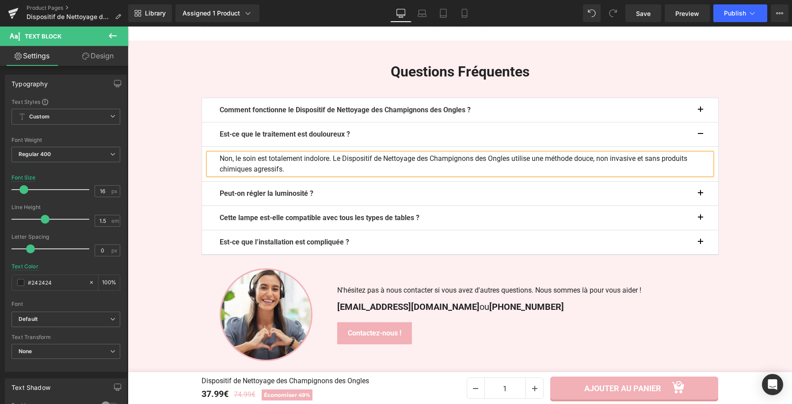
click at [700, 133] on button "button" at bounding box center [709, 134] width 18 height 24
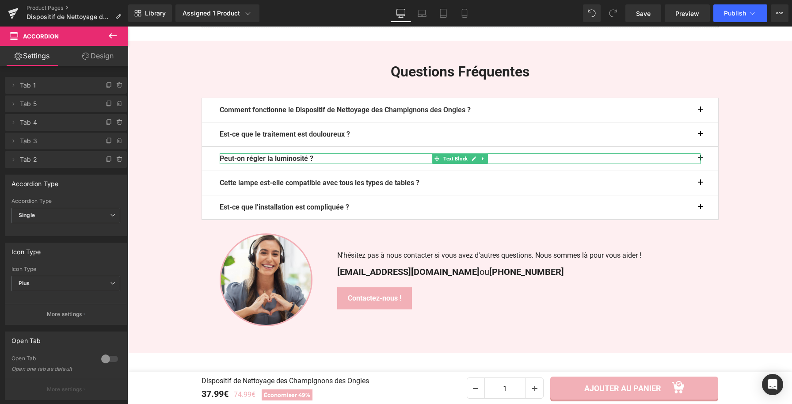
click at [315, 159] on p "Peut-on régler la luminosité ?" at bounding box center [460, 158] width 481 height 11
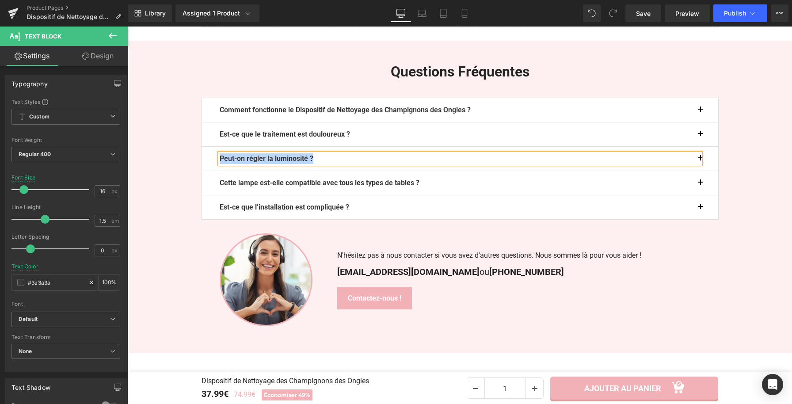
paste div
click at [701, 160] on button "button" at bounding box center [709, 159] width 18 height 24
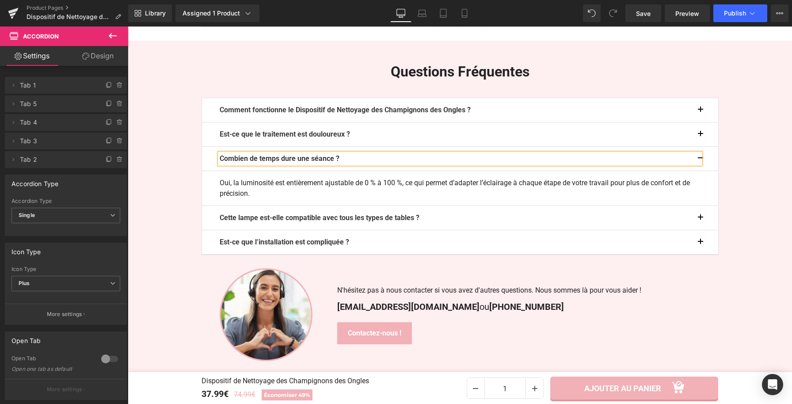
click at [700, 158] on button "button" at bounding box center [709, 159] width 18 height 24
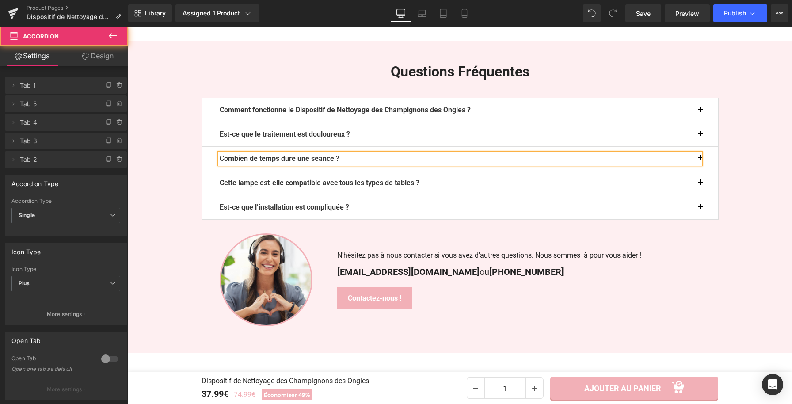
click at [700, 158] on button "button" at bounding box center [709, 159] width 18 height 24
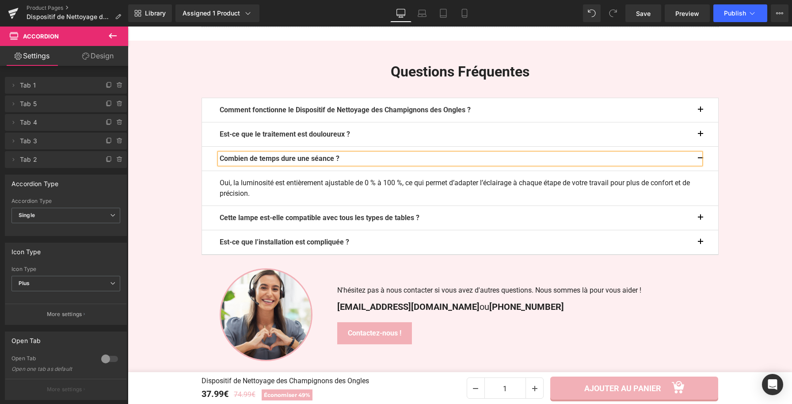
click at [243, 197] on p "Oui, la luminosité est entièrement ajustable de 0 % à 100 %, ce qui permet d’ad…" at bounding box center [460, 188] width 481 height 21
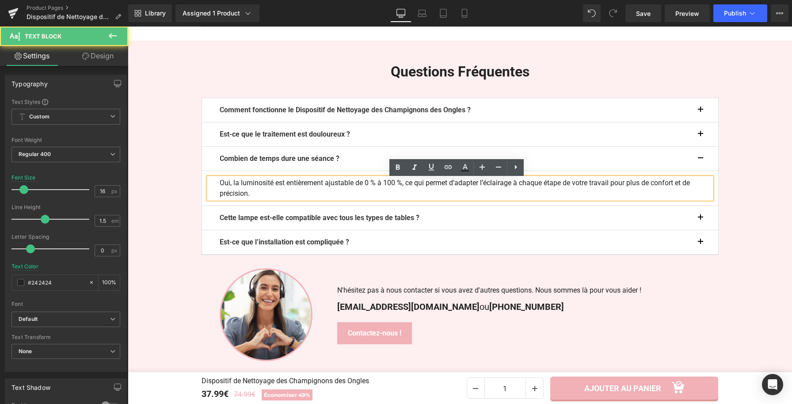
click at [279, 195] on p "Oui, la luminosité est entièrement ajustable de 0 % à 100 %, ce qui permet d’ad…" at bounding box center [460, 188] width 481 height 21
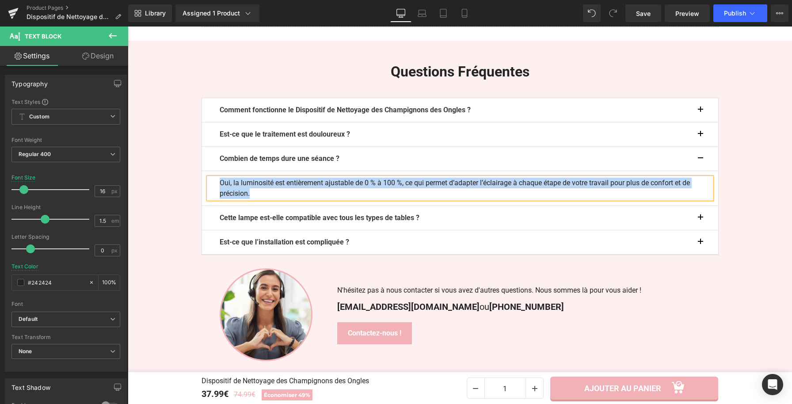
paste div
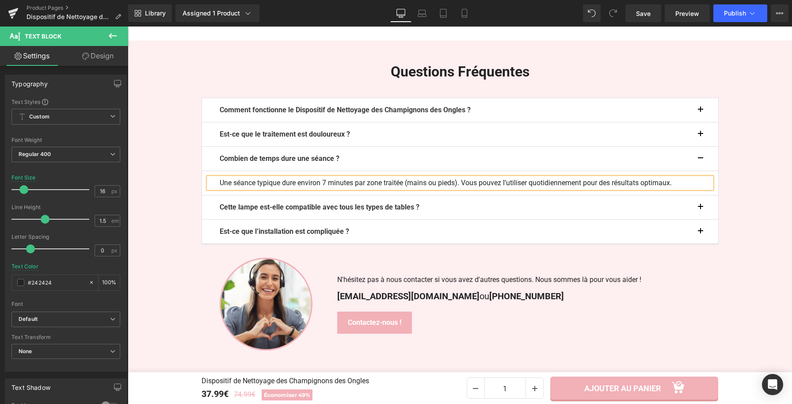
click at [701, 159] on button "button" at bounding box center [709, 159] width 18 height 24
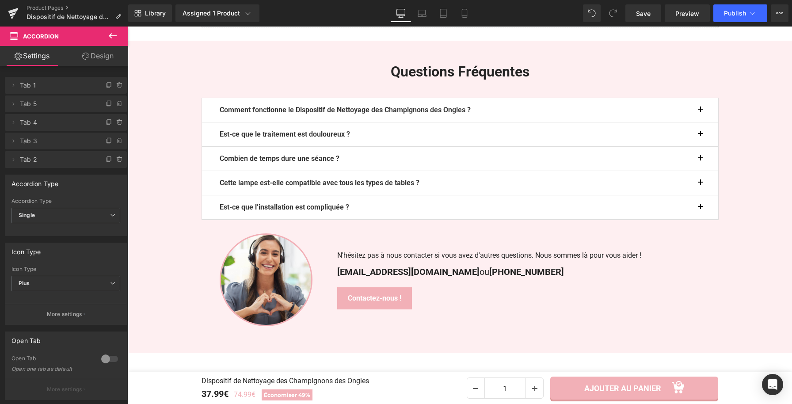
click at [701, 159] on button "button" at bounding box center [709, 159] width 18 height 24
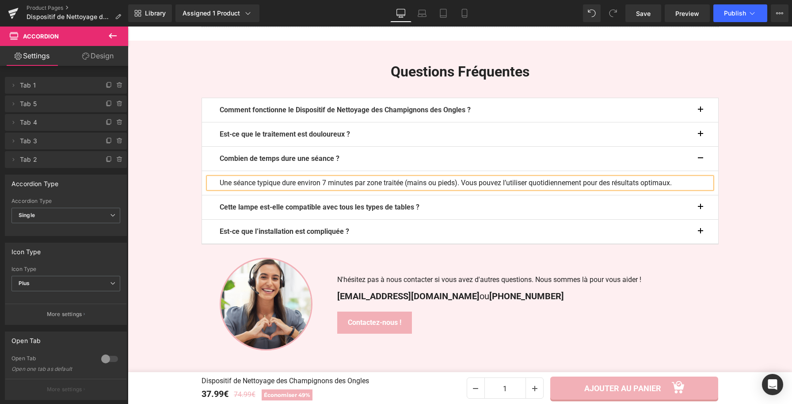
click at [701, 159] on button "button" at bounding box center [709, 159] width 18 height 24
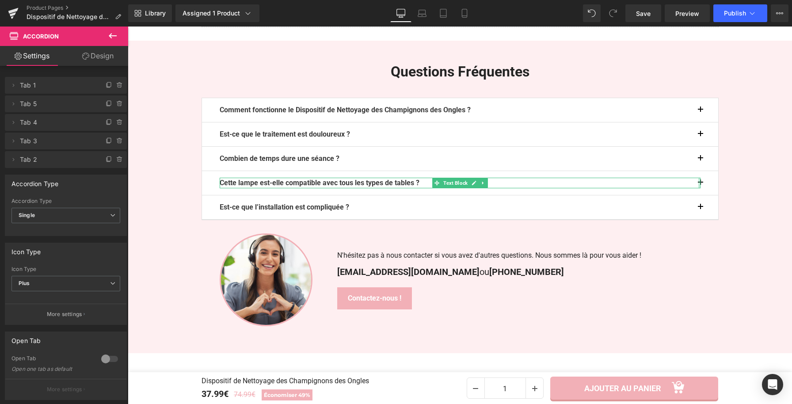
click at [698, 186] on div at bounding box center [699, 183] width 2 height 11
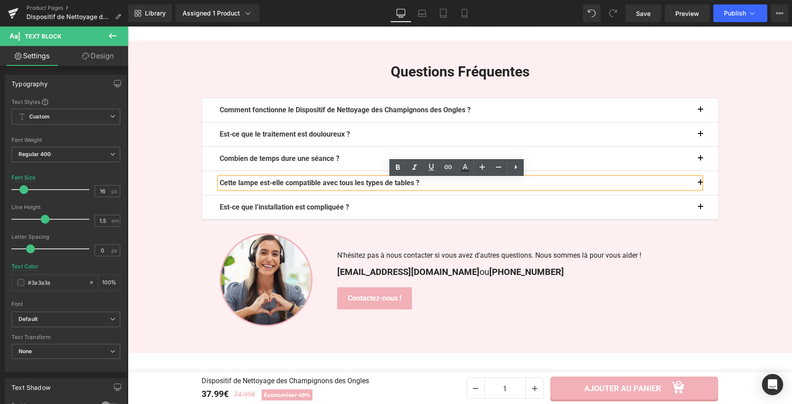
click at [703, 185] on button "button" at bounding box center [709, 183] width 18 height 24
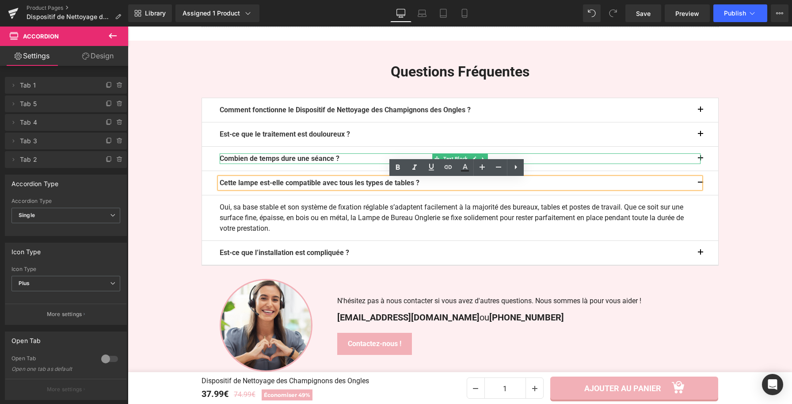
click at [649, 160] on p "Combien de temps dure une séance ?" at bounding box center [460, 158] width 481 height 11
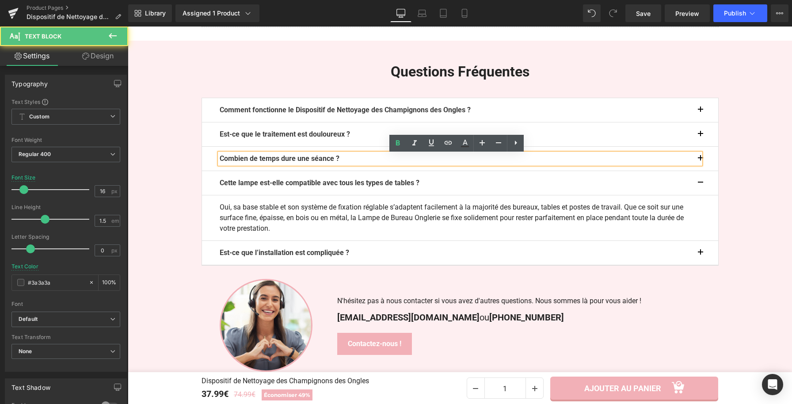
click at [695, 164] on div "Combien de temps dure une séance ?" at bounding box center [460, 158] width 481 height 11
click at [711, 166] on button "button" at bounding box center [709, 159] width 18 height 24
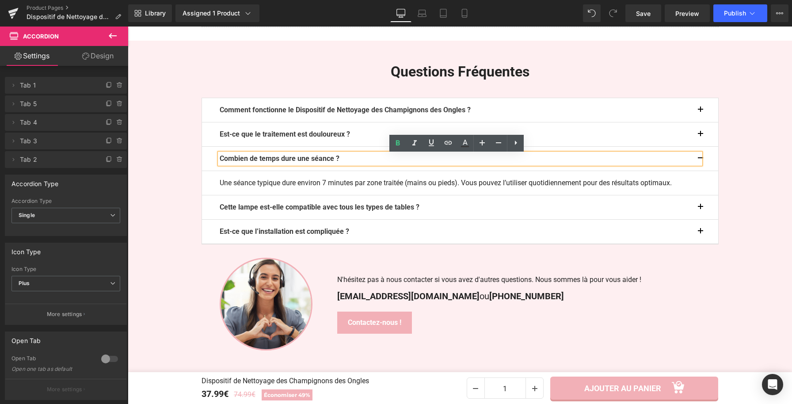
click at [700, 209] on span "button" at bounding box center [700, 209] width 0 height 0
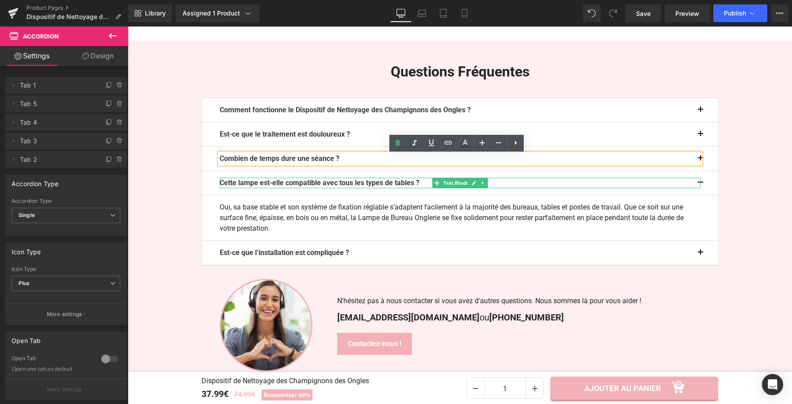
click at [324, 180] on div at bounding box center [460, 179] width 481 height 2
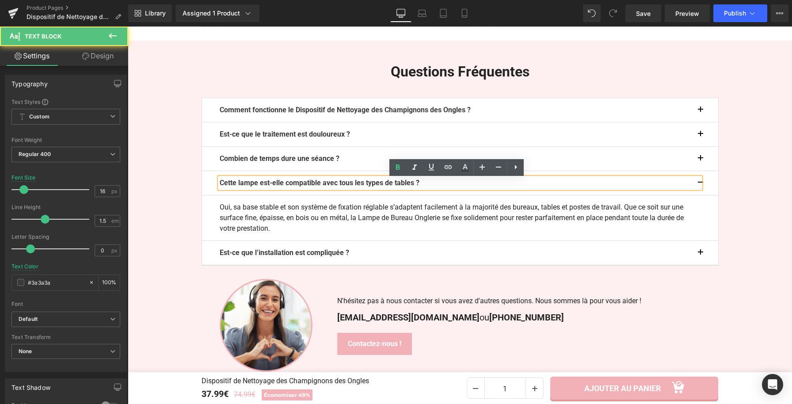
click at [331, 188] on p "Cette lampe est-elle compatible avec tous les types de tables ?" at bounding box center [460, 183] width 481 height 11
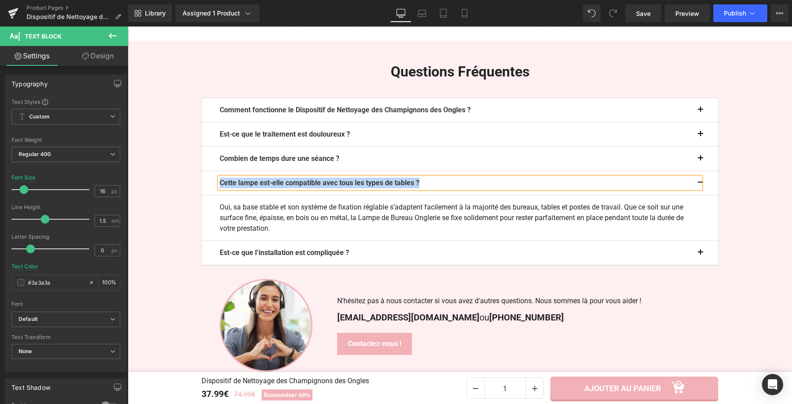
paste div
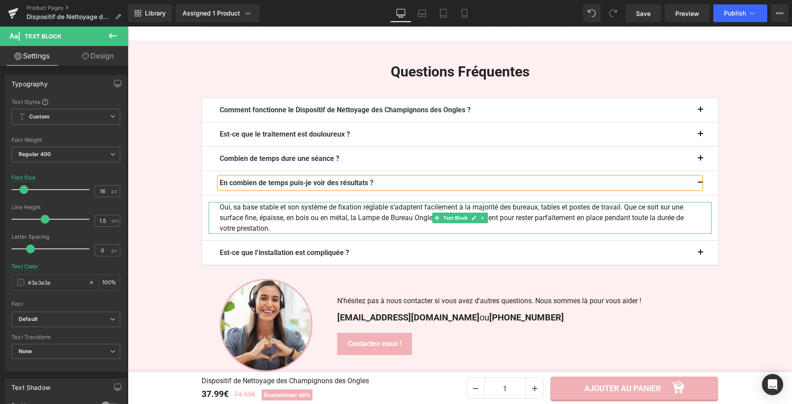
click at [269, 228] on p "Oui, sa base stable et son système de fixation réglable s’adaptent facilement à…" at bounding box center [460, 218] width 481 height 32
click at [267, 231] on p "Oui, sa base stable et son système de fixation réglable s’adaptent facilement à…" at bounding box center [460, 218] width 481 height 32
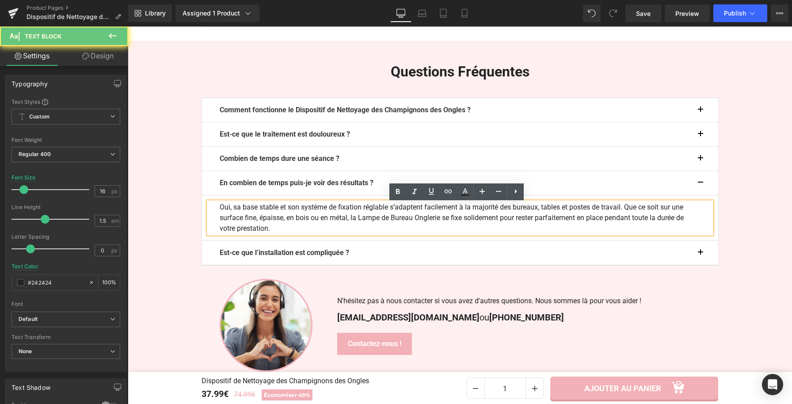
click at [267, 231] on p "Oui, sa base stable et son système de fixation réglable s’adaptent facilement à…" at bounding box center [460, 218] width 481 height 32
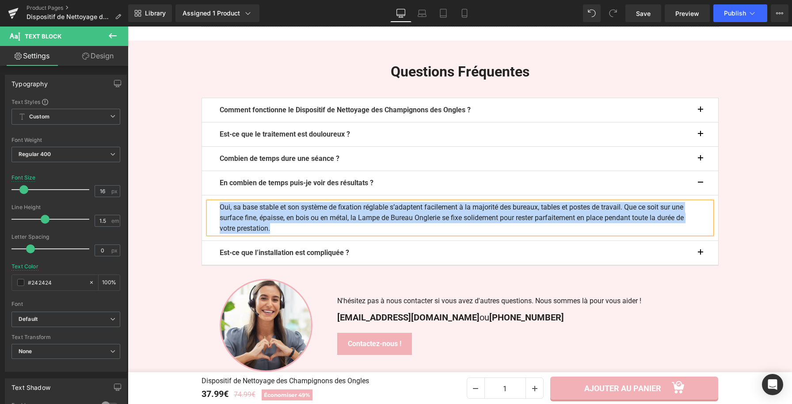
paste div
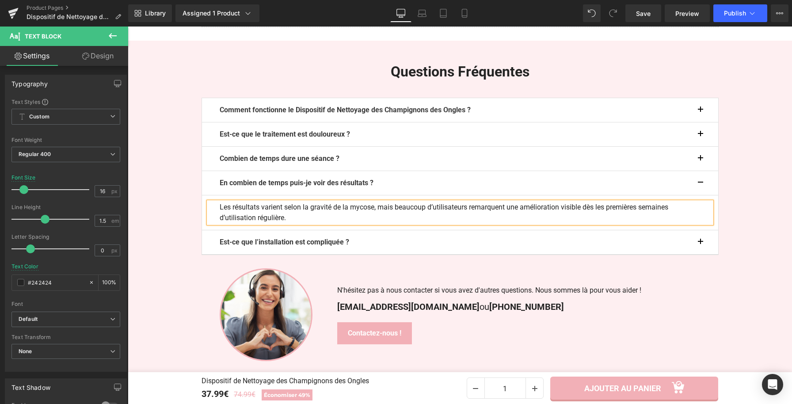
click at [701, 185] on button "button" at bounding box center [709, 183] width 18 height 24
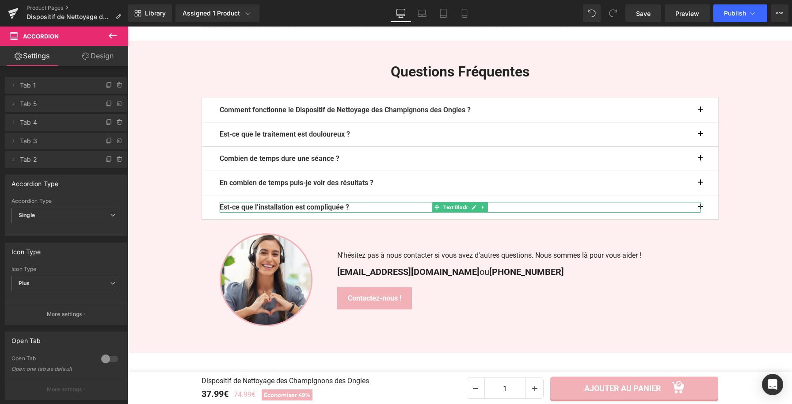
click at [337, 206] on b "Est-ce que l’installation est compliquée ?" at bounding box center [284, 207] width 129 height 8
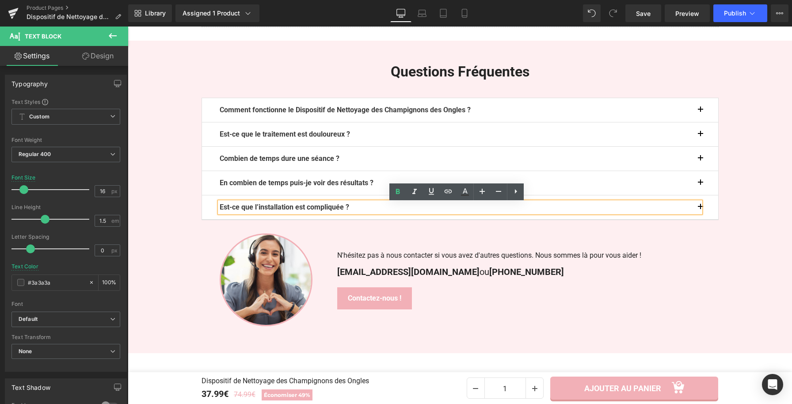
click at [359, 208] on p "Est-ce que l’installation est compliquée ?" at bounding box center [460, 207] width 481 height 11
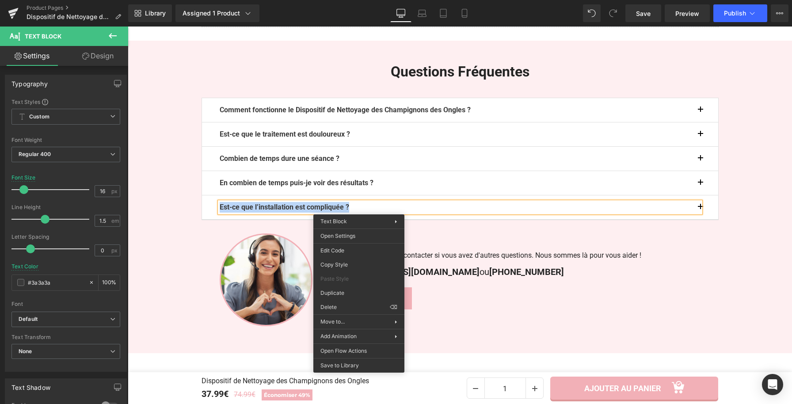
paste div
click at [702, 209] on button "button" at bounding box center [709, 207] width 18 height 24
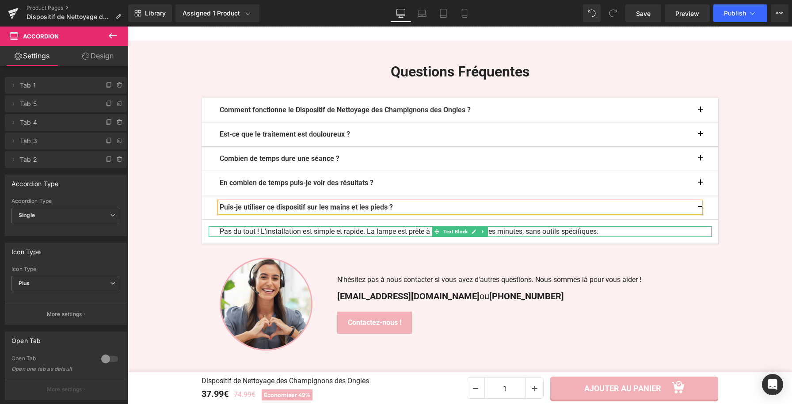
click at [411, 232] on p "Pas du tout ! L’installation est simple et rapide. La lampe est prête à l’emplo…" at bounding box center [460, 231] width 481 height 11
click at [410, 234] on p "Pas du tout ! L’installation est simple et rapide. La lampe est prête à l’emplo…" at bounding box center [460, 231] width 481 height 11
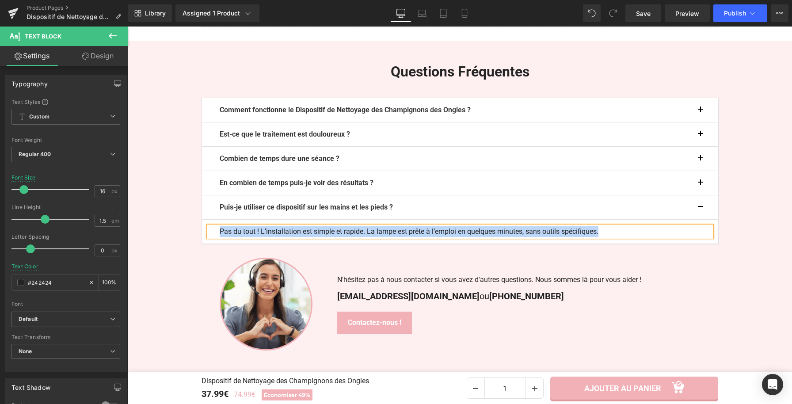
paste div
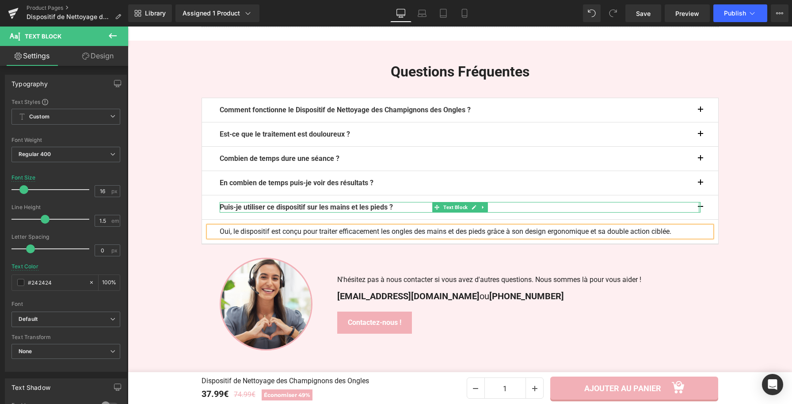
click at [698, 206] on div at bounding box center [699, 207] width 2 height 11
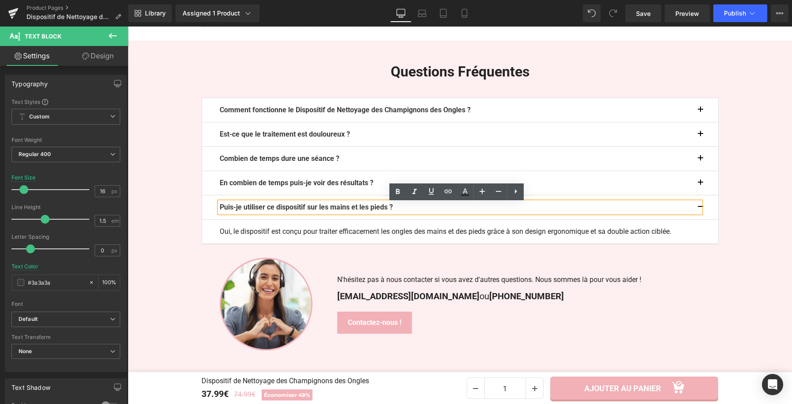
click at [702, 208] on button "button" at bounding box center [709, 207] width 18 height 24
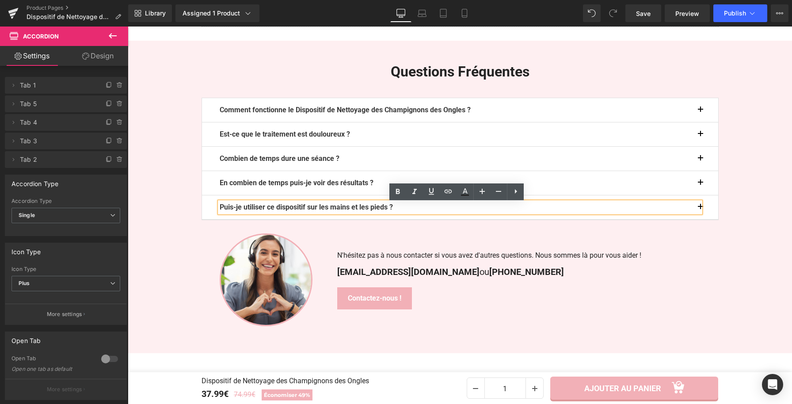
click at [712, 214] on button "button" at bounding box center [709, 207] width 18 height 24
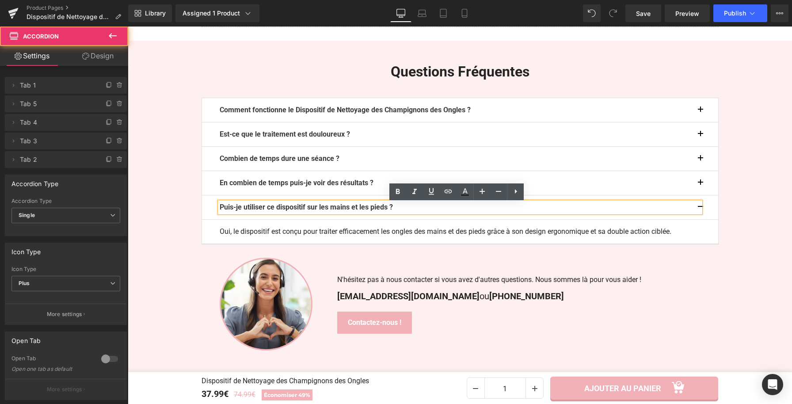
click at [701, 207] on button "button" at bounding box center [709, 207] width 18 height 24
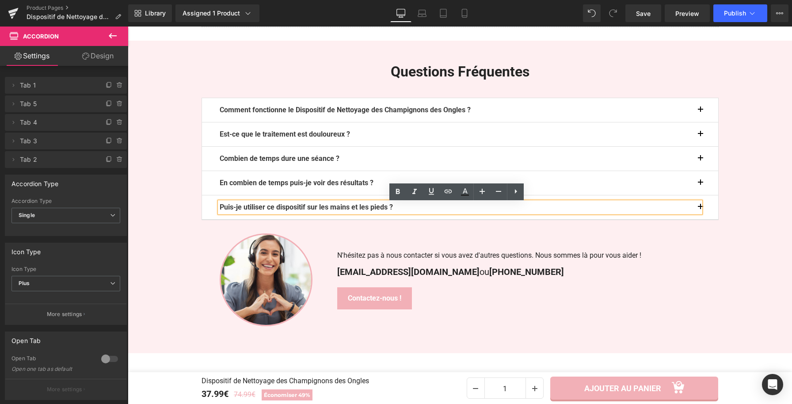
click at [748, 154] on div "Questions Fréquentes Heading Comment fonctionne le Dispositif de Nettoyage des …" at bounding box center [460, 197] width 664 height 268
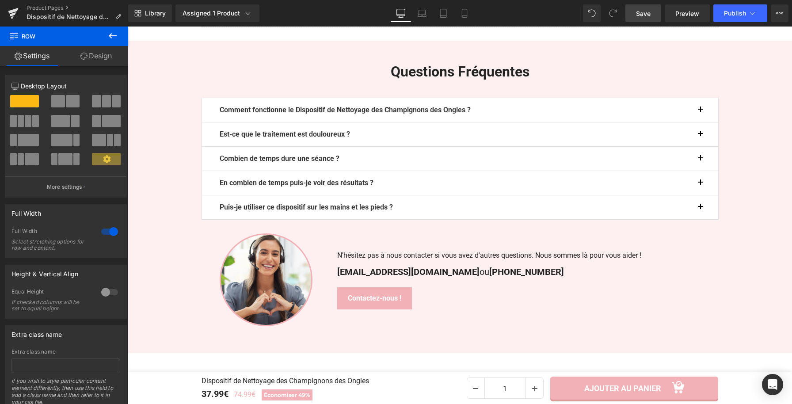
click at [641, 14] on span "Save" at bounding box center [643, 13] width 15 height 9
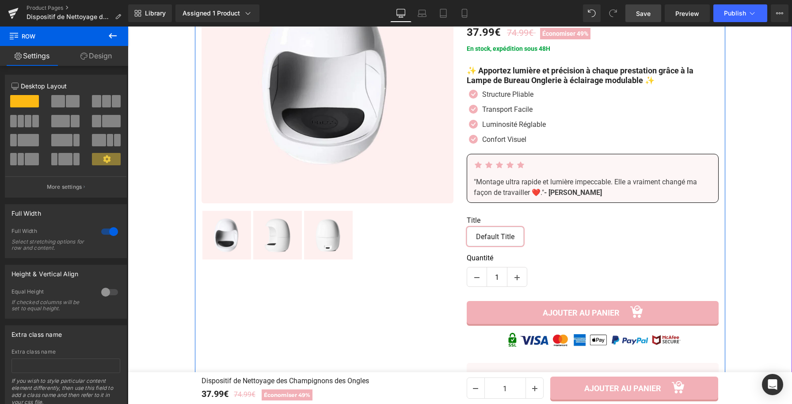
scroll to position [152, 0]
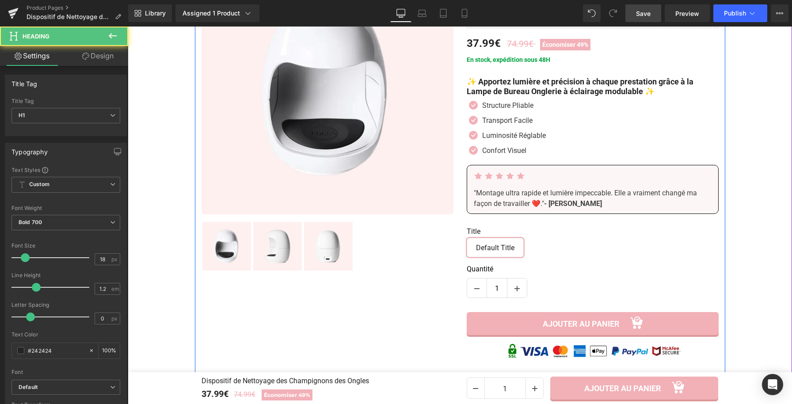
click at [536, 91] on h1 "✨ Apportez lumière et précision à chaque prestation grâce à la Lampe de Bureau …" at bounding box center [593, 86] width 252 height 19
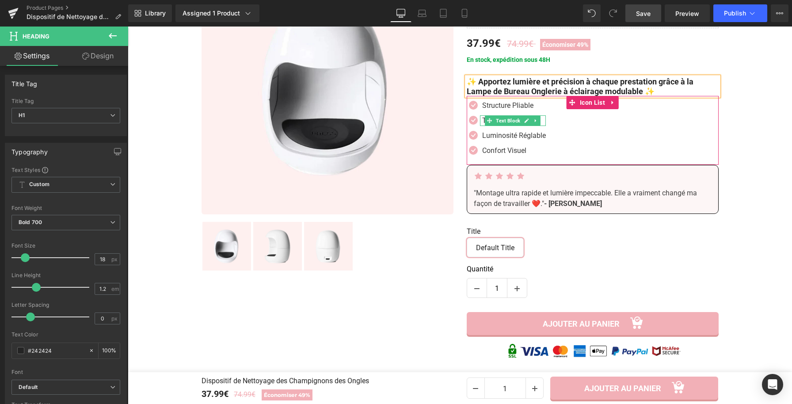
copy h1 "✨ Apportez lumière et précision à chaque prestation grâce à la Lampe de Bureau …"
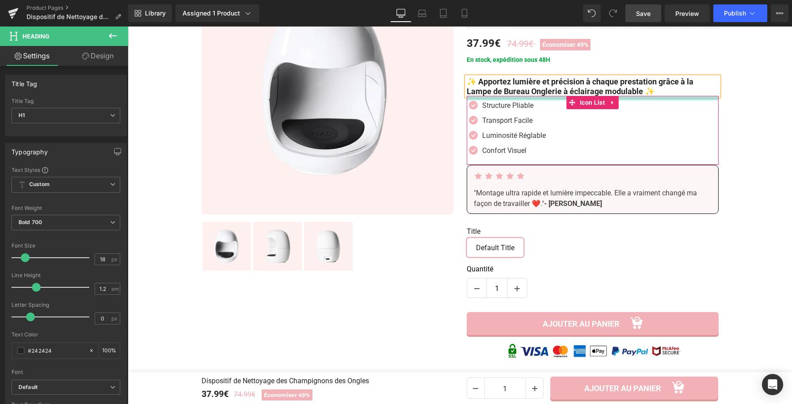
paste div
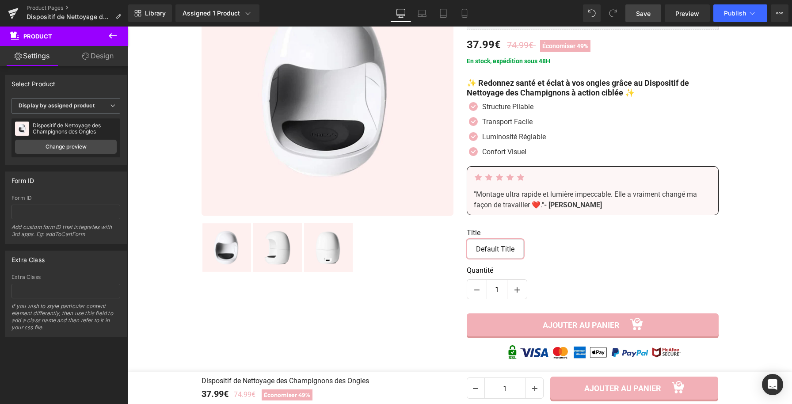
scroll to position [150, 0]
drag, startPoint x: 641, startPoint y: 17, endPoint x: 458, endPoint y: 157, distance: 230.4
click at [641, 17] on span "Save" at bounding box center [643, 13] width 15 height 9
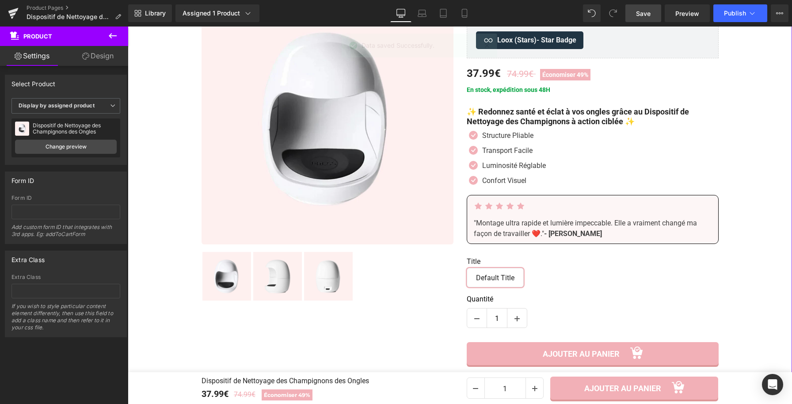
scroll to position [123, 0]
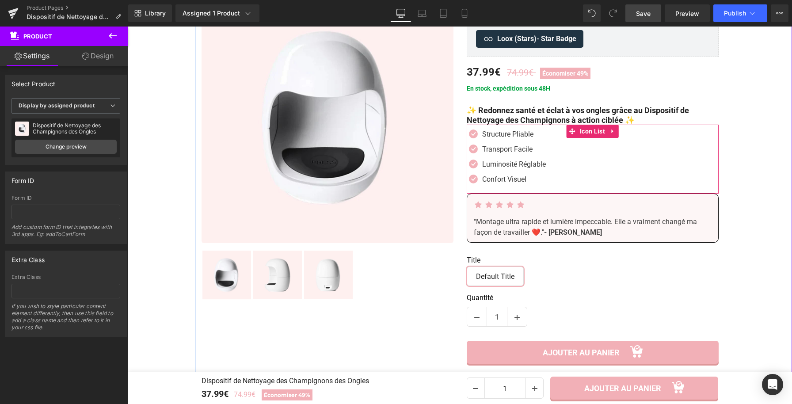
click at [516, 139] on span "Text Block" at bounding box center [508, 134] width 28 height 11
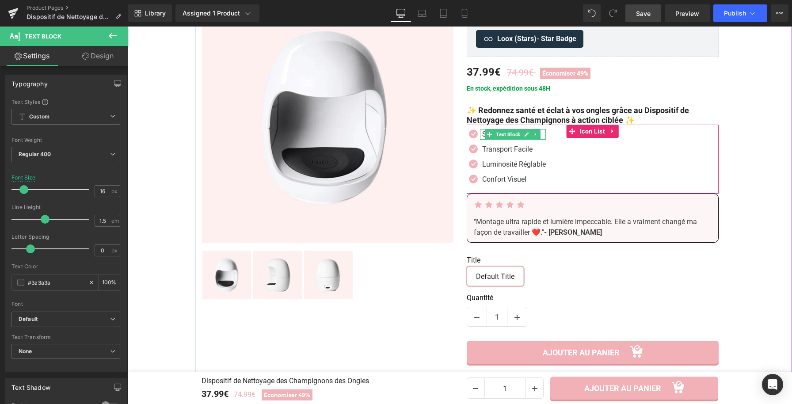
click at [482, 136] on p "Structure Pliable" at bounding box center [514, 134] width 64 height 11
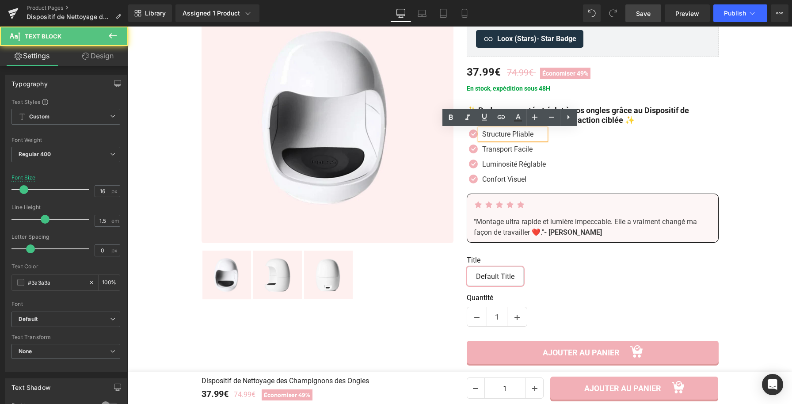
click at [482, 136] on p "Structure Pliable" at bounding box center [514, 134] width 64 height 11
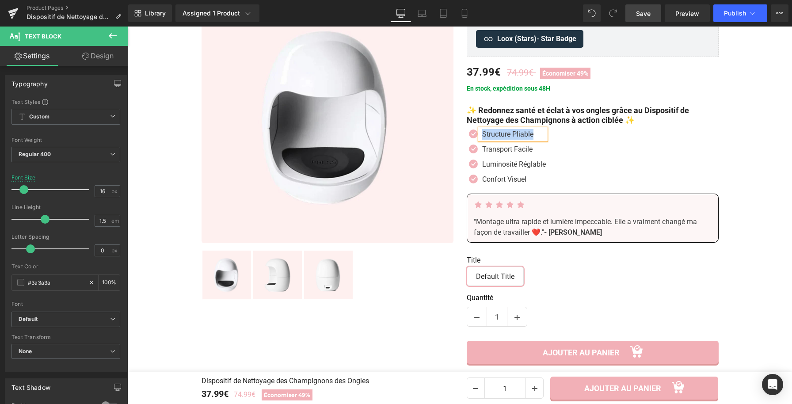
paste div
click at [482, 149] on p "Transport Facile" at bounding box center [514, 149] width 64 height 11
paste div
click at [482, 134] on p "Soin Doux" at bounding box center [515, 134] width 66 height 11
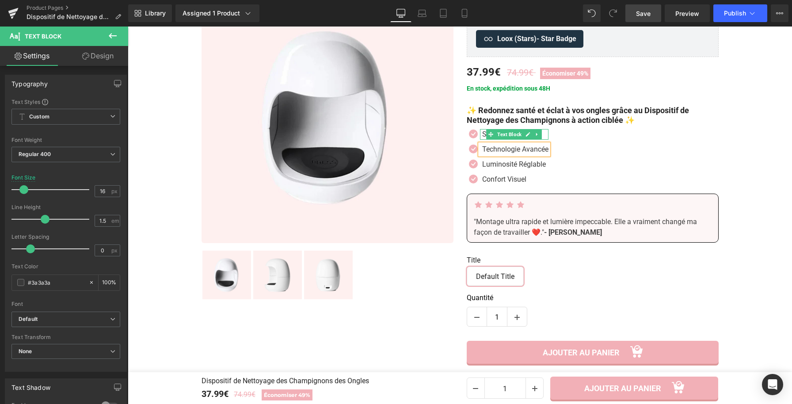
click at [482, 134] on p "Soin Doux" at bounding box center [515, 134] width 66 height 11
click at [482, 165] on p "Luminosité Réglable" at bounding box center [515, 164] width 66 height 11
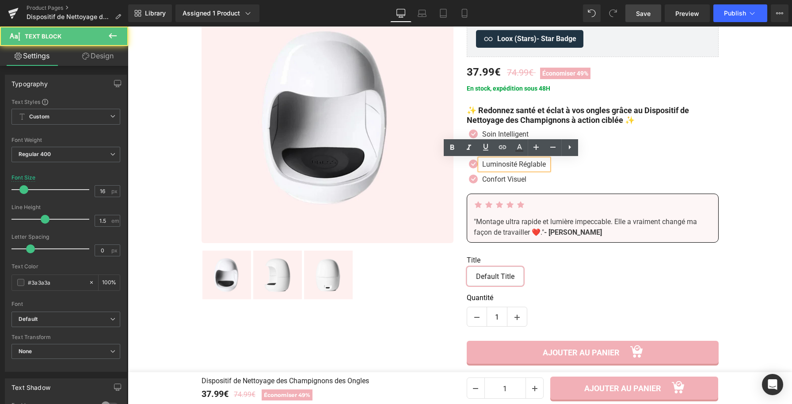
click at [482, 165] on p "Luminosité Réglable" at bounding box center [515, 164] width 66 height 11
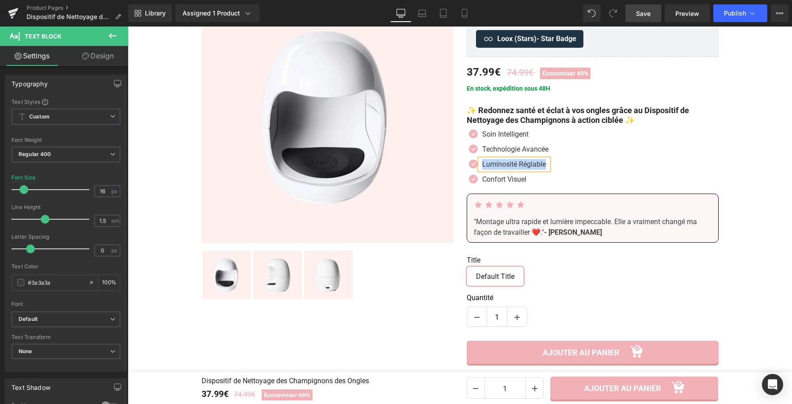
paste div
click at [583, 172] on div "Icon Soin Intelligent Text Block Icon Technologie Avancée Text Block Icon Cure …" at bounding box center [593, 159] width 252 height 60
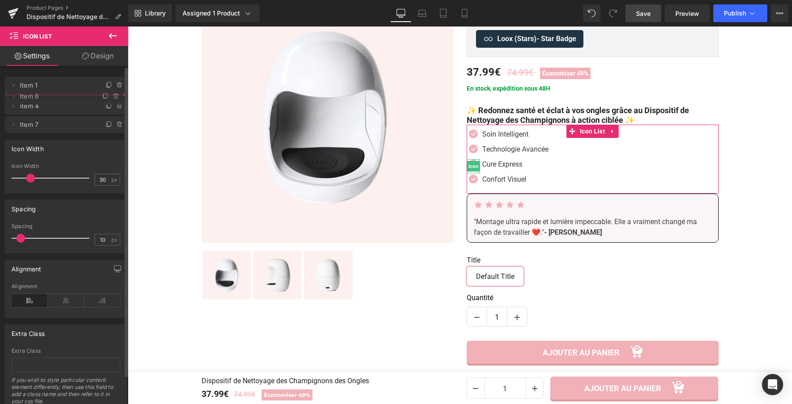
drag, startPoint x: 40, startPoint y: 125, endPoint x: 41, endPoint y: 99, distance: 26.1
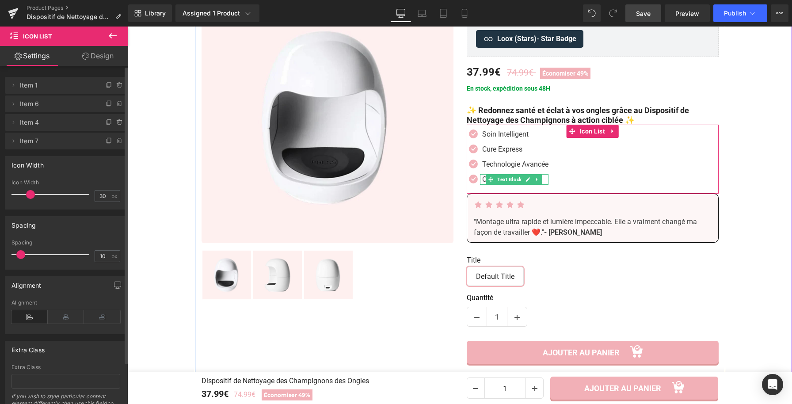
click at [482, 179] on p "Confort Visuel" at bounding box center [515, 179] width 66 height 11
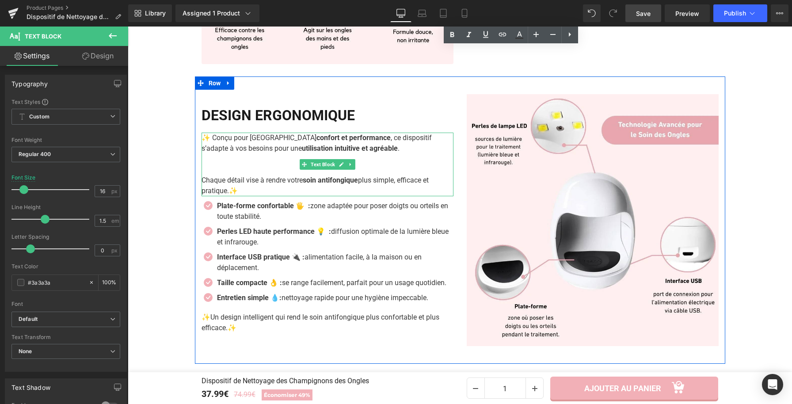
scroll to position [1561, 0]
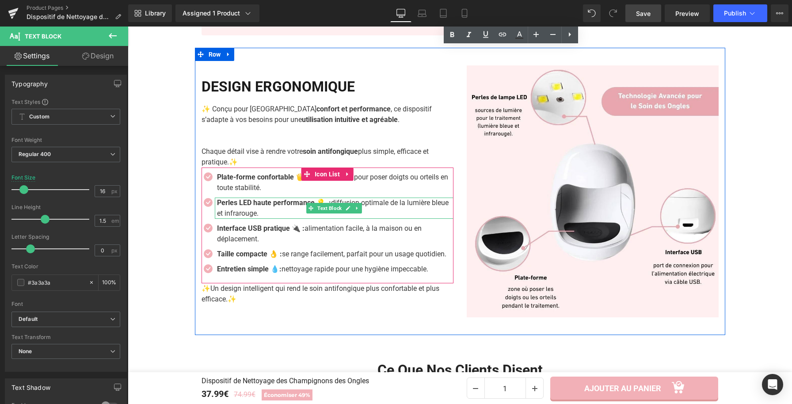
click at [331, 202] on strong "Perles LED haute performance 💡 :" at bounding box center [274, 202] width 114 height 8
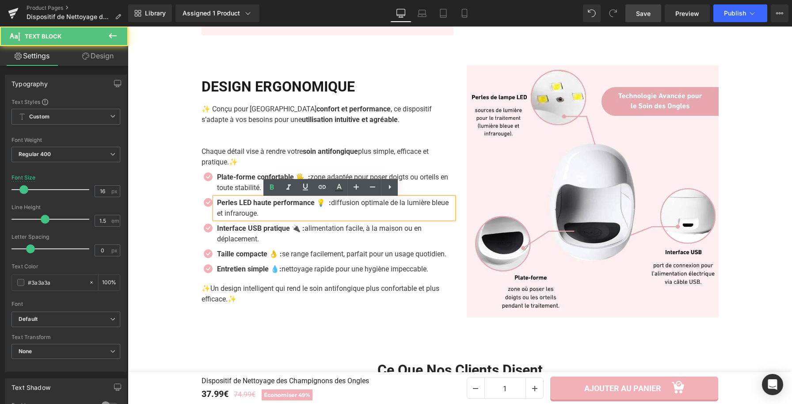
click at [331, 202] on strong "Perles LED haute performance 💡 :" at bounding box center [274, 202] width 114 height 8
click at [331, 206] on strong "Perles LED haute performance 💡 :" at bounding box center [274, 202] width 114 height 8
click at [322, 205] on strong "Perles LED haute performance 💡 :" at bounding box center [273, 202] width 112 height 8
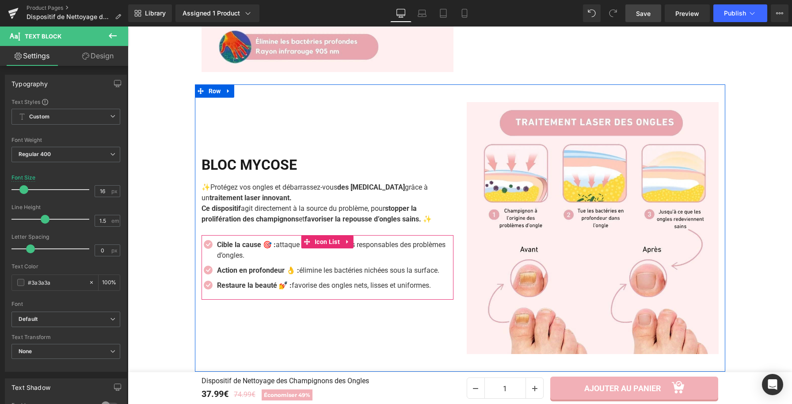
scroll to position [992, 0]
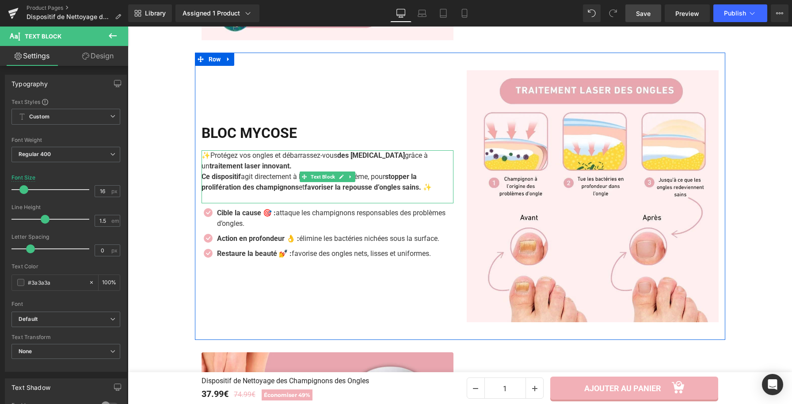
click at [299, 168] on p "✨ Protégez vos ongles et débarrassez-vous des [MEDICAL_DATA] grâce à un traitem…" at bounding box center [328, 160] width 252 height 21
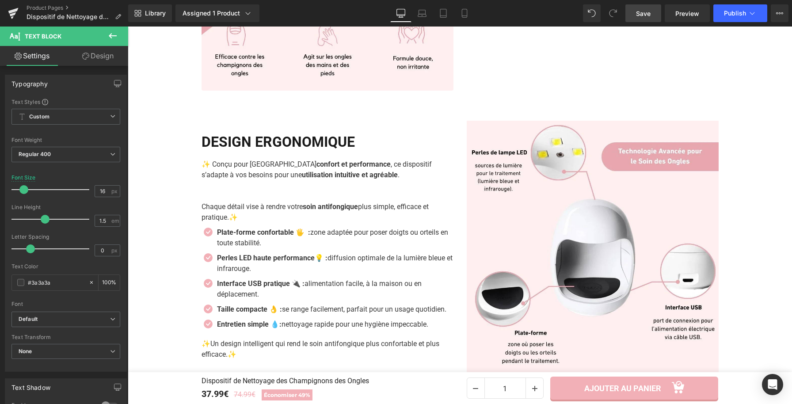
scroll to position [1567, 0]
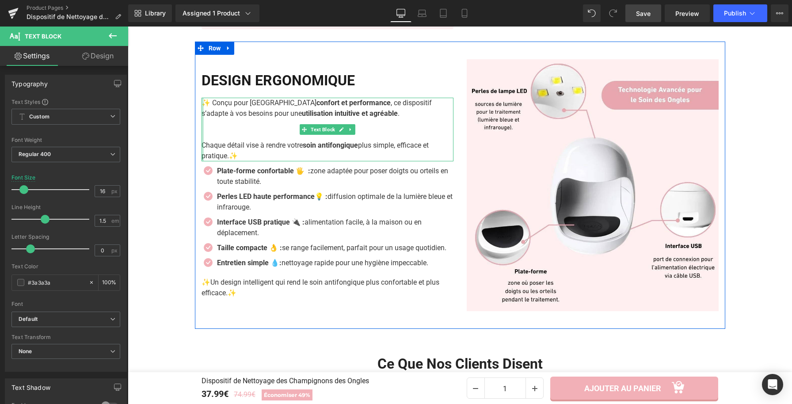
click at [202, 140] on p at bounding box center [328, 134] width 252 height 11
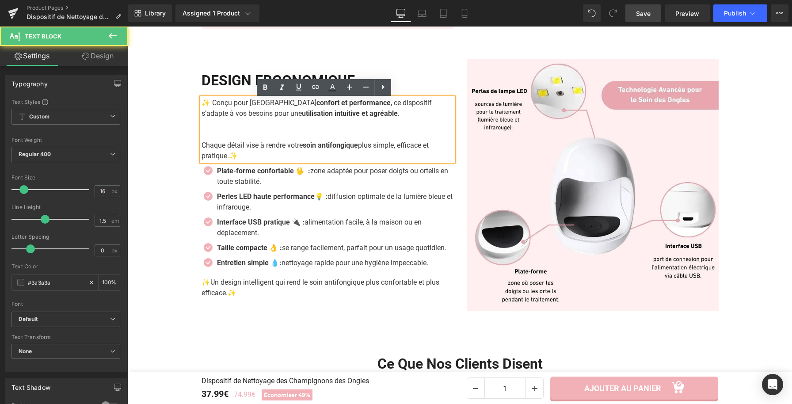
click at [203, 139] on p at bounding box center [328, 134] width 252 height 11
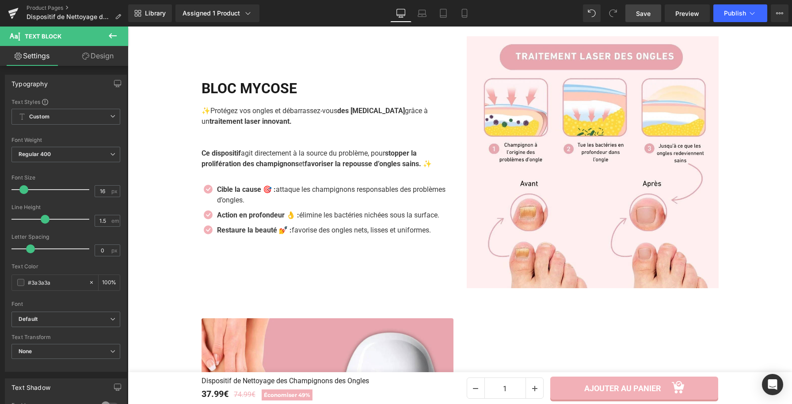
scroll to position [925, 0]
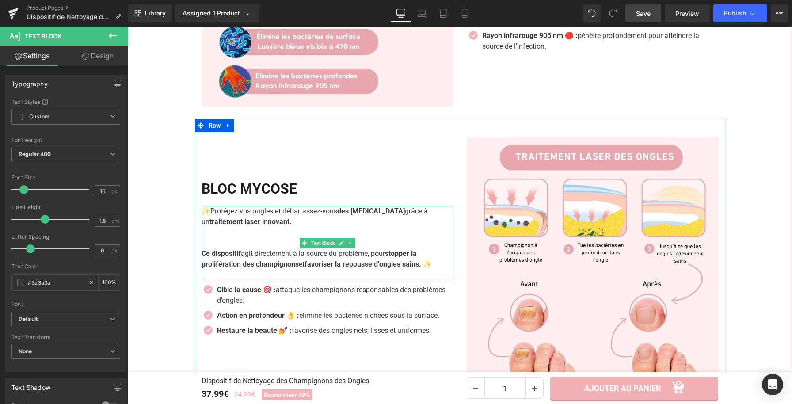
click at [222, 246] on p at bounding box center [328, 243] width 252 height 11
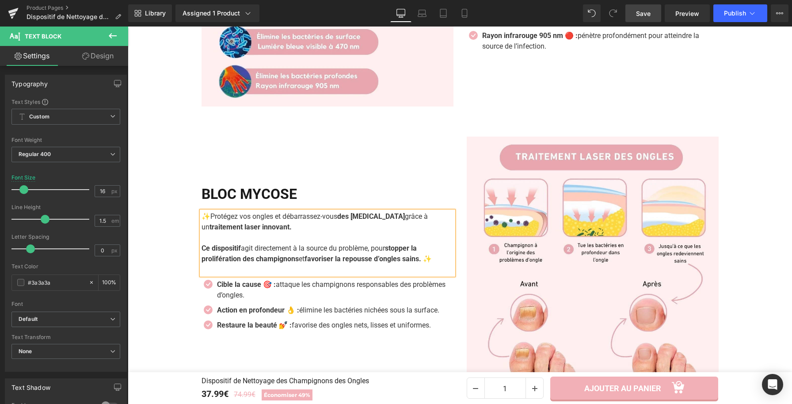
scroll to position [931, 0]
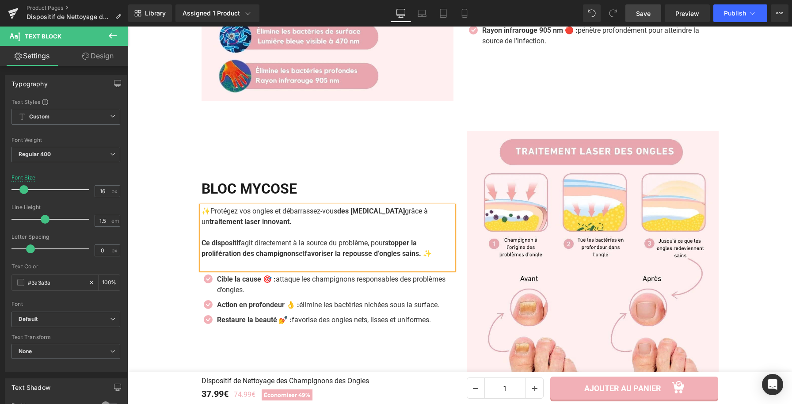
click at [128, 27] on div at bounding box center [128, 27] width 0 height 0
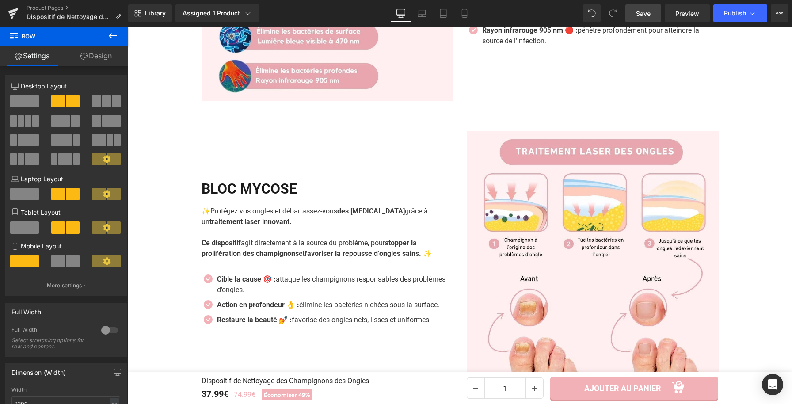
click at [756, 174] on div "Image ACTION ANTIFONGIQUE Heading ✨ Éliminez les champignons des ongles grâce à…" at bounding box center [460, 401] width 664 height 1128
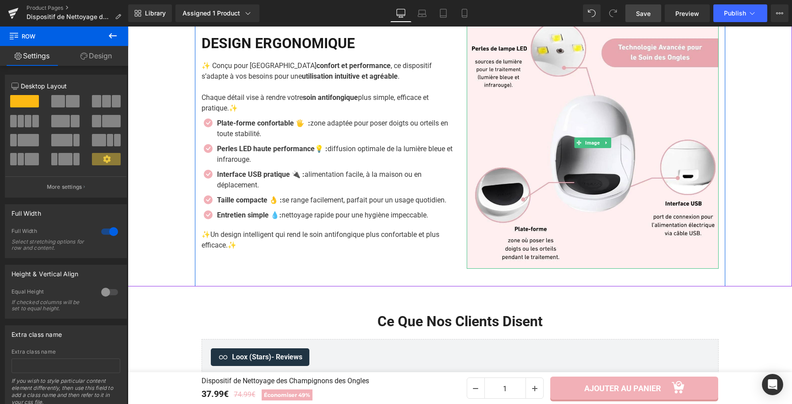
scroll to position [1617, 0]
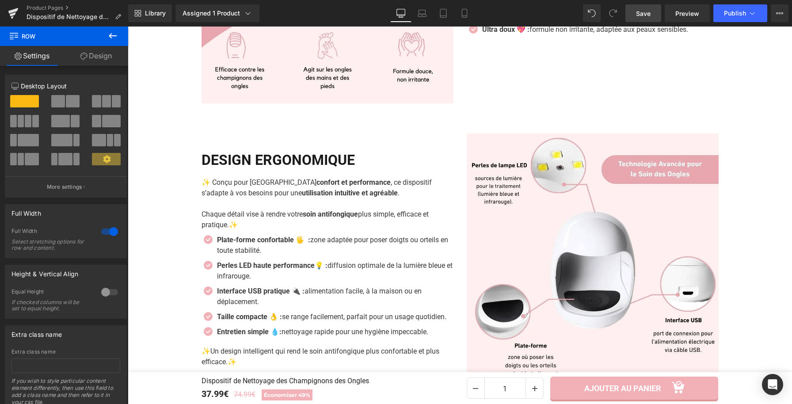
scroll to position [1598, 0]
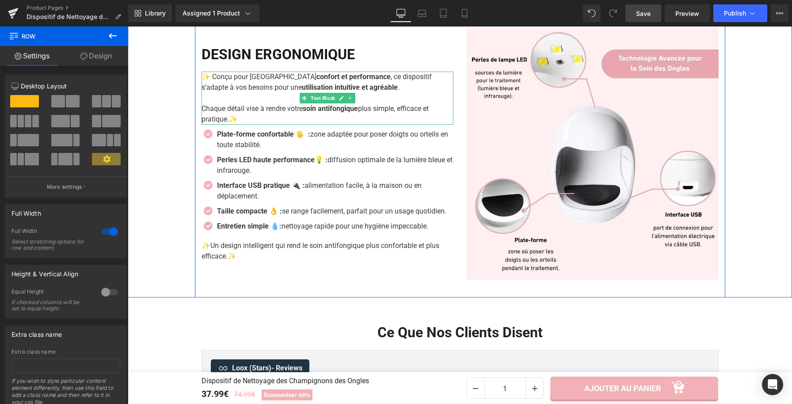
click at [271, 120] on p "Chaque détail vise à rendre votre soin antifongique plus simple, efficace et pr…" at bounding box center [328, 113] width 252 height 21
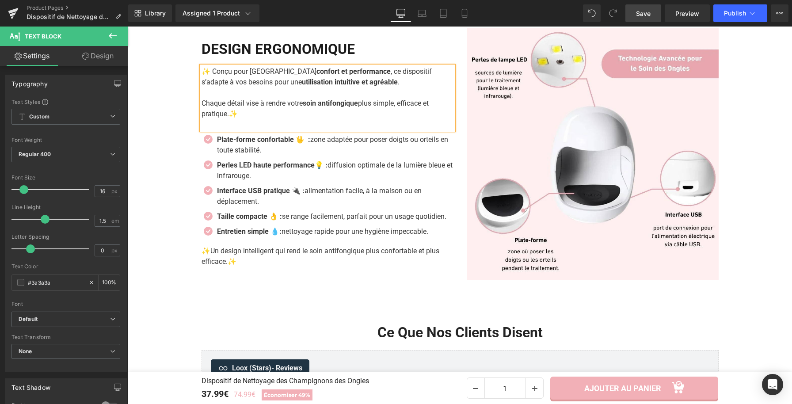
scroll to position [1593, 0]
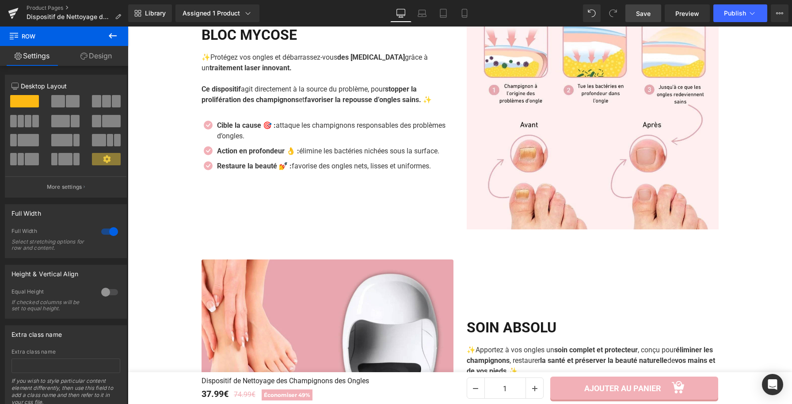
scroll to position [1197, 0]
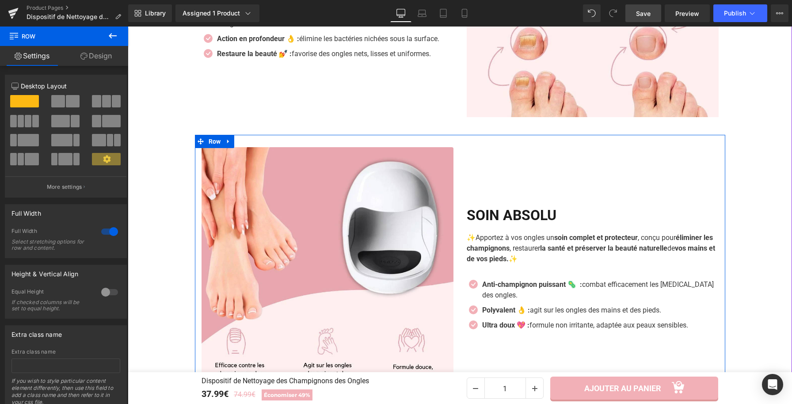
click at [632, 206] on div "SOIN ABSOLU Heading ✨ Apportez à vos ongles un soin complet et protecteur , con…" at bounding box center [592, 273] width 265 height 252
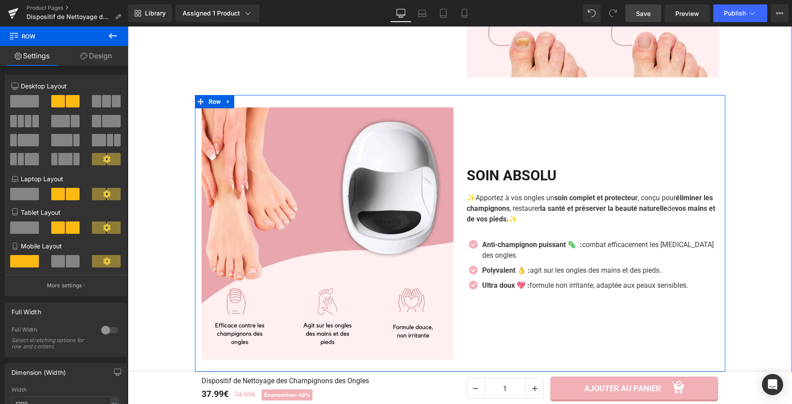
scroll to position [1237, 0]
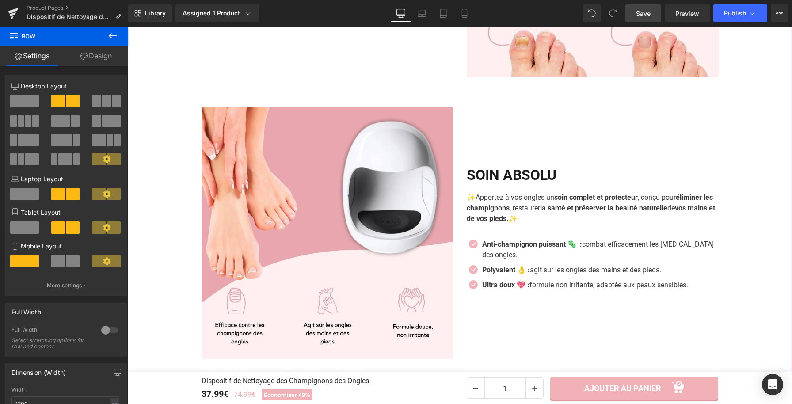
click at [731, 229] on div "Image ACTION ANTIFONGIQUE Heading ✨ Éliminez les champignons des ongles grâce à…" at bounding box center [460, 95] width 664 height 1128
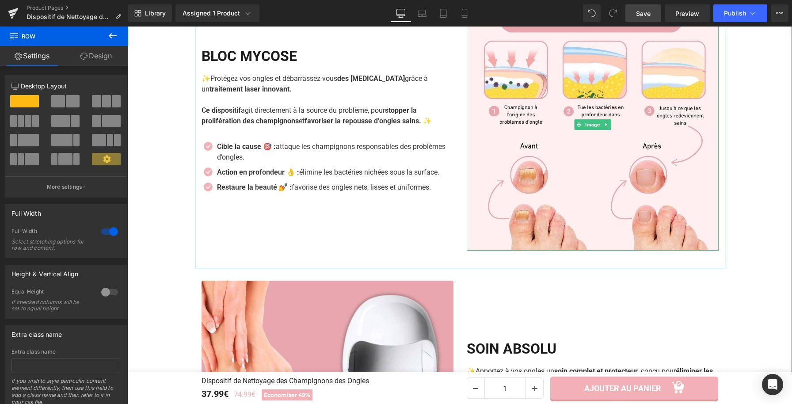
scroll to position [1115, 0]
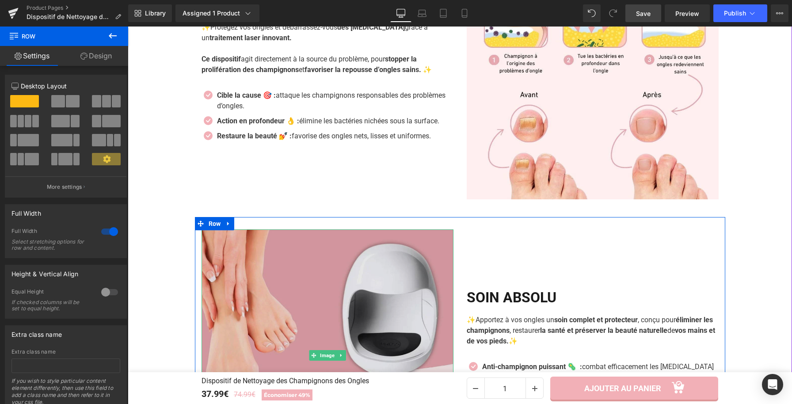
click at [382, 316] on img at bounding box center [328, 355] width 252 height 252
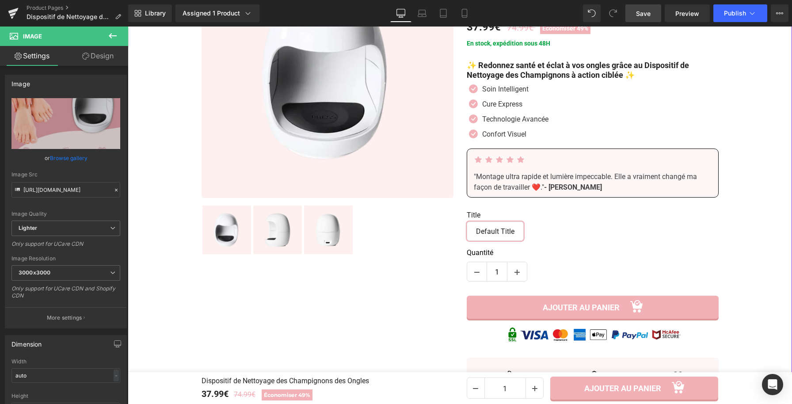
scroll to position [109, 0]
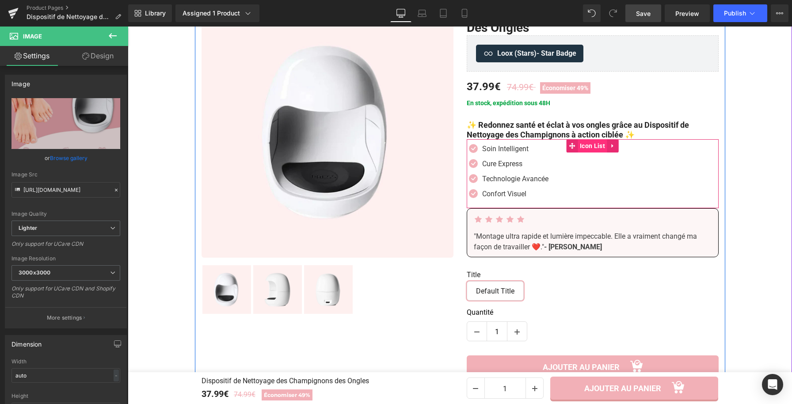
click at [578, 144] on span "Icon List" at bounding box center [593, 145] width 30 height 13
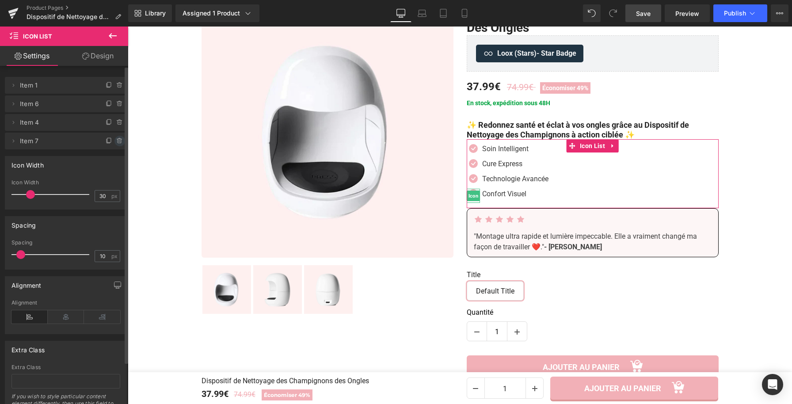
click at [120, 142] on icon at bounding box center [120, 141] width 0 height 2
click at [110, 143] on button "Delete" at bounding box center [110, 141] width 28 height 11
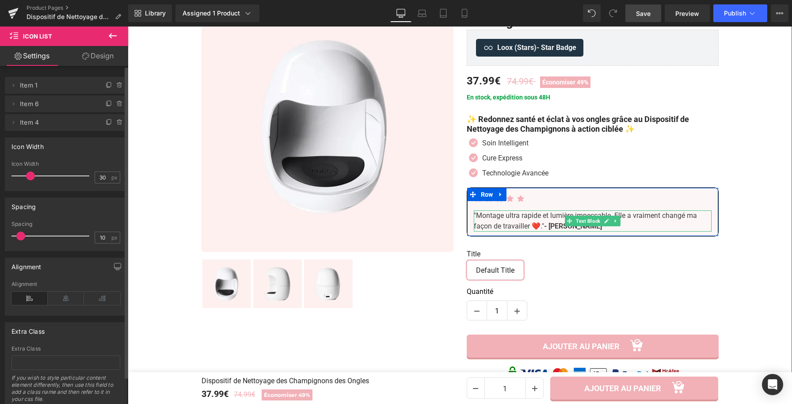
scroll to position [182, 0]
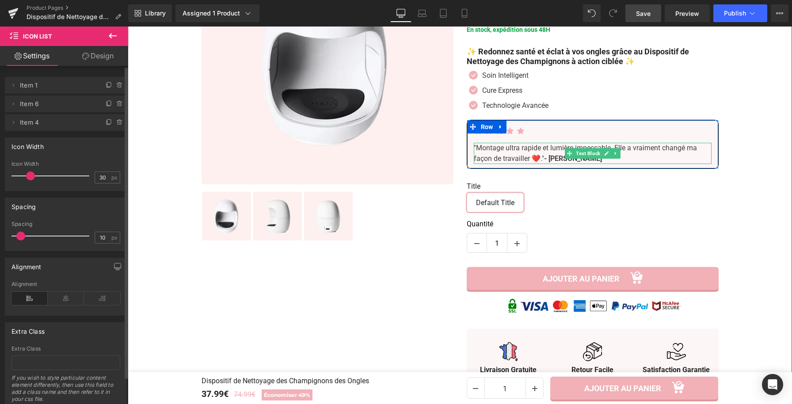
click at [520, 158] on span ""Montage ultra rapide et lumière impeccable. Elle a vraiment changé ma façon de…" at bounding box center [585, 153] width 223 height 19
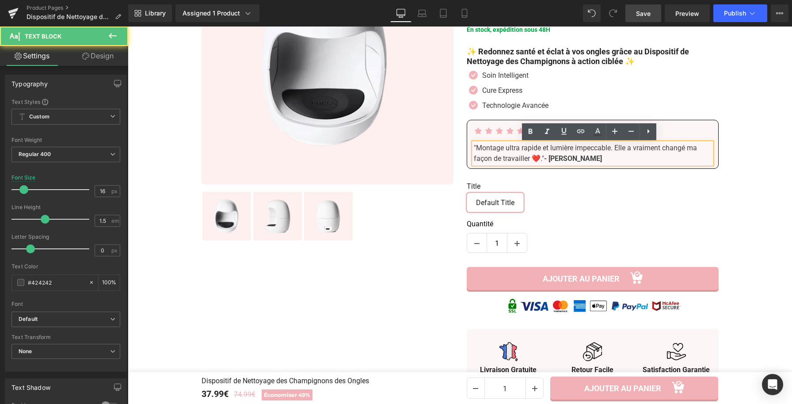
click at [523, 158] on span ""Montage ultra rapide et lumière impeccable. Elle a vraiment changé ma façon de…" at bounding box center [585, 153] width 223 height 19
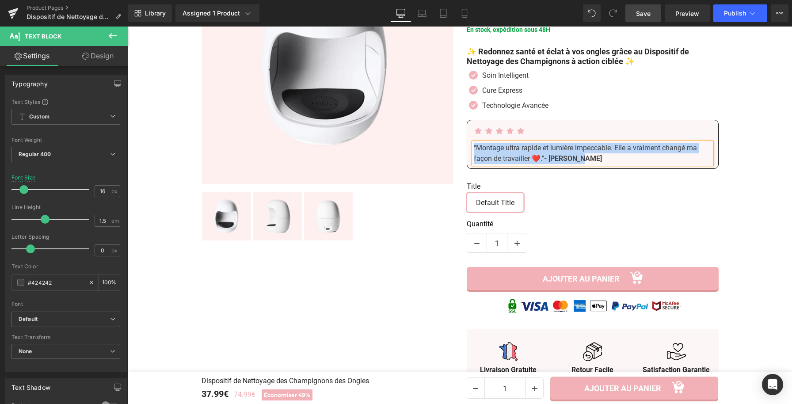
copy div ""Montage ultra rapide et lumière impeccable. Elle a vraiment changé ma façon de…"
click at [529, 163] on span ""Montage ultra rapide et lumière impeccable. Elle a vraiment changé ma façon de…" at bounding box center [585, 153] width 223 height 19
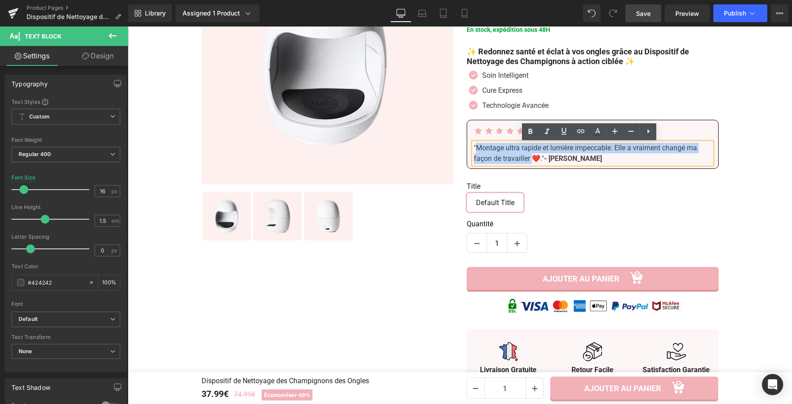
drag, startPoint x: 529, startPoint y: 161, endPoint x: 473, endPoint y: 151, distance: 56.5
click at [474, 151] on span ""Montage ultra rapide et lumière impeccable. Elle a vraiment changé ma façon de…" at bounding box center [585, 153] width 223 height 19
paste div
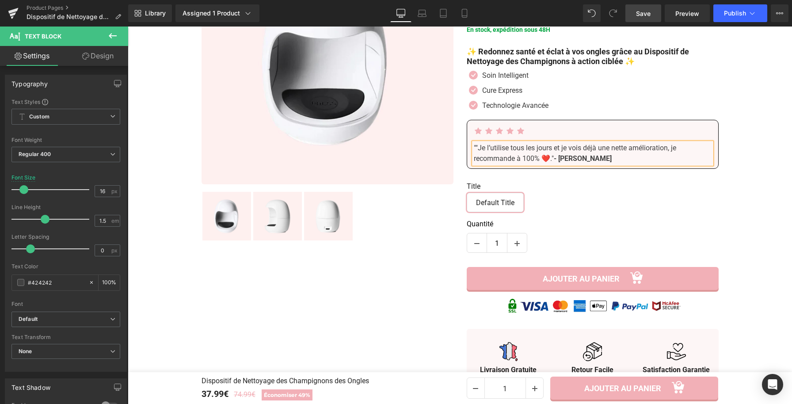
click at [477, 146] on span """Je l’utilise tous les jours et je vois déjà une nette amélioration, je recomm…" at bounding box center [575, 153] width 202 height 19
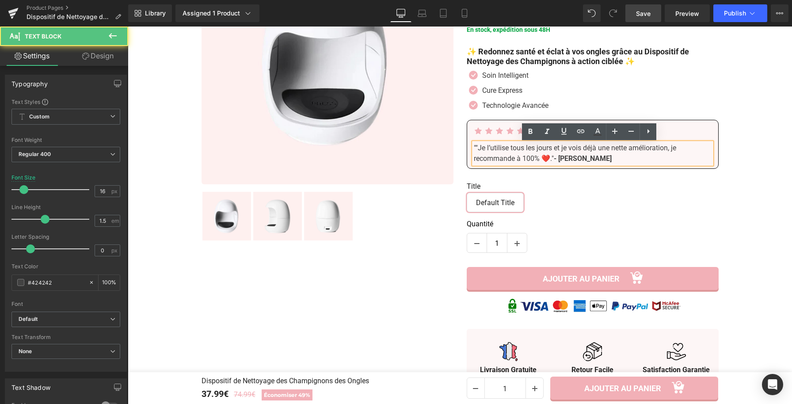
click at [476, 149] on span """Je l’utilise tous les jours et je vois déjà une nette amélioration, je recomm…" at bounding box center [575, 153] width 202 height 19
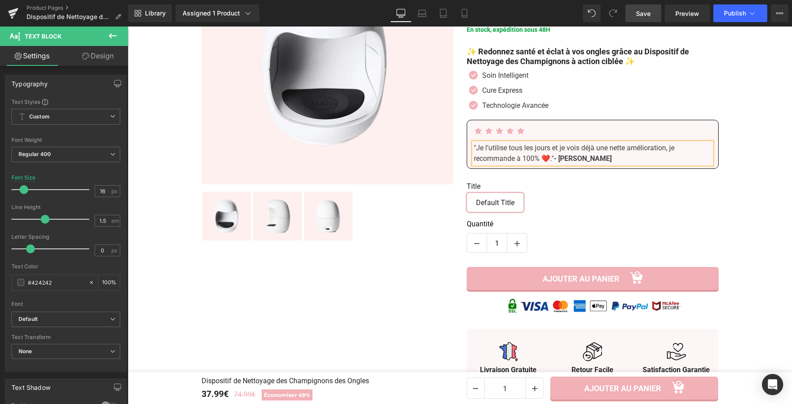
click at [586, 160] on strong "- [PERSON_NAME]" at bounding box center [583, 158] width 58 height 8
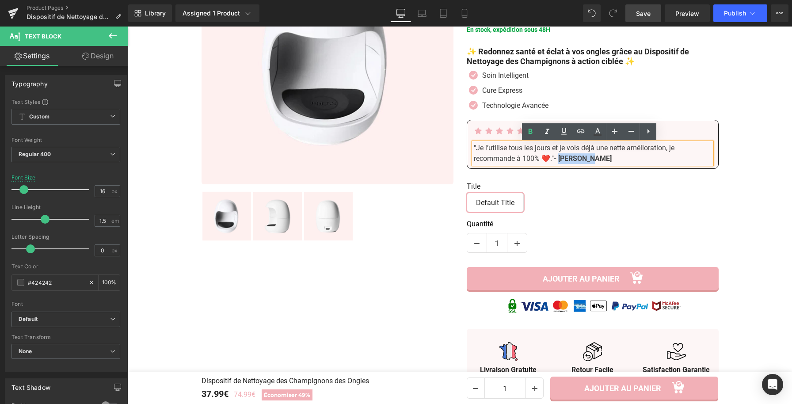
drag, startPoint x: 587, startPoint y: 160, endPoint x: 559, endPoint y: 160, distance: 28.3
click at [559, 160] on div ""Je l’utilise tous les jours et je vois déjà une nette amélioration, je recomma…" at bounding box center [593, 153] width 238 height 21
drag, startPoint x: 586, startPoint y: 160, endPoint x: 559, endPoint y: 162, distance: 27.5
click at [559, 162] on div ""Je l’utilise tous les jours et je vois déjà une nette amélioration, je recomma…" at bounding box center [593, 153] width 238 height 21
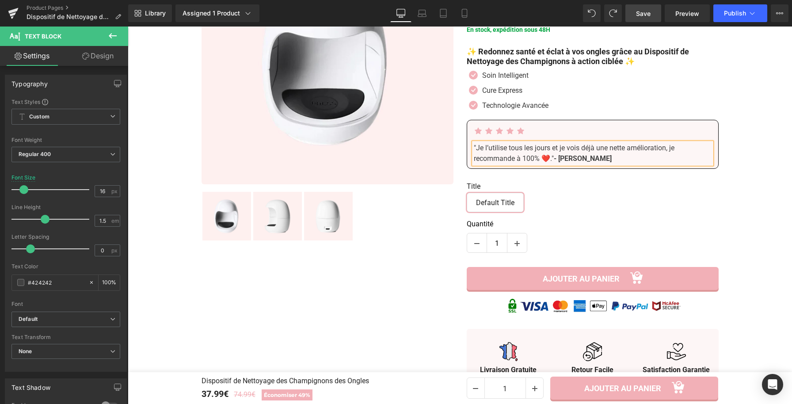
click at [534, 150] on span ""Je l’utilise tous les jours et je vois déjà une nette amélioration, je recomma…" at bounding box center [574, 153] width 201 height 19
click at [647, 12] on span "Save" at bounding box center [643, 13] width 15 height 9
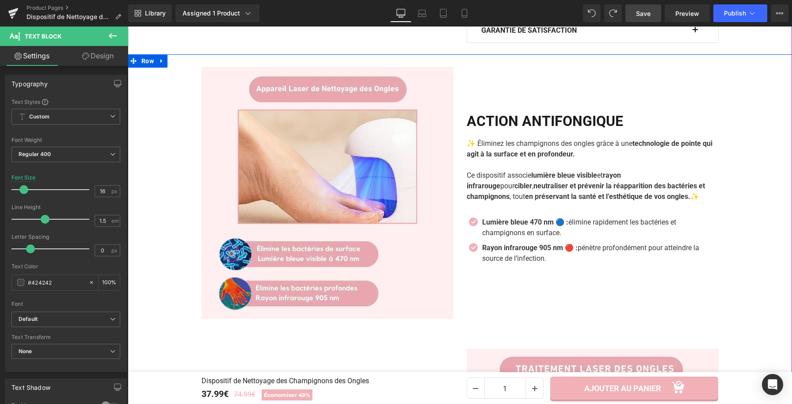
scroll to position [601, 0]
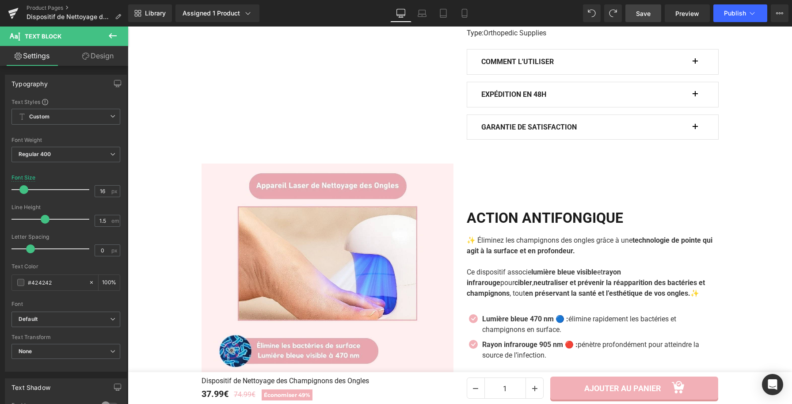
click at [641, 12] on span "Save" at bounding box center [643, 13] width 15 height 9
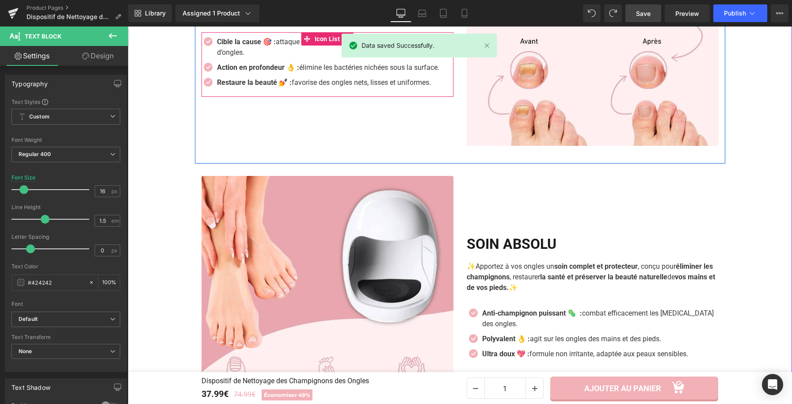
scroll to position [1252, 0]
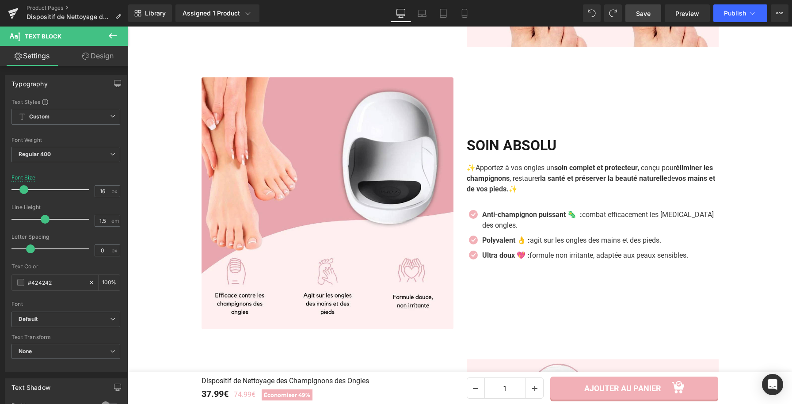
click at [636, 13] on span "Save" at bounding box center [643, 13] width 15 height 9
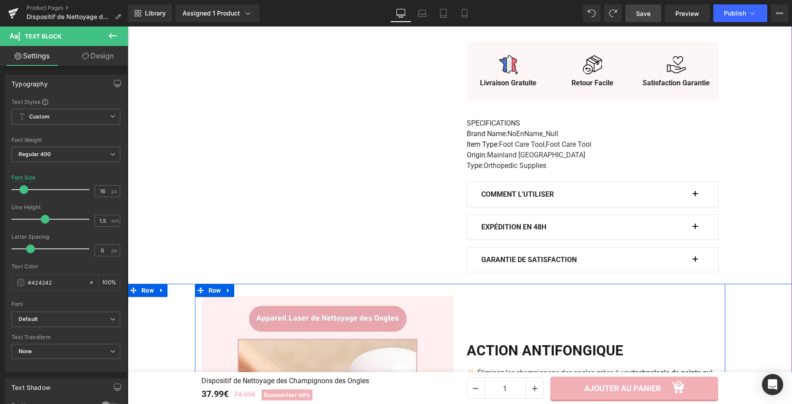
scroll to position [441, 0]
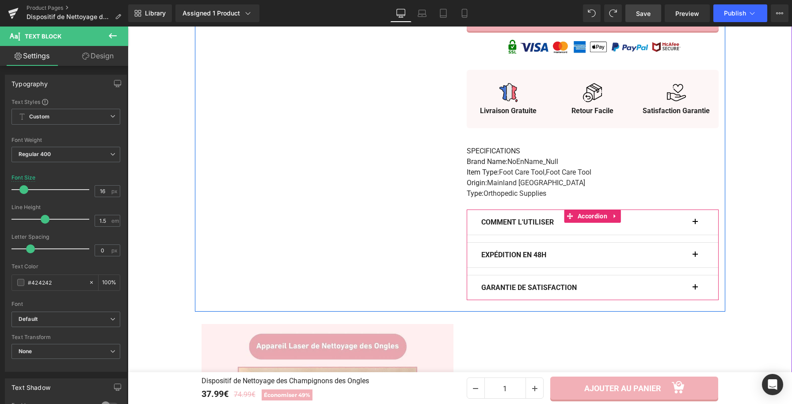
click at [695, 228] on button "button" at bounding box center [699, 222] width 9 height 25
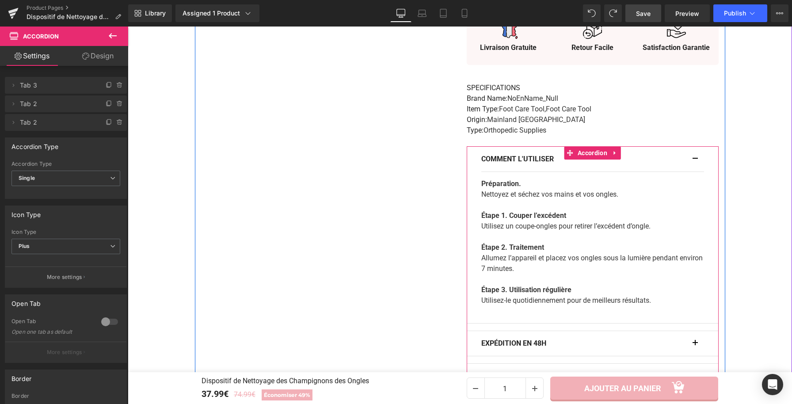
scroll to position [542, 0]
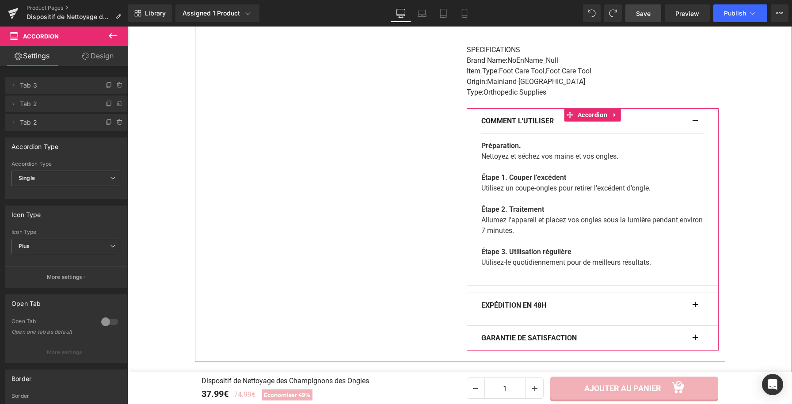
click at [695, 127] on button "button" at bounding box center [699, 121] width 9 height 25
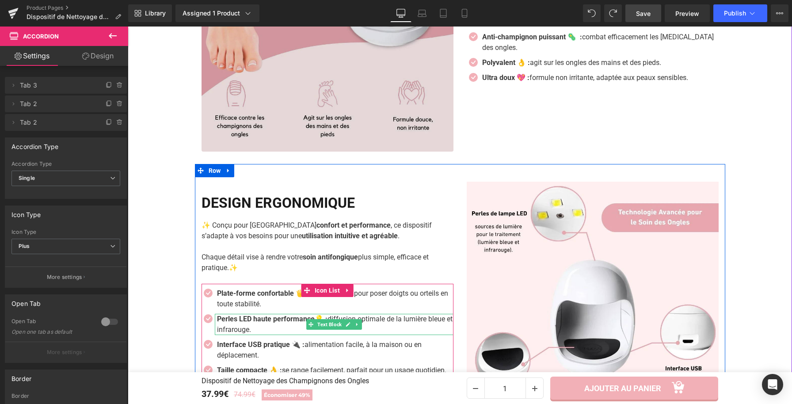
scroll to position [1431, 0]
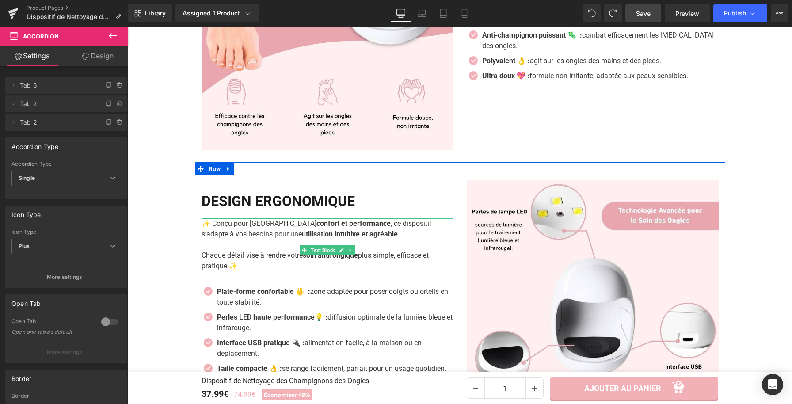
click at [216, 226] on p "✨ Conçu pour allier confort et performance , ce dispositif s’adapte à vos besoi…" at bounding box center [328, 228] width 252 height 21
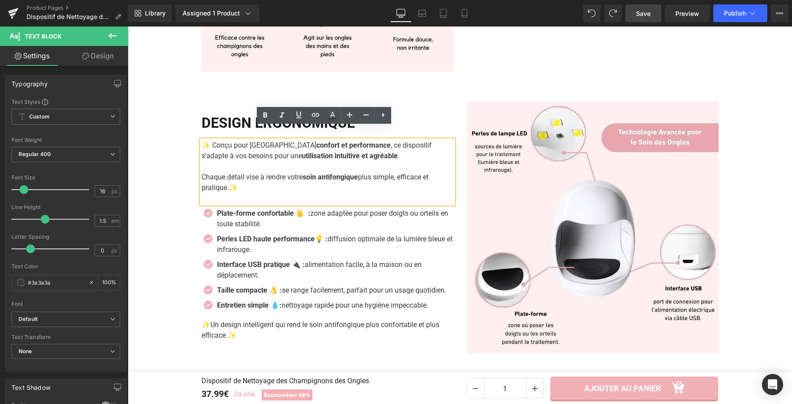
scroll to position [1524, 0]
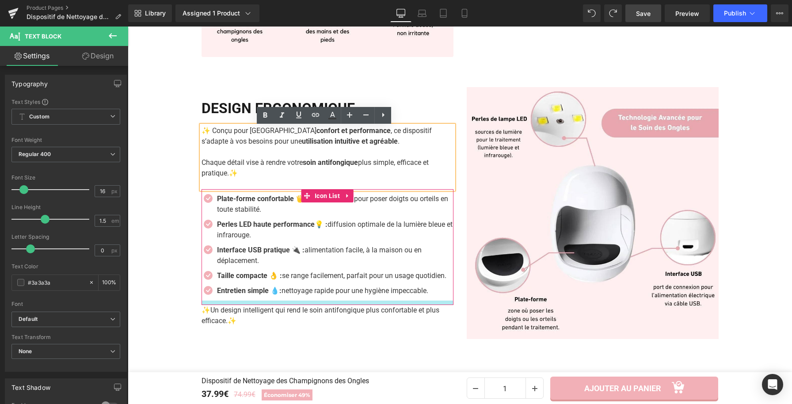
click at [234, 302] on div at bounding box center [328, 303] width 252 height 4
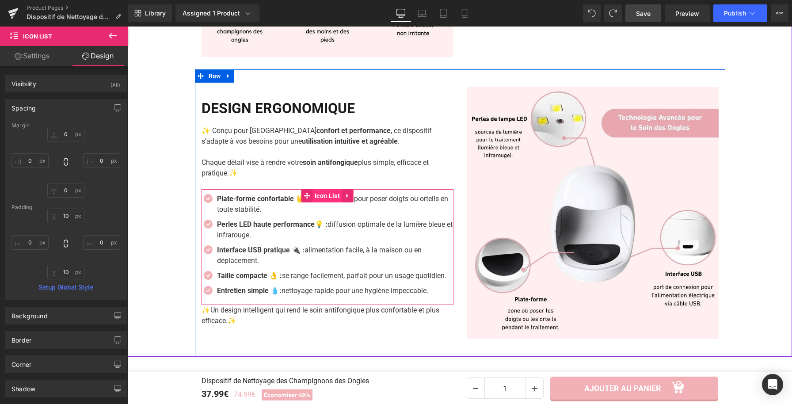
click at [321, 198] on span "Icon List" at bounding box center [327, 195] width 30 height 13
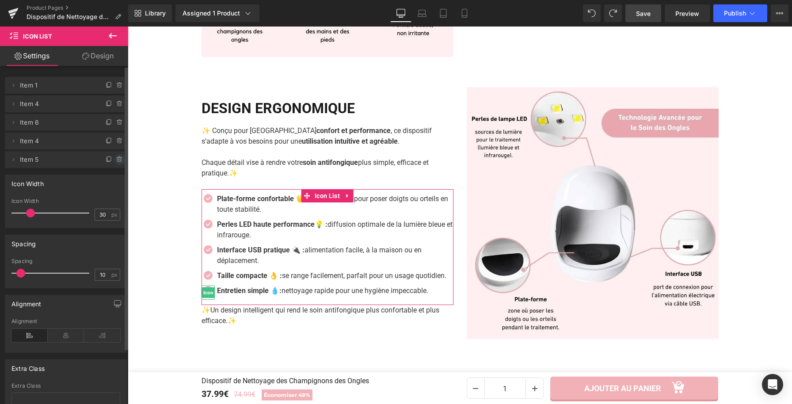
click at [119, 159] on icon at bounding box center [119, 160] width 0 height 2
click at [104, 161] on button "Delete" at bounding box center [110, 159] width 28 height 11
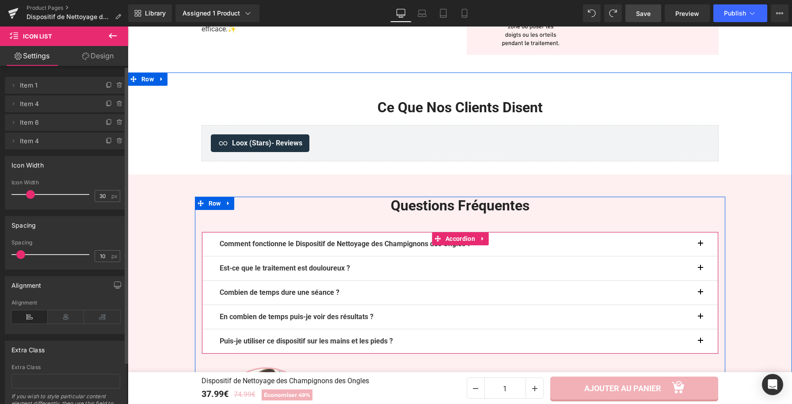
scroll to position [1809, 0]
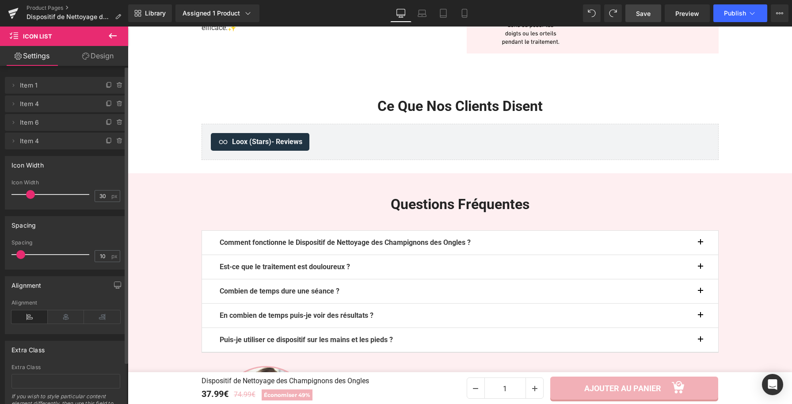
drag, startPoint x: 639, startPoint y: 11, endPoint x: 270, endPoint y: 225, distance: 427.5
click at [639, 11] on span "Save" at bounding box center [643, 13] width 15 height 9
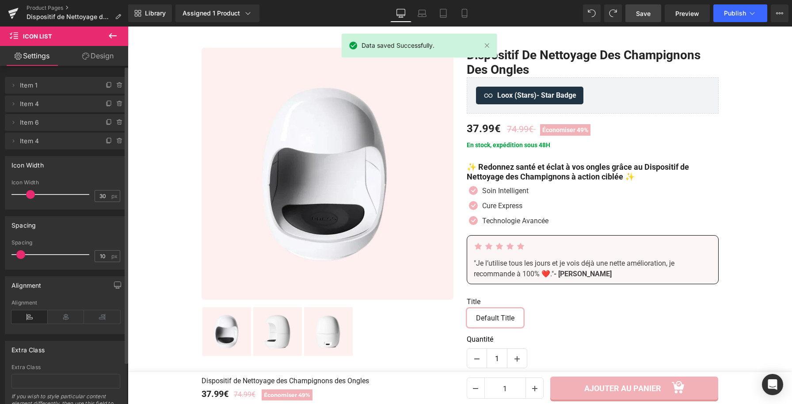
scroll to position [0, 0]
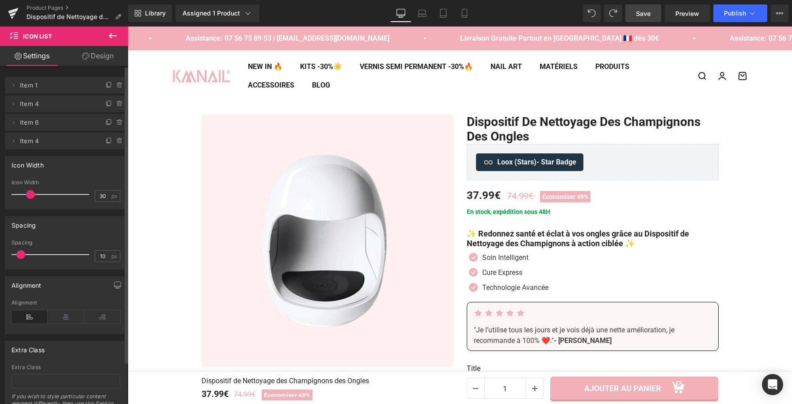
click at [651, 15] on link "Save" at bounding box center [643, 13] width 36 height 18
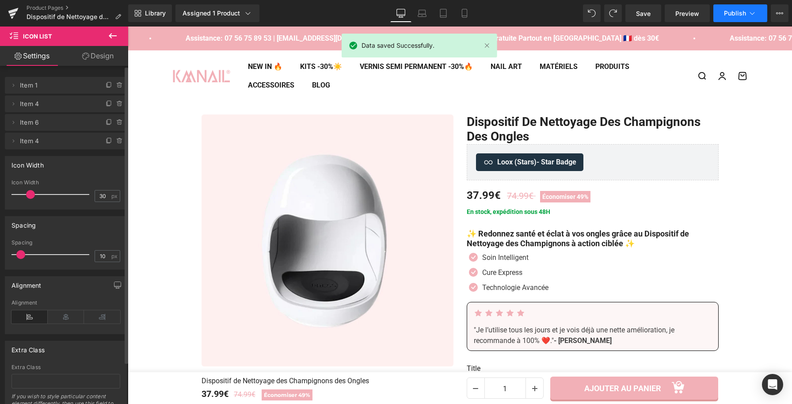
click at [727, 14] on span "Publish" at bounding box center [735, 13] width 22 height 7
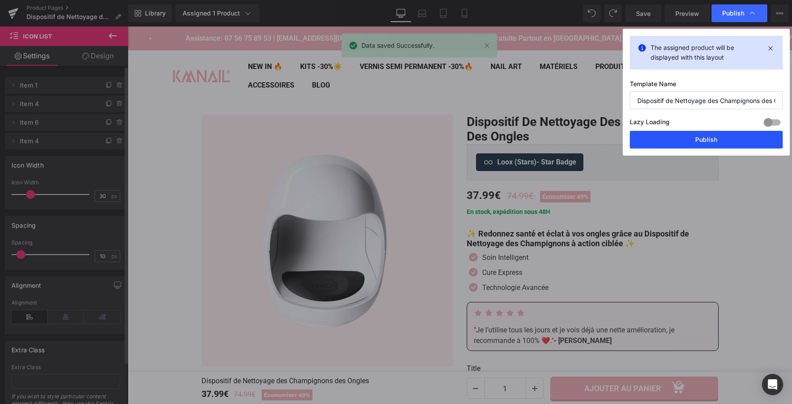
drag, startPoint x: 659, startPoint y: 136, endPoint x: 532, endPoint y: 110, distance: 130.4
click at [659, 136] on button "Publish" at bounding box center [706, 140] width 153 height 18
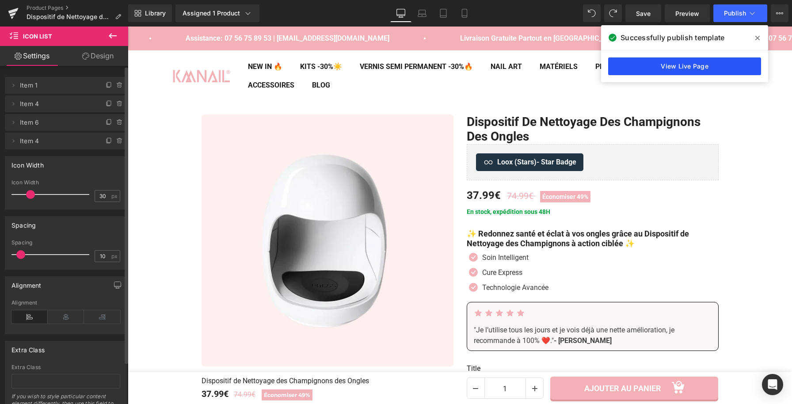
click at [670, 68] on link "View Live Page" at bounding box center [684, 66] width 153 height 18
